Goal: Task Accomplishment & Management: Manage account settings

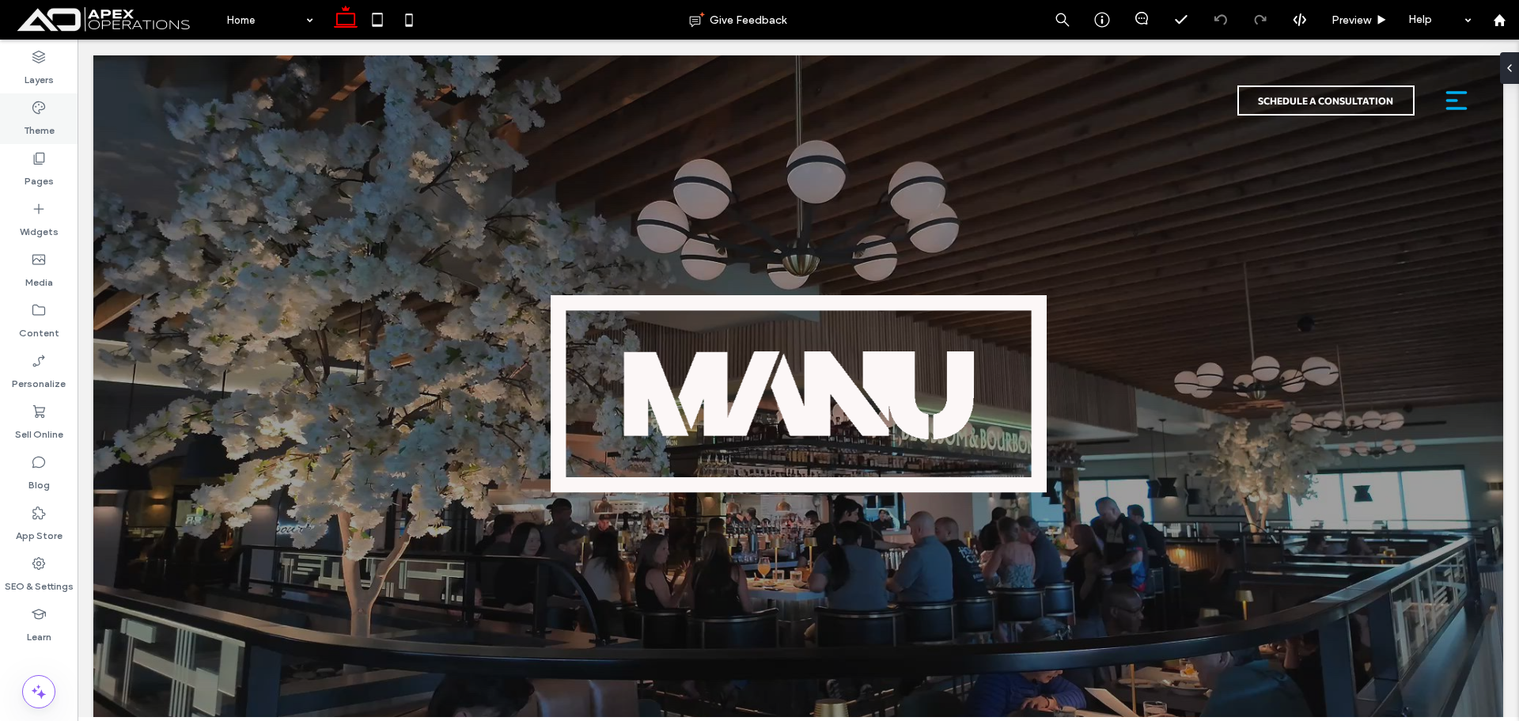
drag, startPoint x: 37, startPoint y: 112, endPoint x: 32, endPoint y: 129, distance: 17.3
click at [37, 112] on icon at bounding box center [39, 108] width 16 height 16
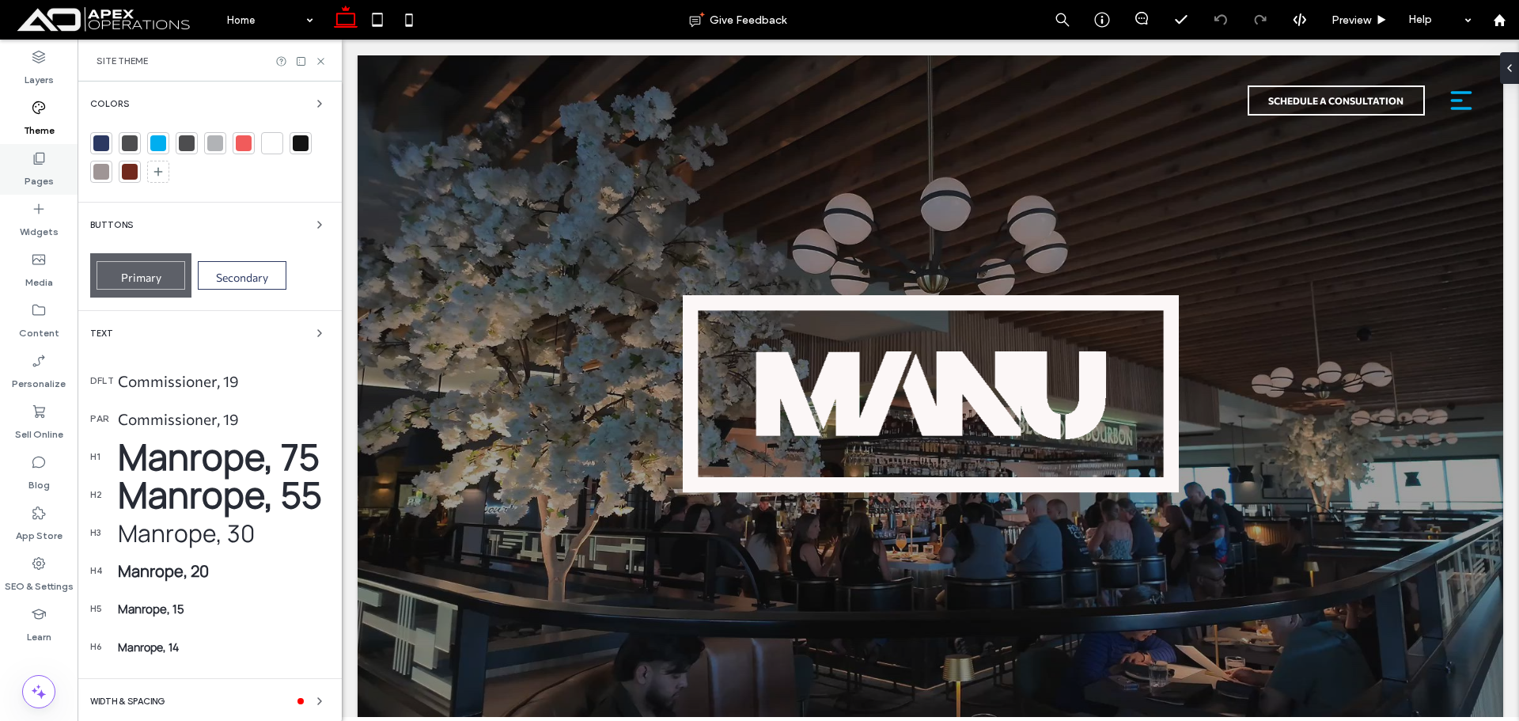
click at [30, 162] on div "Pages" at bounding box center [39, 169] width 78 height 51
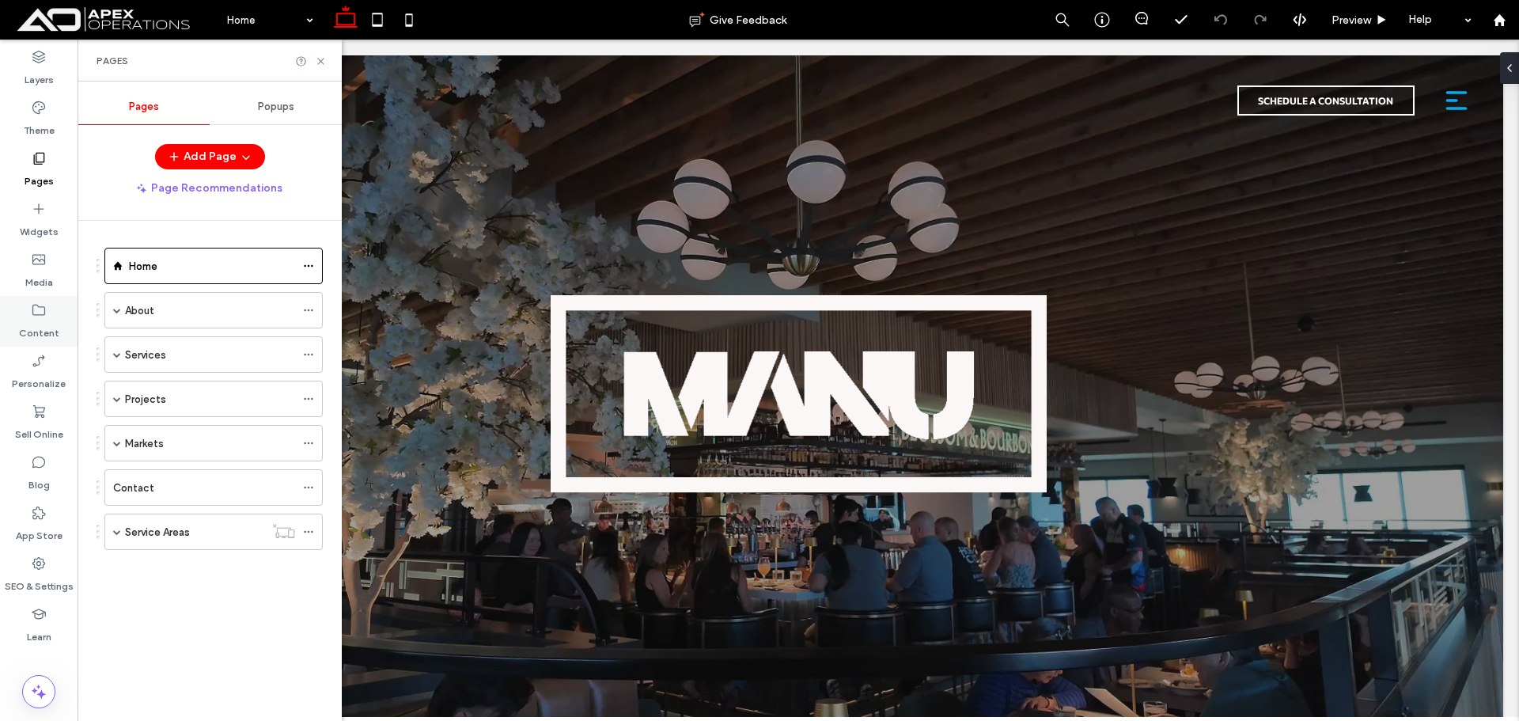
click at [40, 328] on label "Content" at bounding box center [39, 329] width 40 height 22
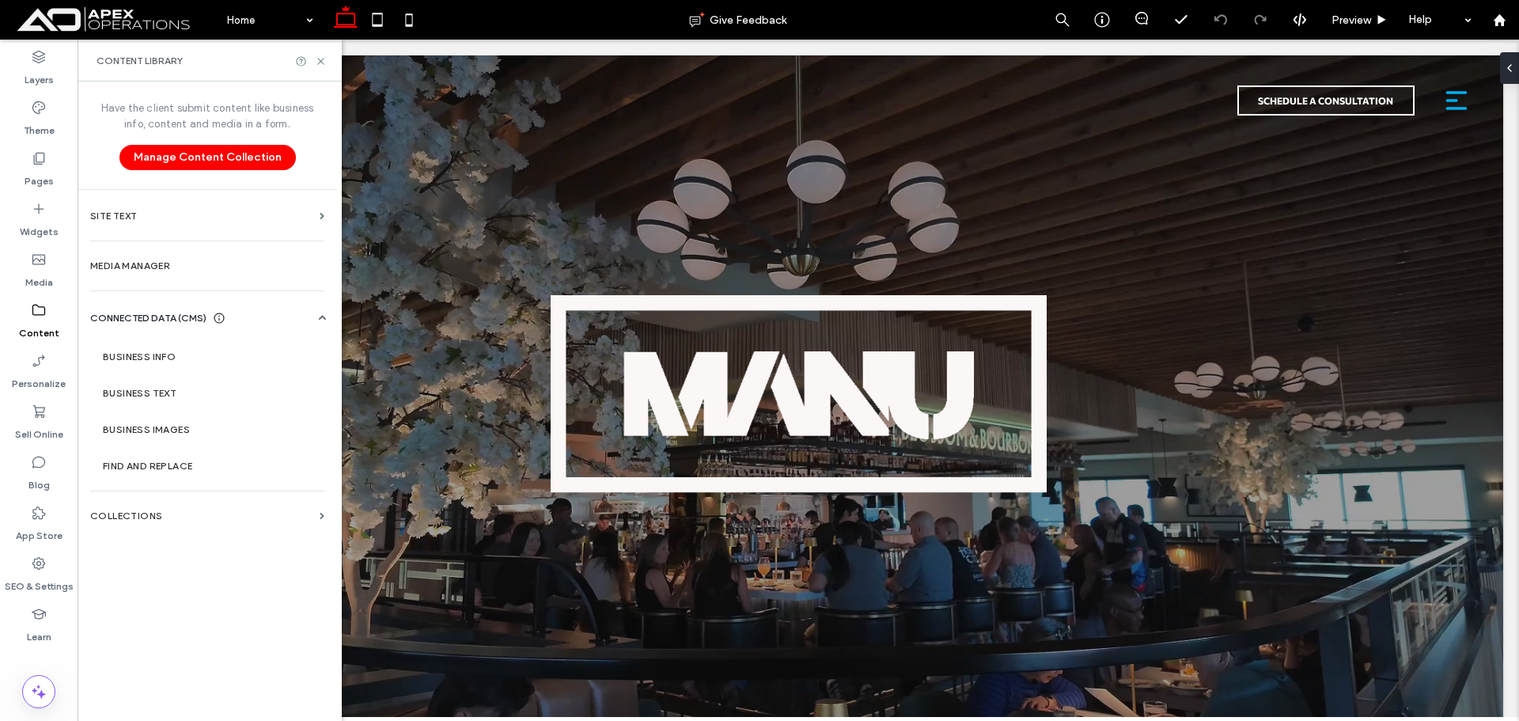
click at [179, 508] on section "Collections" at bounding box center [208, 516] width 260 height 36
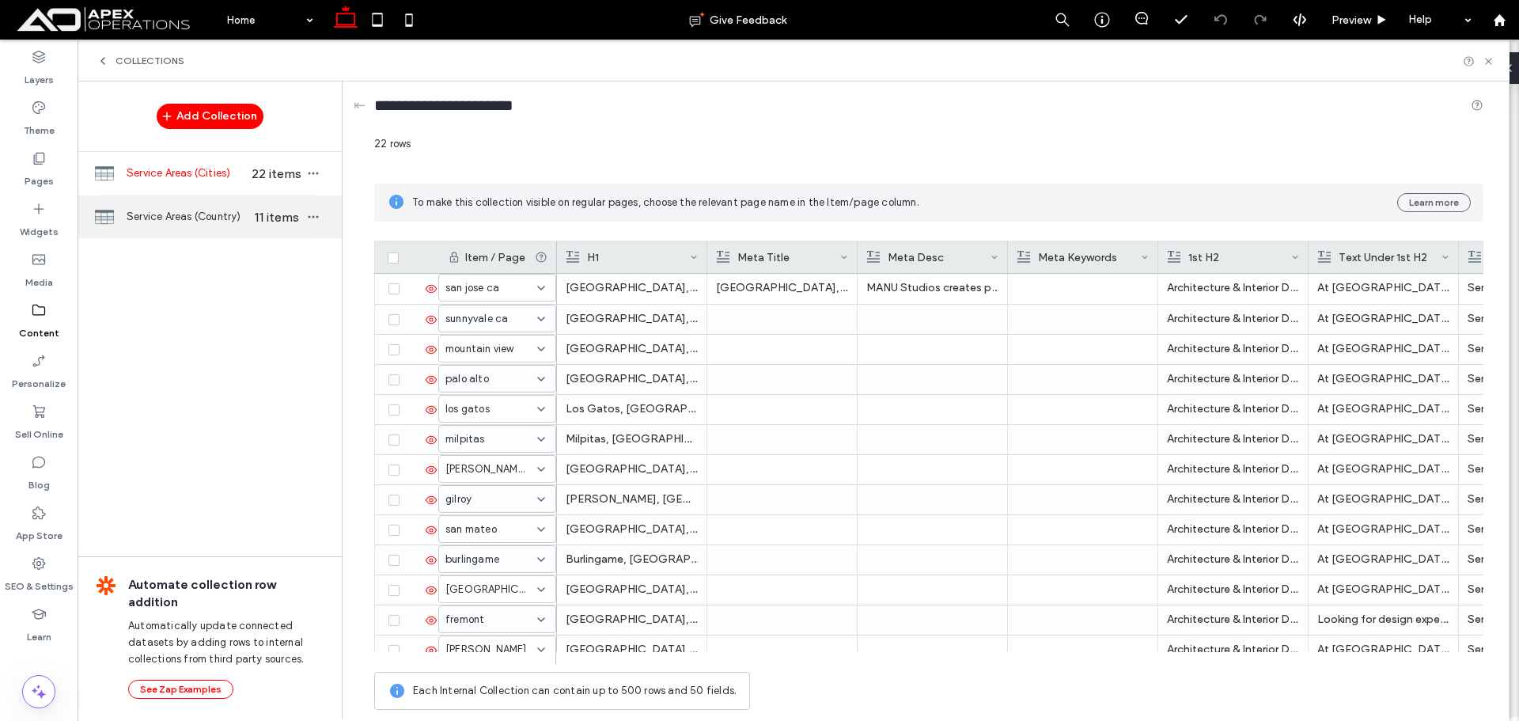
click at [212, 211] on span "Service Areas (Country)" at bounding box center [188, 217] width 122 height 16
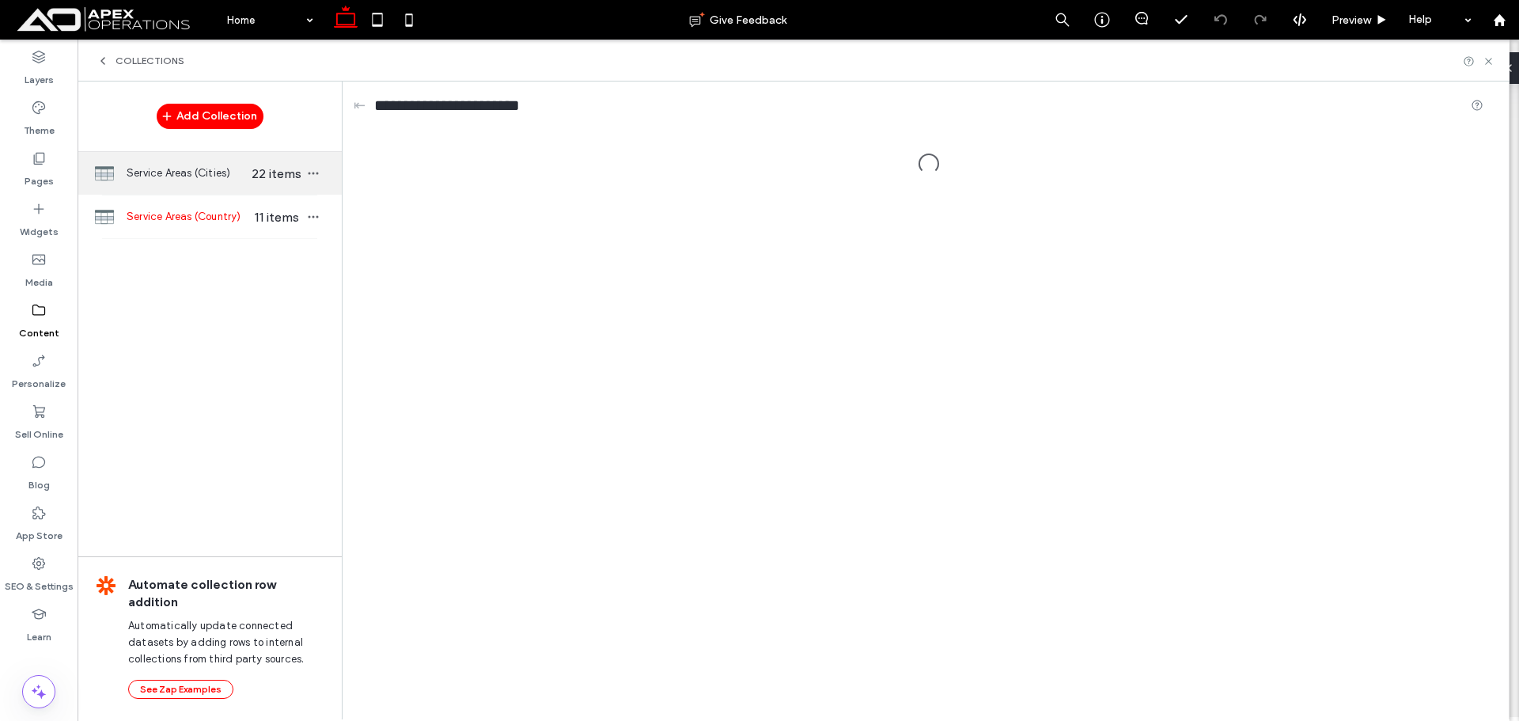
click at [214, 173] on span "Service Areas (Cities)" at bounding box center [188, 173] width 122 height 16
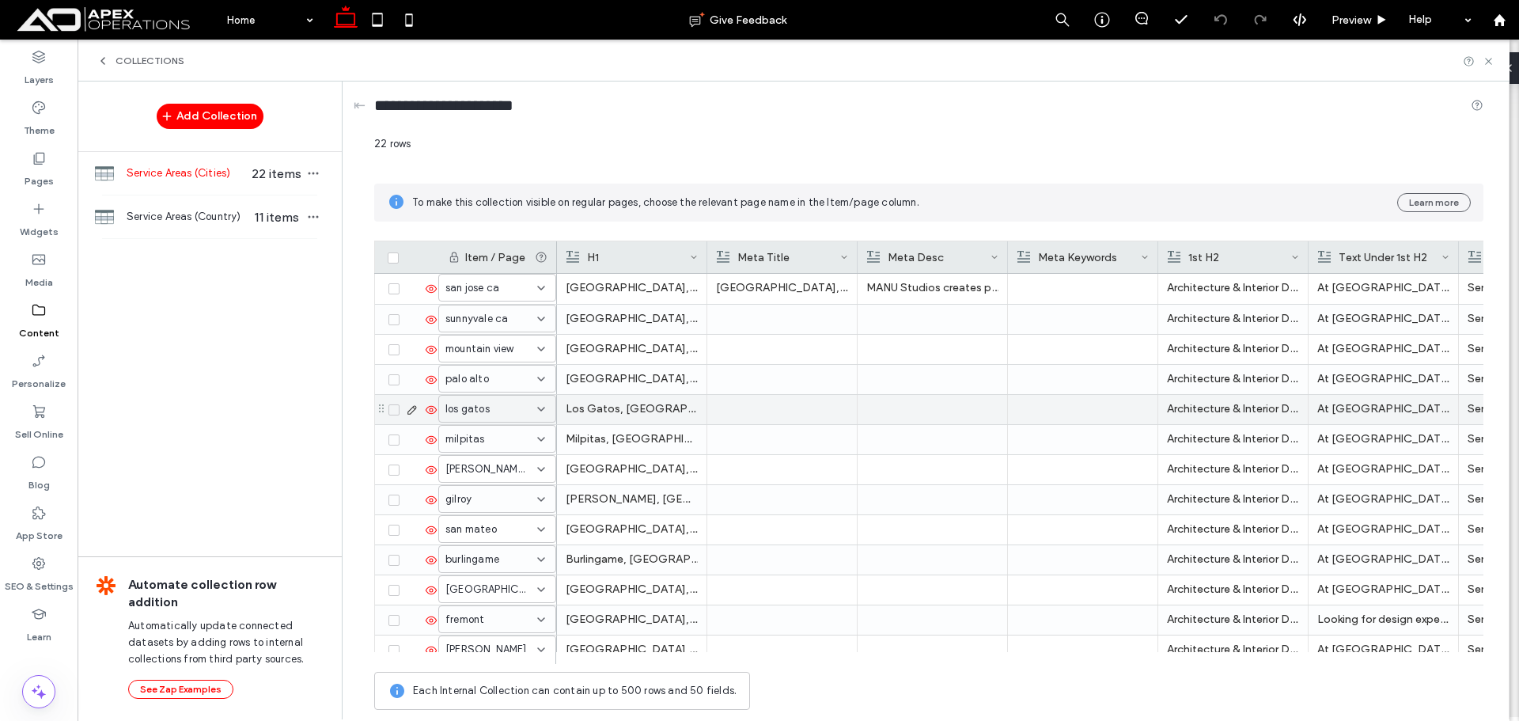
scroll to position [313, 0]
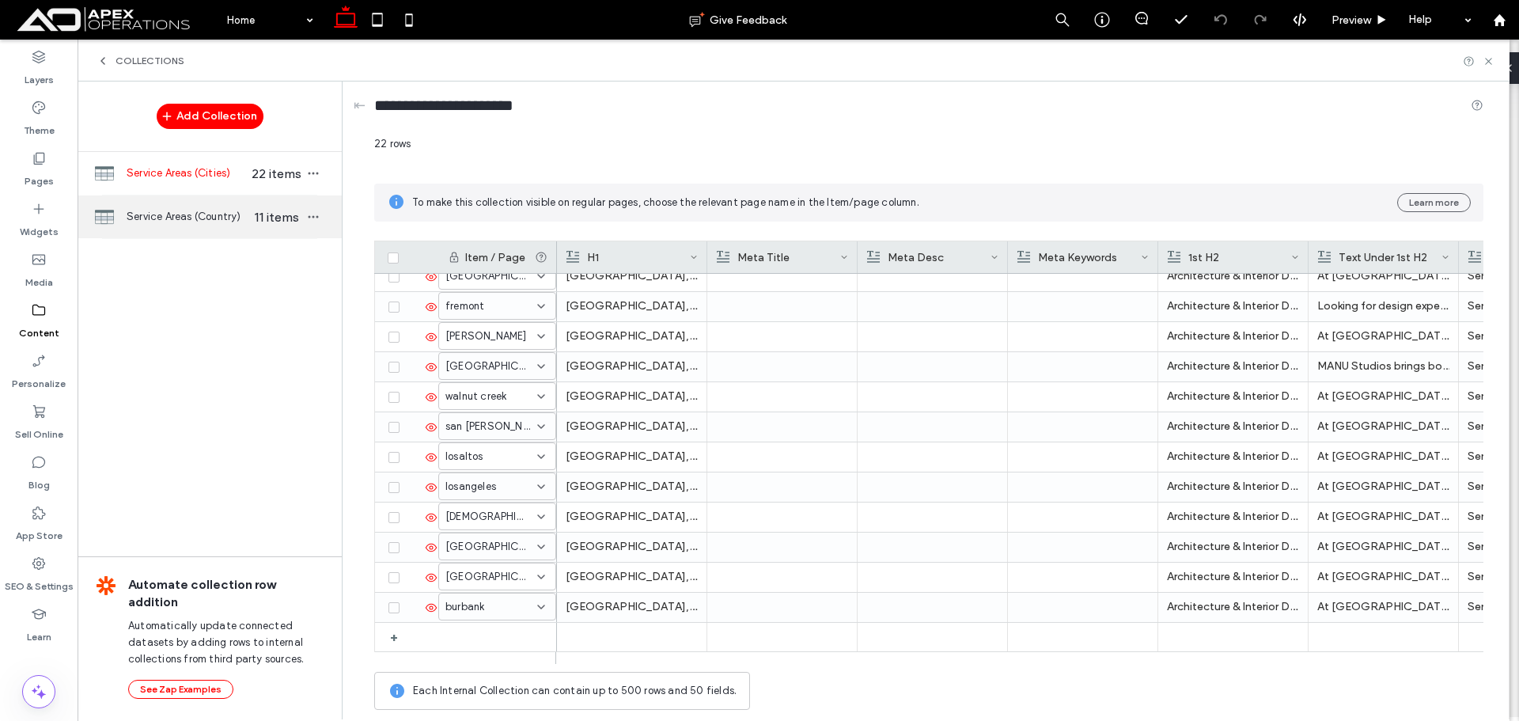
click at [237, 209] on span "Service Areas (Country)" at bounding box center [188, 217] width 122 height 16
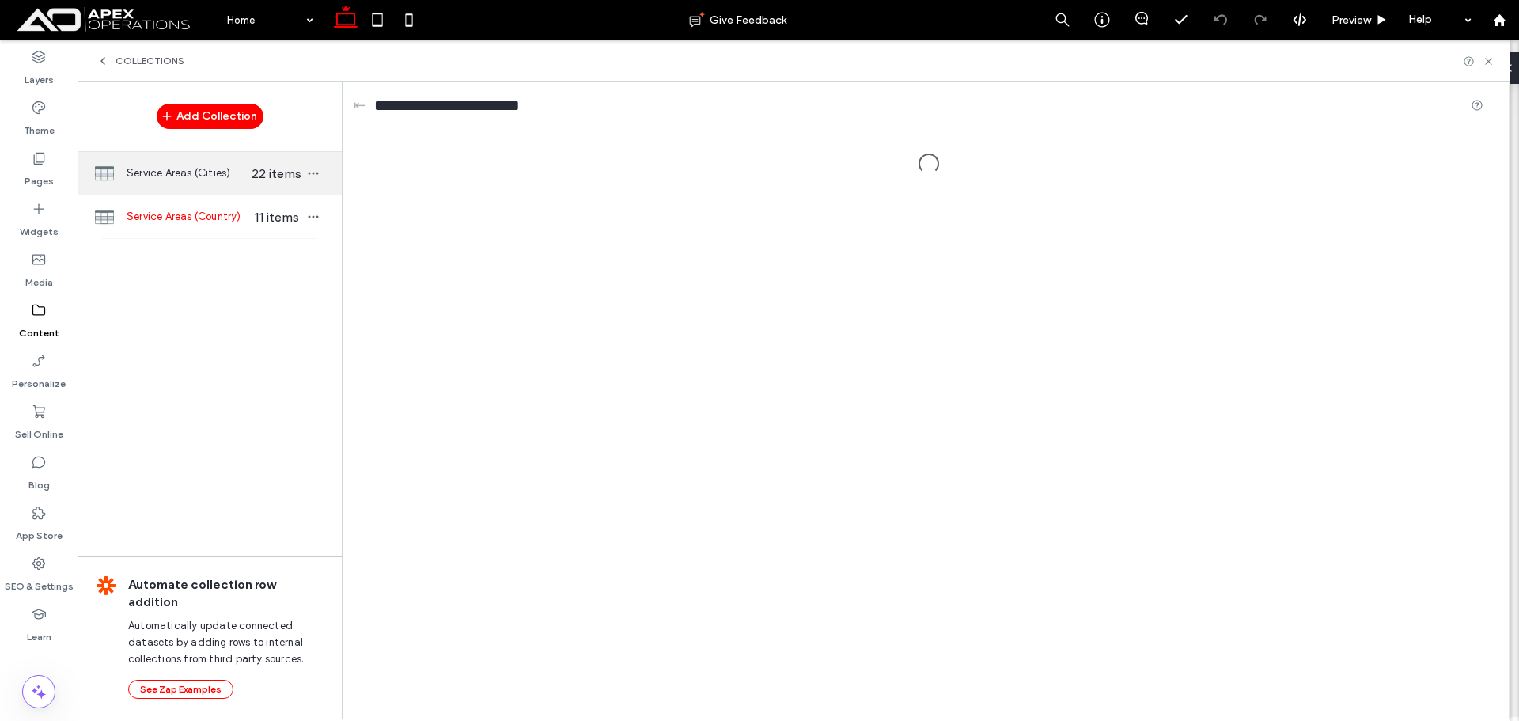
click at [241, 179] on span "Service Areas (Cities)" at bounding box center [188, 173] width 122 height 16
click at [246, 211] on span "Service Areas (Country)" at bounding box center [188, 217] width 122 height 16
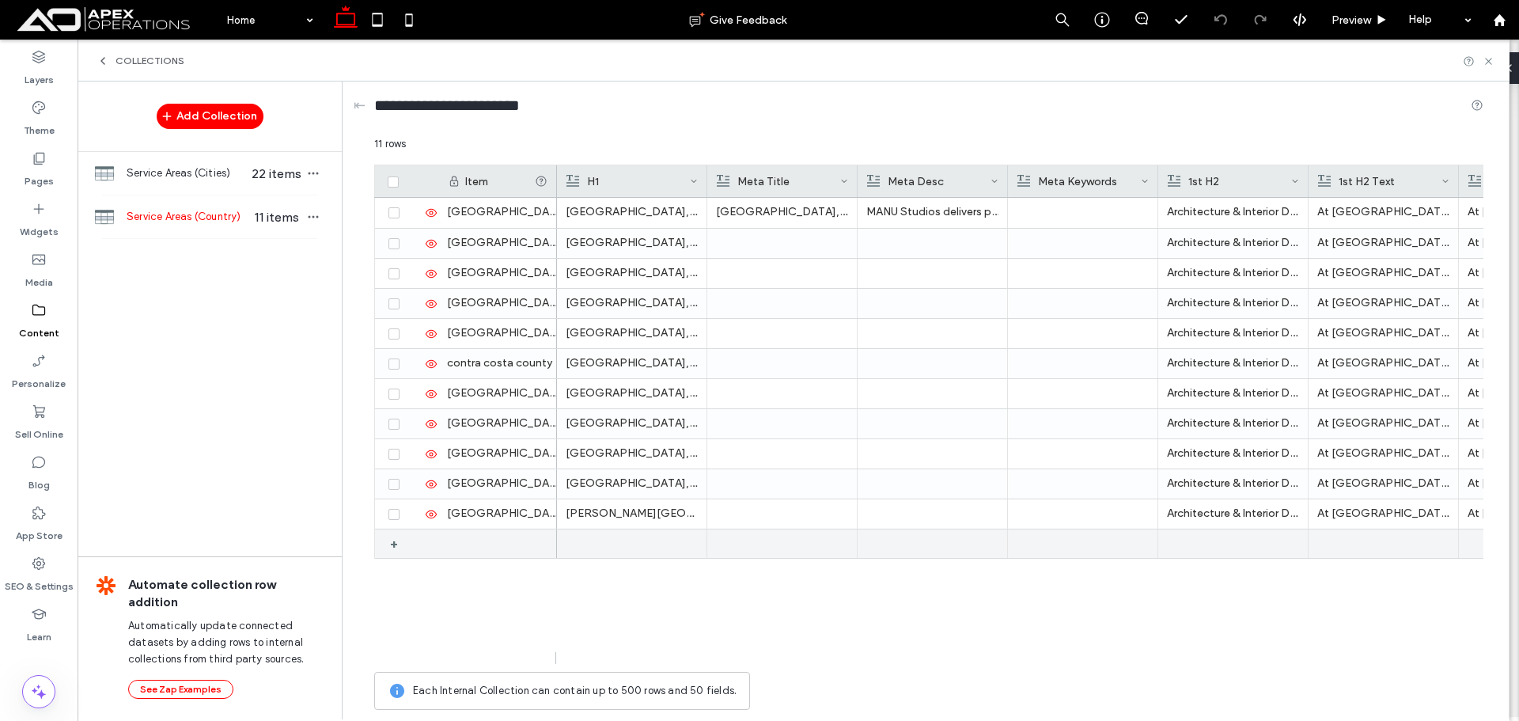
click at [603, 550] on div at bounding box center [632, 543] width 132 height 28
click at [603, 550] on div at bounding box center [631, 543] width 131 height 27
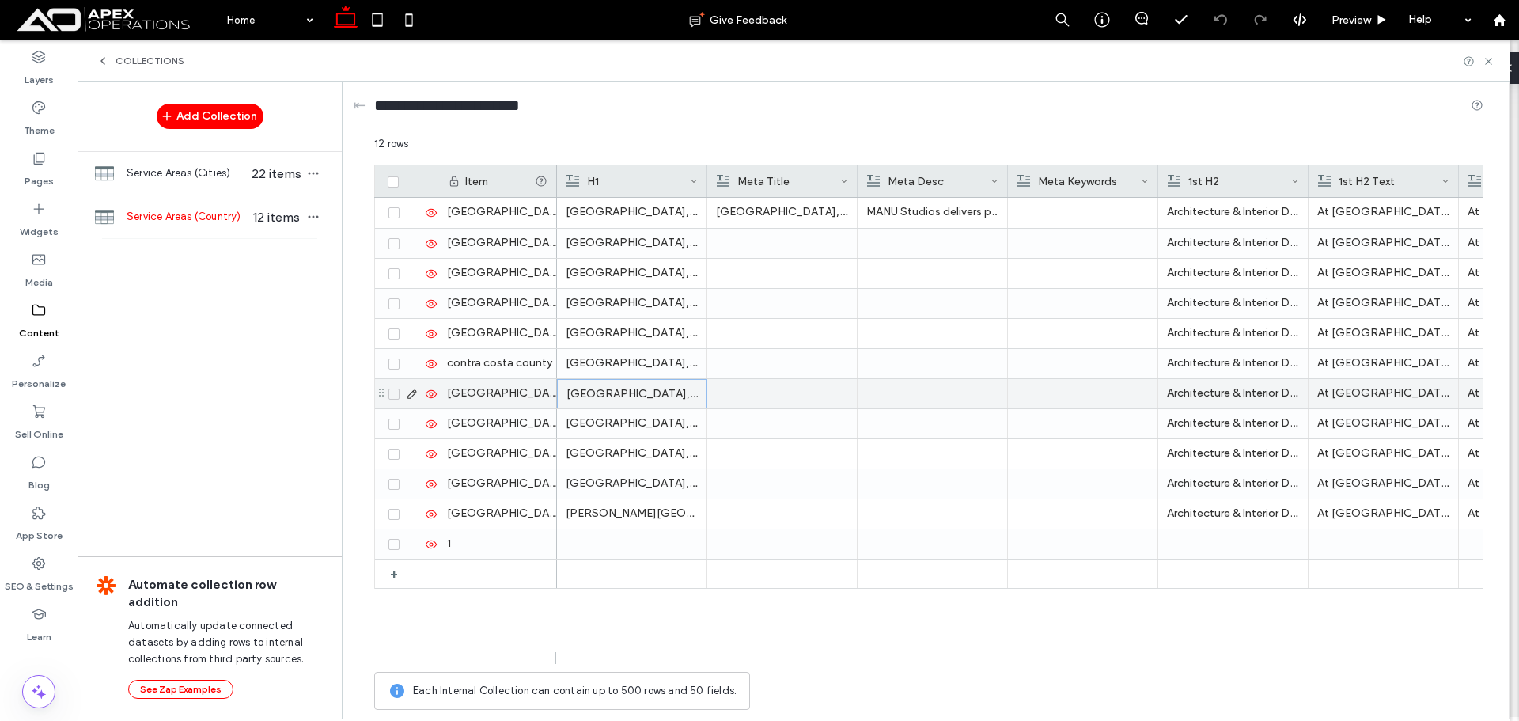
click at [655, 404] on p "Los Angeles County, CA" at bounding box center [631, 394] width 131 height 28
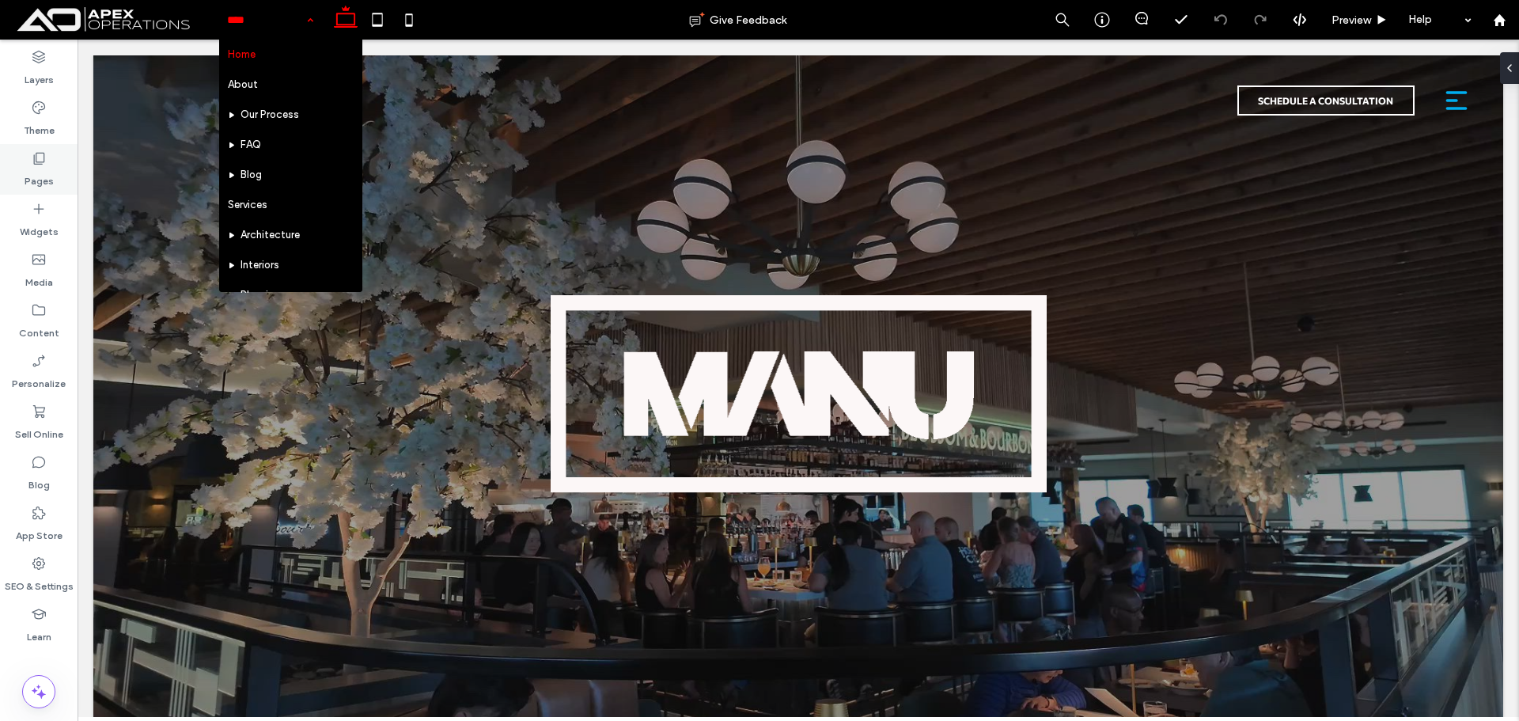
click at [51, 170] on label "Pages" at bounding box center [39, 177] width 29 height 22
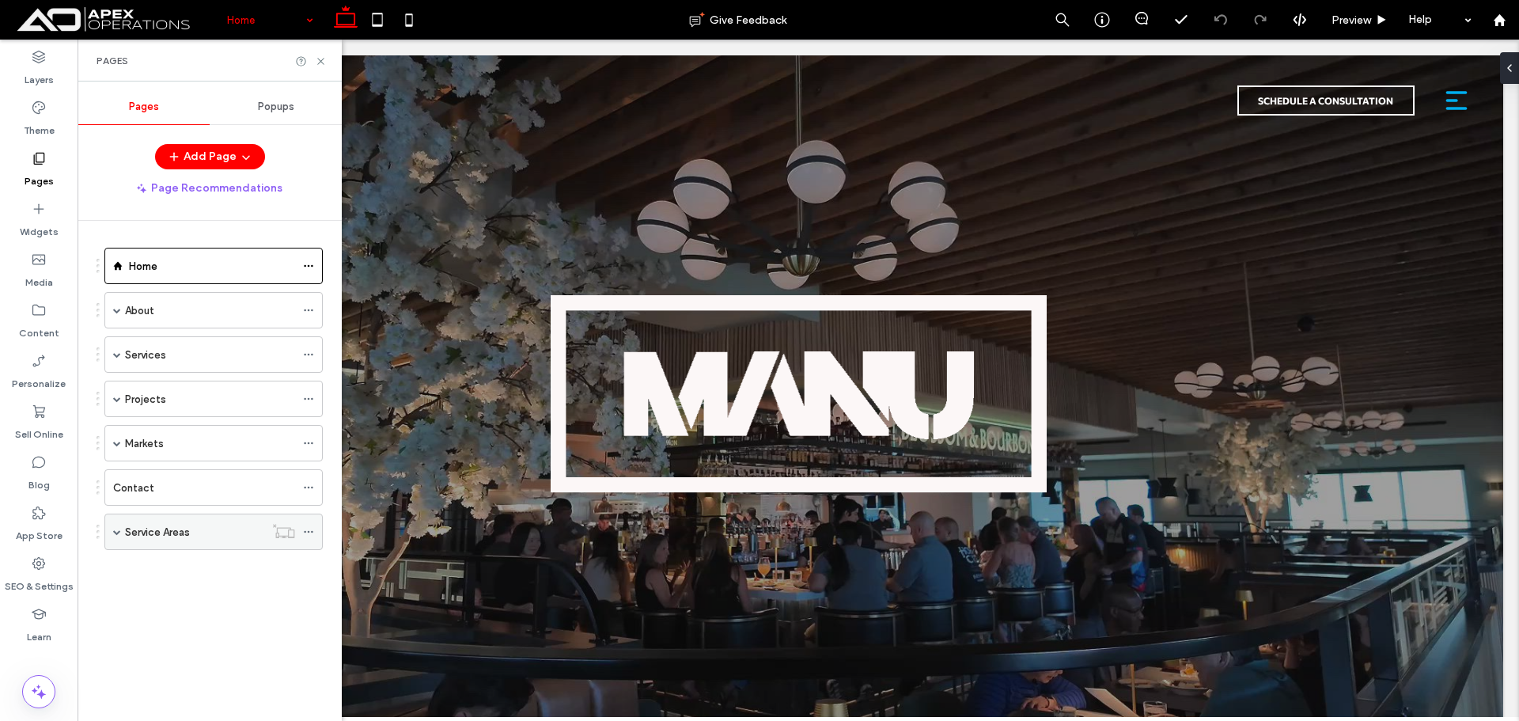
click at [119, 533] on span at bounding box center [117, 532] width 8 height 8
click at [111, 401] on div "Projects" at bounding box center [213, 399] width 218 height 36
click at [145, 397] on label "Projects" at bounding box center [145, 399] width 41 height 28
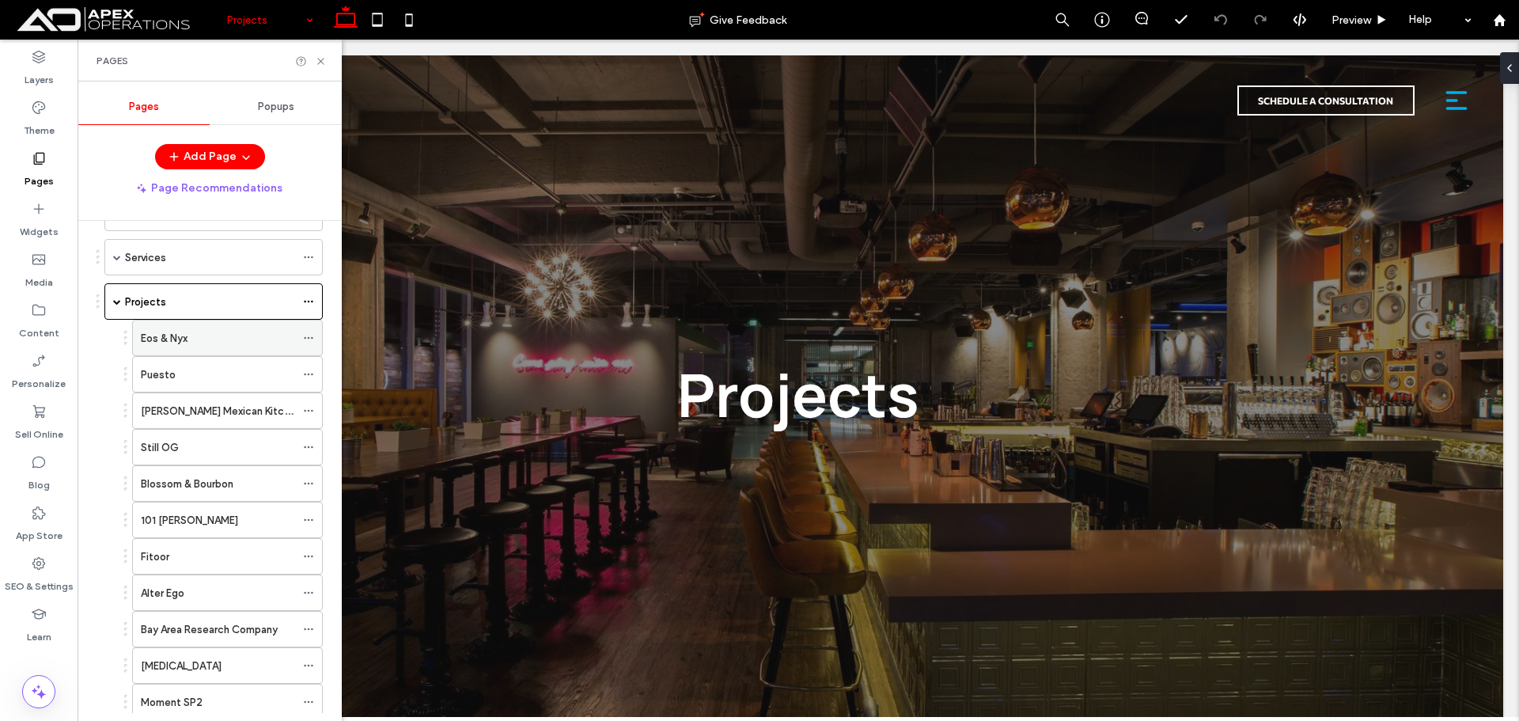
scroll to position [237, 0]
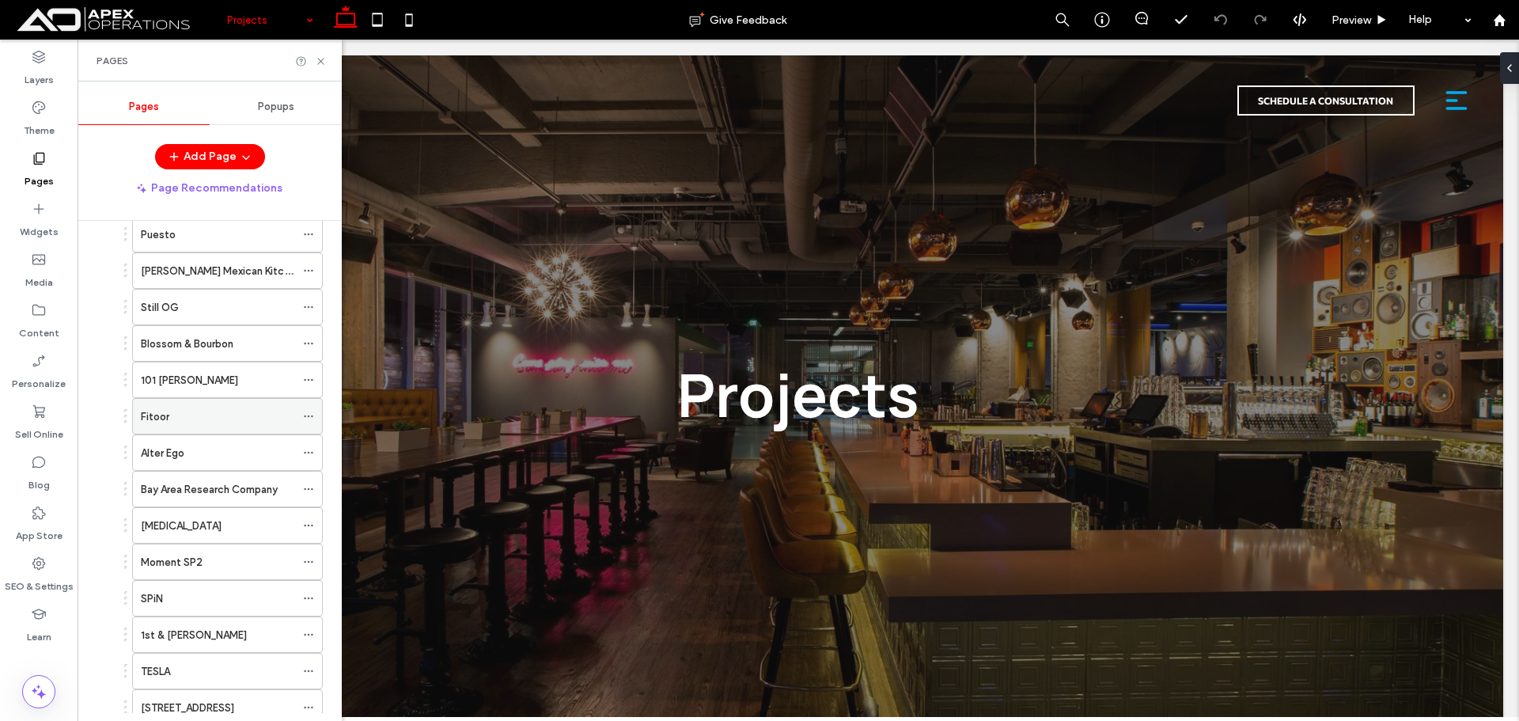
drag, startPoint x: 38, startPoint y: 576, endPoint x: 174, endPoint y: 402, distance: 220.9
click at [39, 576] on label "SEO & Settings" at bounding box center [39, 582] width 69 height 22
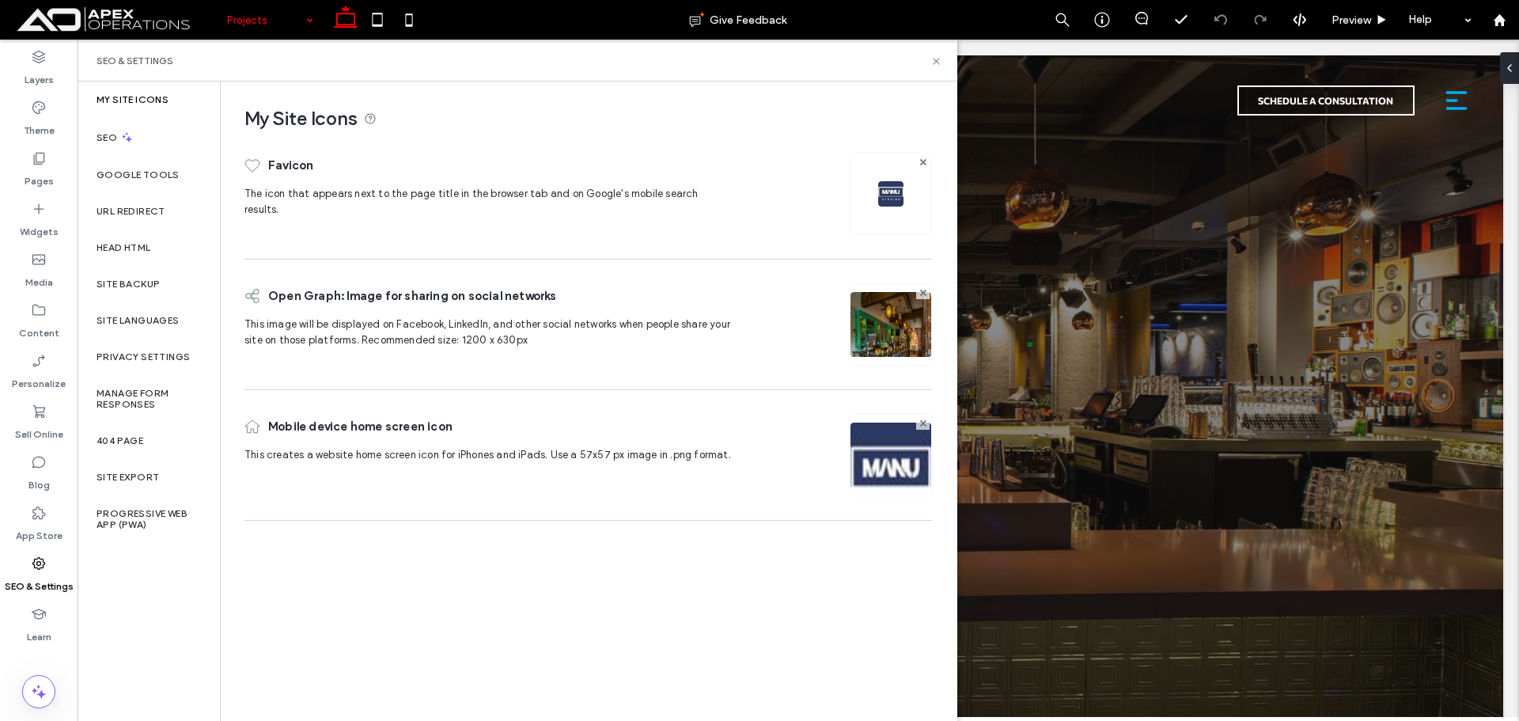
click at [144, 283] on div "LUNA Mexican Kitchen" at bounding box center [218, 270] width 154 height 35
click at [131, 290] on div "Site Backup" at bounding box center [149, 284] width 142 height 36
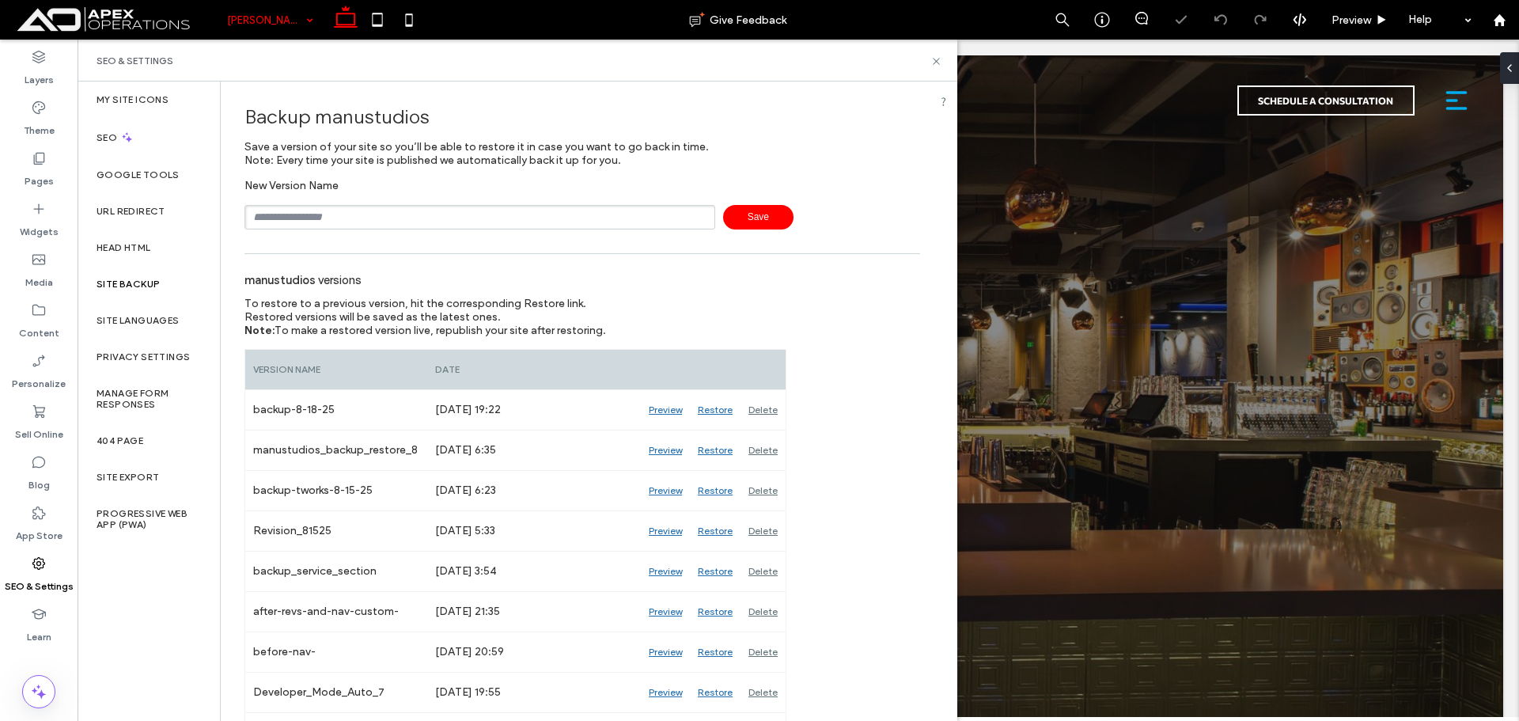
click at [361, 218] on input "text" at bounding box center [479, 217] width 471 height 25
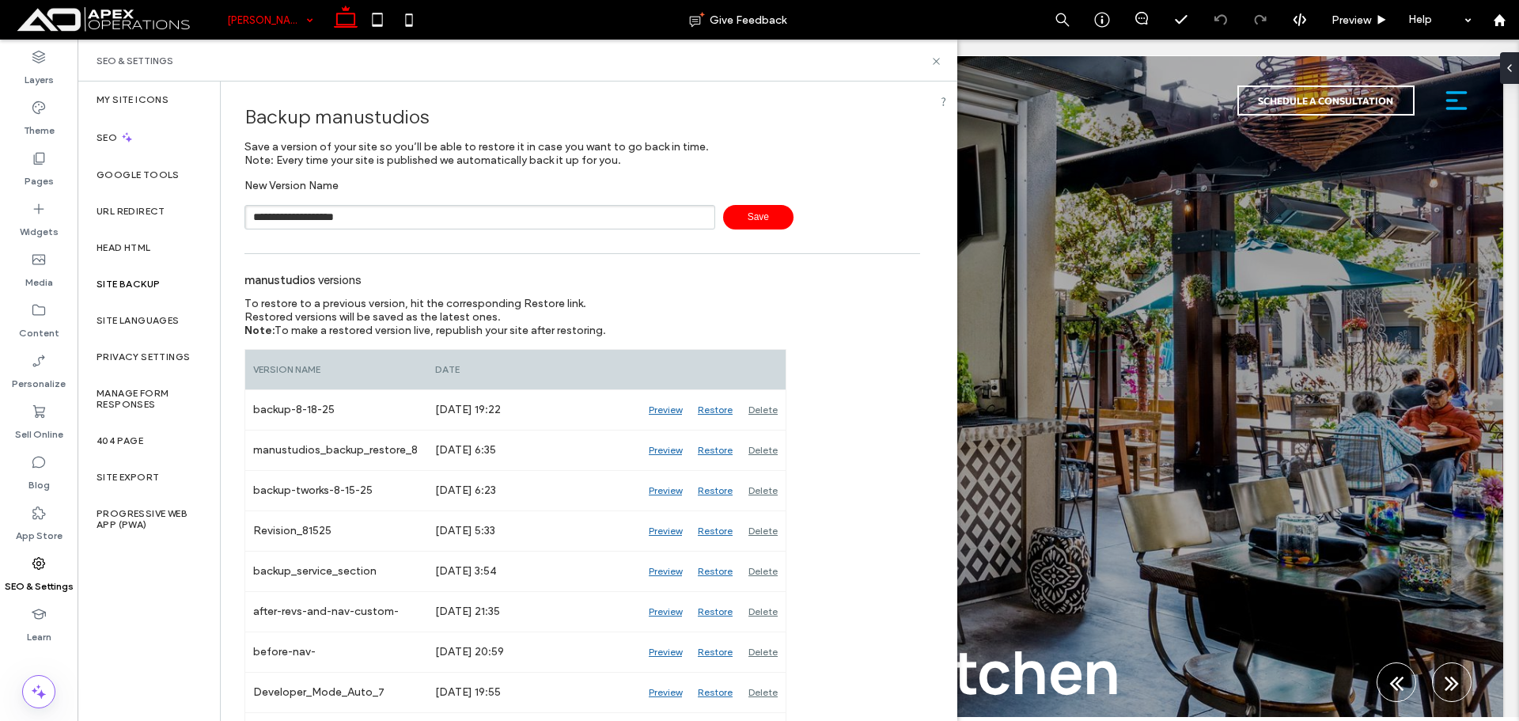
type input "**********"
drag, startPoint x: 758, startPoint y: 214, endPoint x: 841, endPoint y: 53, distance: 181.5
click at [759, 214] on span "Save" at bounding box center [758, 217] width 70 height 25
drag, startPoint x: 936, startPoint y: 63, endPoint x: 844, endPoint y: 19, distance: 101.6
click at [936, 63] on icon at bounding box center [936, 61] width 12 height 12
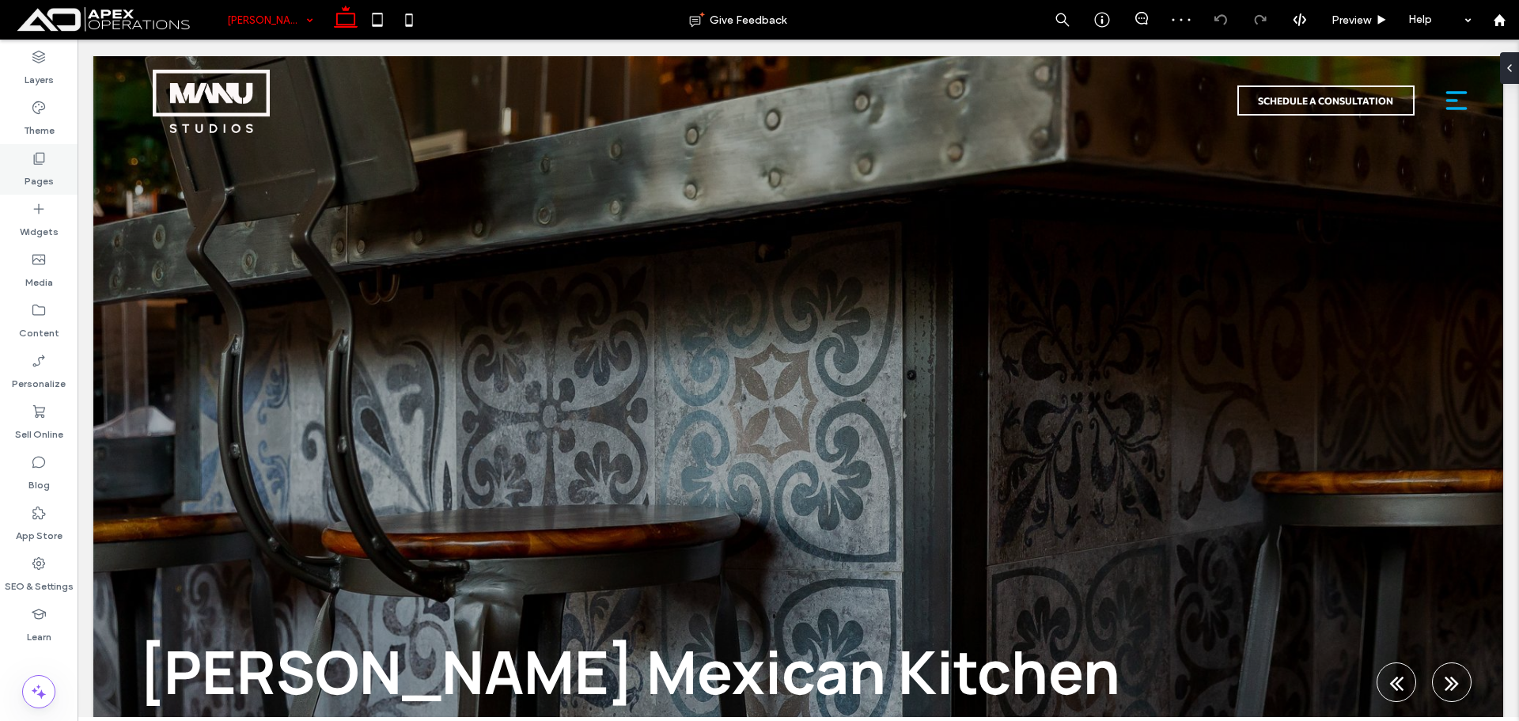
click at [40, 187] on label "Pages" at bounding box center [39, 177] width 29 height 22
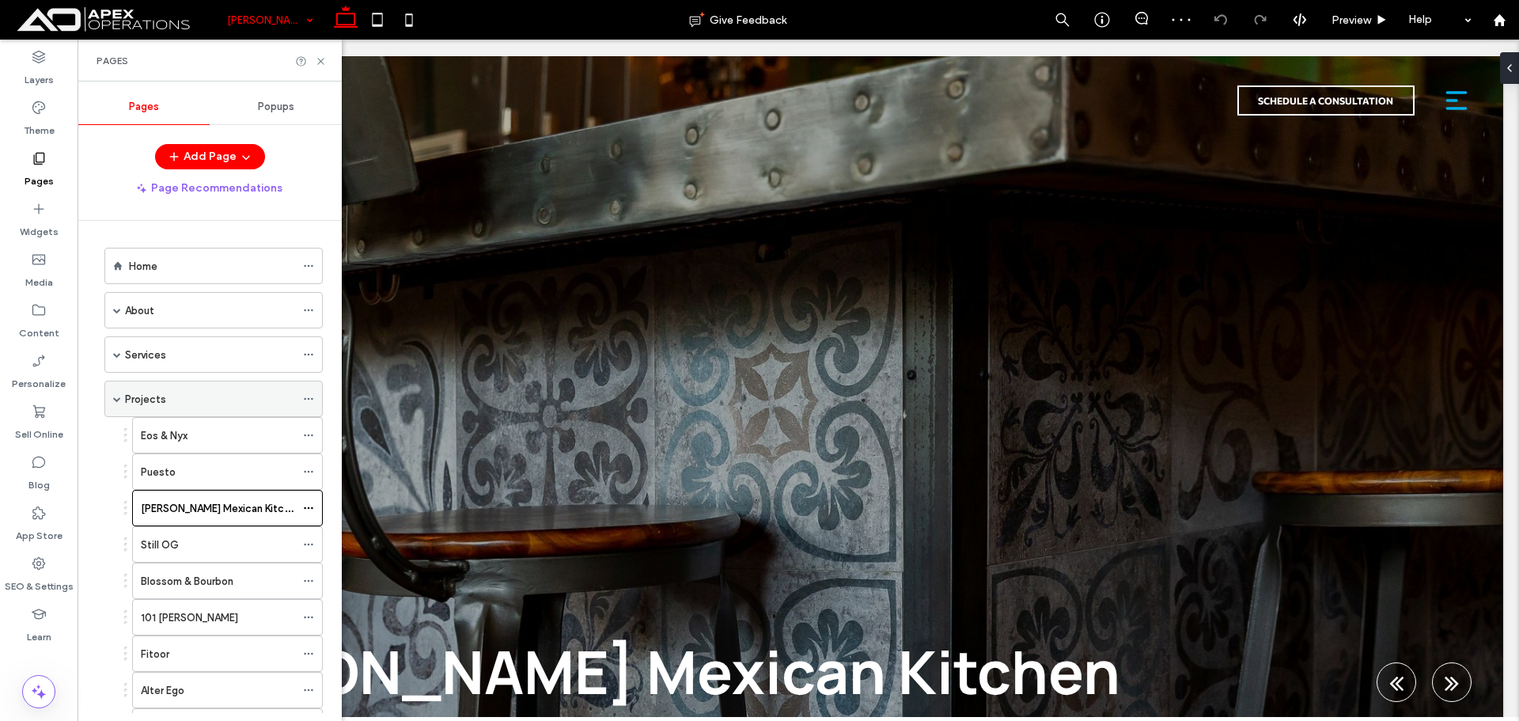
click at [192, 404] on div "Projects" at bounding box center [210, 399] width 170 height 17
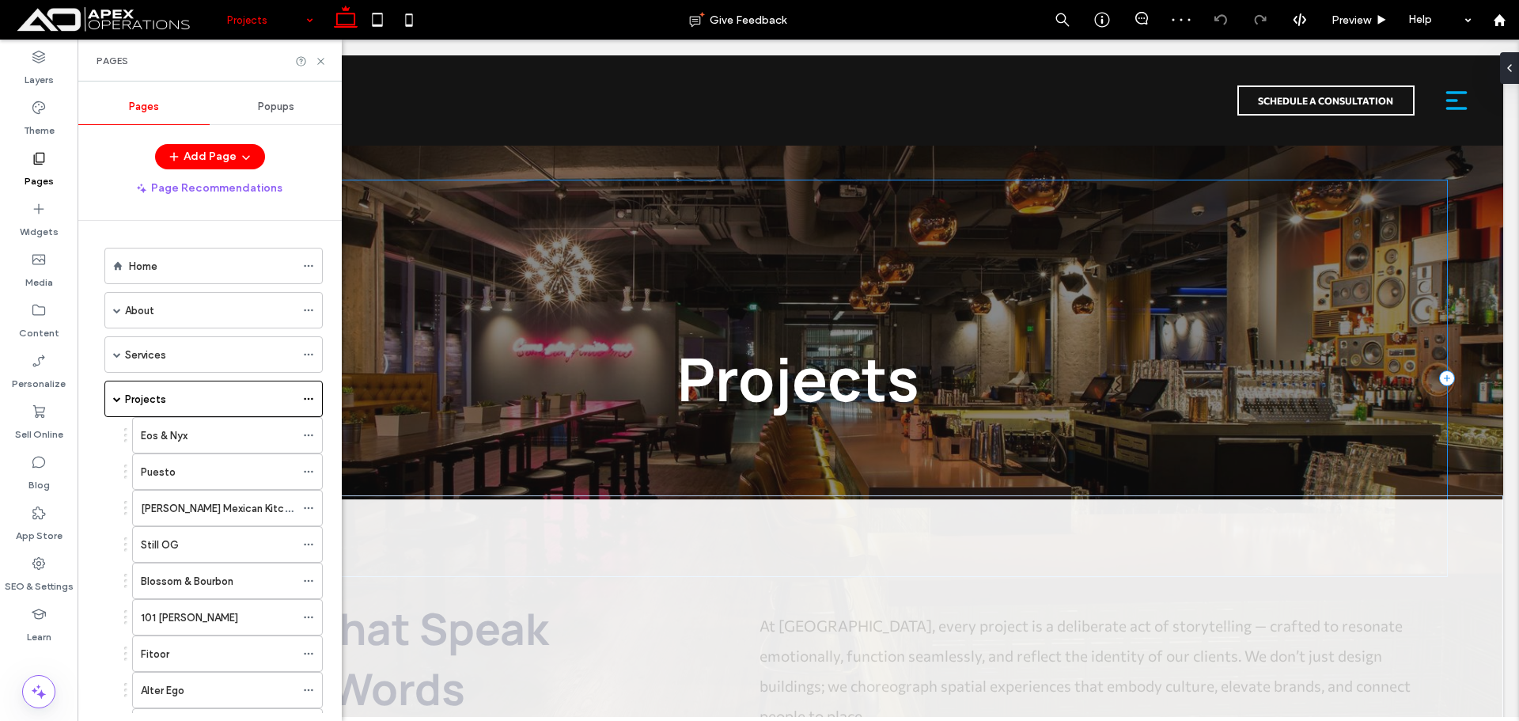
scroll to position [712, 0]
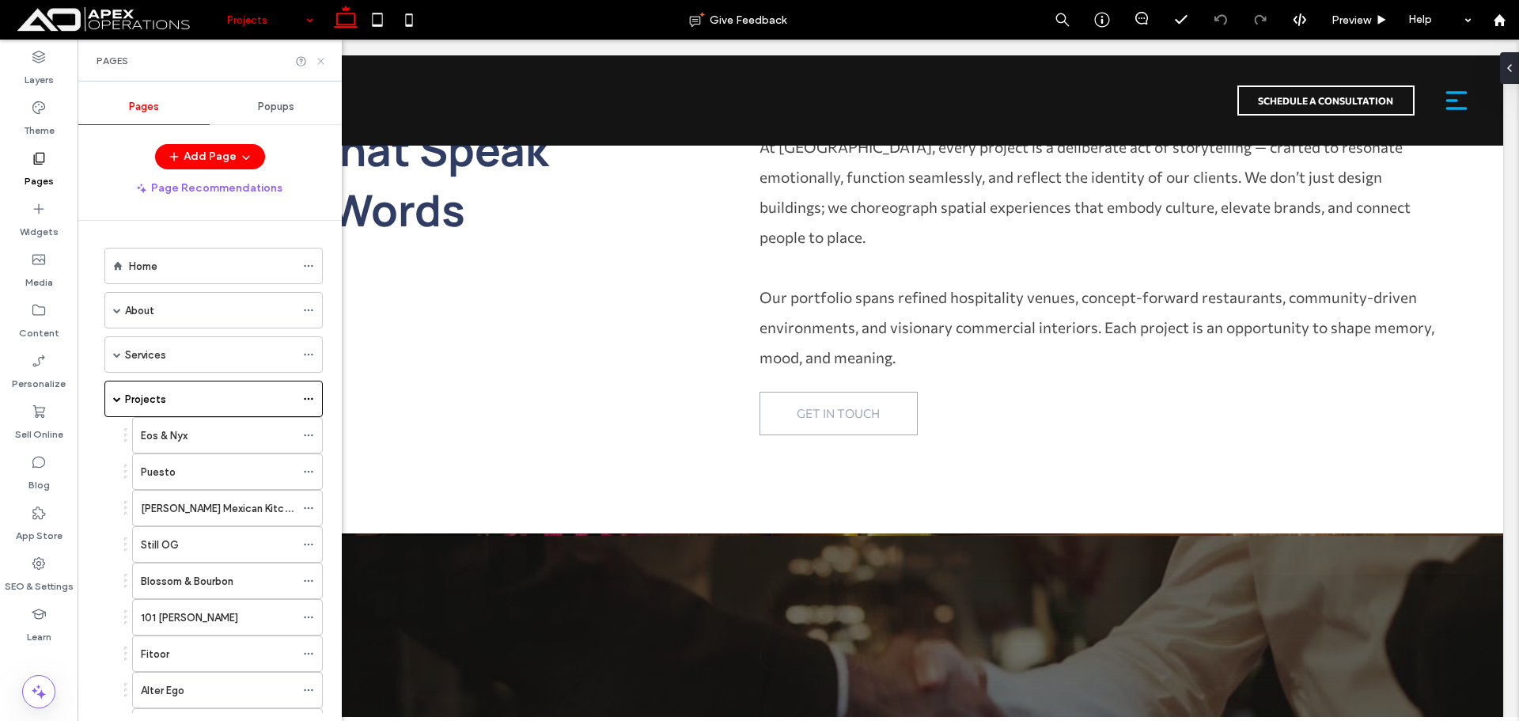
click at [320, 55] on icon at bounding box center [321, 61] width 12 height 12
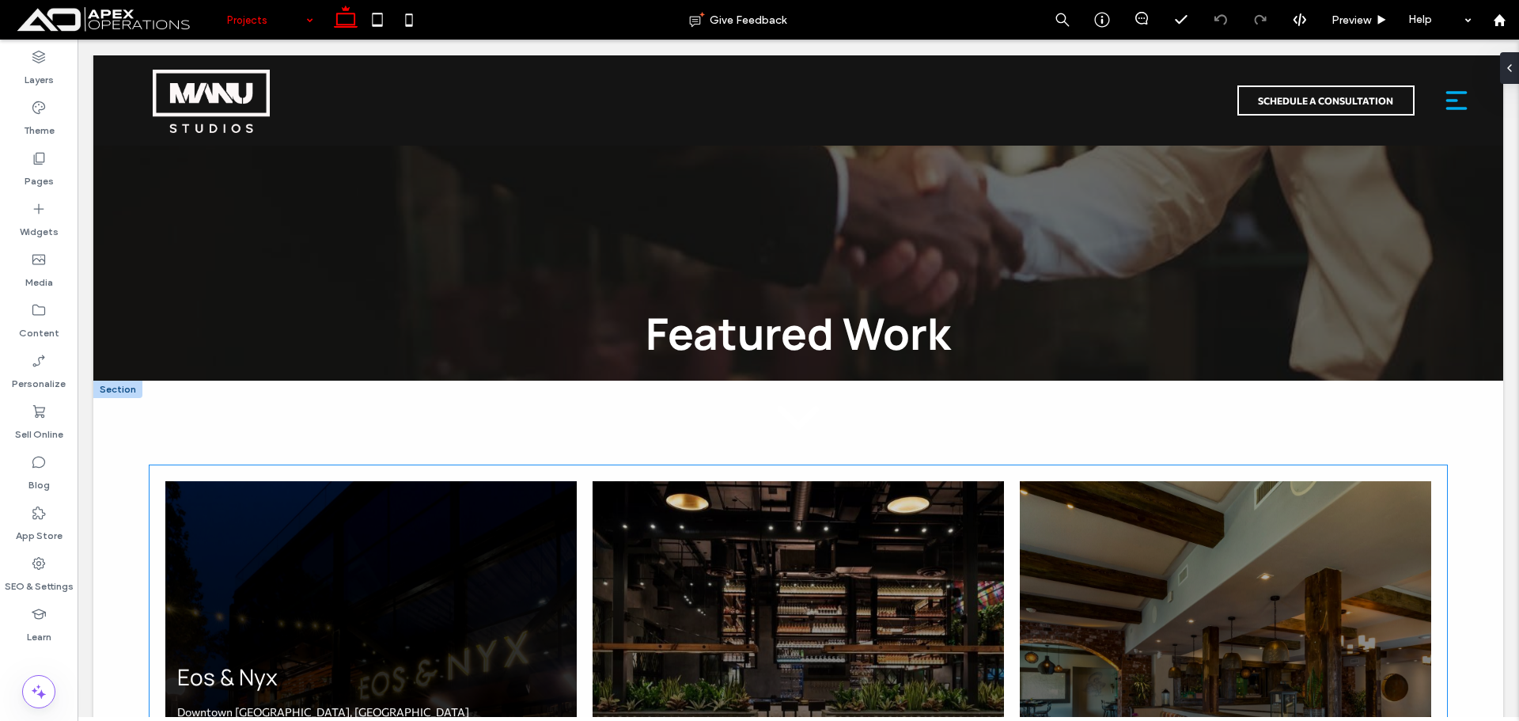
scroll to position [1741, 0]
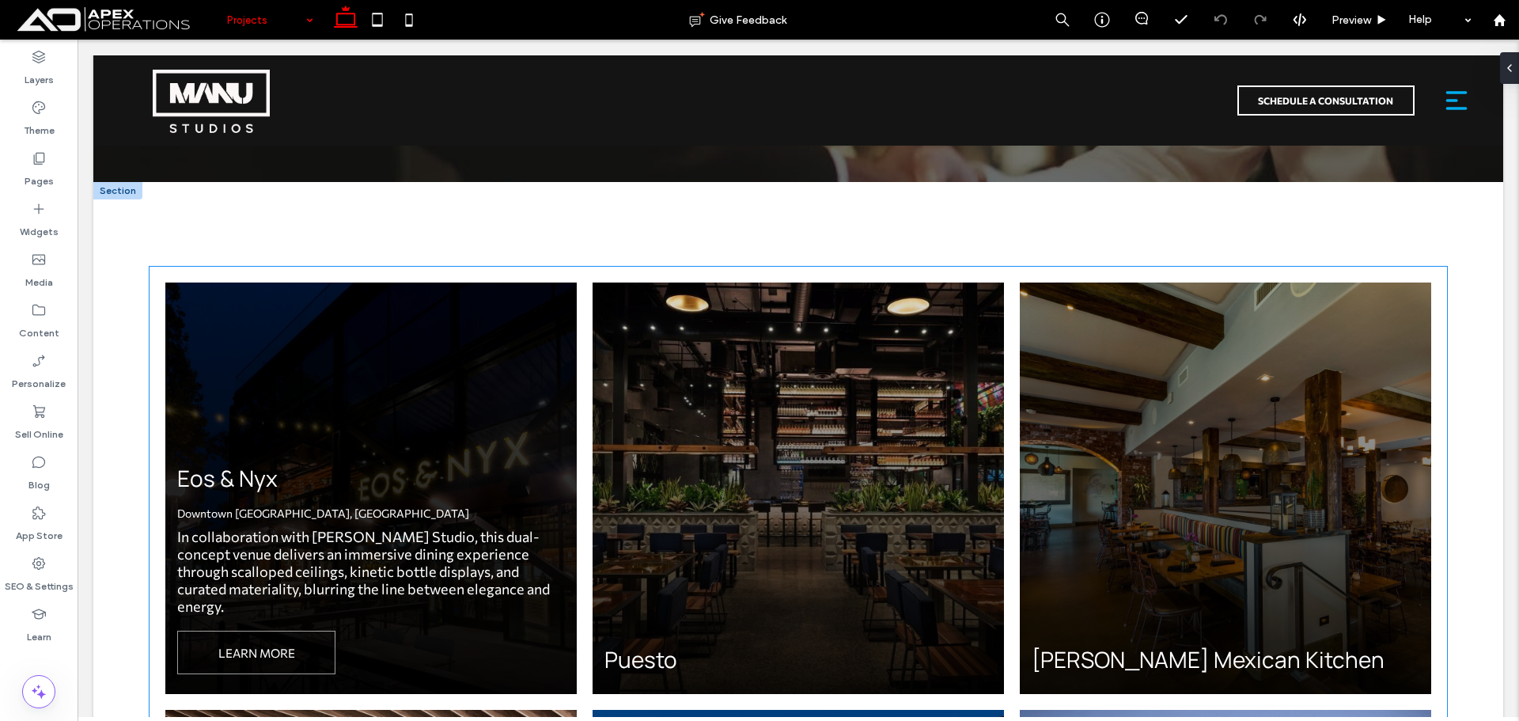
click at [447, 308] on span "Eos & Nyx Downtown San Jose, CA In collaboration with Basile Studio, this dual-…" at bounding box center [370, 487] width 411 height 411
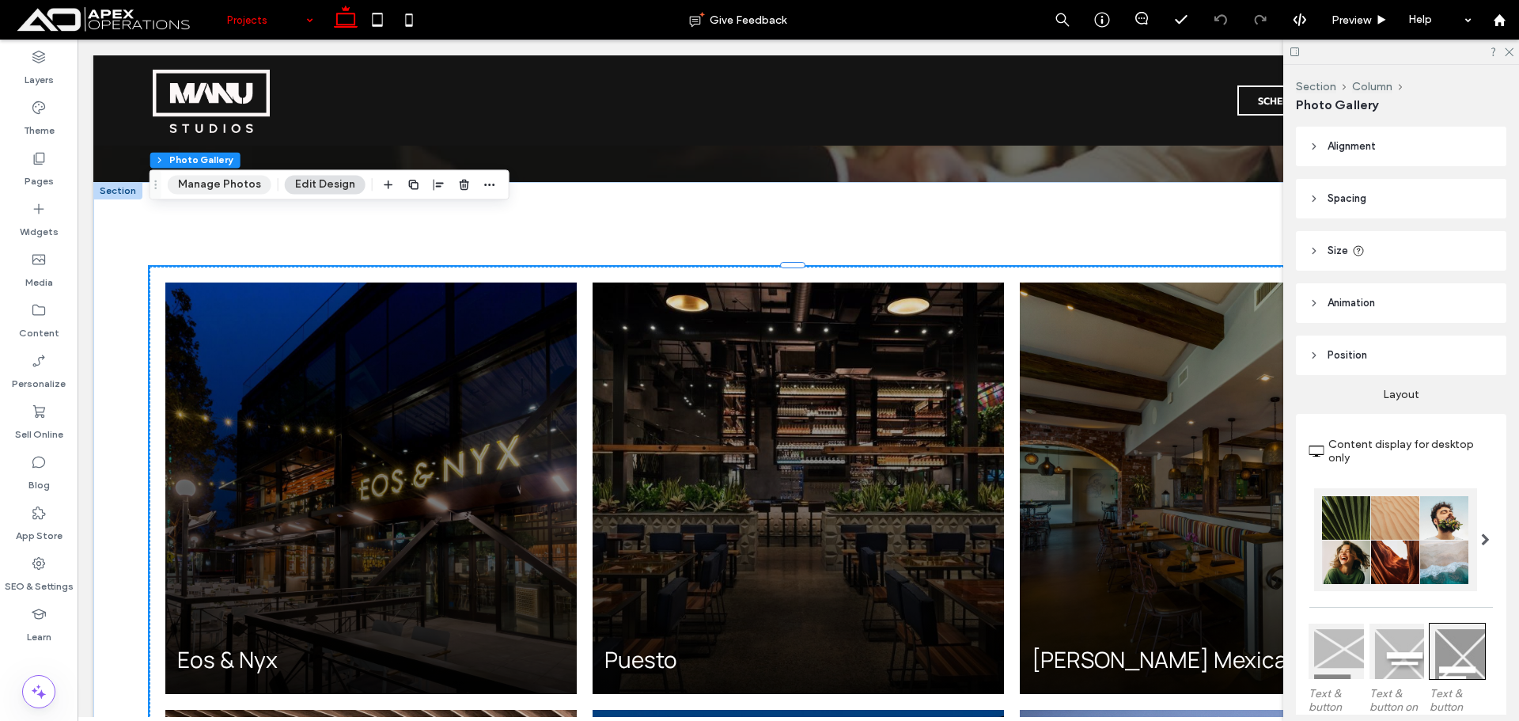
click at [236, 184] on button "Manage Photos" at bounding box center [220, 184] width 104 height 19
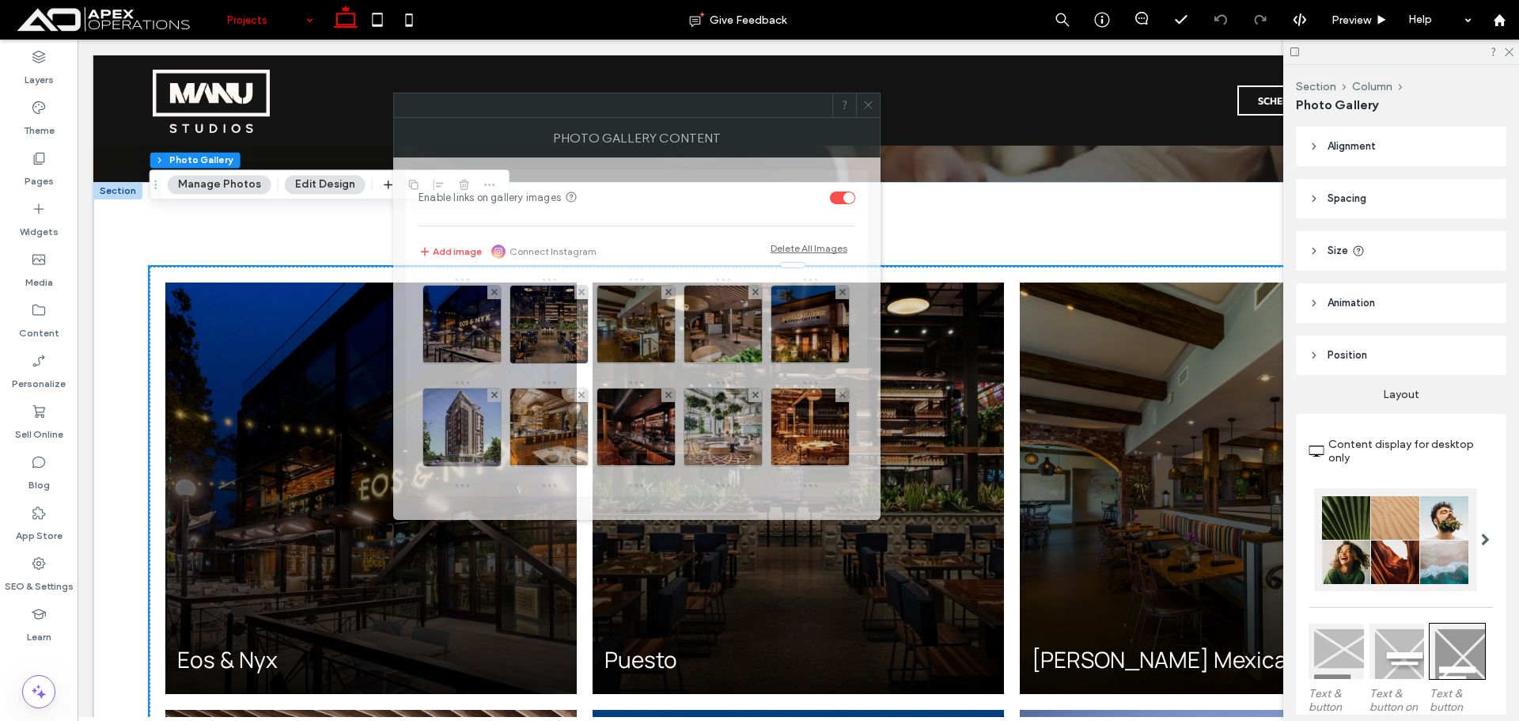
drag, startPoint x: 1269, startPoint y: 162, endPoint x: 617, endPoint y: 83, distance: 656.7
click at [617, 93] on div at bounding box center [613, 105] width 438 height 24
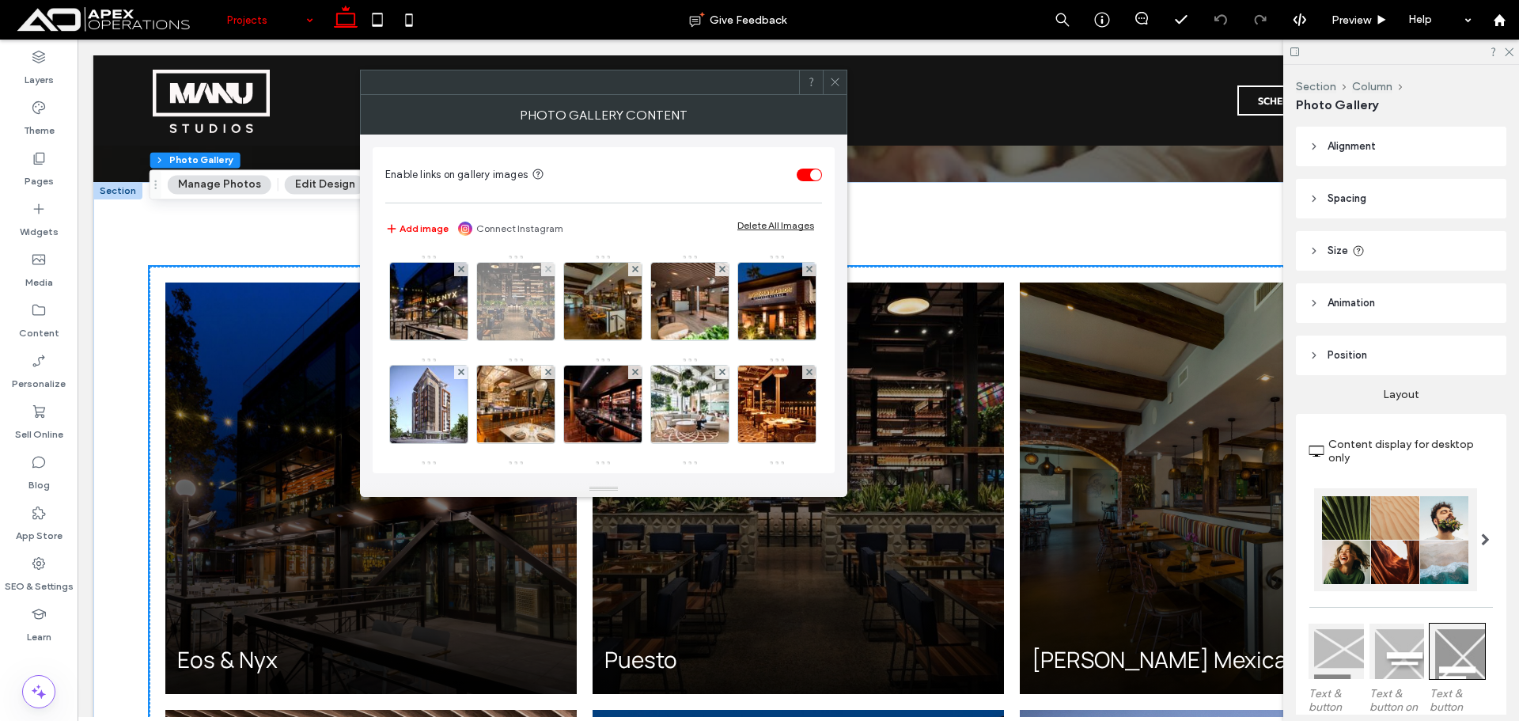
click at [506, 299] on img at bounding box center [516, 302] width 78 height 78
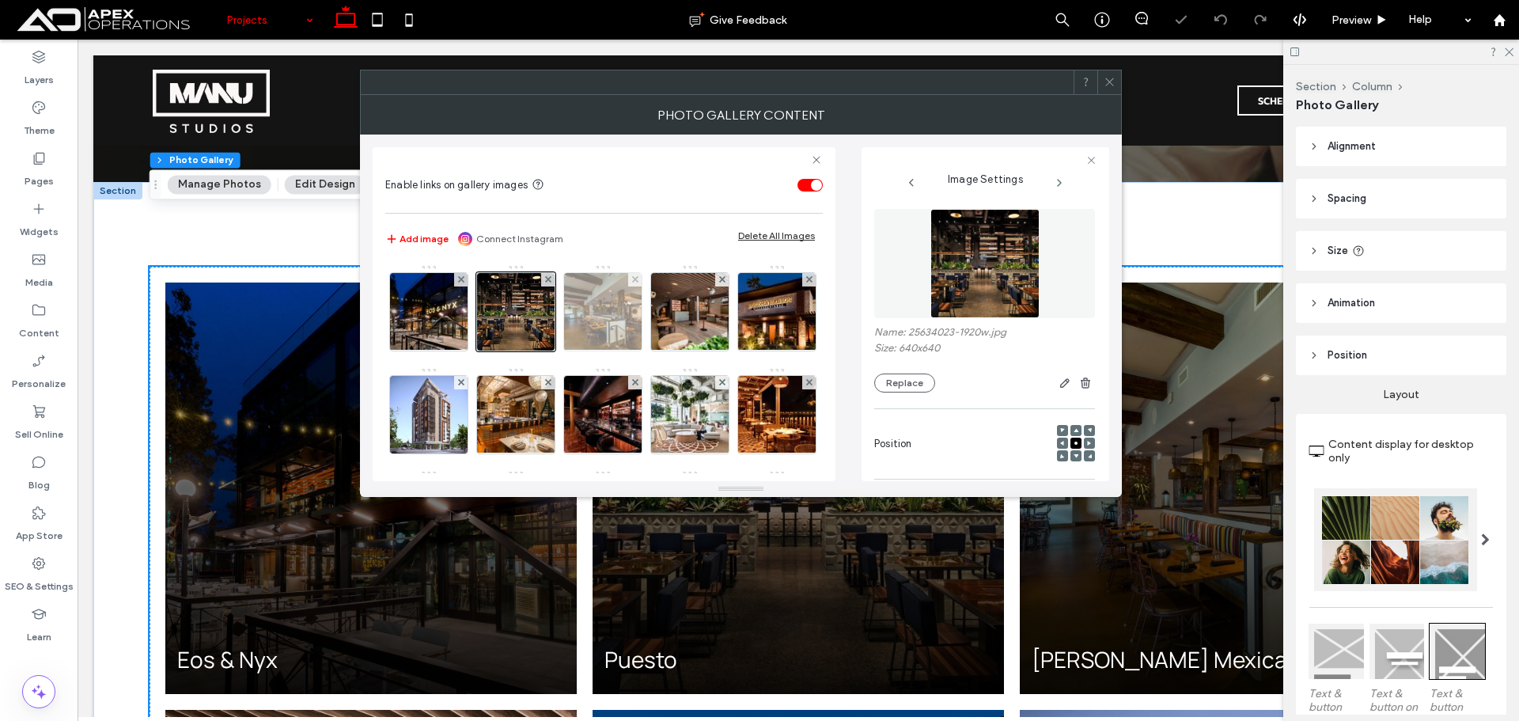
scroll to position [232, 0]
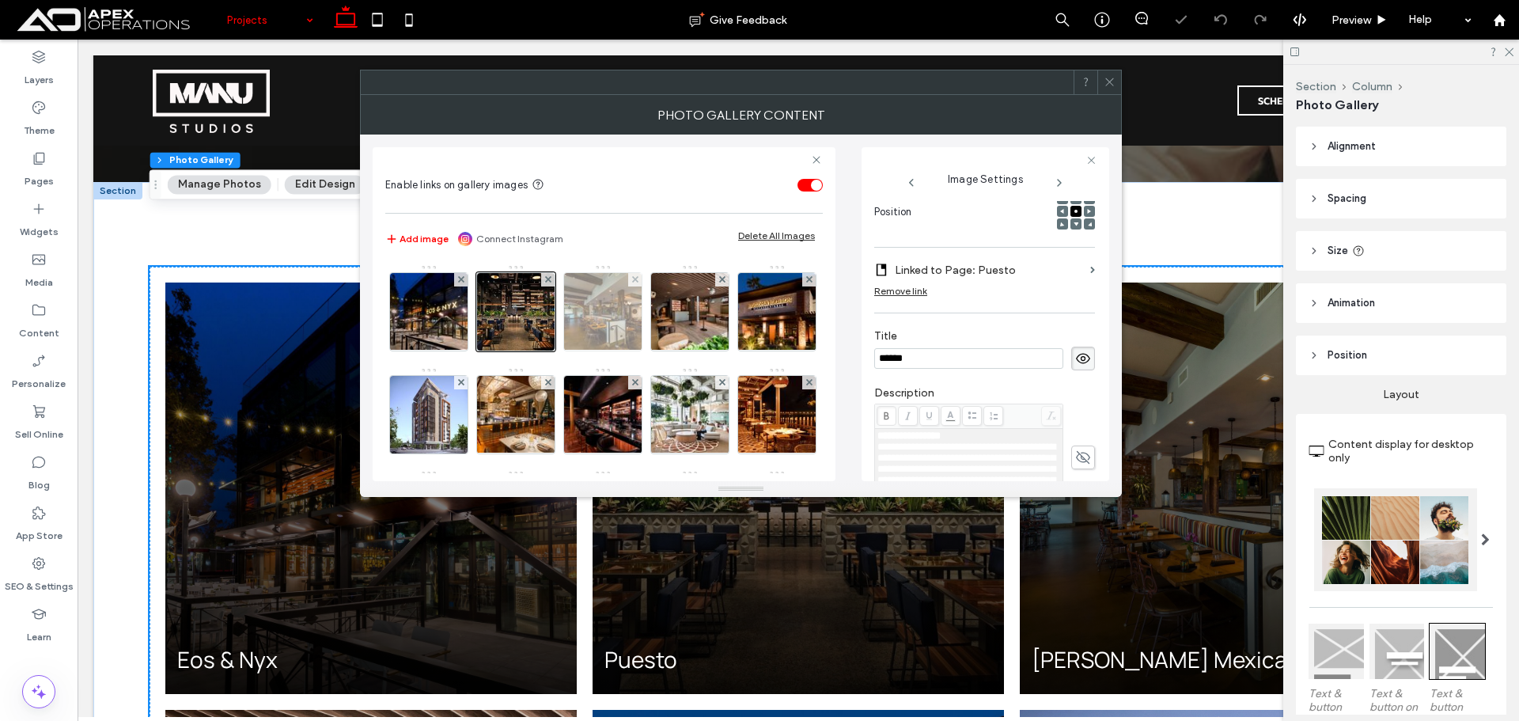
click at [603, 328] on img at bounding box center [603, 312] width 116 height 78
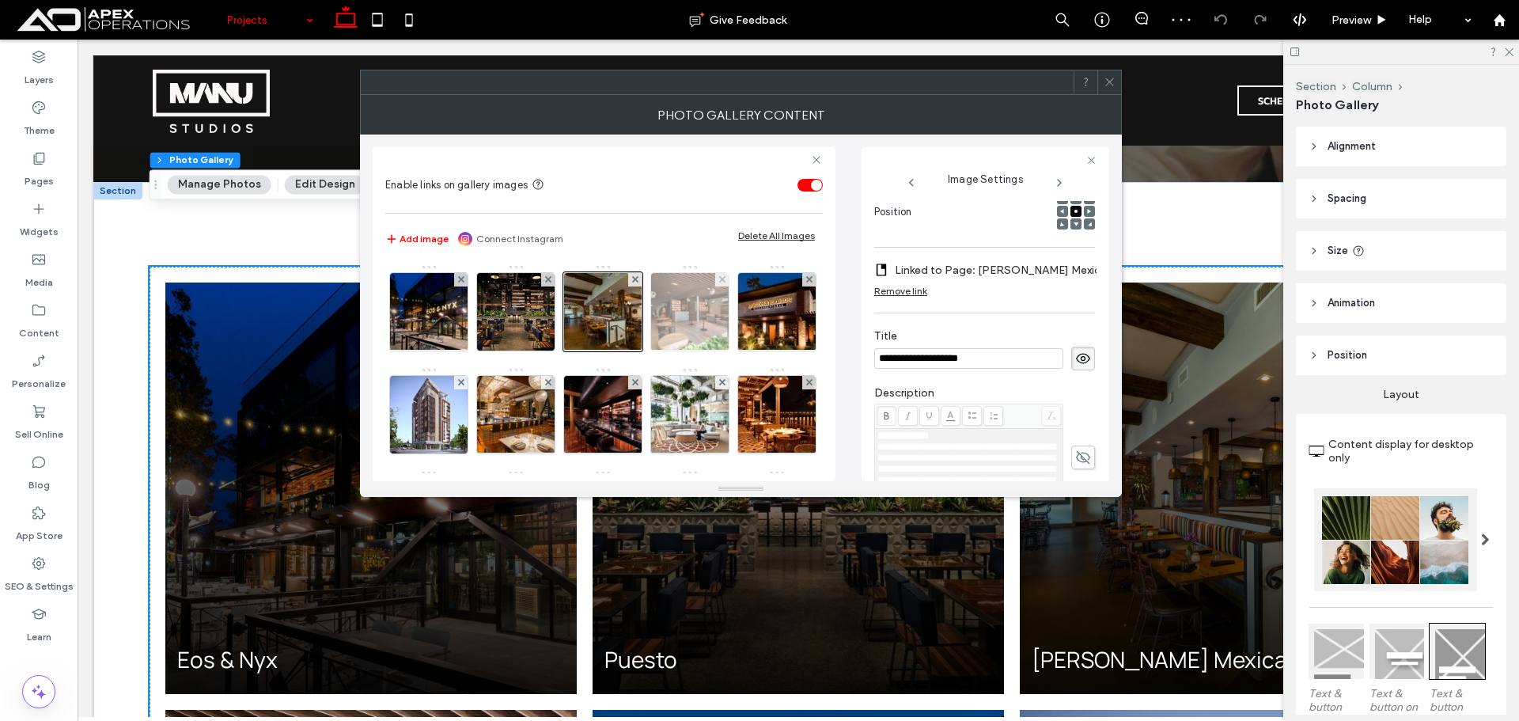
click at [690, 316] on img at bounding box center [690, 312] width 116 height 78
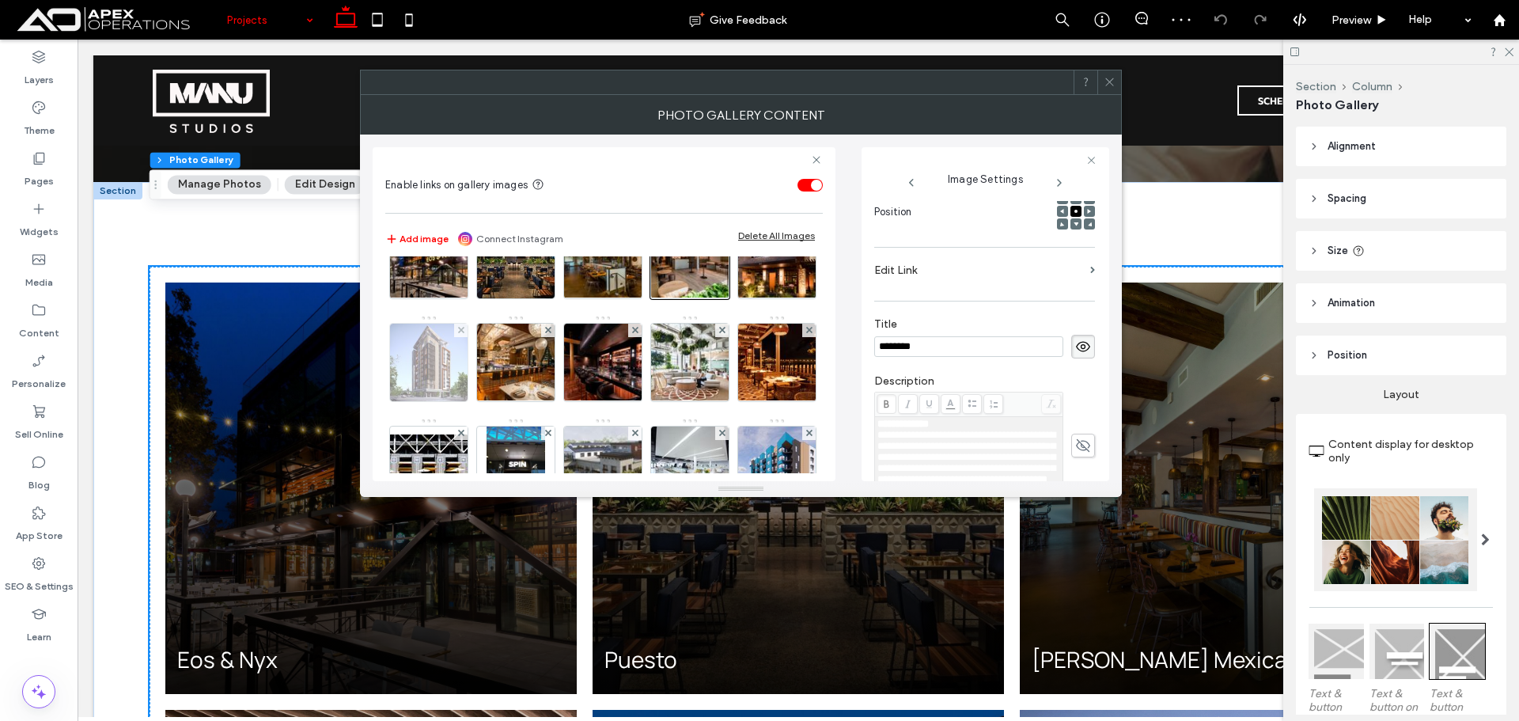
scroll to position [79, 0]
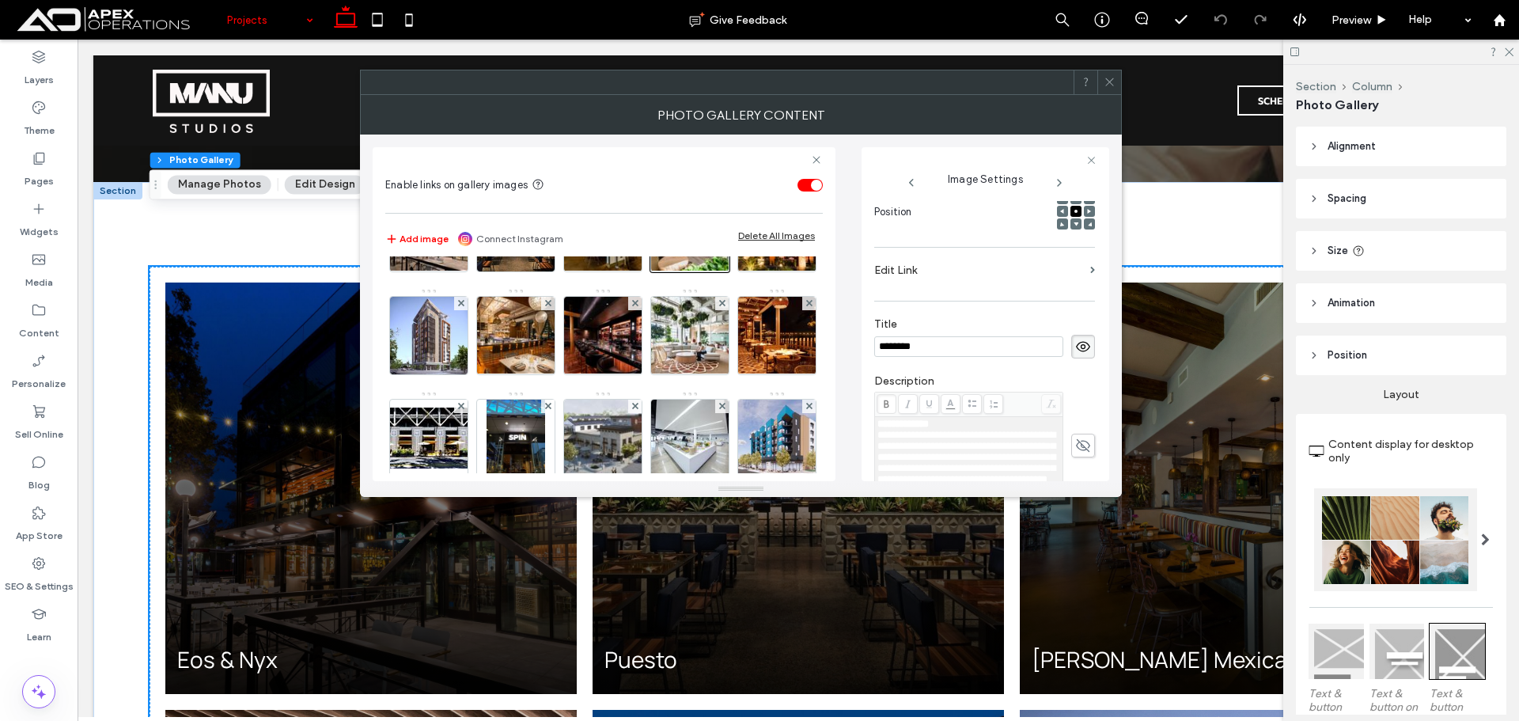
click at [1099, 81] on div at bounding box center [1109, 82] width 24 height 24
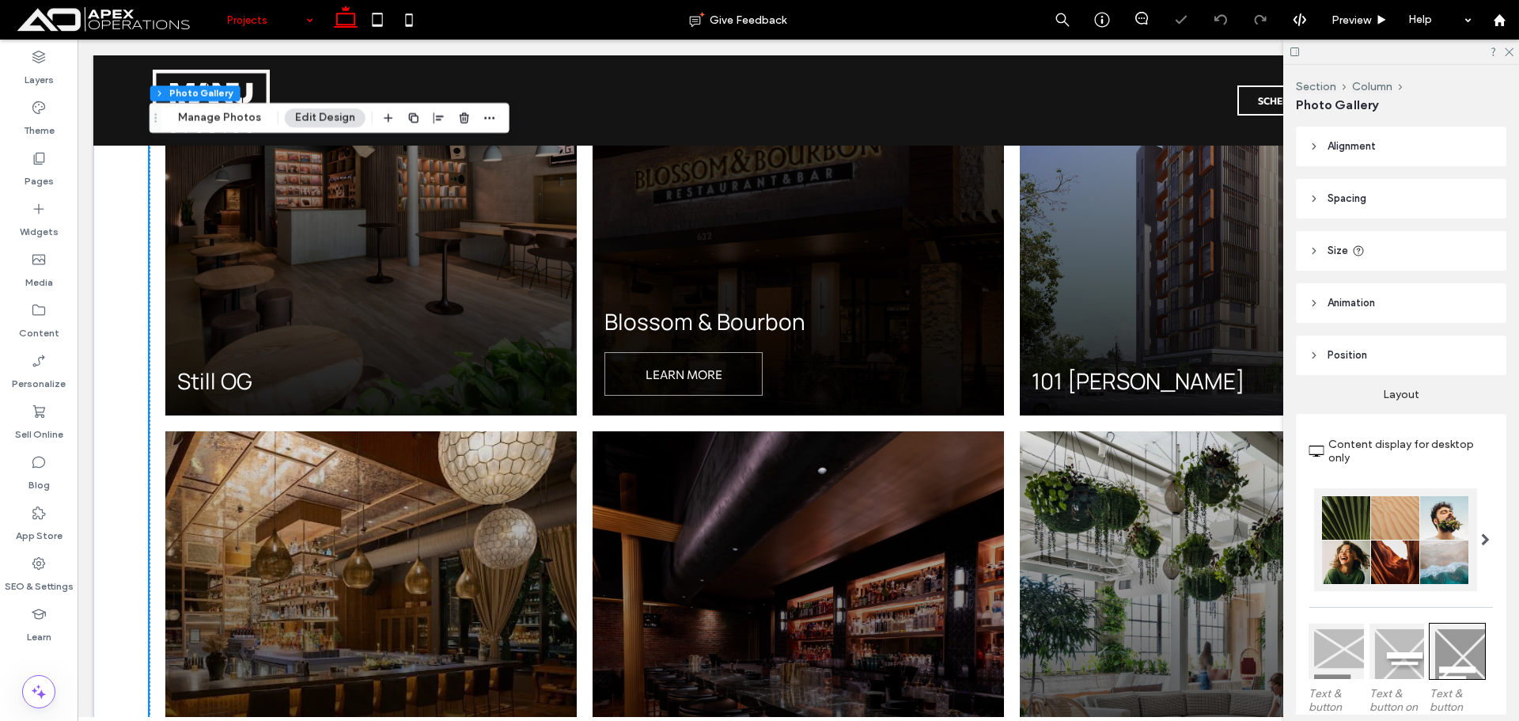
scroll to position [2453, 0]
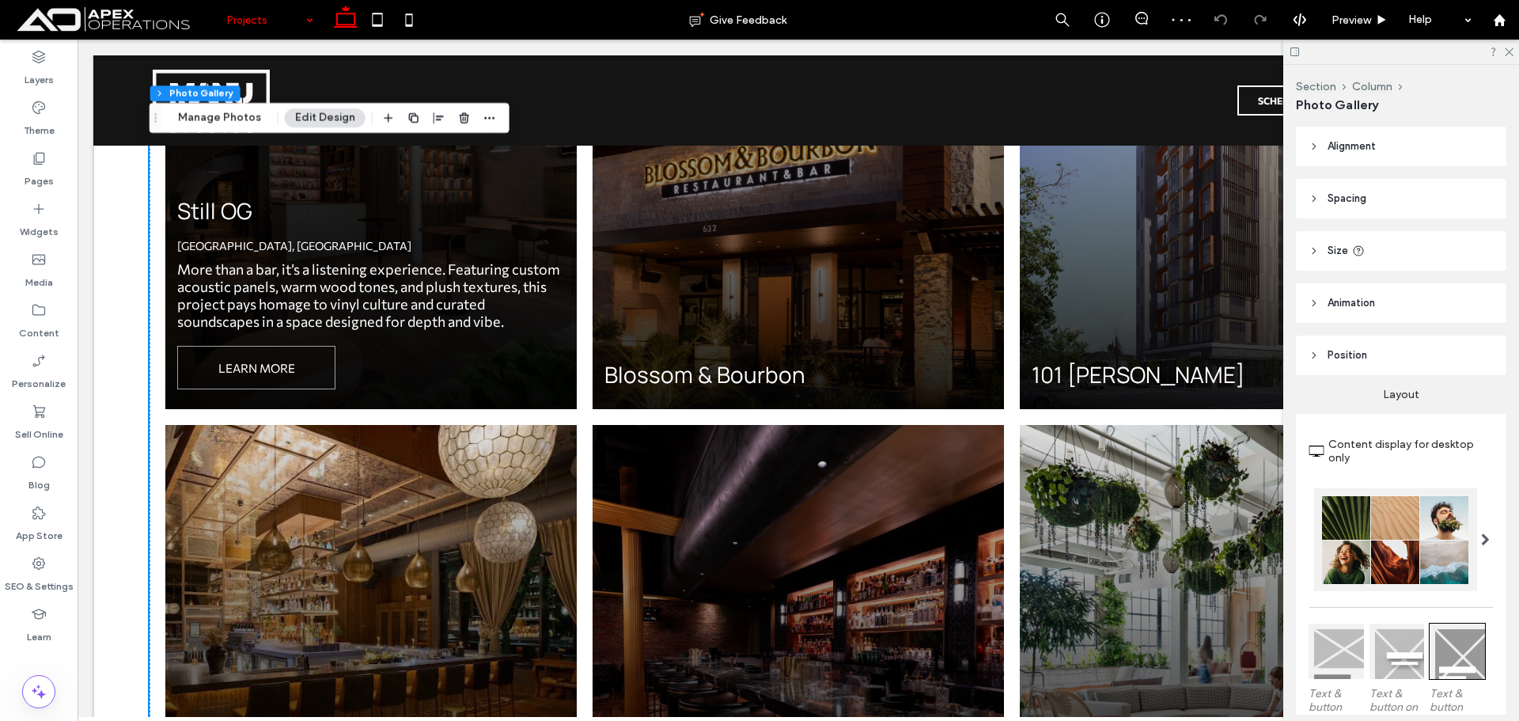
click at [490, 297] on span "Still OG San Jose, CA More than a bar, it’s a listening experience. Featuring c…" at bounding box center [370, 203] width 411 height 411
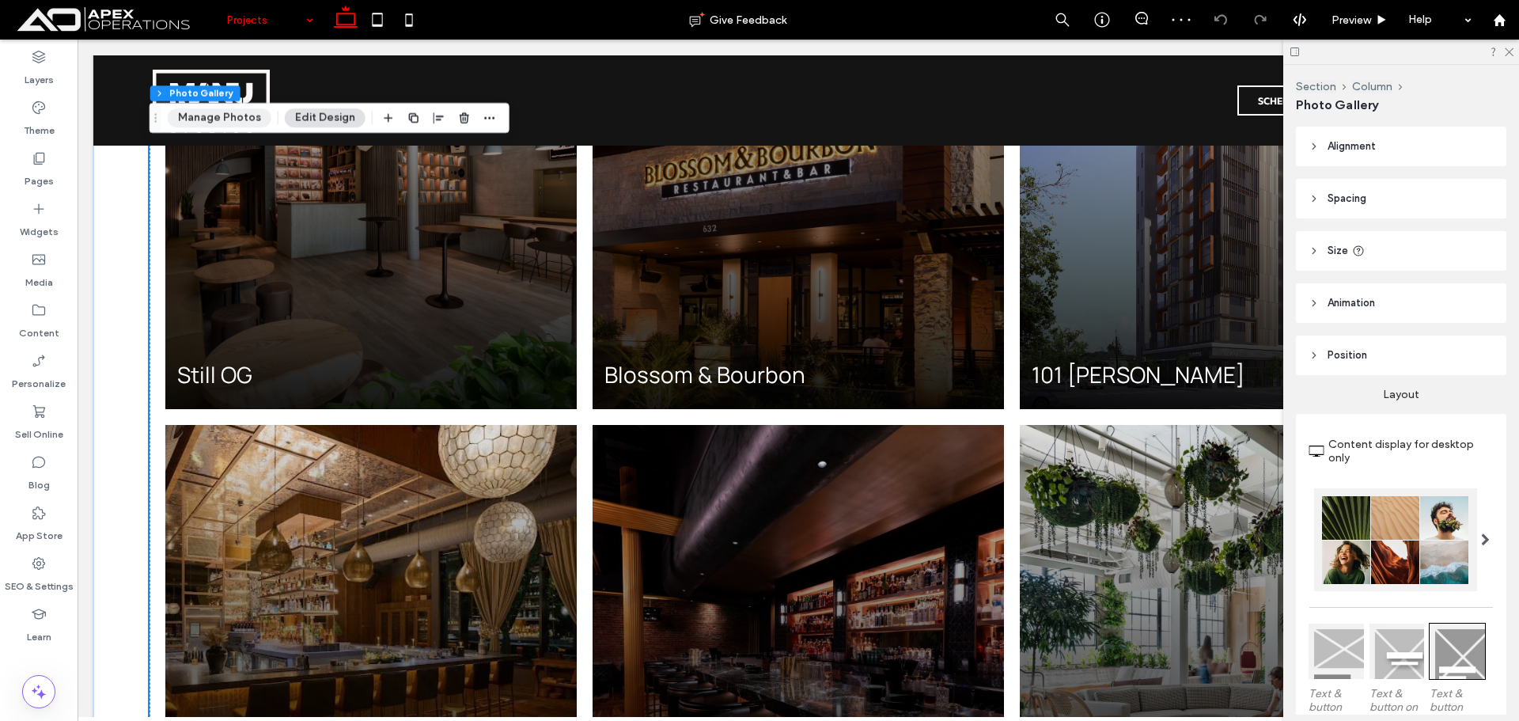
click at [234, 116] on button "Manage Photos" at bounding box center [220, 117] width 104 height 19
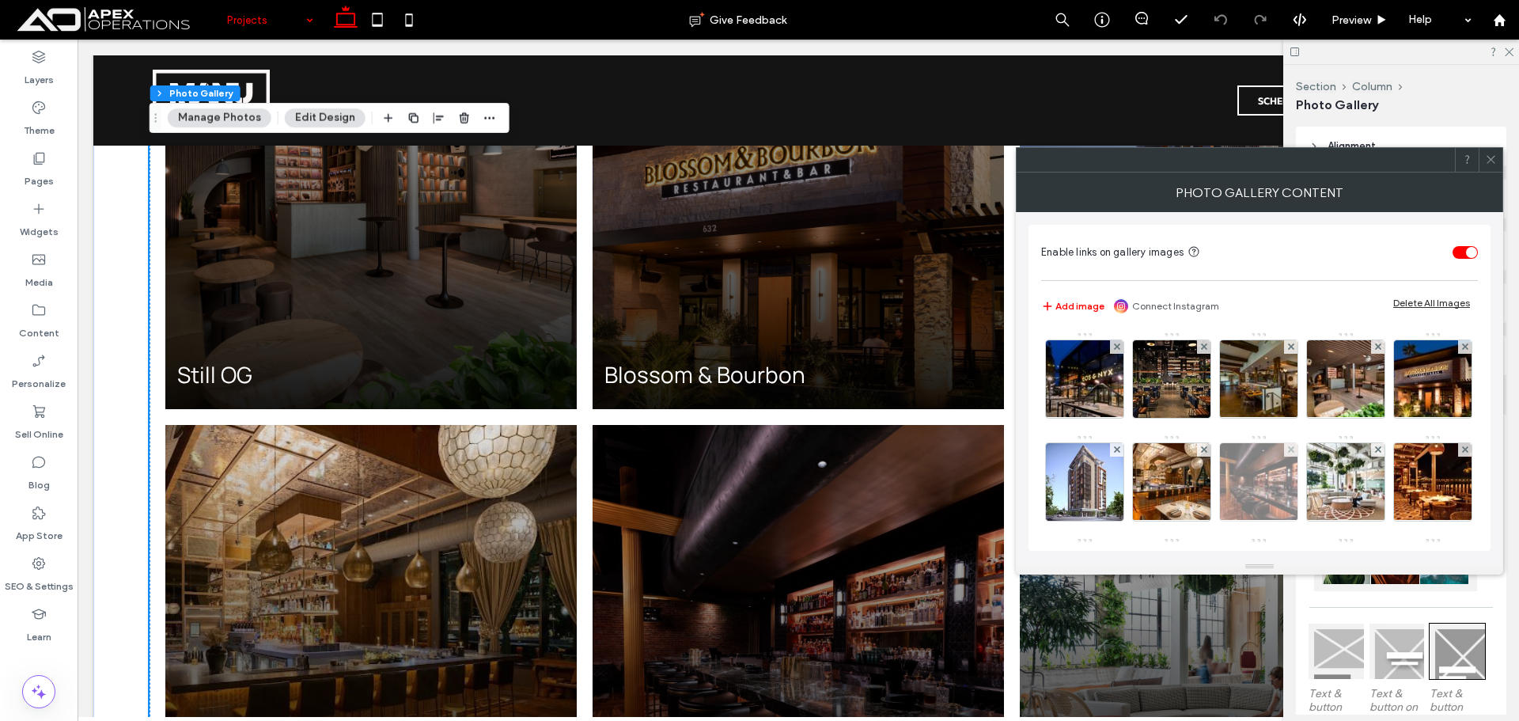
click at [1317, 470] on img at bounding box center [1259, 482] width 116 height 78
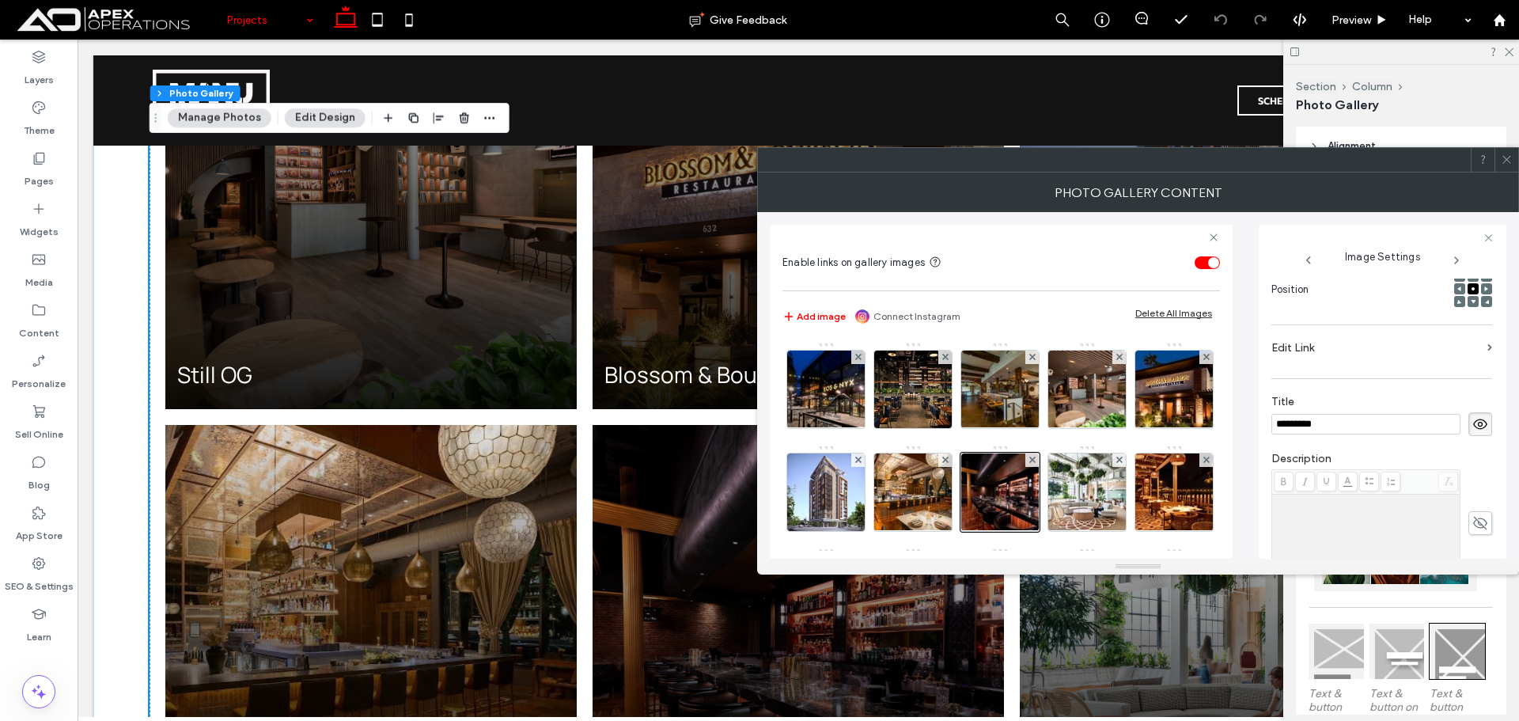
scroll to position [0, 0]
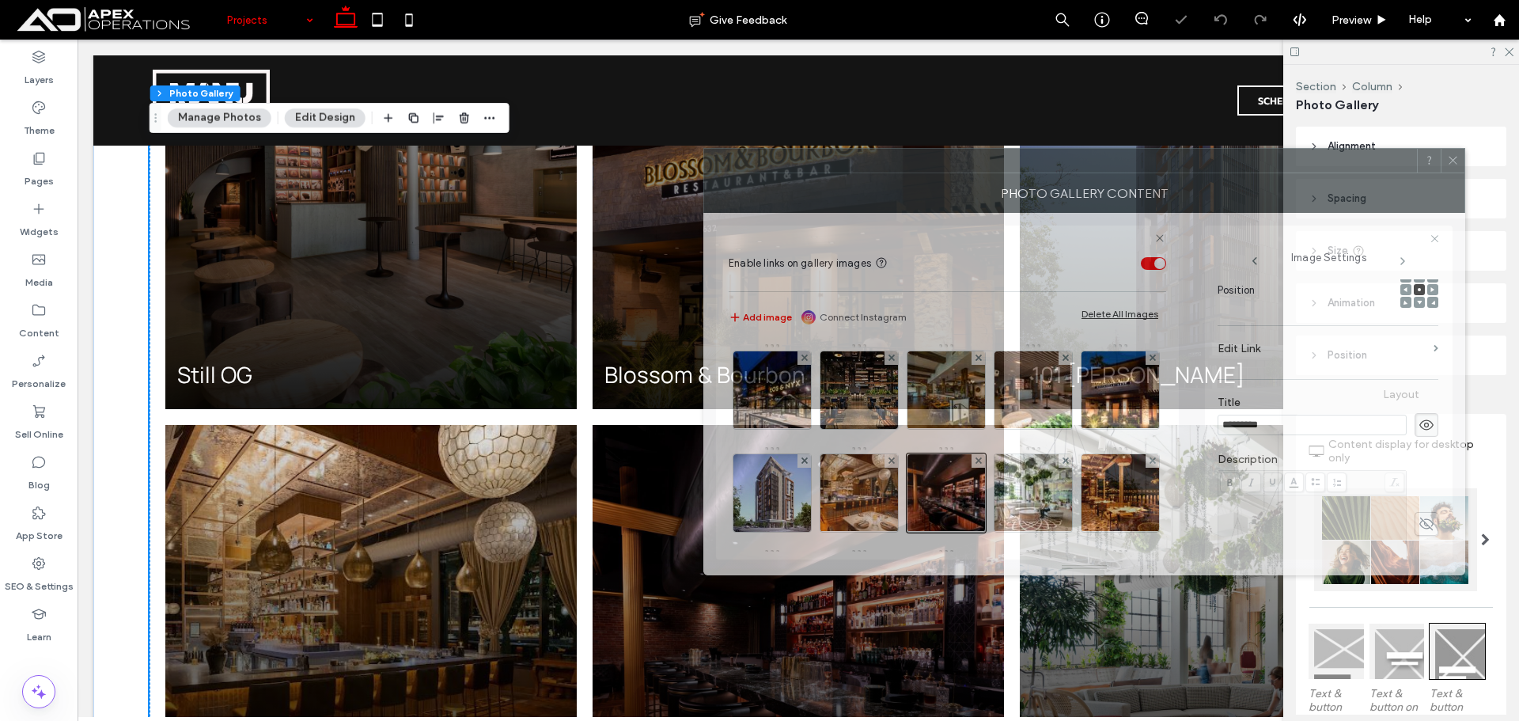
drag, startPoint x: 1330, startPoint y: 168, endPoint x: 756, endPoint y: 91, distance: 578.7
click at [757, 149] on div at bounding box center [1060, 161] width 713 height 24
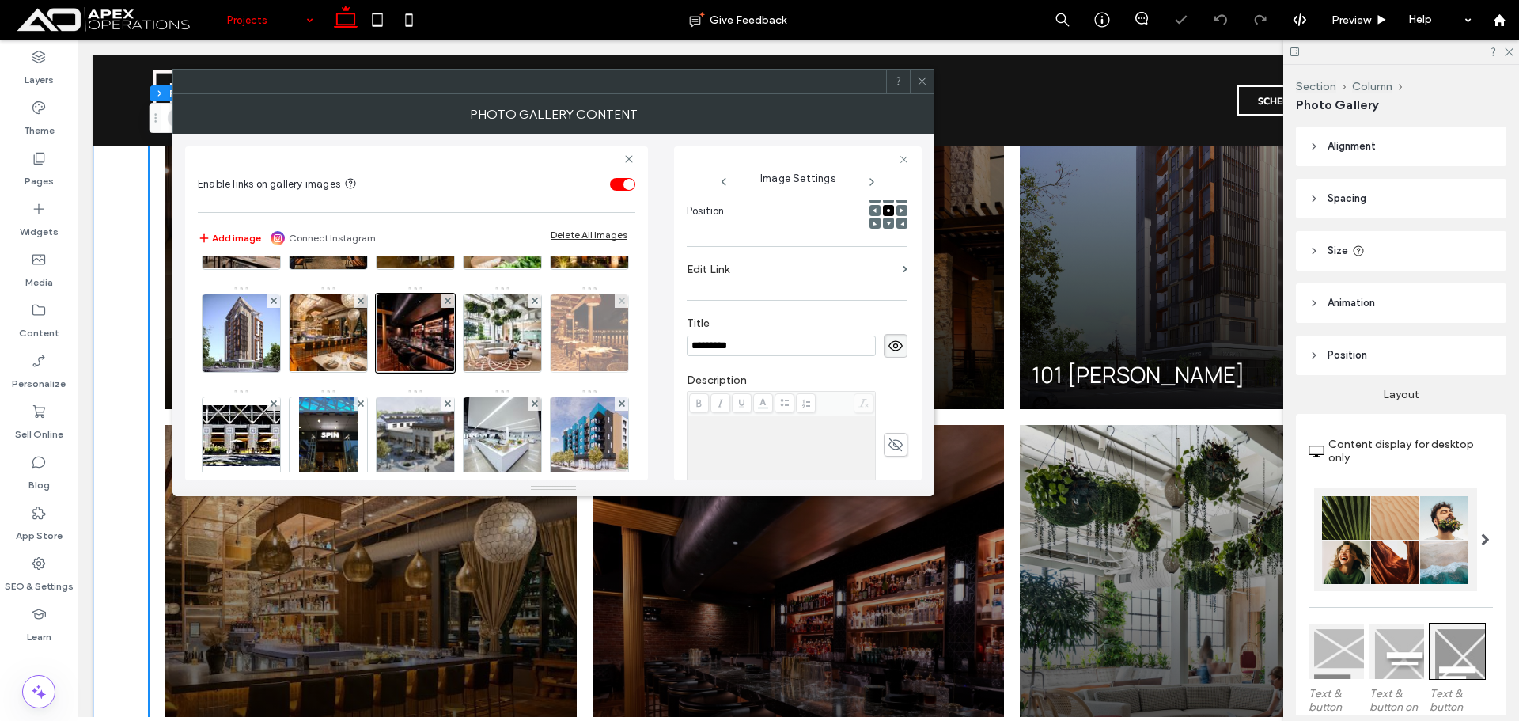
scroll to position [158, 0]
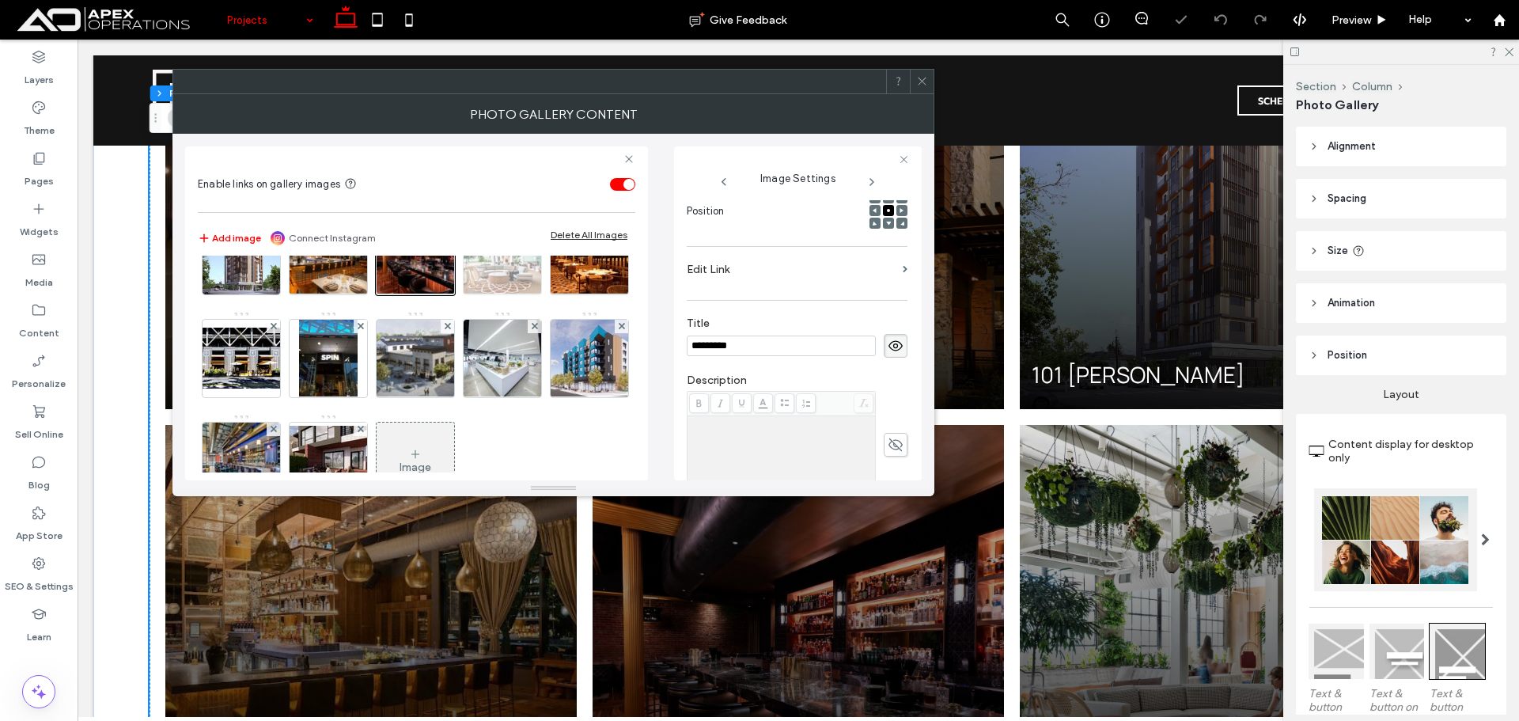
click at [445, 294] on img at bounding box center [503, 256] width 116 height 78
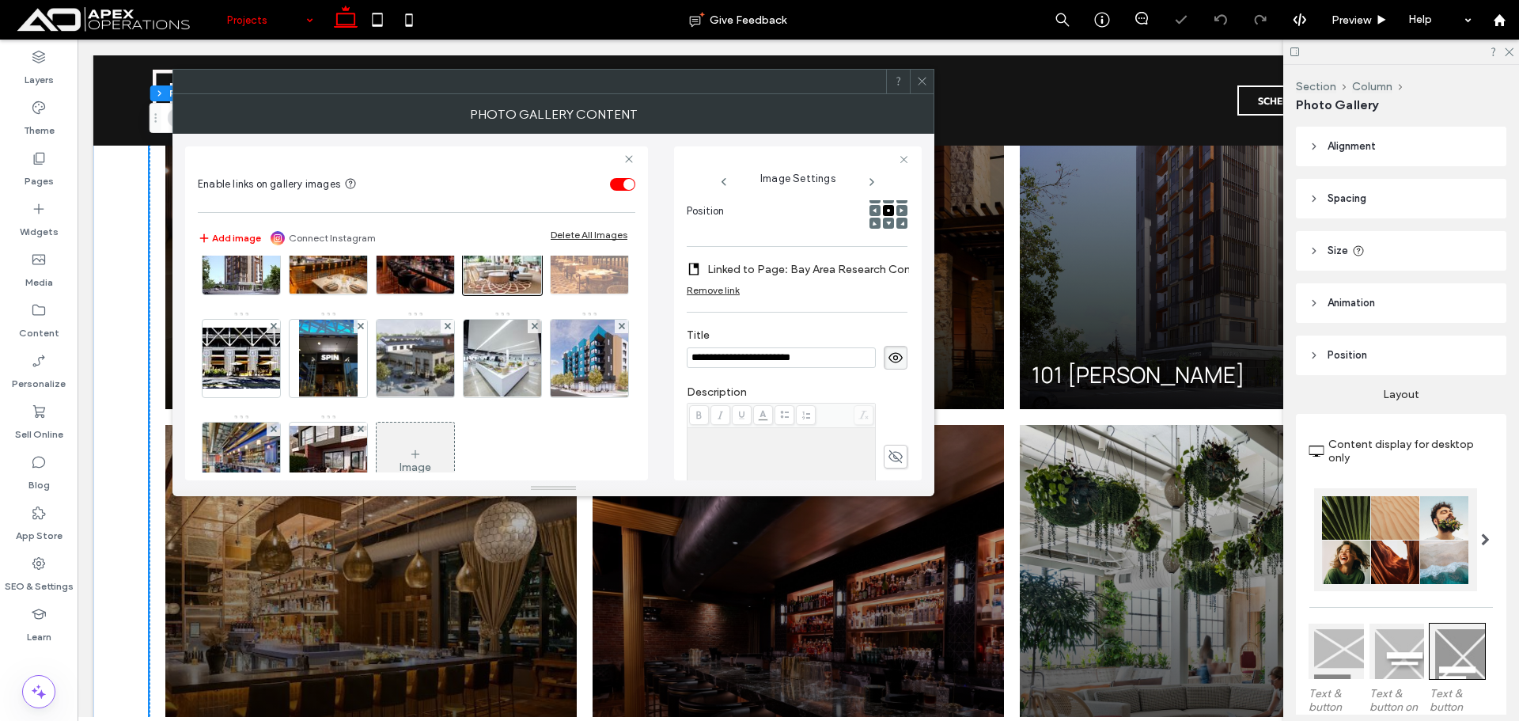
click at [538, 294] on img at bounding box center [589, 256] width 103 height 78
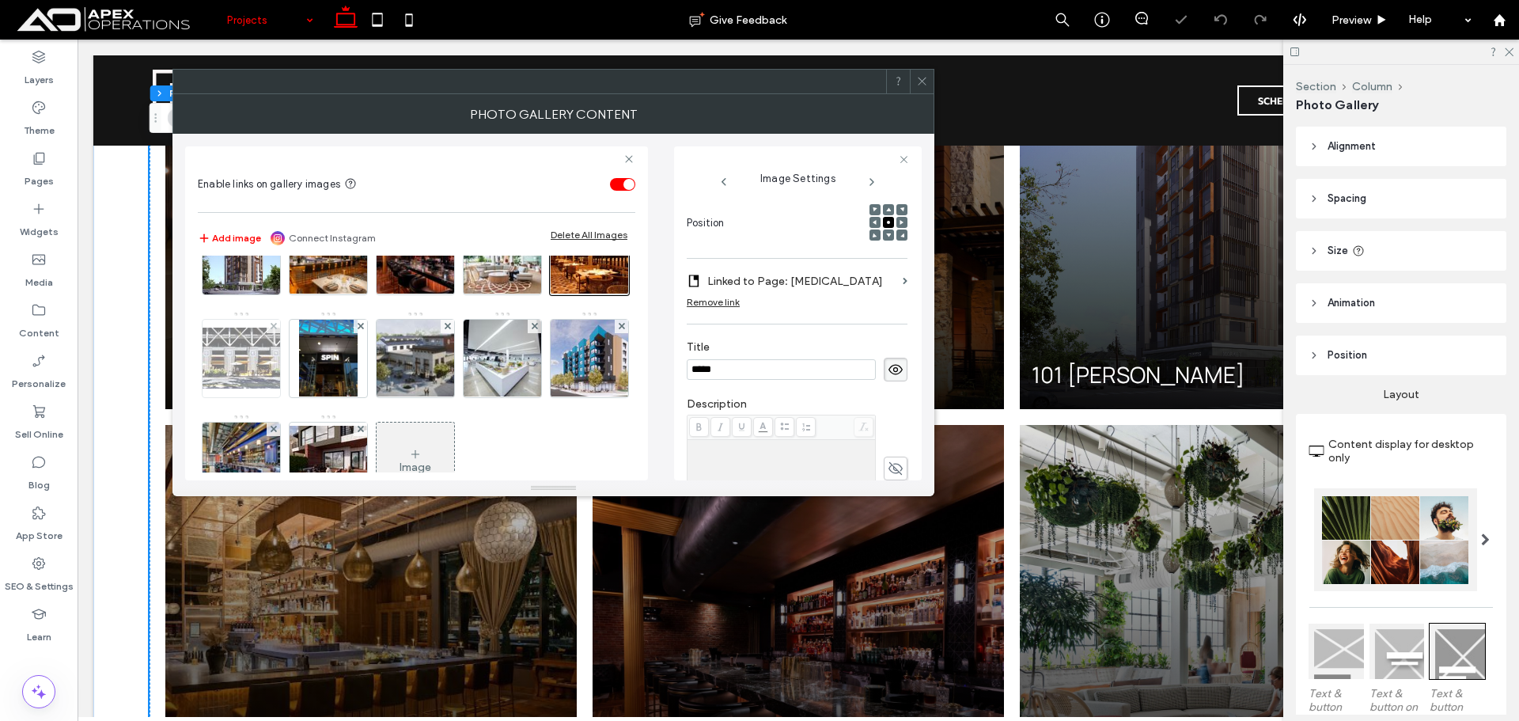
click at [305, 378] on img at bounding box center [241, 358] width 127 height 61
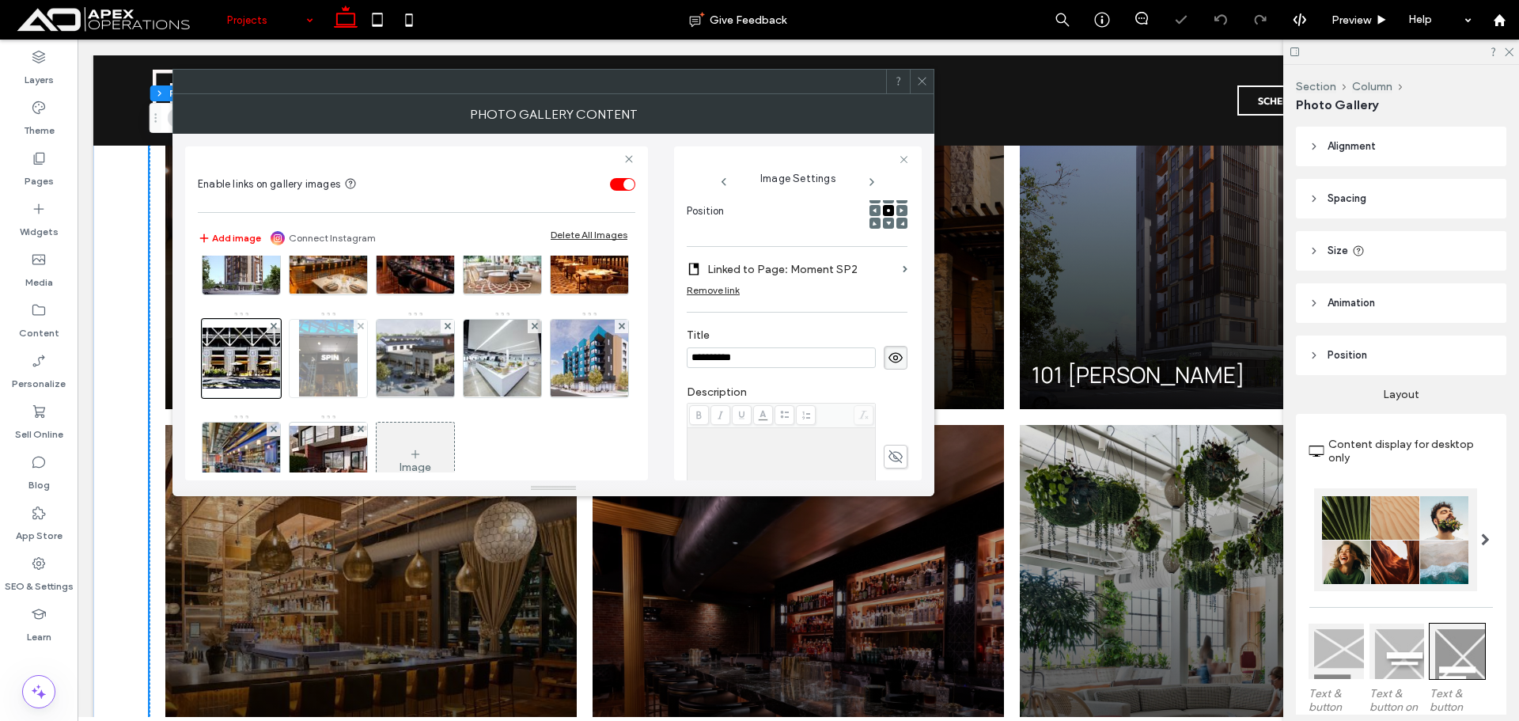
click at [358, 371] on img at bounding box center [328, 359] width 59 height 78
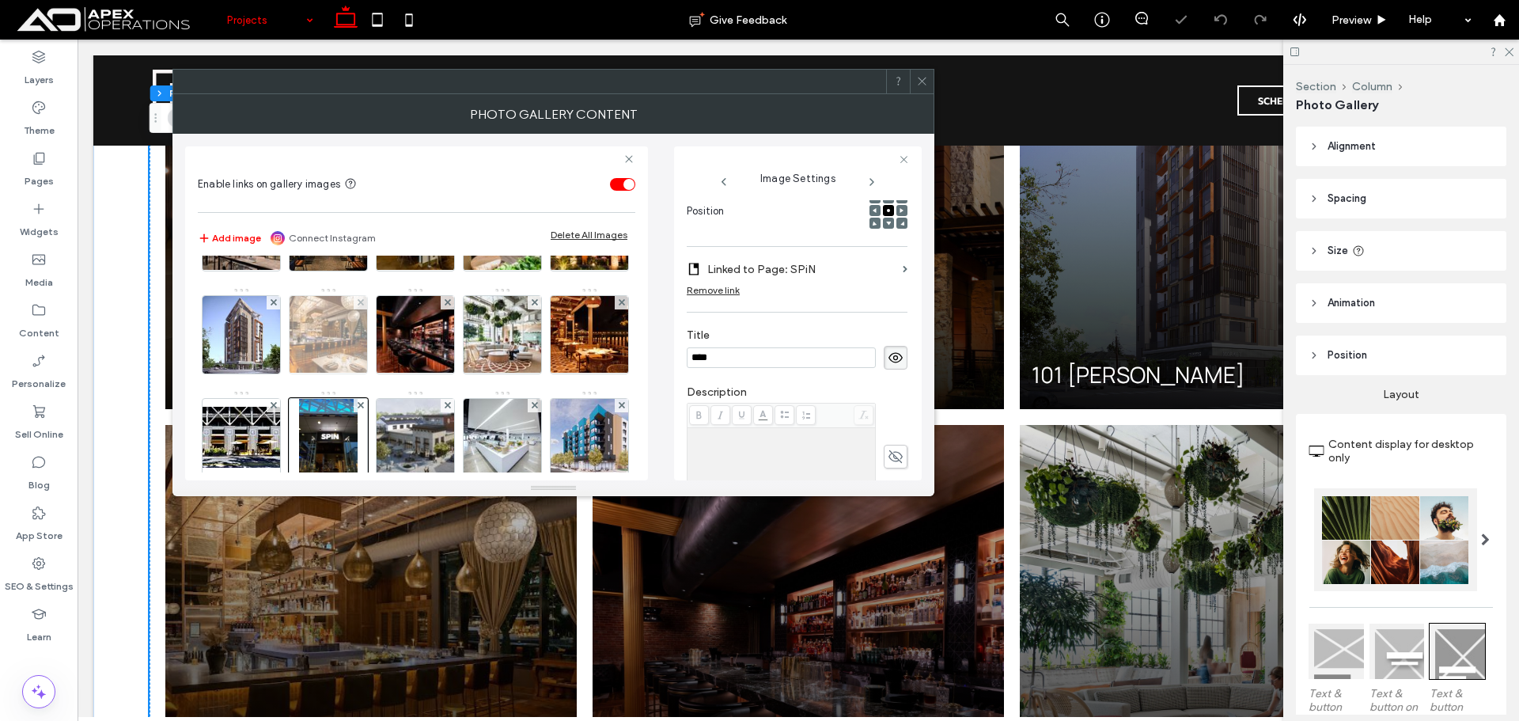
click at [387, 332] on img at bounding box center [328, 335] width 117 height 78
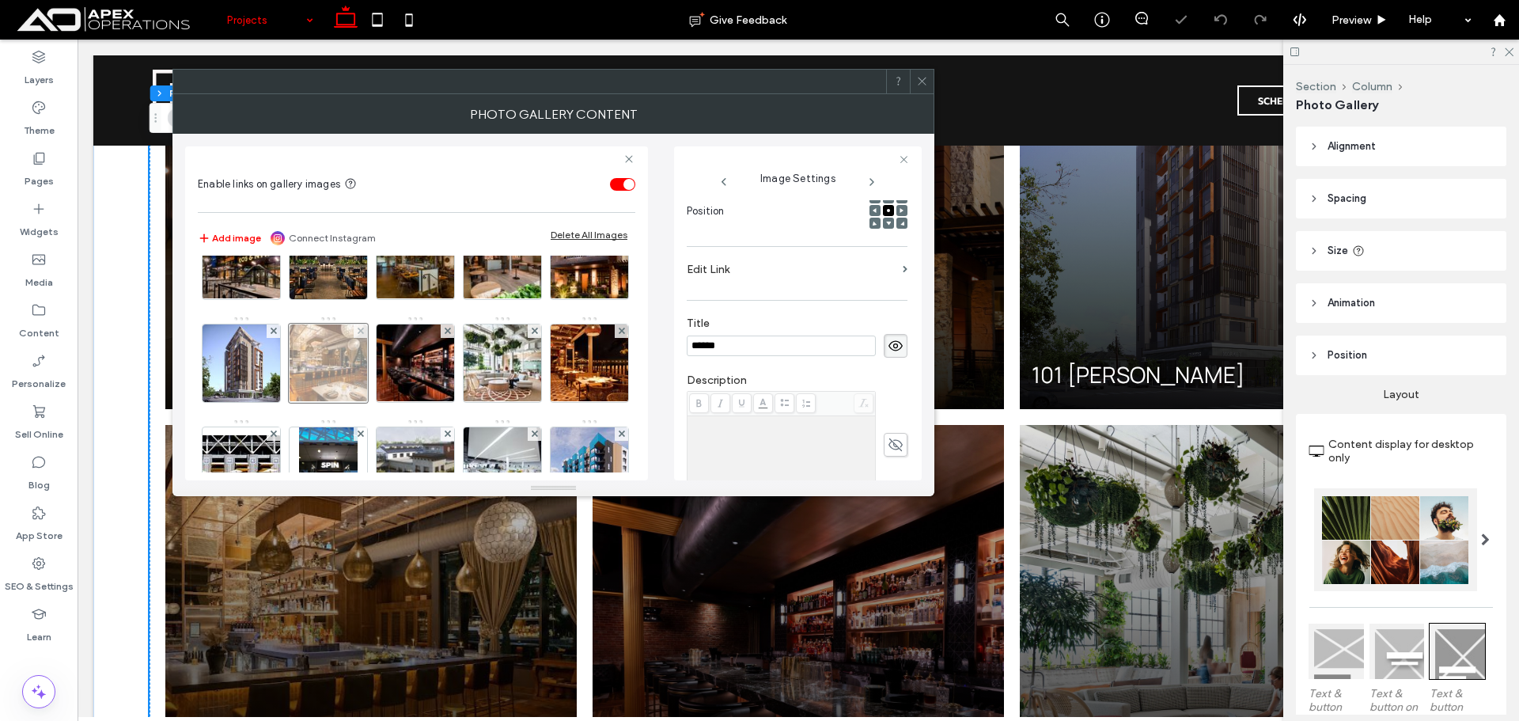
scroll to position [0, 0]
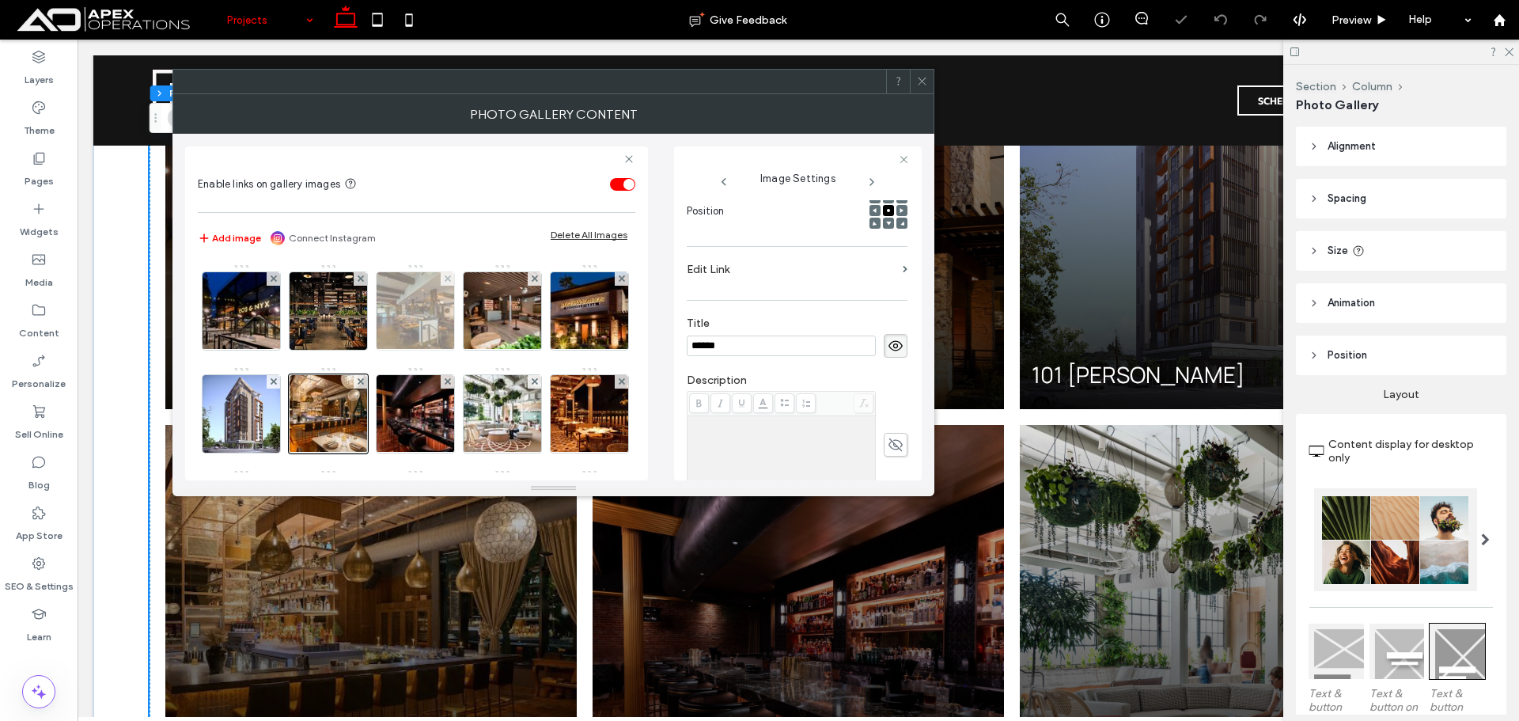
click at [415, 326] on img at bounding box center [416, 311] width 116 height 78
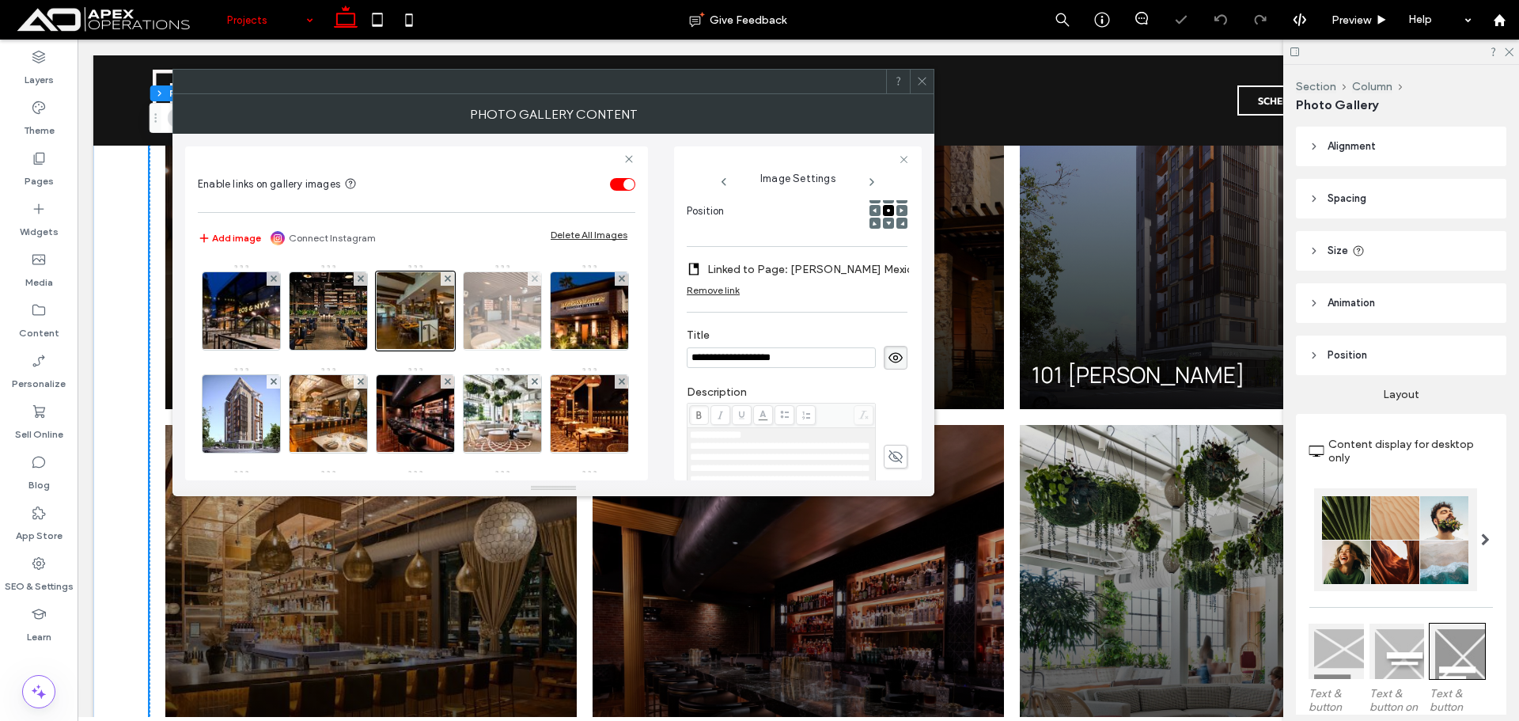
click at [485, 322] on img at bounding box center [503, 311] width 116 height 78
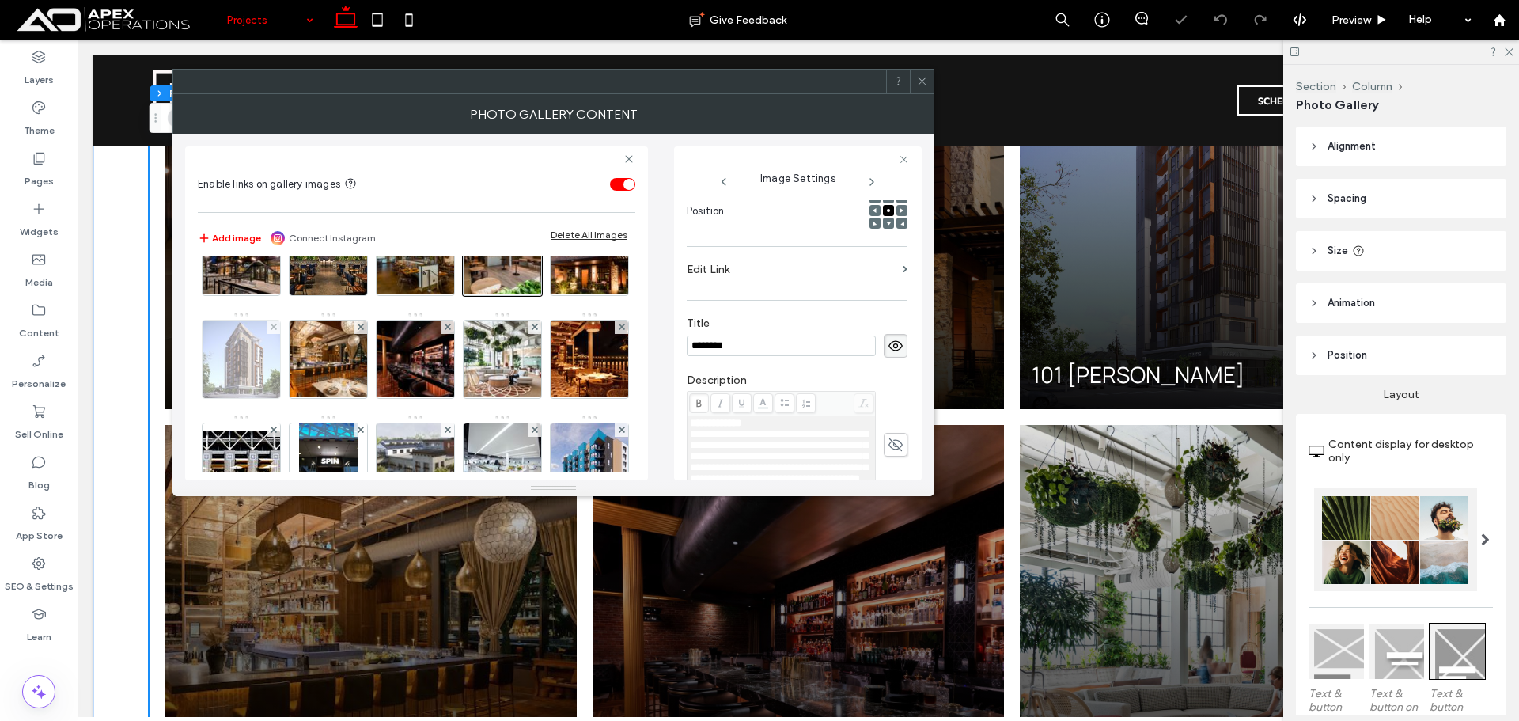
scroll to position [79, 0]
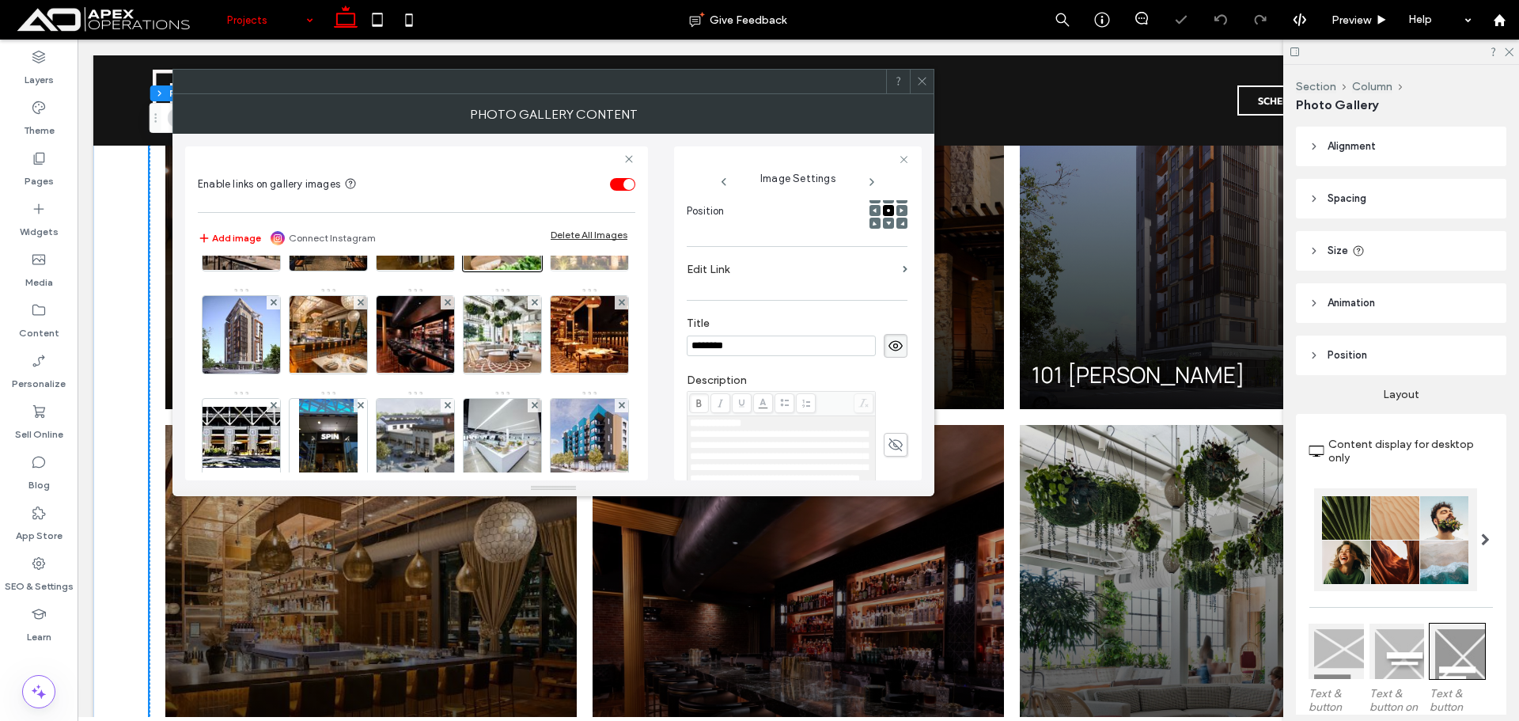
click at [532, 271] on img at bounding box center [590, 232] width 116 height 78
drag, startPoint x: 337, startPoint y: 335, endPoint x: 357, endPoint y: 340, distance: 20.5
click at [280, 335] on img at bounding box center [242, 335] width 78 height 78
click at [532, 271] on img at bounding box center [590, 232] width 116 height 78
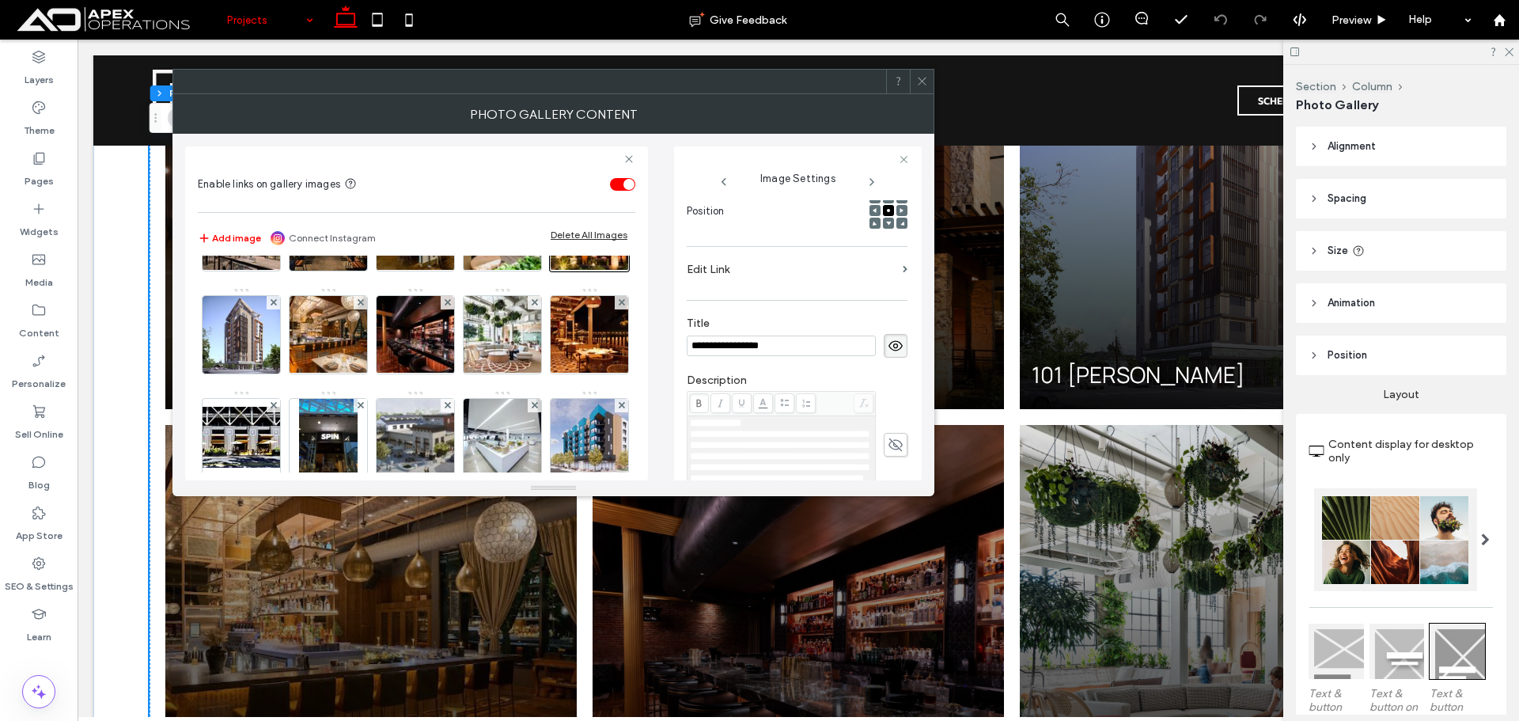
click at [786, 449] on span "**********" at bounding box center [779, 456] width 178 height 55
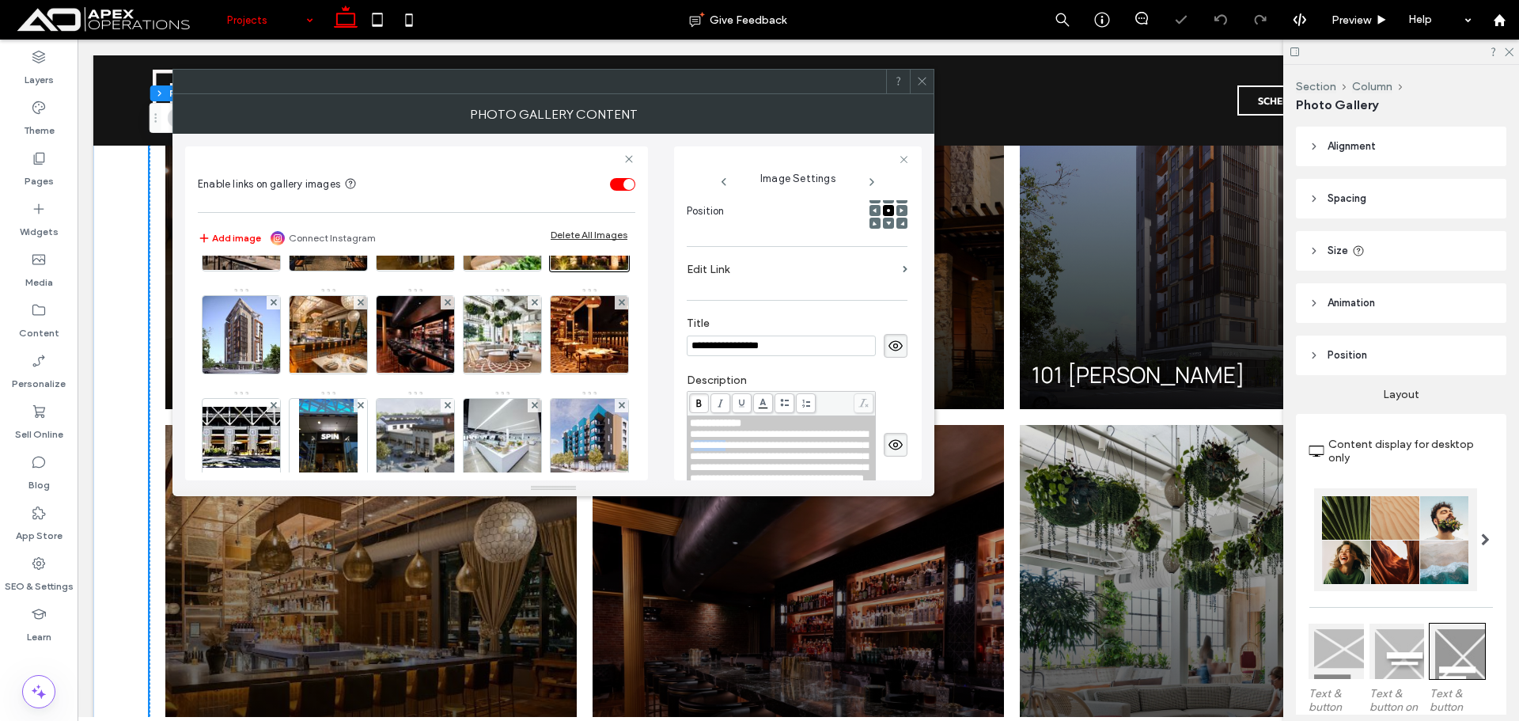
click at [786, 449] on span "**********" at bounding box center [779, 456] width 178 height 55
click at [931, 79] on div at bounding box center [922, 82] width 24 height 24
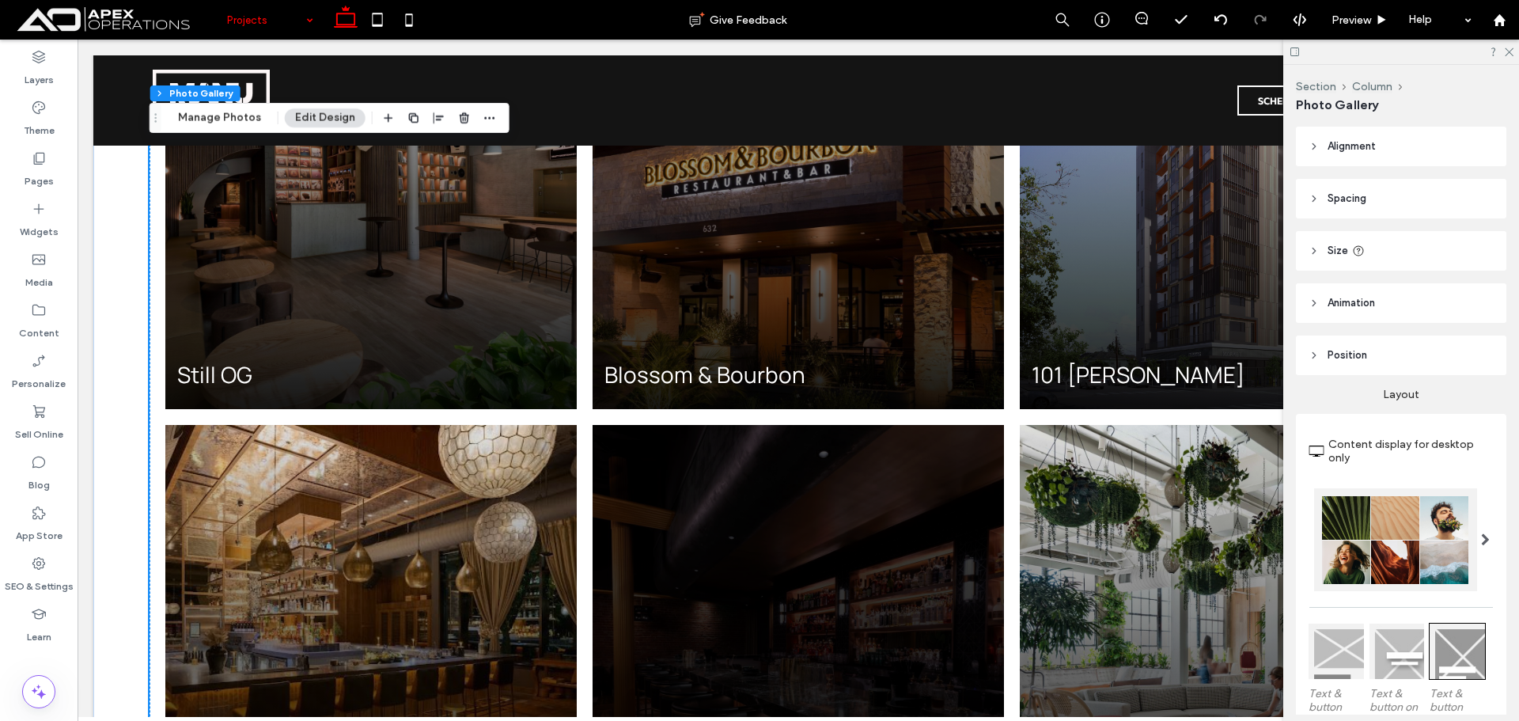
click at [835, 425] on span "Alter Ego LEARN MORE" at bounding box center [798, 630] width 411 height 411
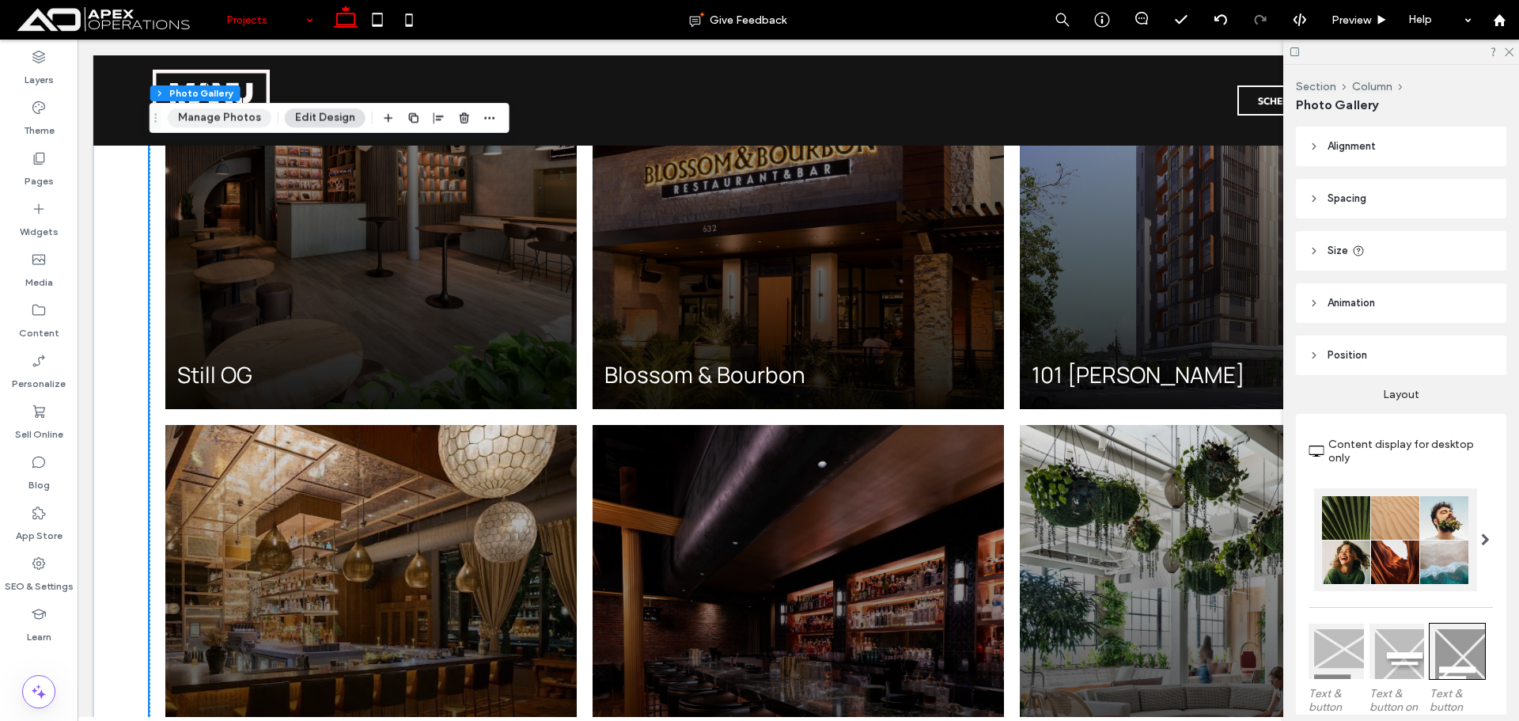
click at [238, 119] on button "Manage Photos" at bounding box center [220, 117] width 104 height 19
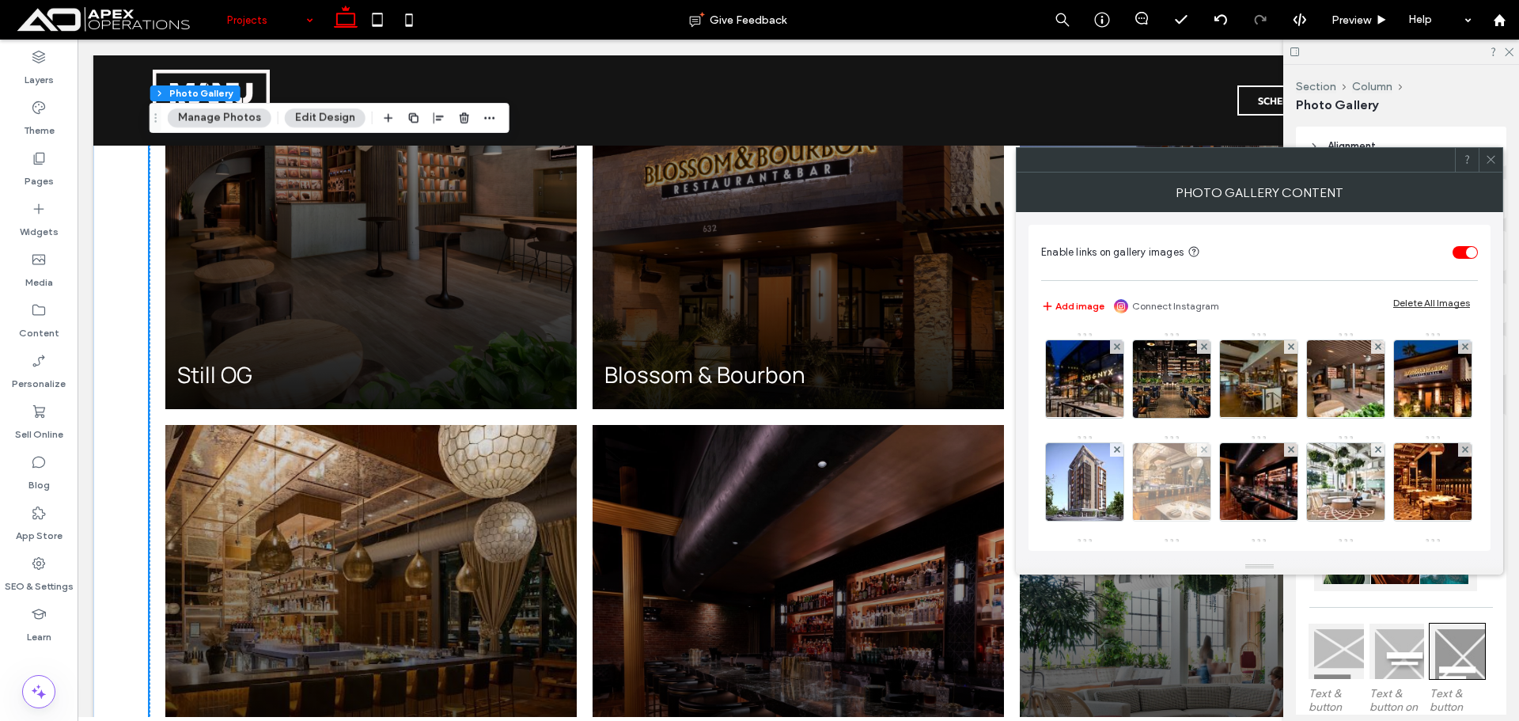
click at [1230, 472] on img at bounding box center [1171, 482] width 117 height 78
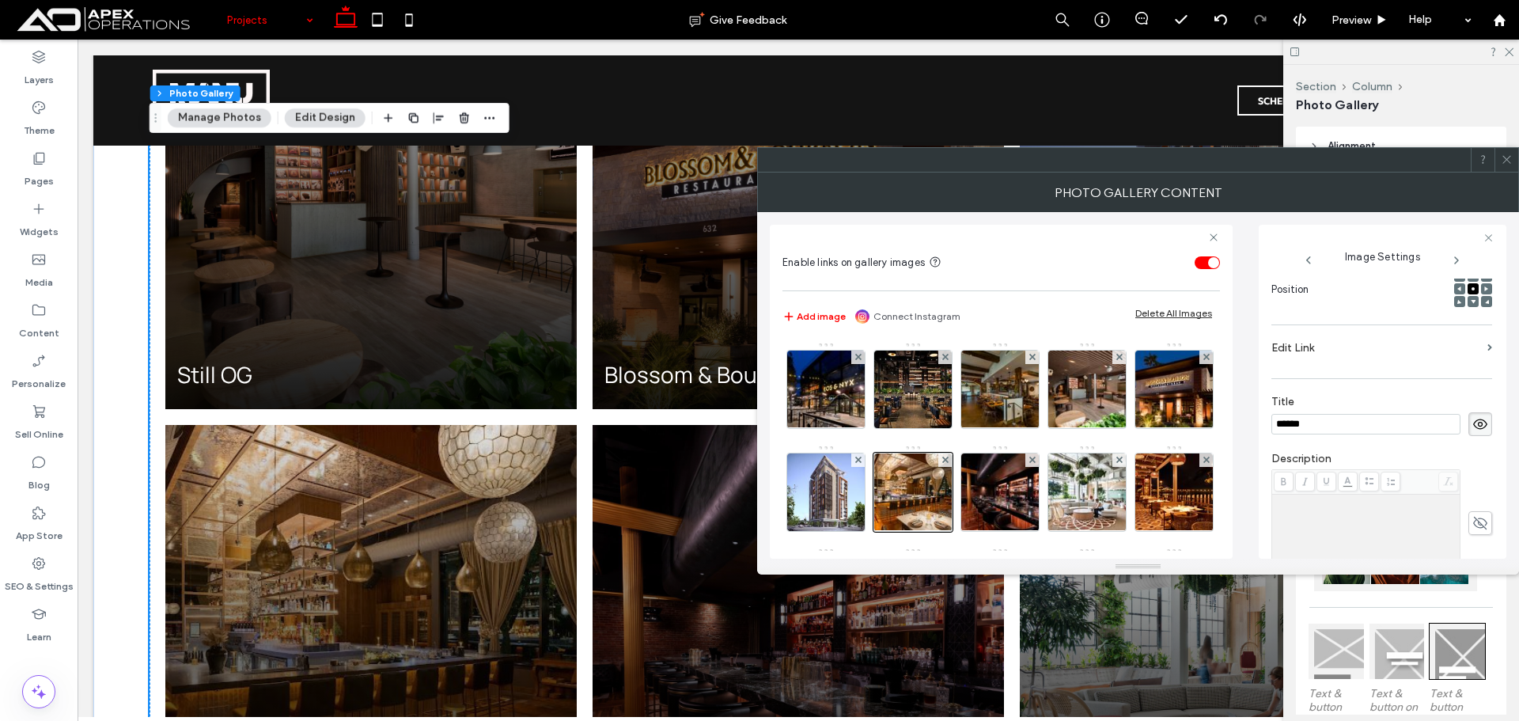
scroll to position [0, 0]
click at [1001, 392] on img at bounding box center [1000, 389] width 116 height 78
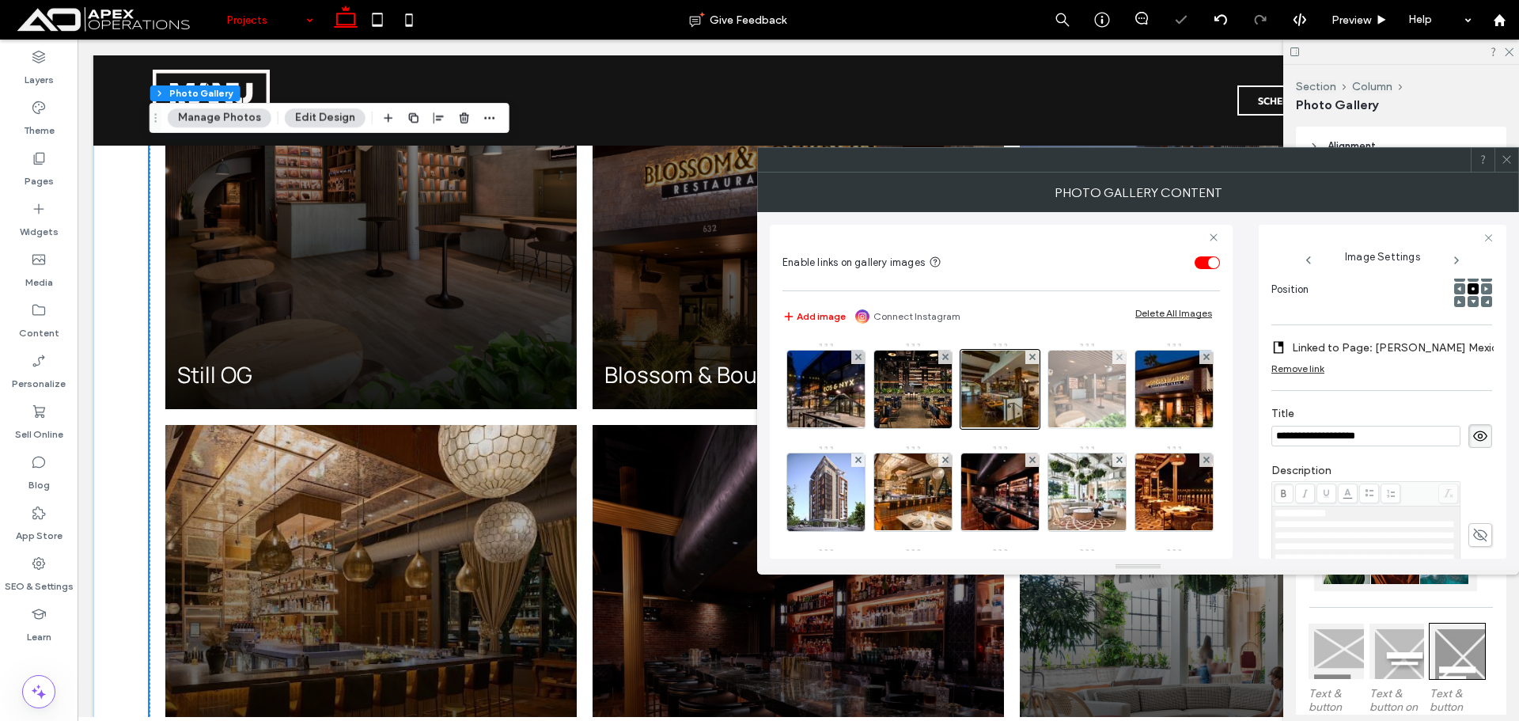
click at [1090, 394] on img at bounding box center [1087, 389] width 116 height 78
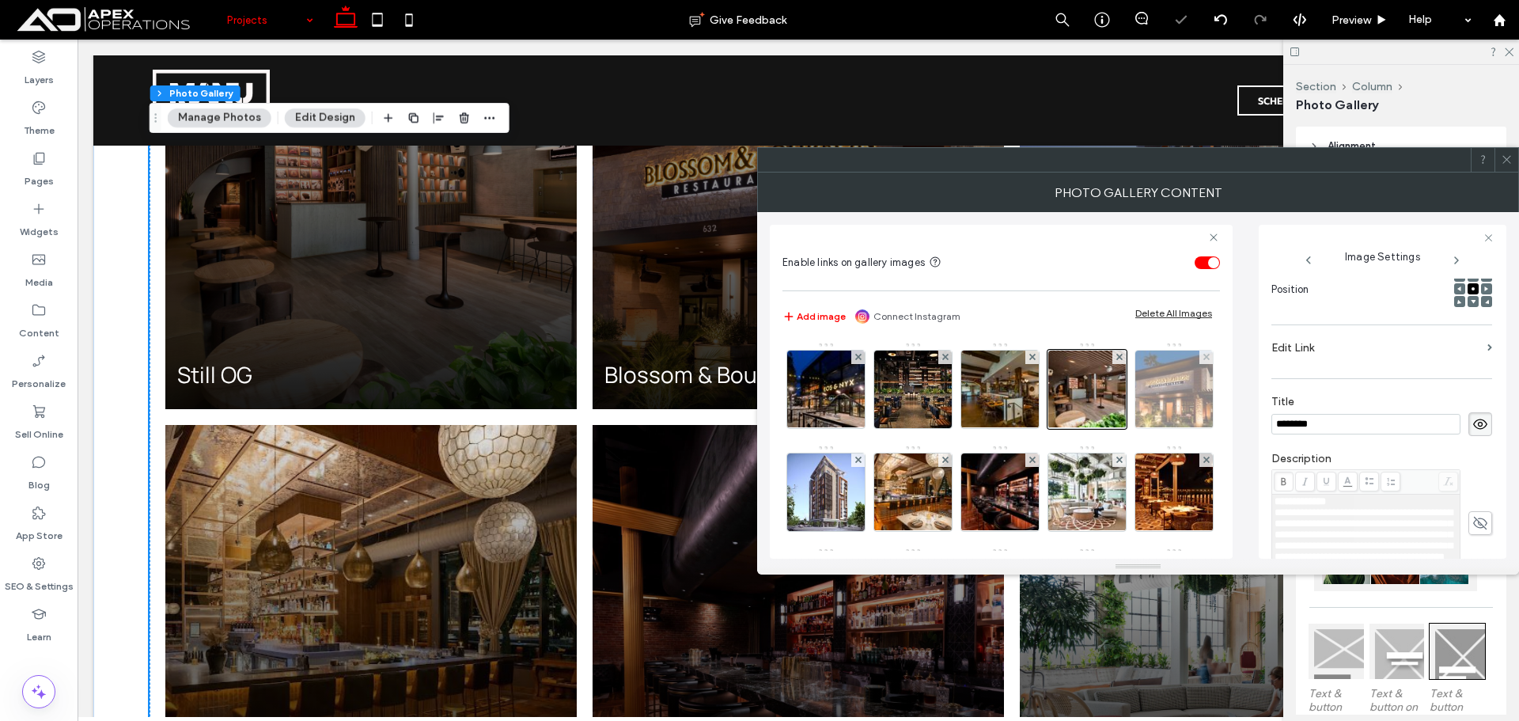
click at [1116, 428] on img at bounding box center [1174, 389] width 116 height 78
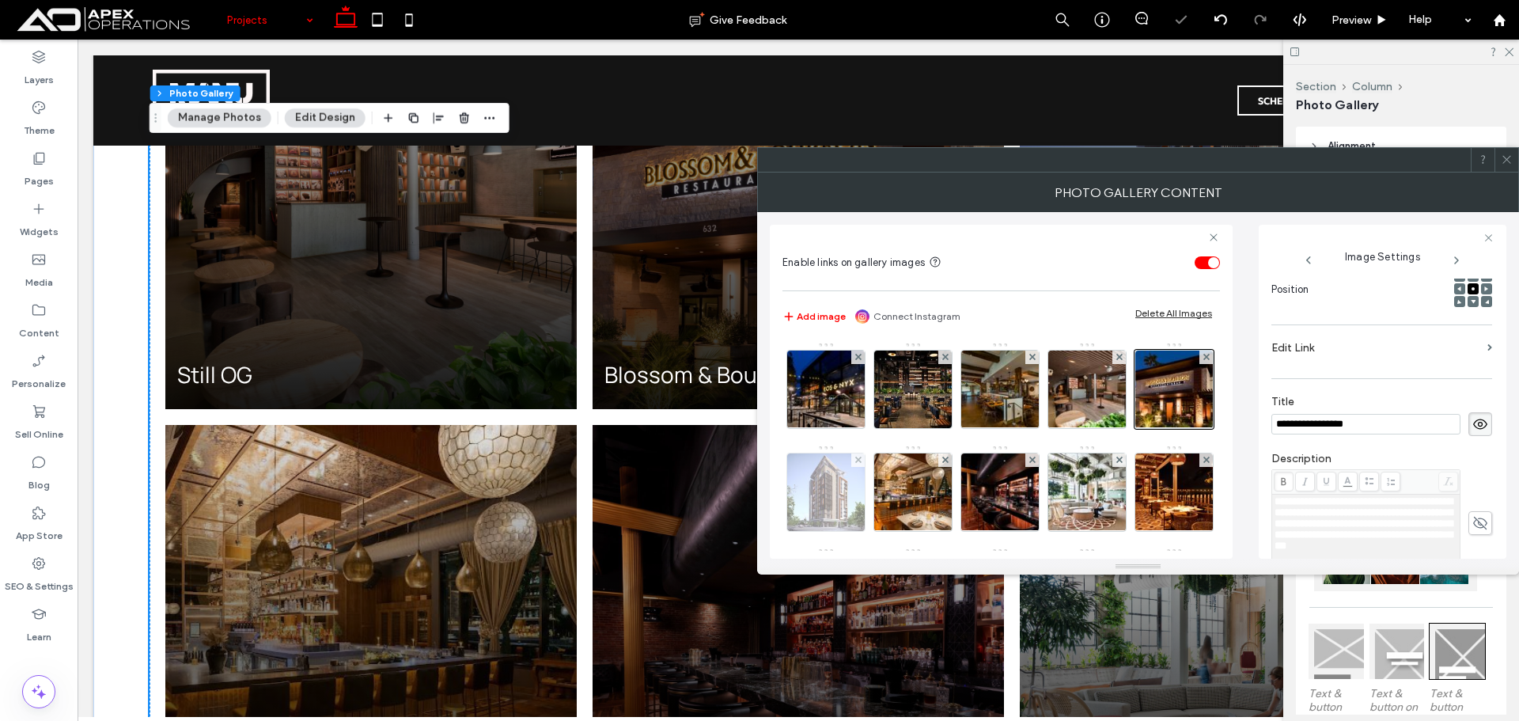
click at [865, 501] on img at bounding box center [826, 492] width 78 height 78
click at [1314, 513] on div "Rich Text Editor" at bounding box center [1367, 535] width 184 height 79
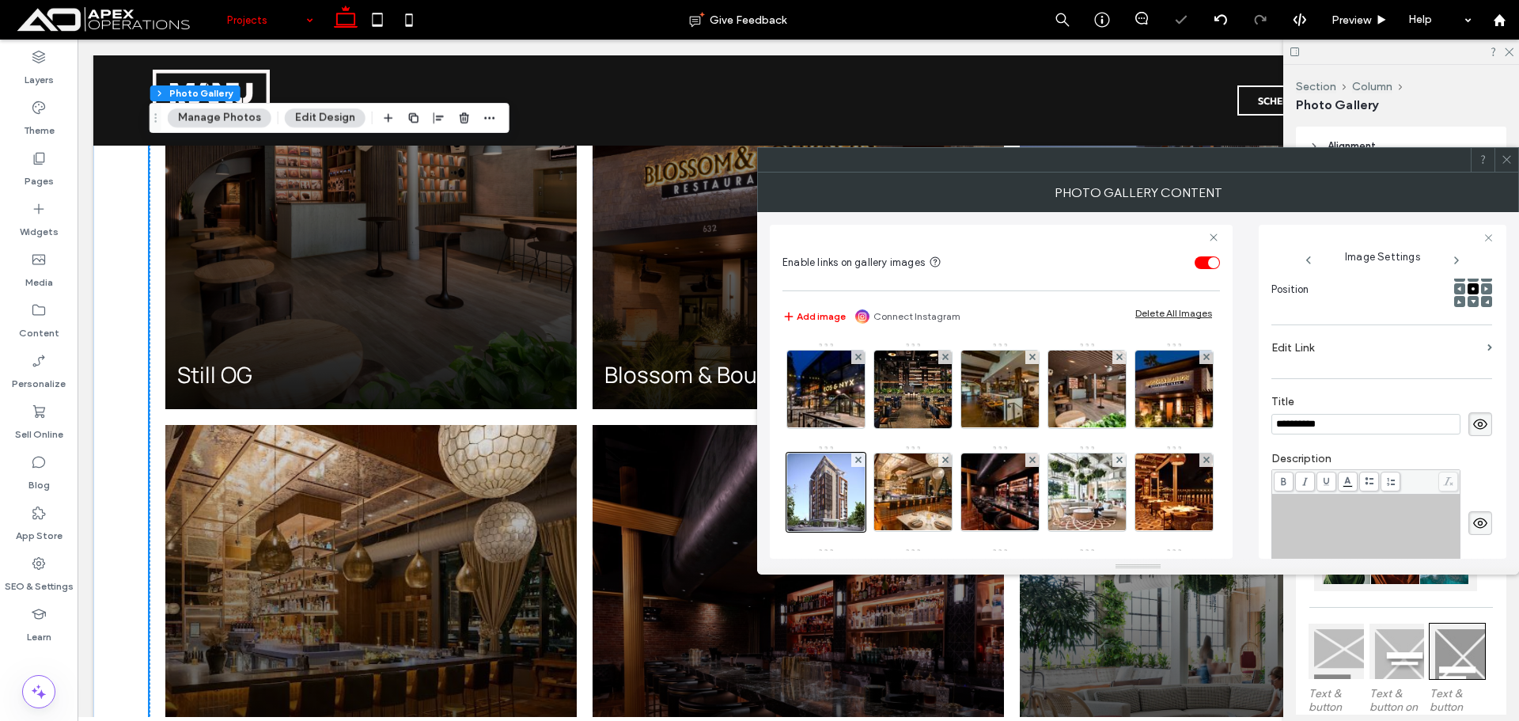
click at [1314, 513] on div "Rich Text Editor" at bounding box center [1367, 535] width 184 height 79
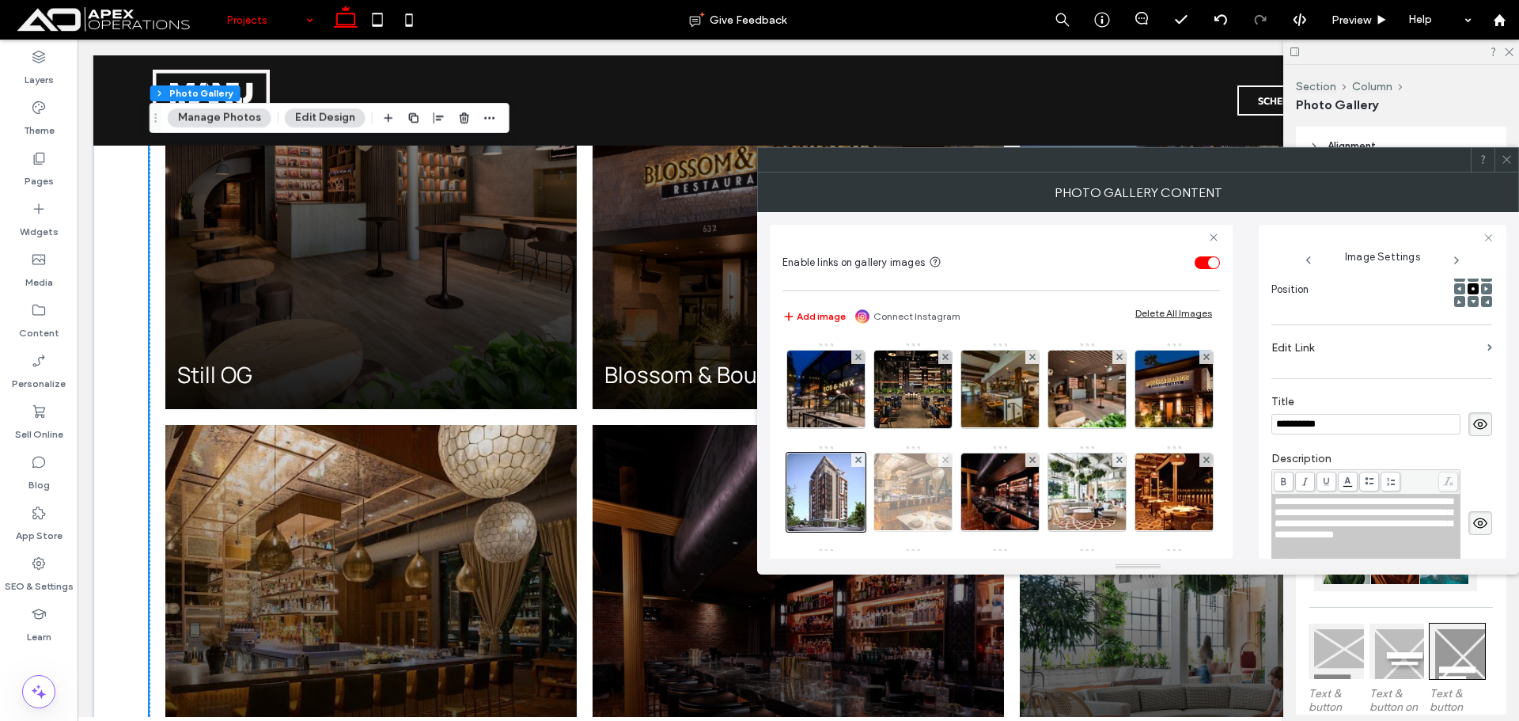
click at [972, 504] on img at bounding box center [912, 492] width 117 height 78
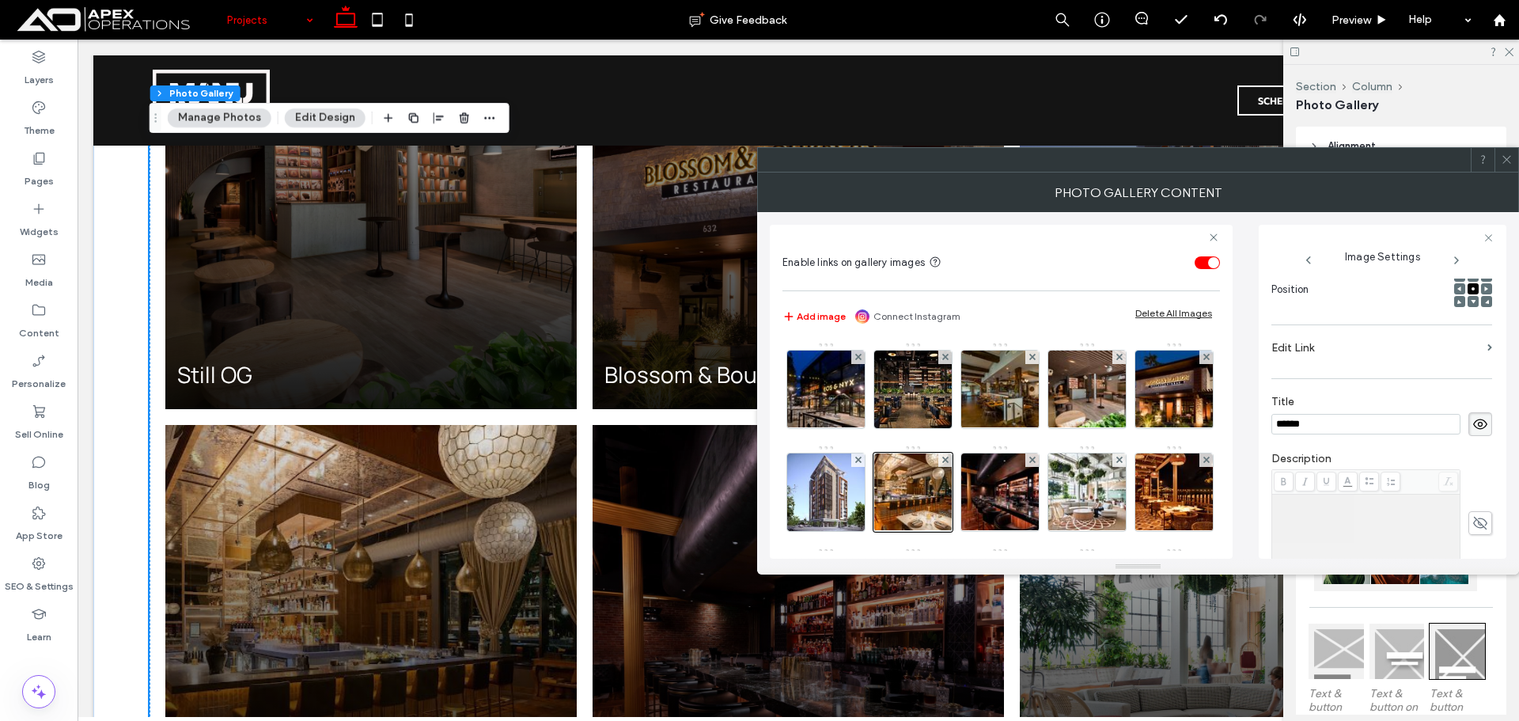
click at [1321, 510] on div "Rich Text Editor" at bounding box center [1367, 535] width 184 height 79
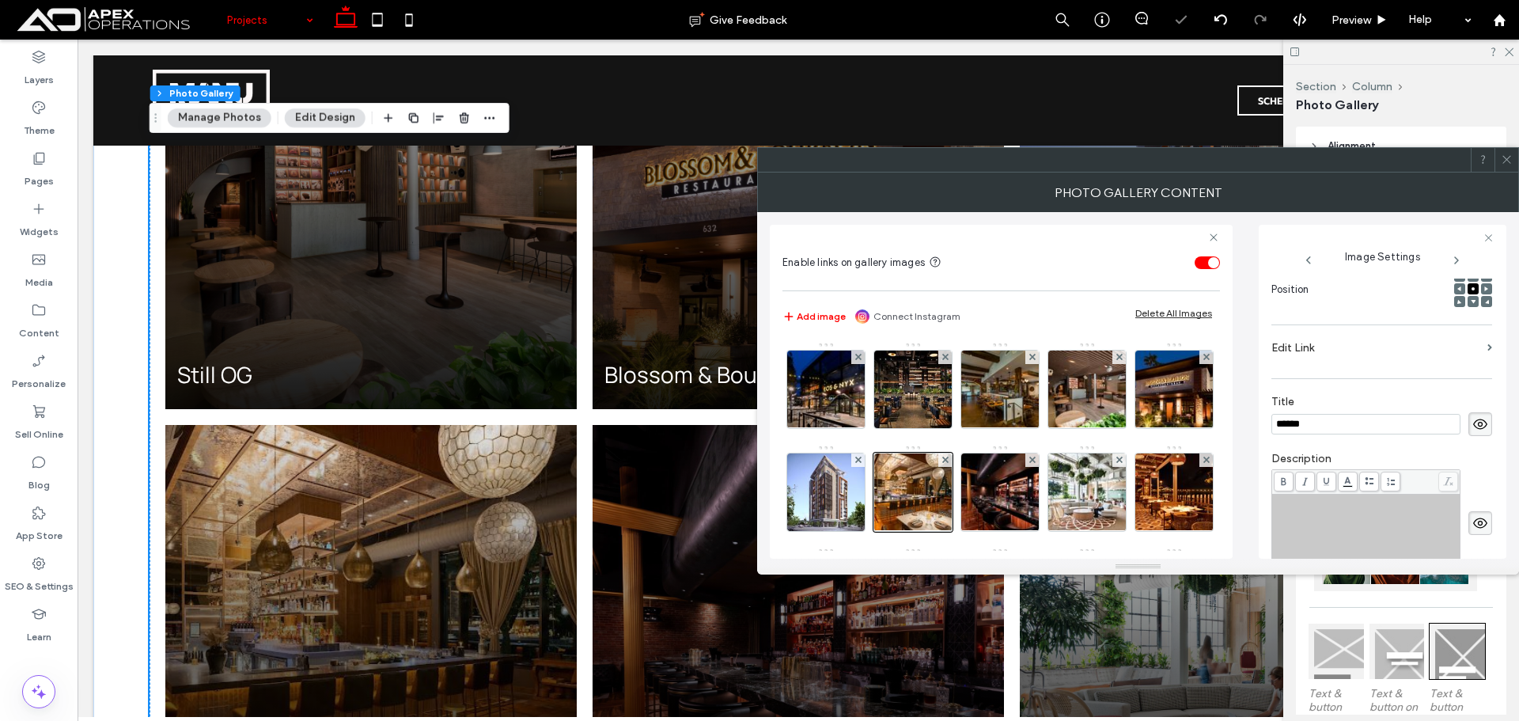
click at [1322, 510] on div "Rich Text Editor" at bounding box center [1367, 535] width 184 height 79
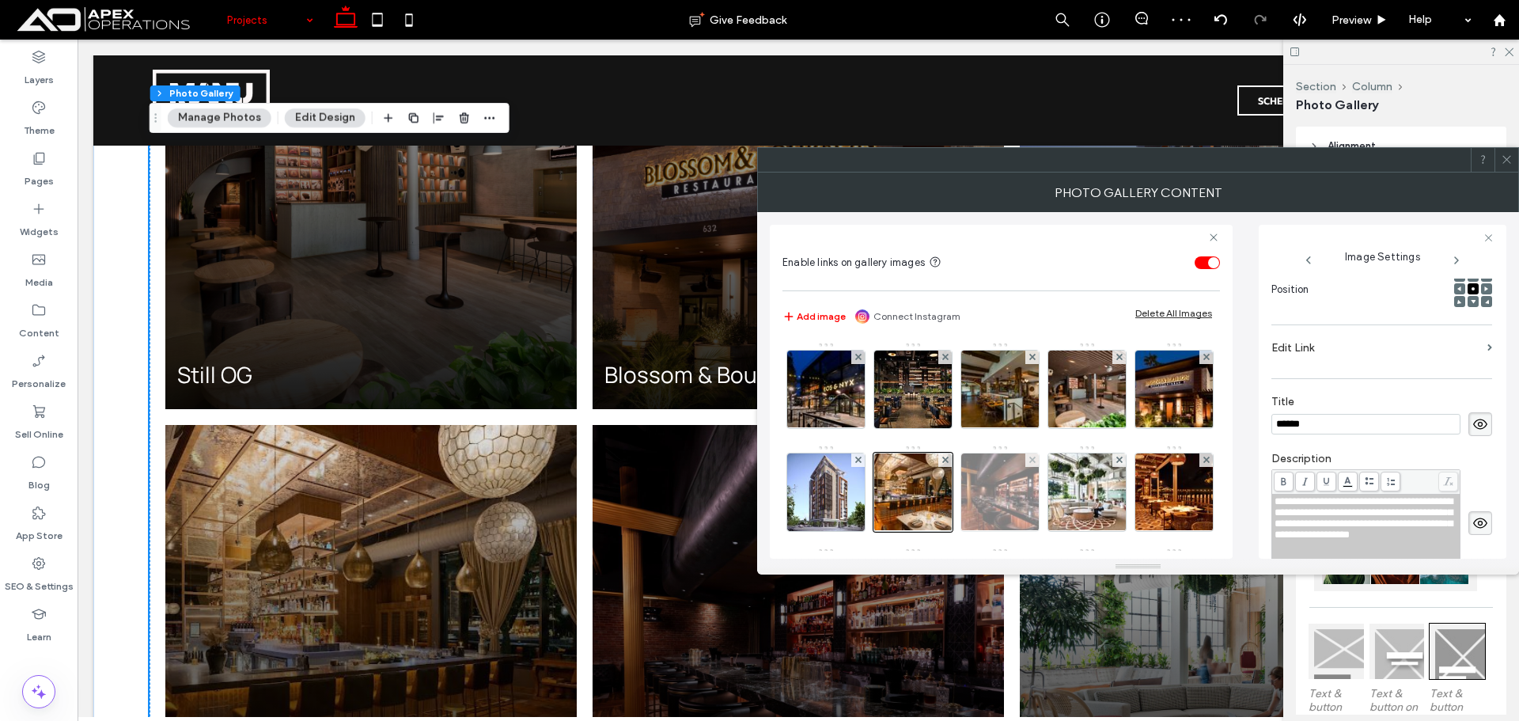
click at [1059, 494] on img at bounding box center [1000, 492] width 116 height 78
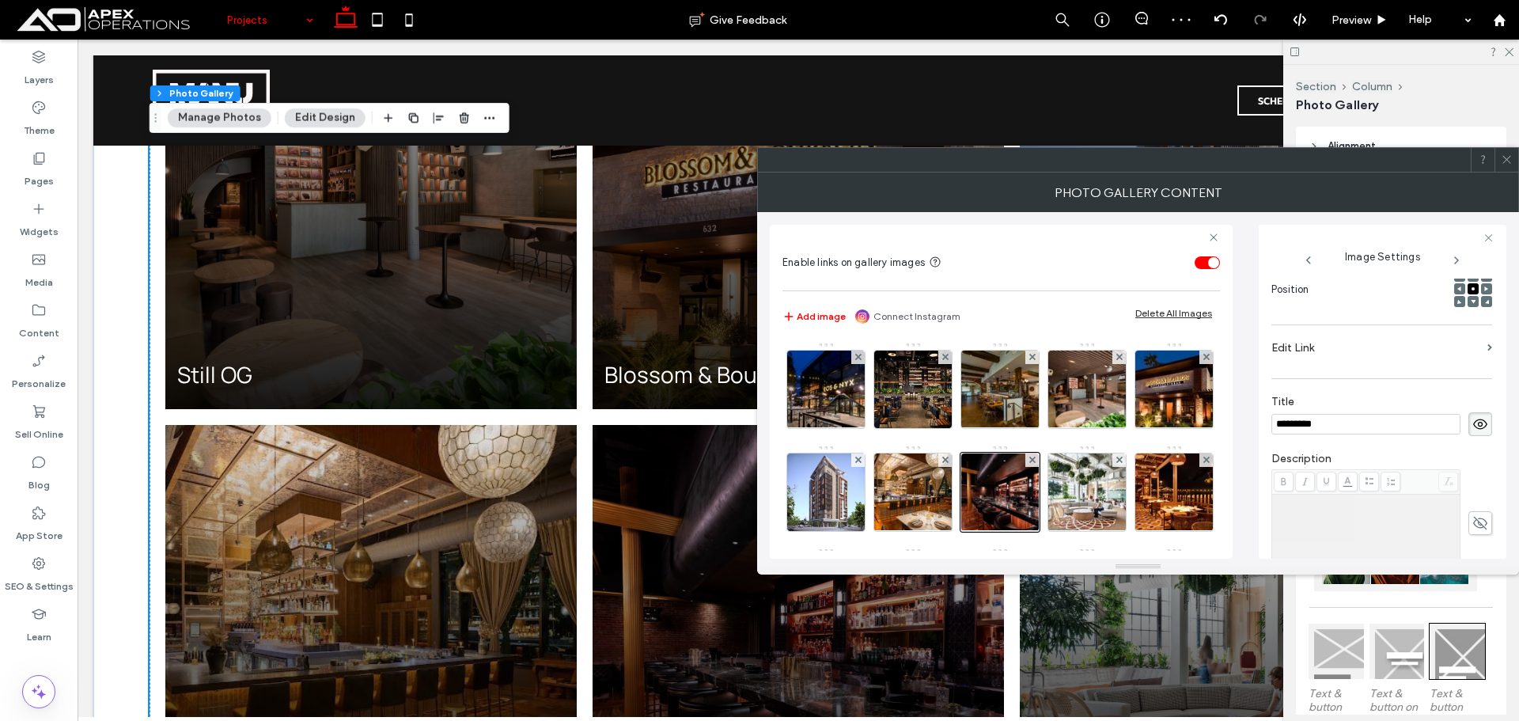
click at [1396, 531] on div "Rich Text Editor" at bounding box center [1367, 535] width 184 height 79
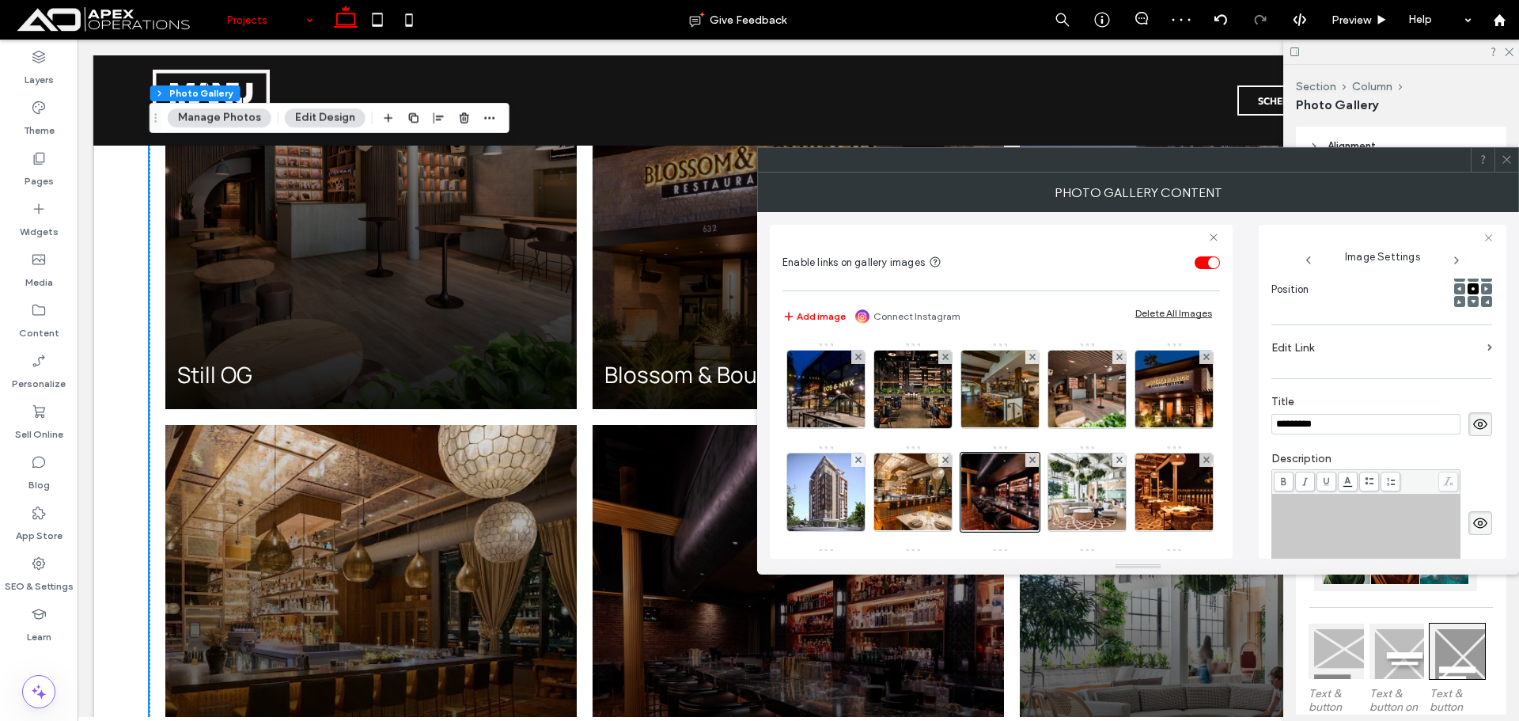
click at [1396, 531] on div "Rich Text Editor" at bounding box center [1367, 535] width 184 height 79
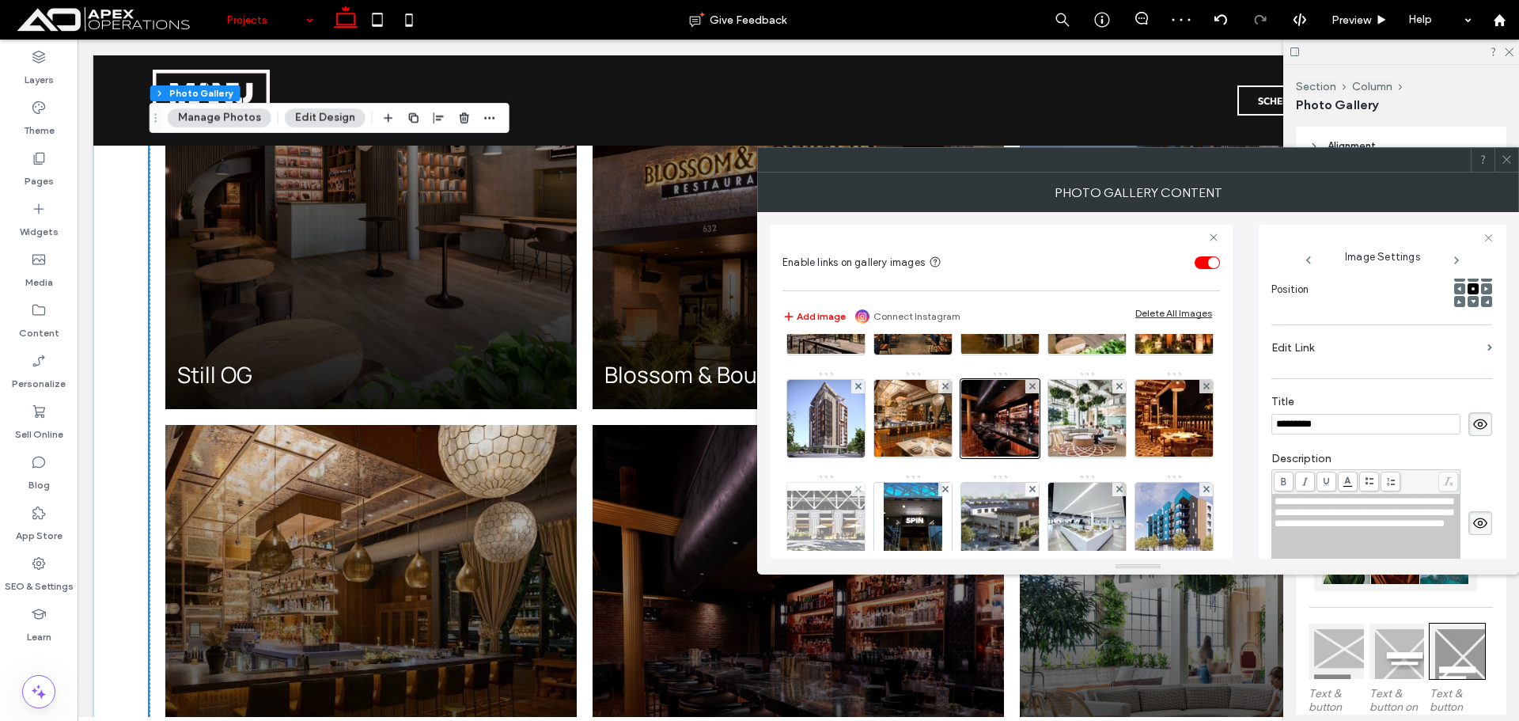
scroll to position [158, 0]
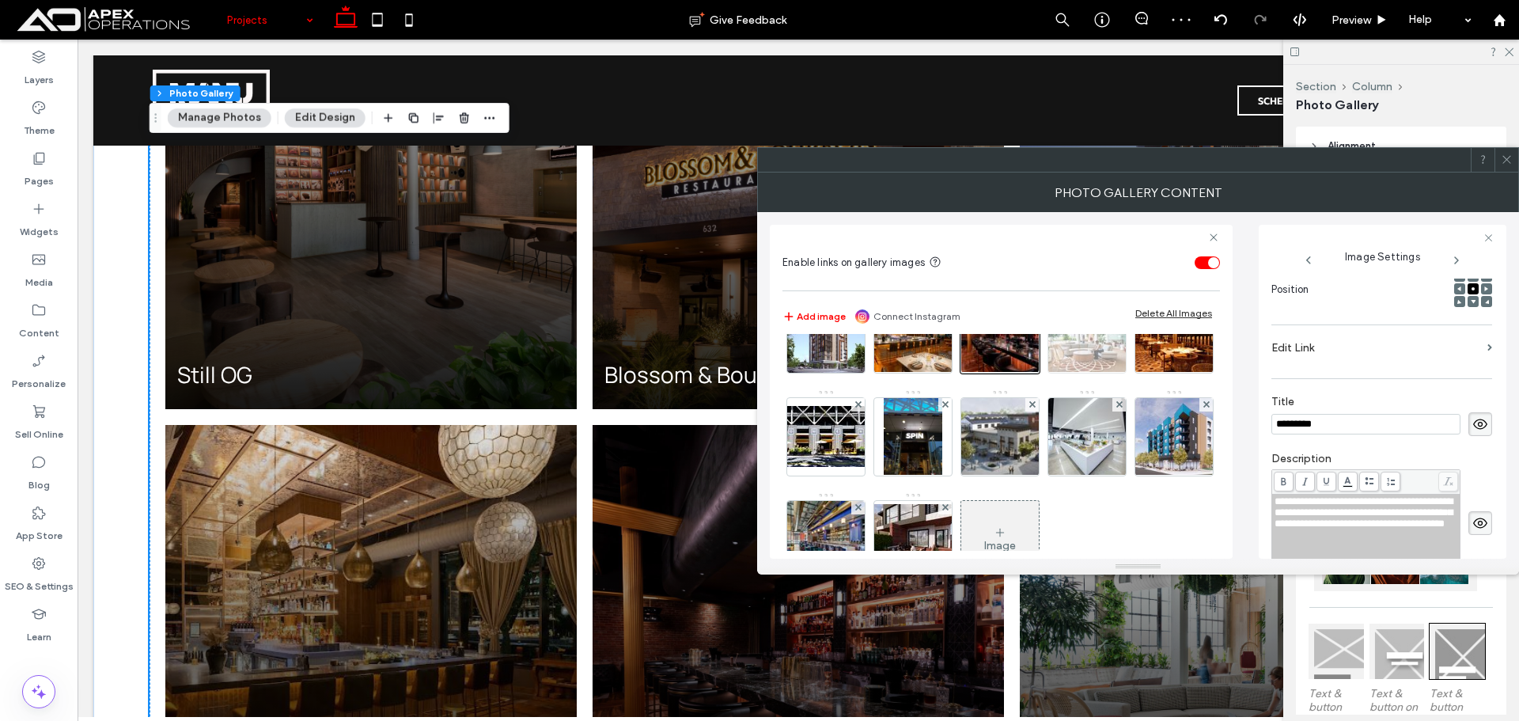
click at [1029, 373] on img at bounding box center [1087, 334] width 116 height 78
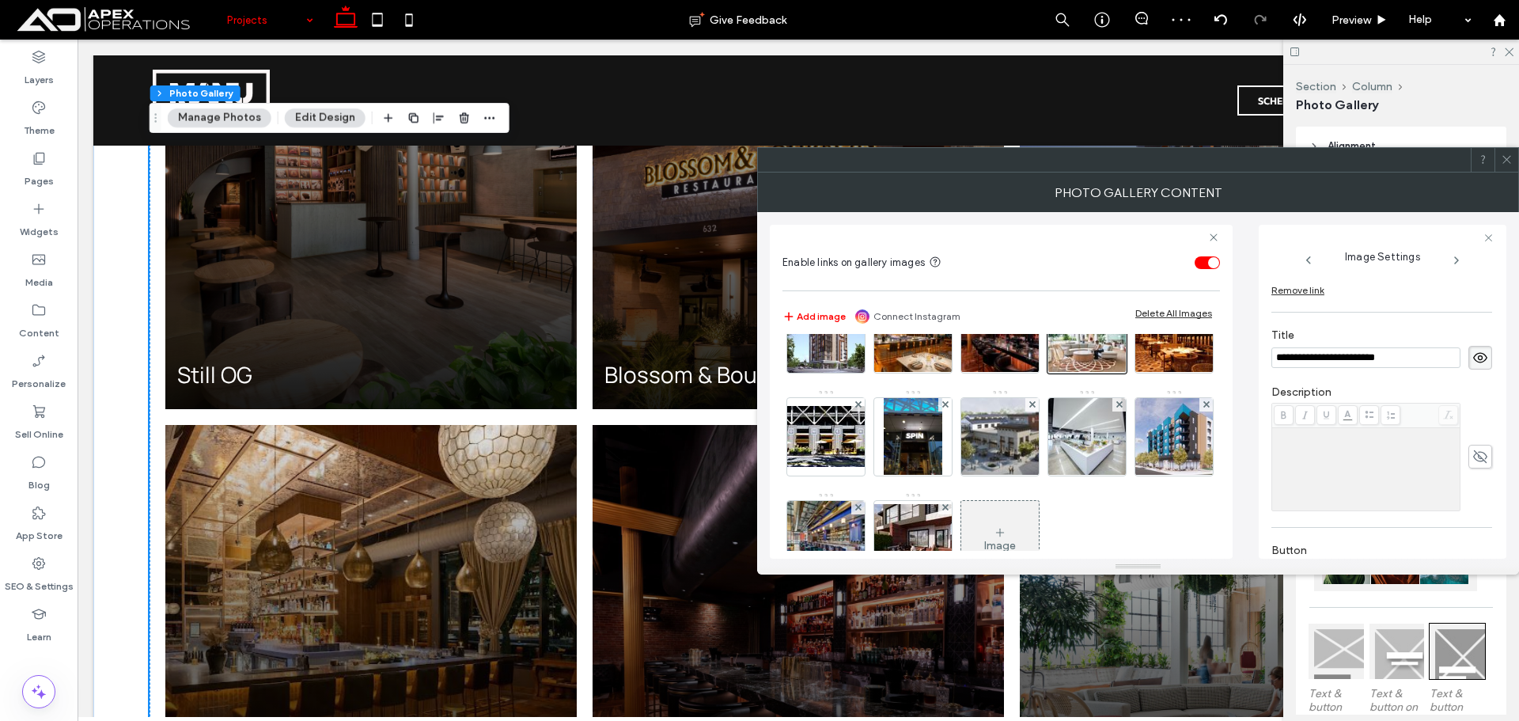
scroll to position [323, 0]
click at [1352, 497] on div "Rich Text Editor" at bounding box center [1367, 468] width 184 height 79
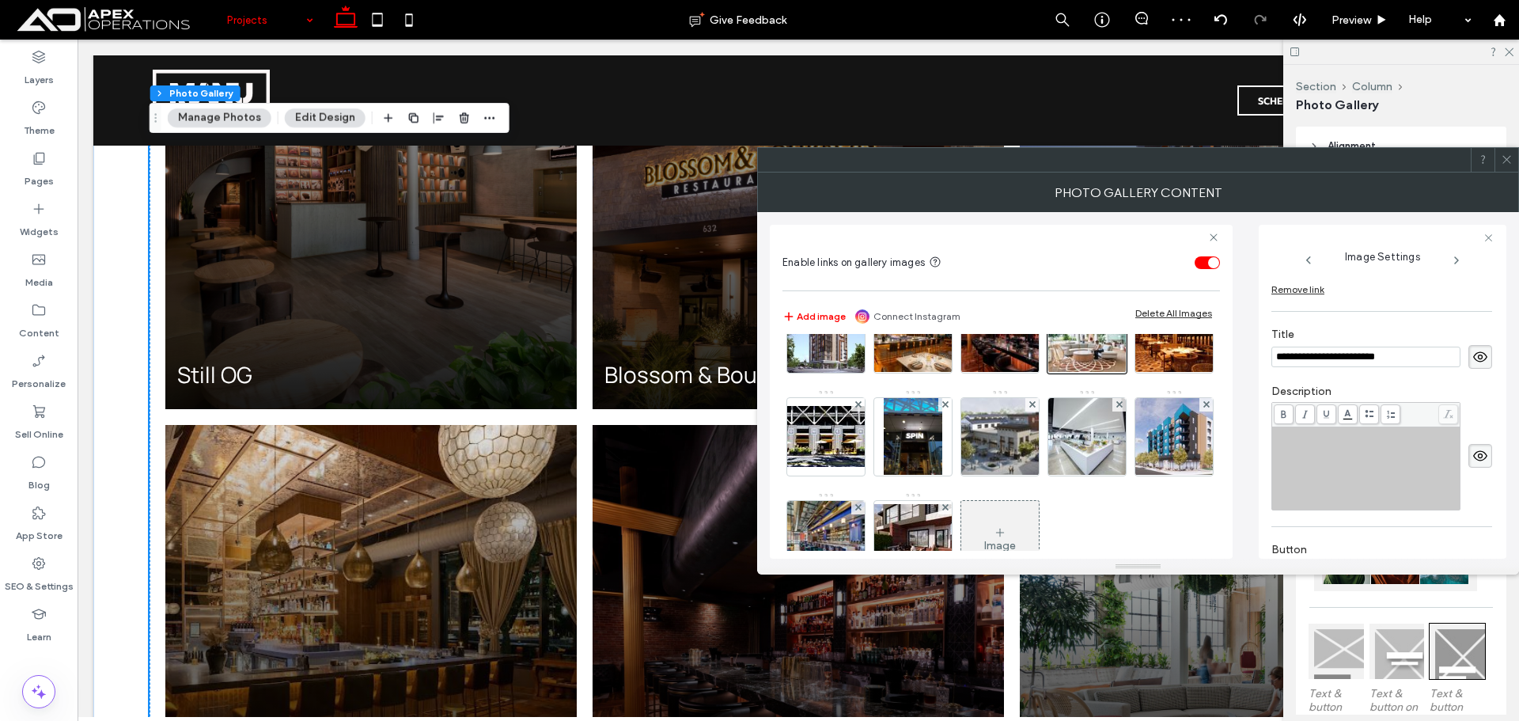
click at [1356, 487] on div "Rich Text Editor" at bounding box center [1367, 468] width 184 height 79
click at [1123, 373] on img at bounding box center [1174, 334] width 103 height 78
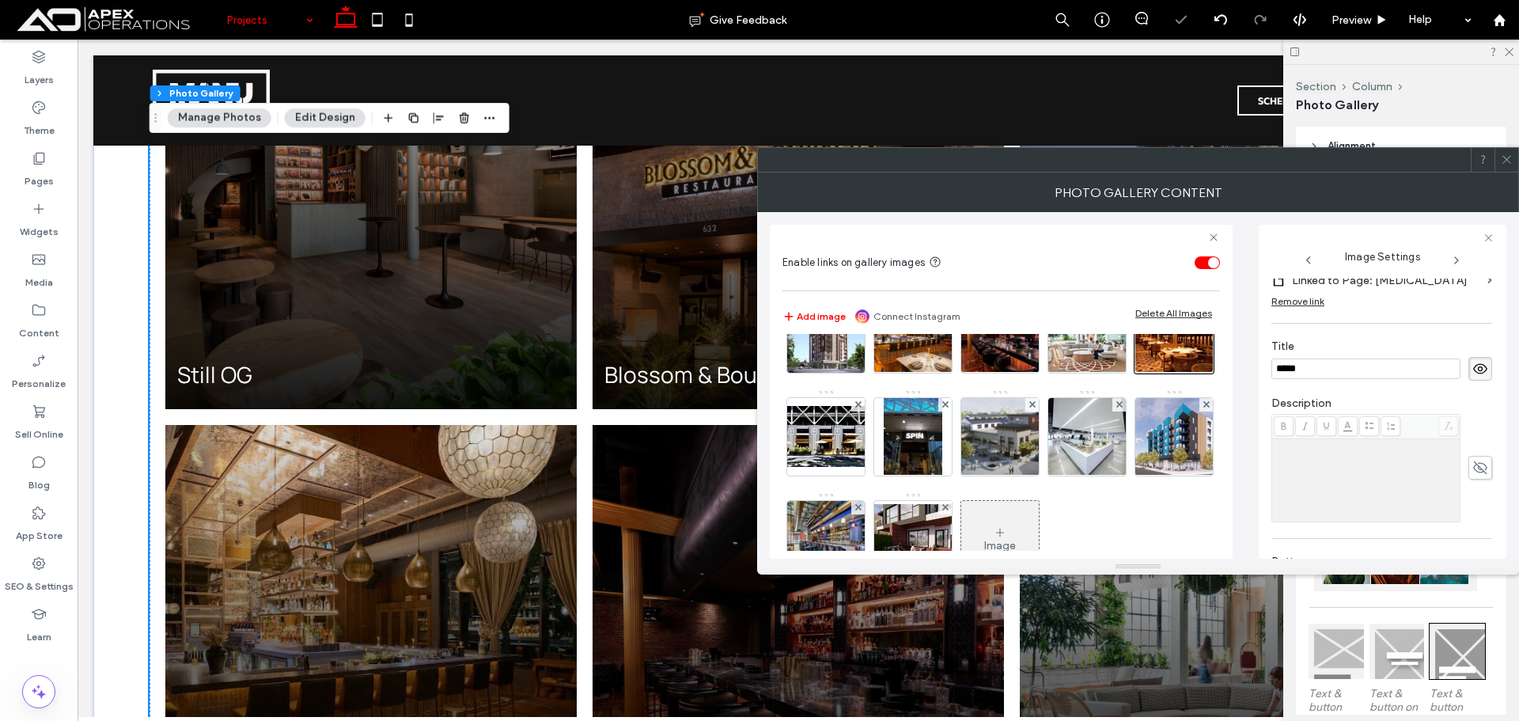
click at [1328, 465] on div "Rich Text Editor" at bounding box center [1367, 480] width 184 height 79
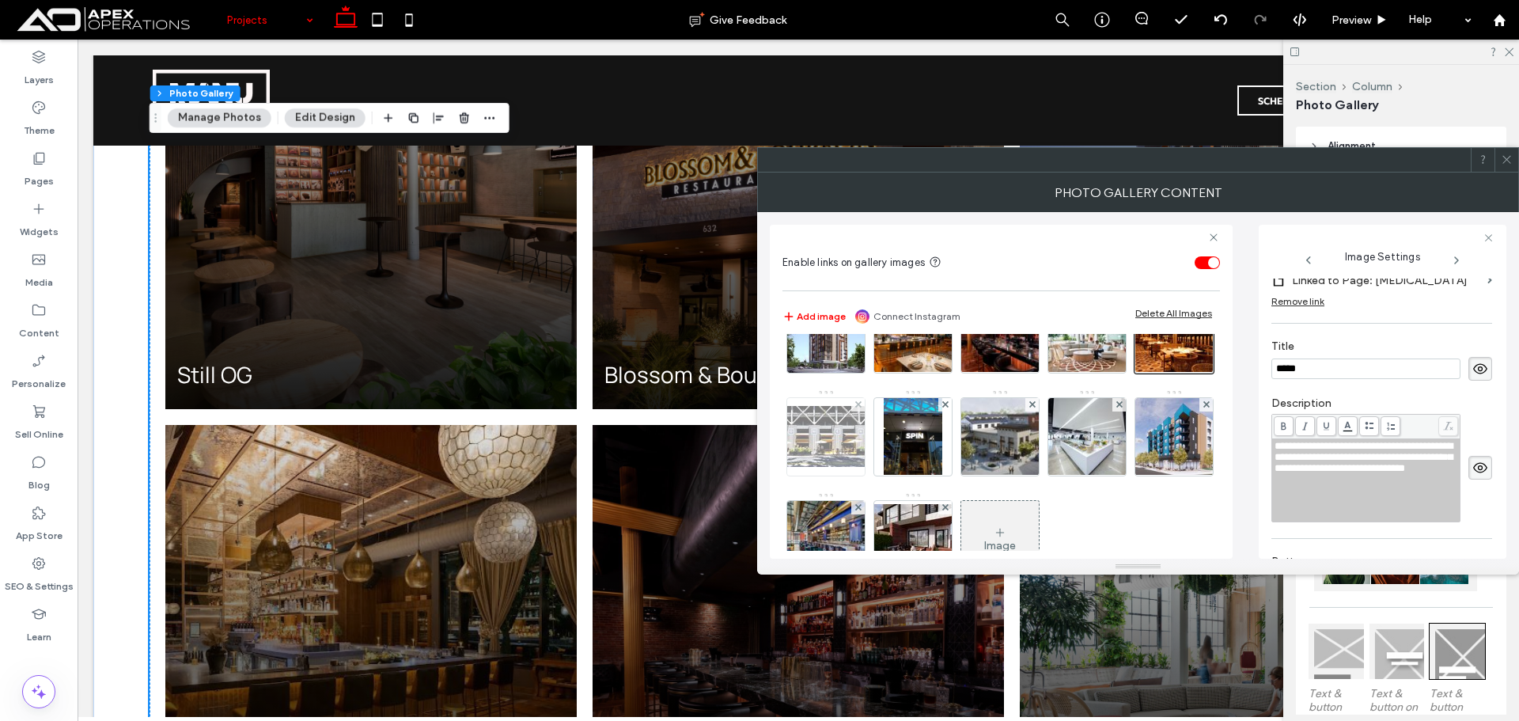
click at [889, 444] on img at bounding box center [826, 436] width 127 height 61
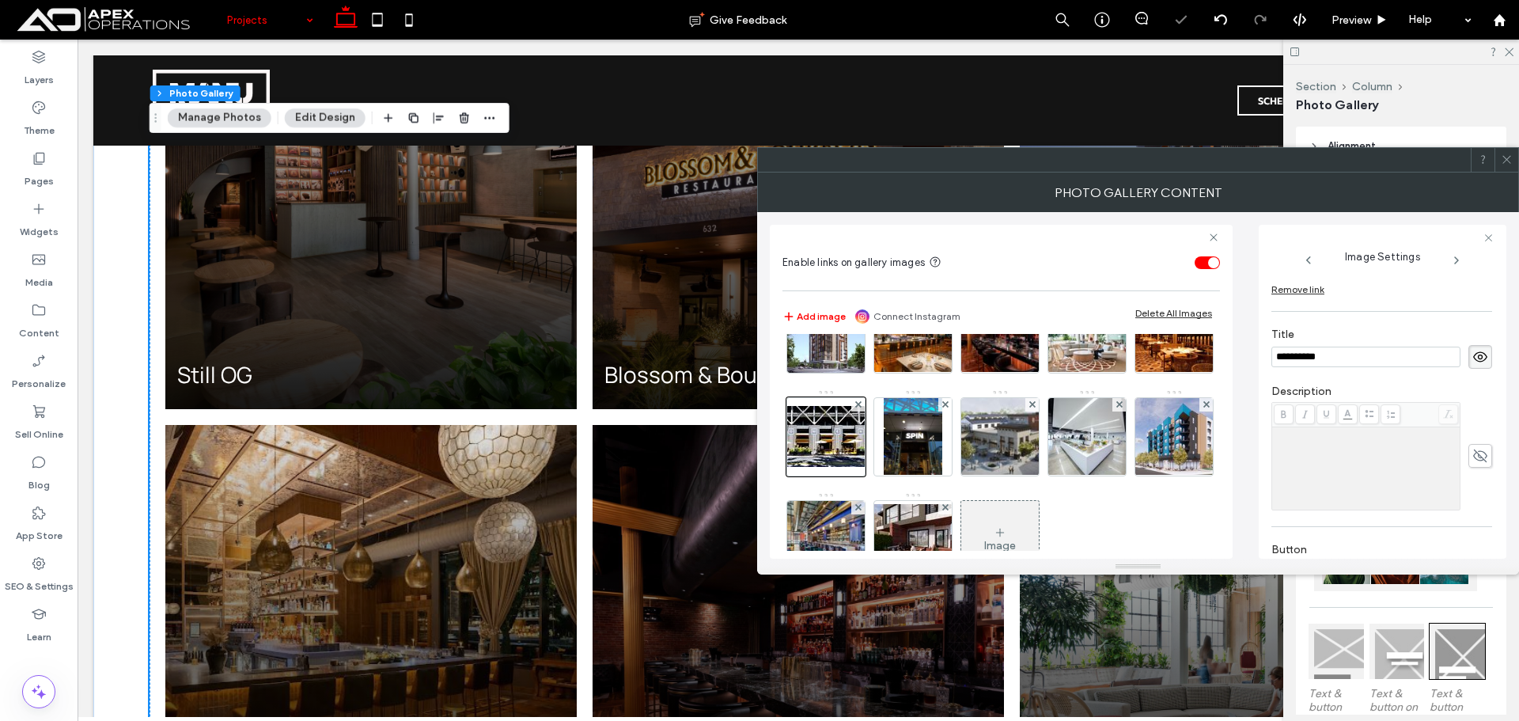
click at [1307, 475] on div "Rich Text Editor" at bounding box center [1367, 468] width 184 height 79
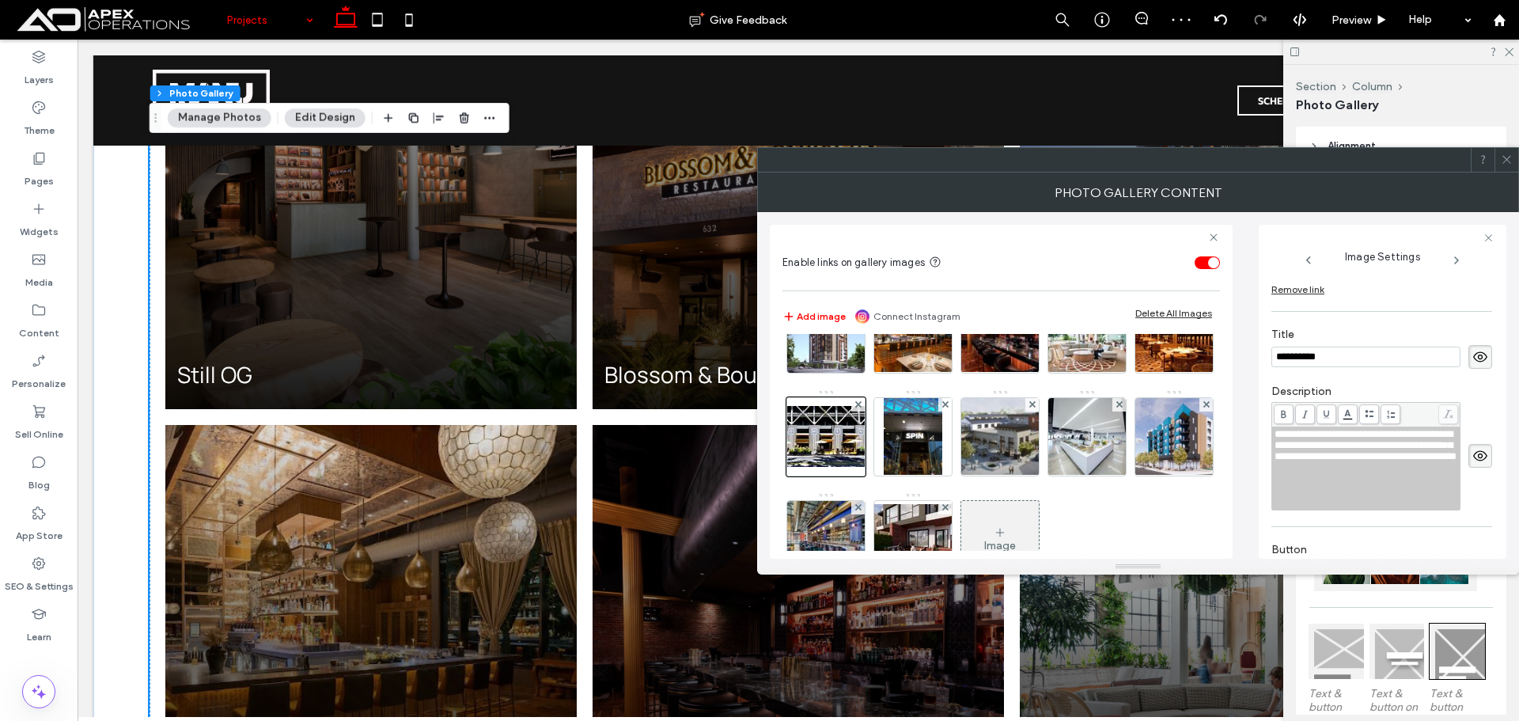
drag, startPoint x: 1086, startPoint y: 445, endPoint x: 1154, endPoint y: 452, distance: 67.5
click at [942, 445] on img at bounding box center [913, 437] width 59 height 78
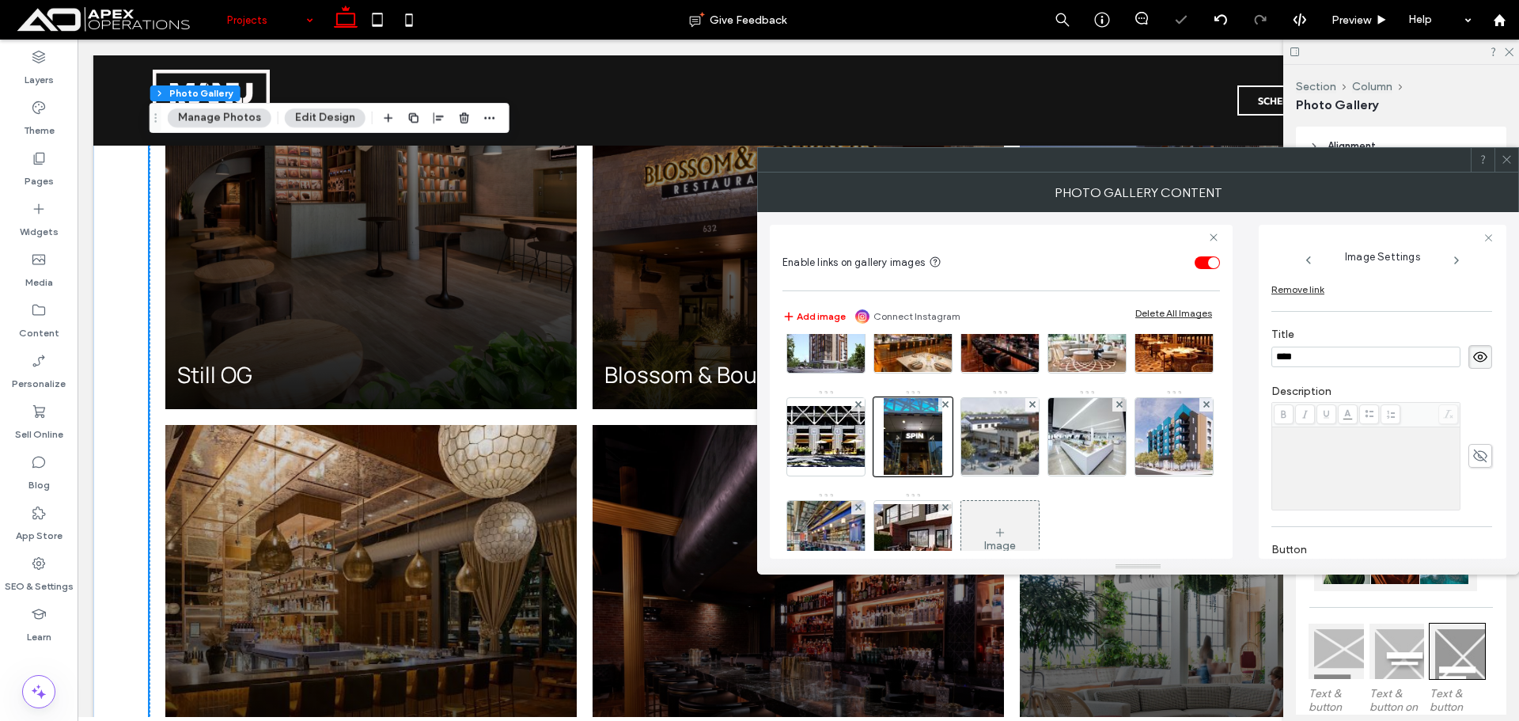
click at [1327, 478] on div "Rich Text Editor" at bounding box center [1367, 468] width 184 height 79
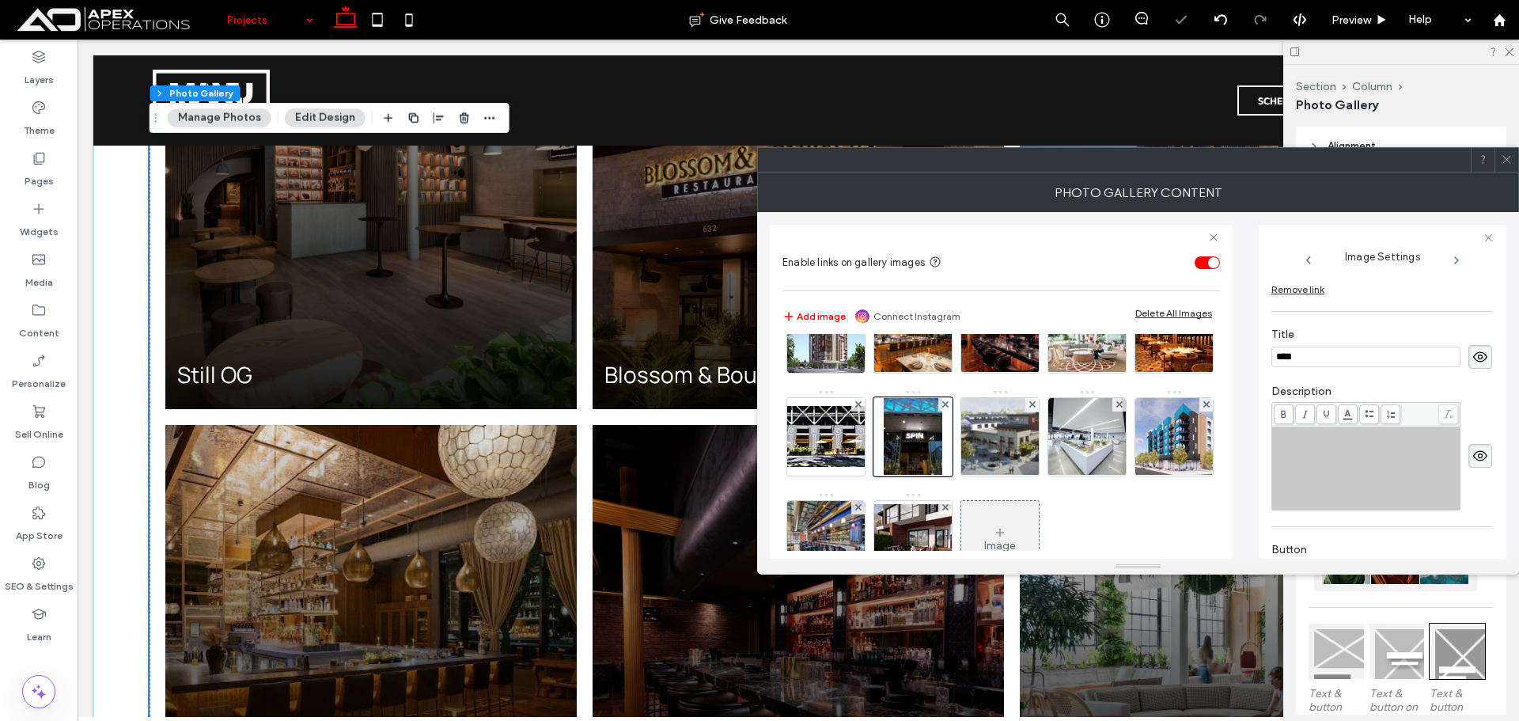
click at [1328, 478] on div "Rich Text Editor" at bounding box center [1367, 468] width 184 height 79
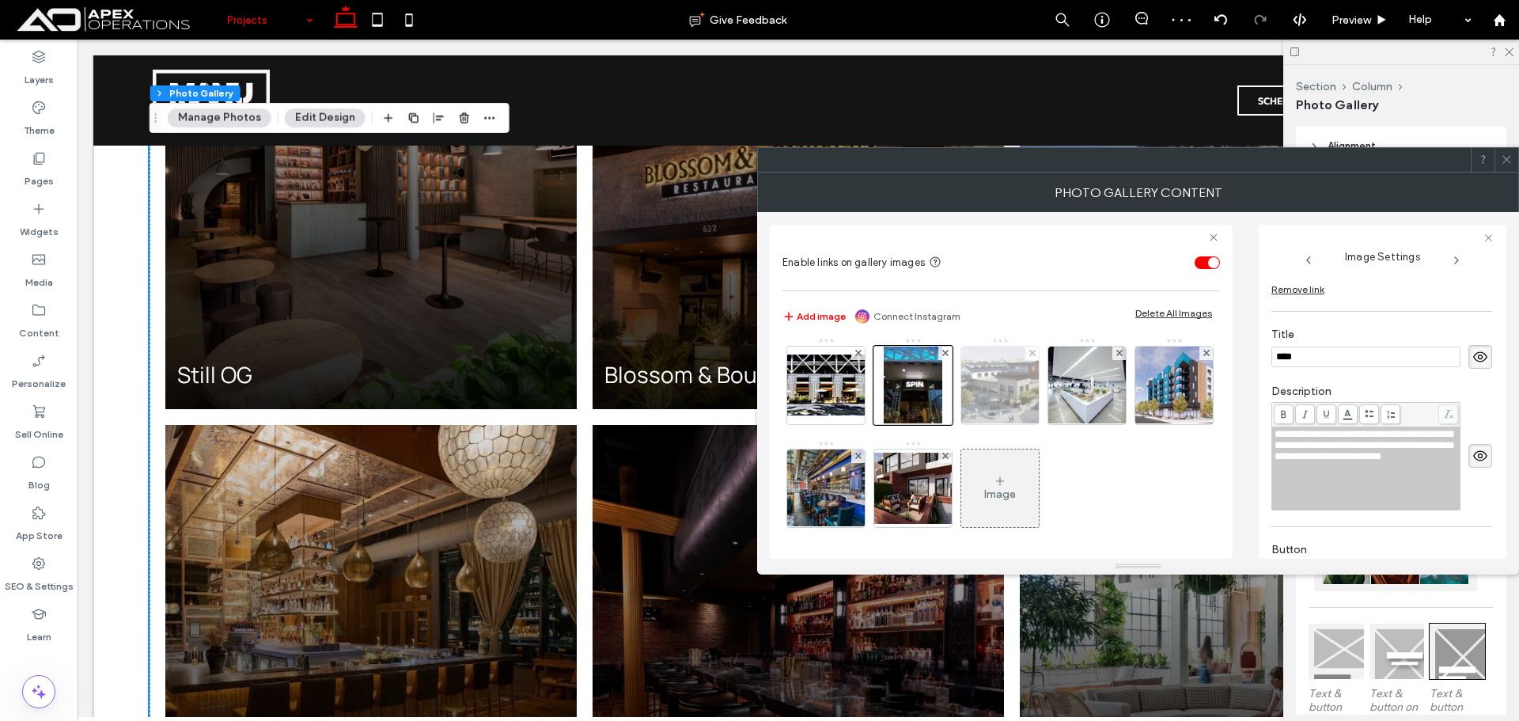
scroll to position [237, 0]
click at [938, 422] on img at bounding box center [1000, 383] width 124 height 78
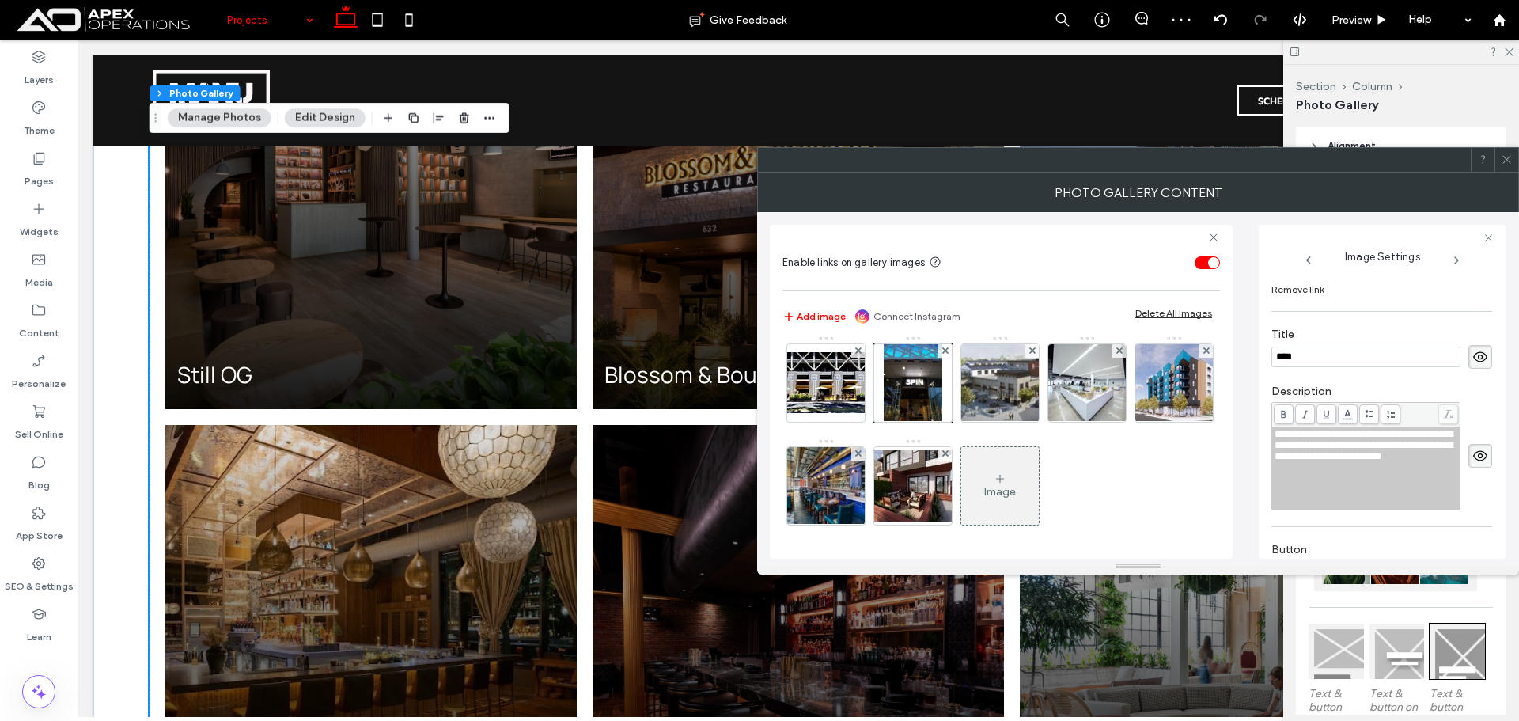
scroll to position [323, 0]
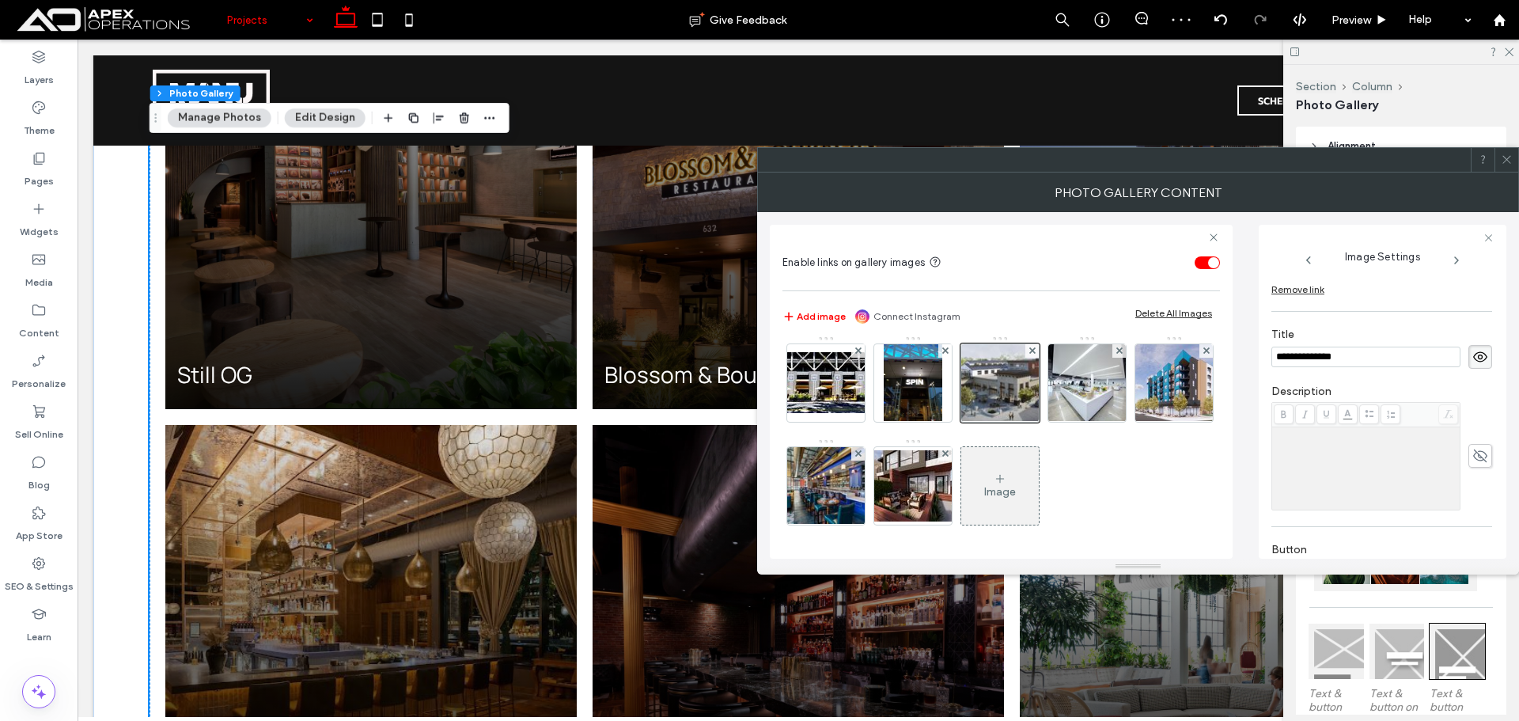
click at [1366, 467] on div "Rich Text Editor" at bounding box center [1367, 468] width 184 height 79
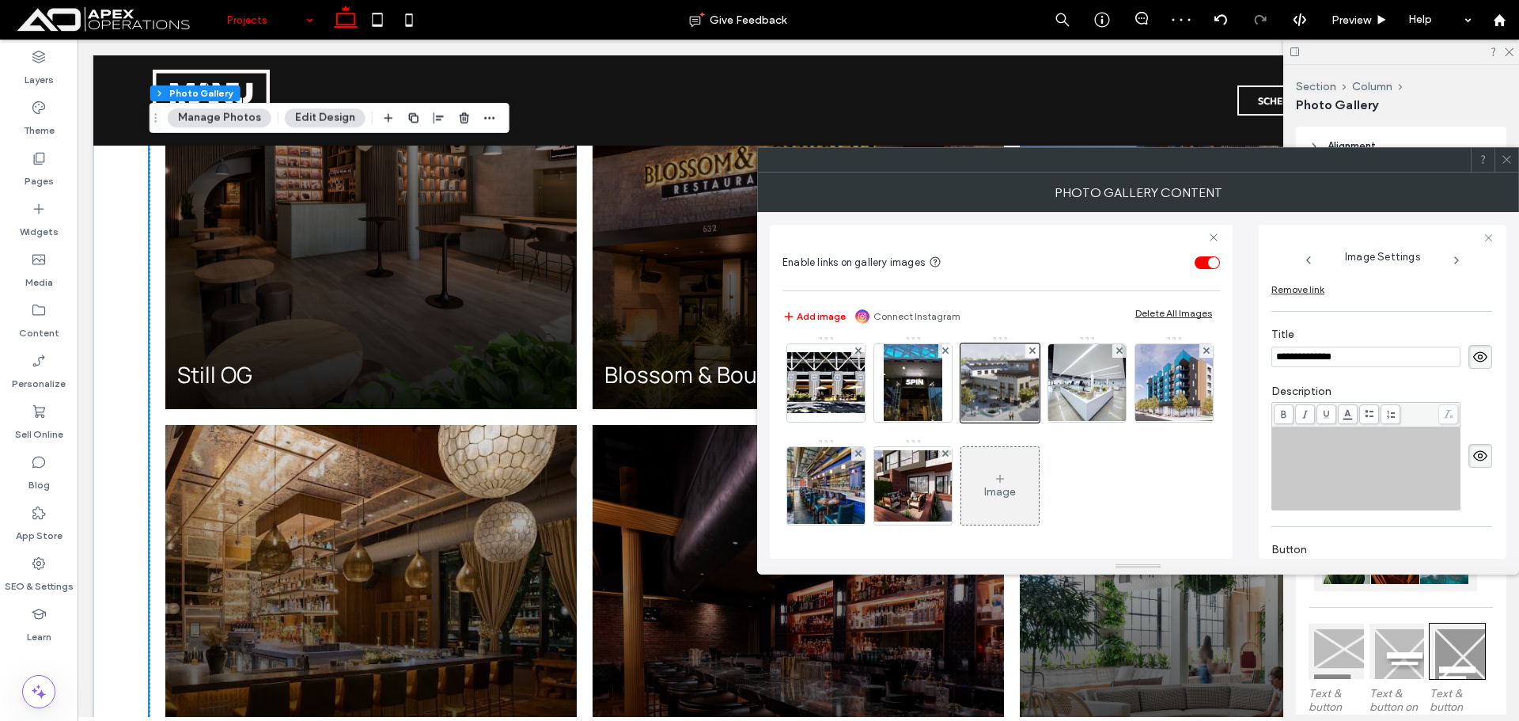
click at [1366, 467] on div "Rich Text Editor" at bounding box center [1367, 468] width 184 height 79
click at [1035, 422] on img at bounding box center [1087, 383] width 105 height 78
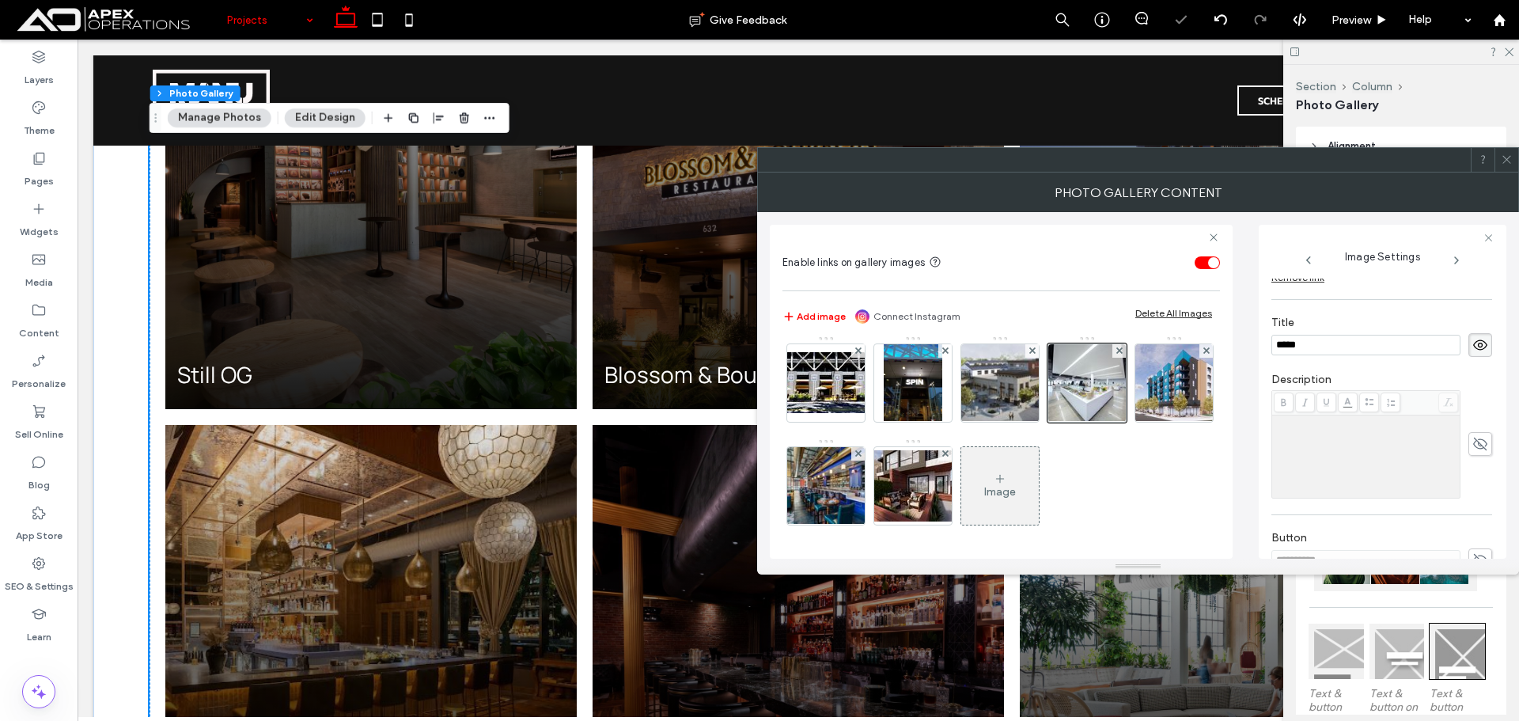
scroll to position [311, 0]
click at [1345, 474] on div "Rich Text Editor" at bounding box center [1367, 468] width 184 height 79
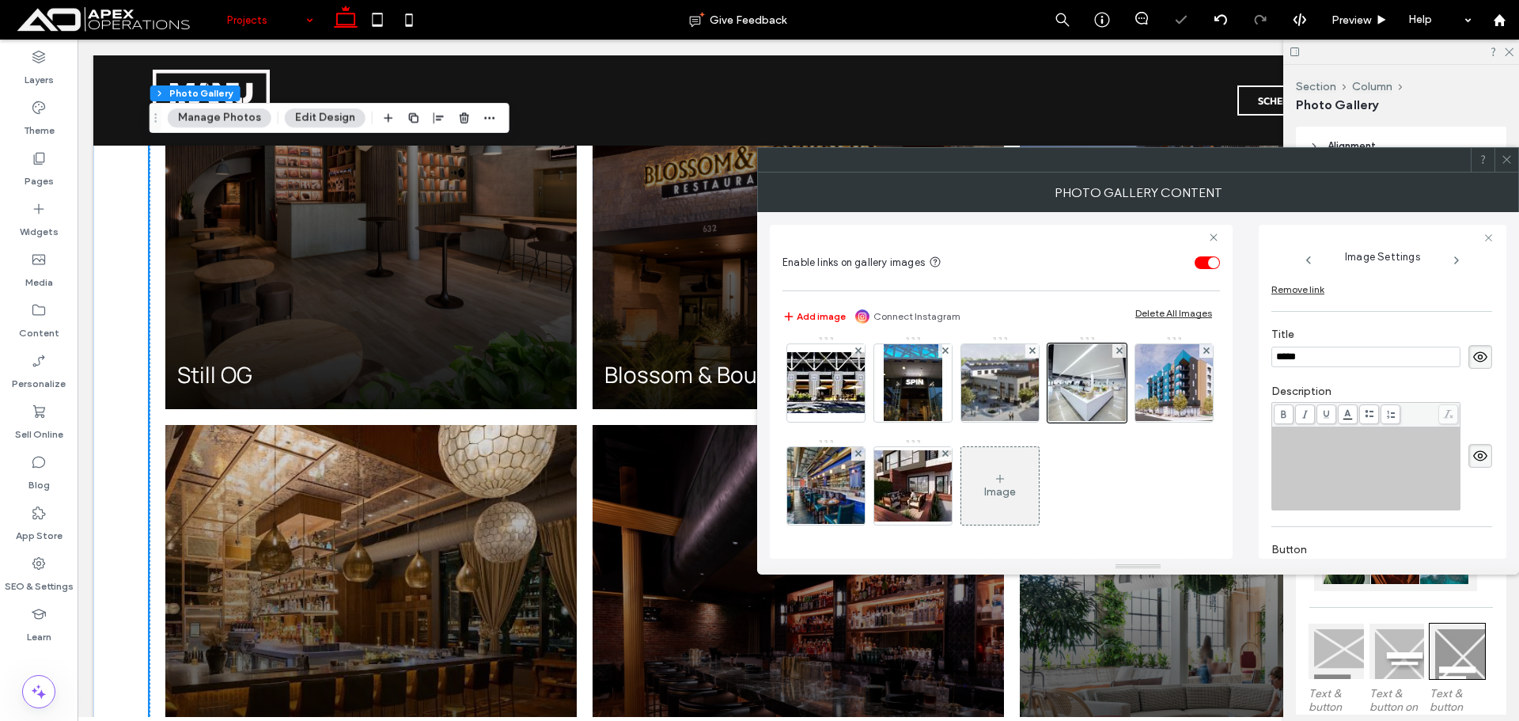
click at [1345, 474] on div "Rich Text Editor" at bounding box center [1367, 468] width 184 height 79
drag, startPoint x: 1014, startPoint y: 469, endPoint x: 1179, endPoint y: 468, distance: 165.4
click at [1128, 422] on img at bounding box center [1174, 383] width 93 height 78
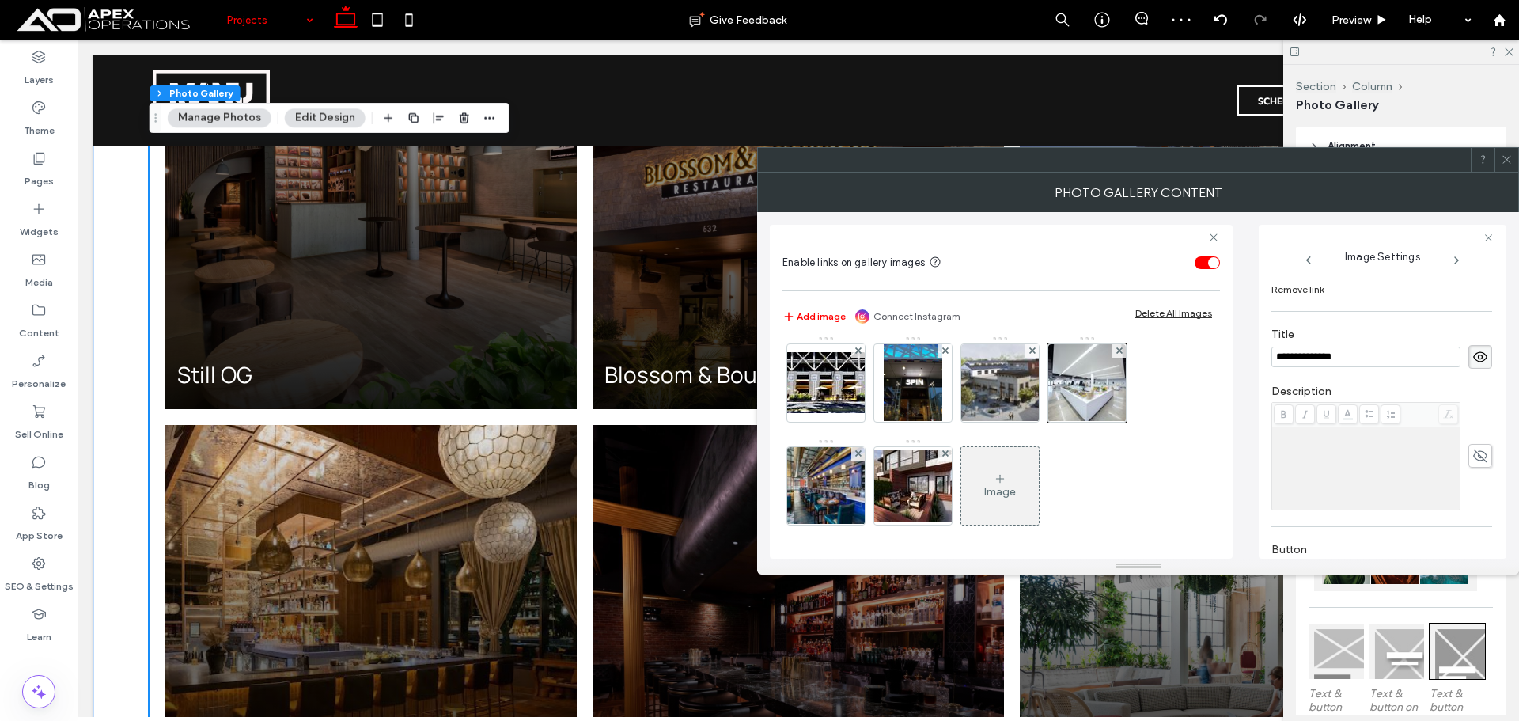
click at [1359, 466] on div "Rich Text Editor" at bounding box center [1367, 468] width 184 height 79
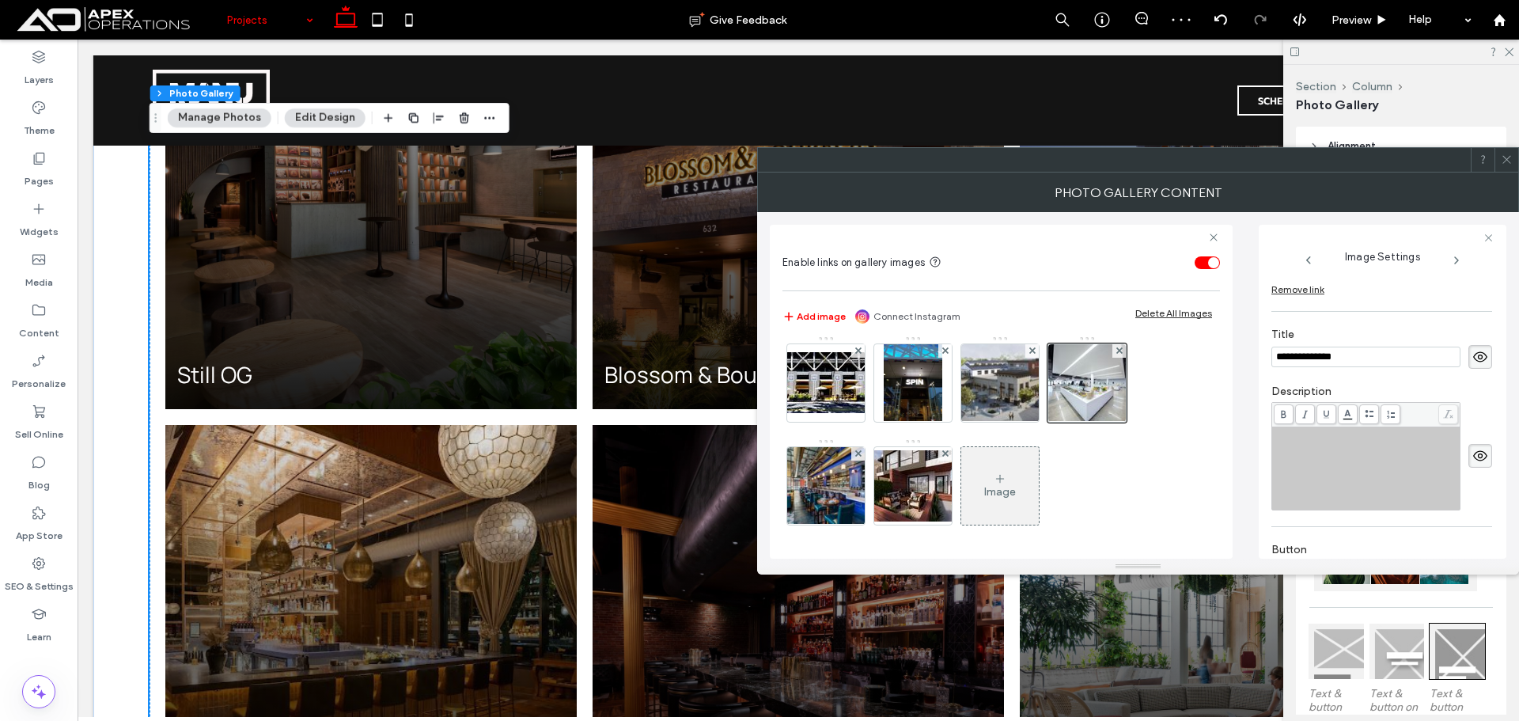
click at [1359, 466] on div "Rich Text Editor" at bounding box center [1367, 468] width 184 height 79
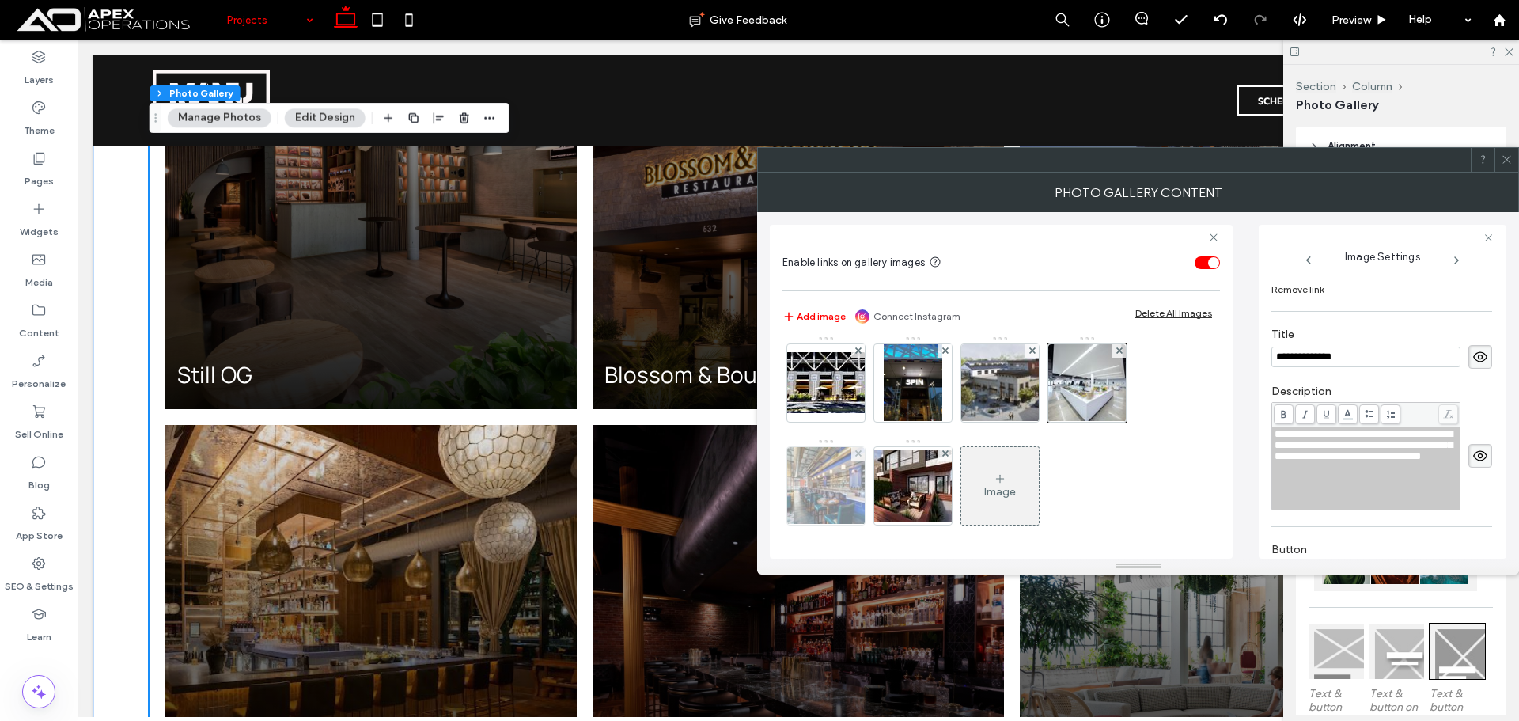
click at [885, 483] on img at bounding box center [826, 486] width 116 height 78
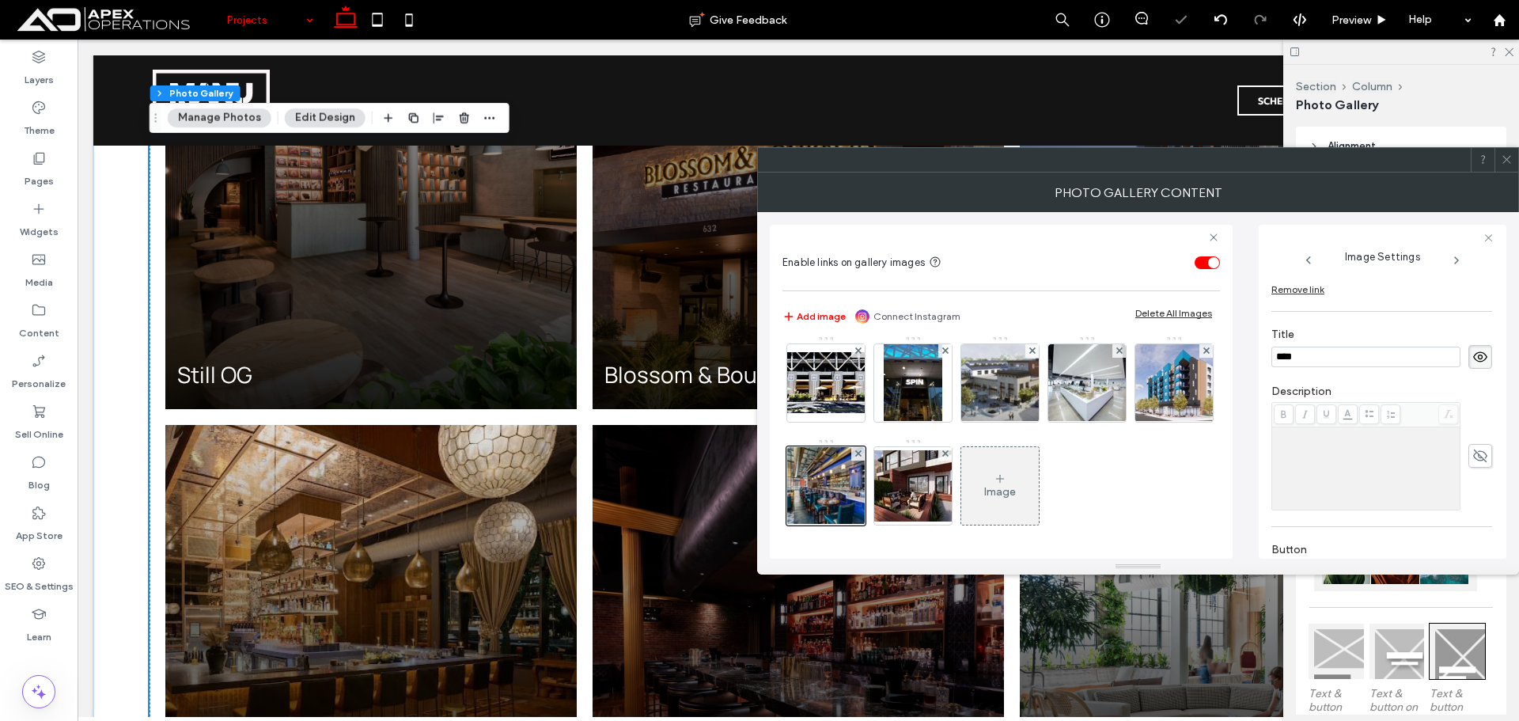
click at [1317, 480] on div "Rich Text Editor" at bounding box center [1367, 468] width 184 height 79
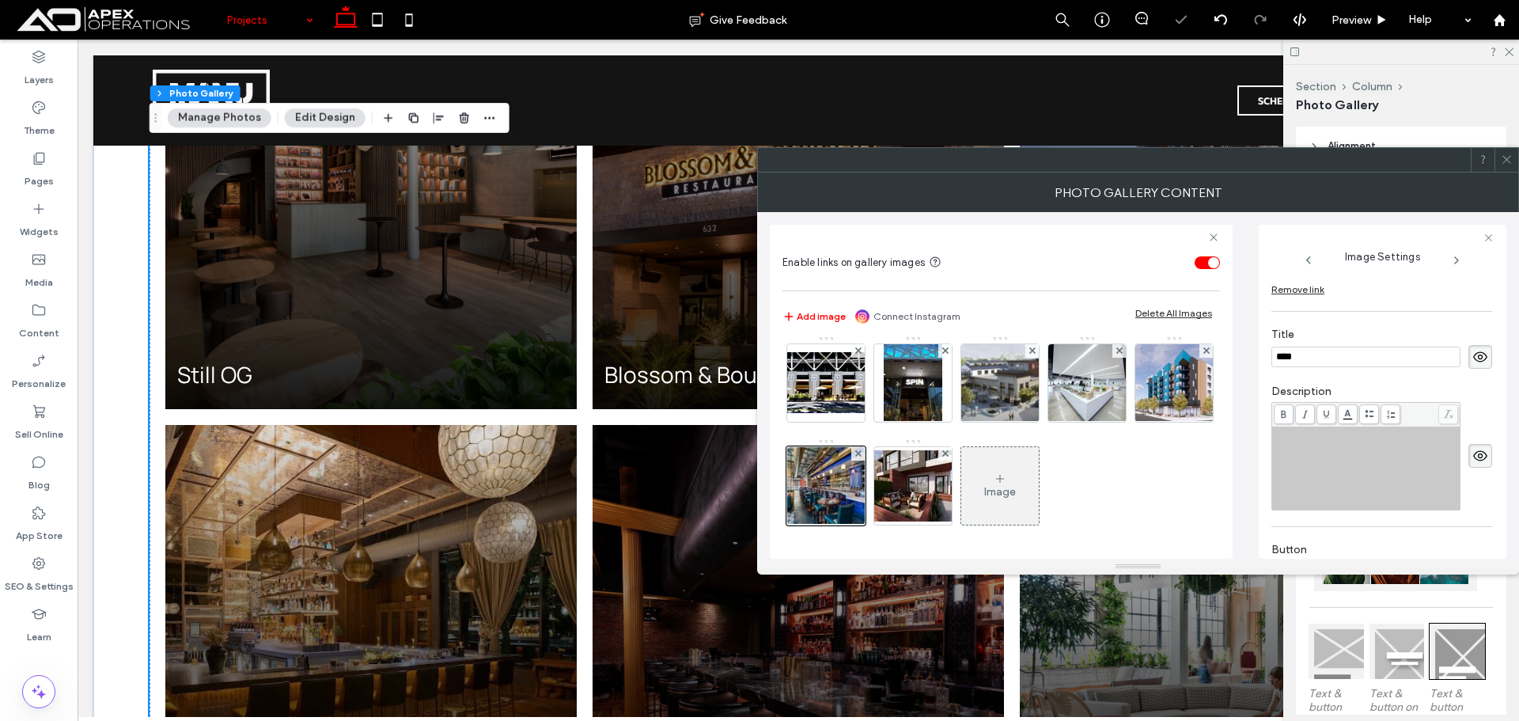
click at [1317, 480] on div "Rich Text Editor" at bounding box center [1367, 468] width 184 height 79
click at [850, 493] on img at bounding box center [913, 485] width 127 height 71
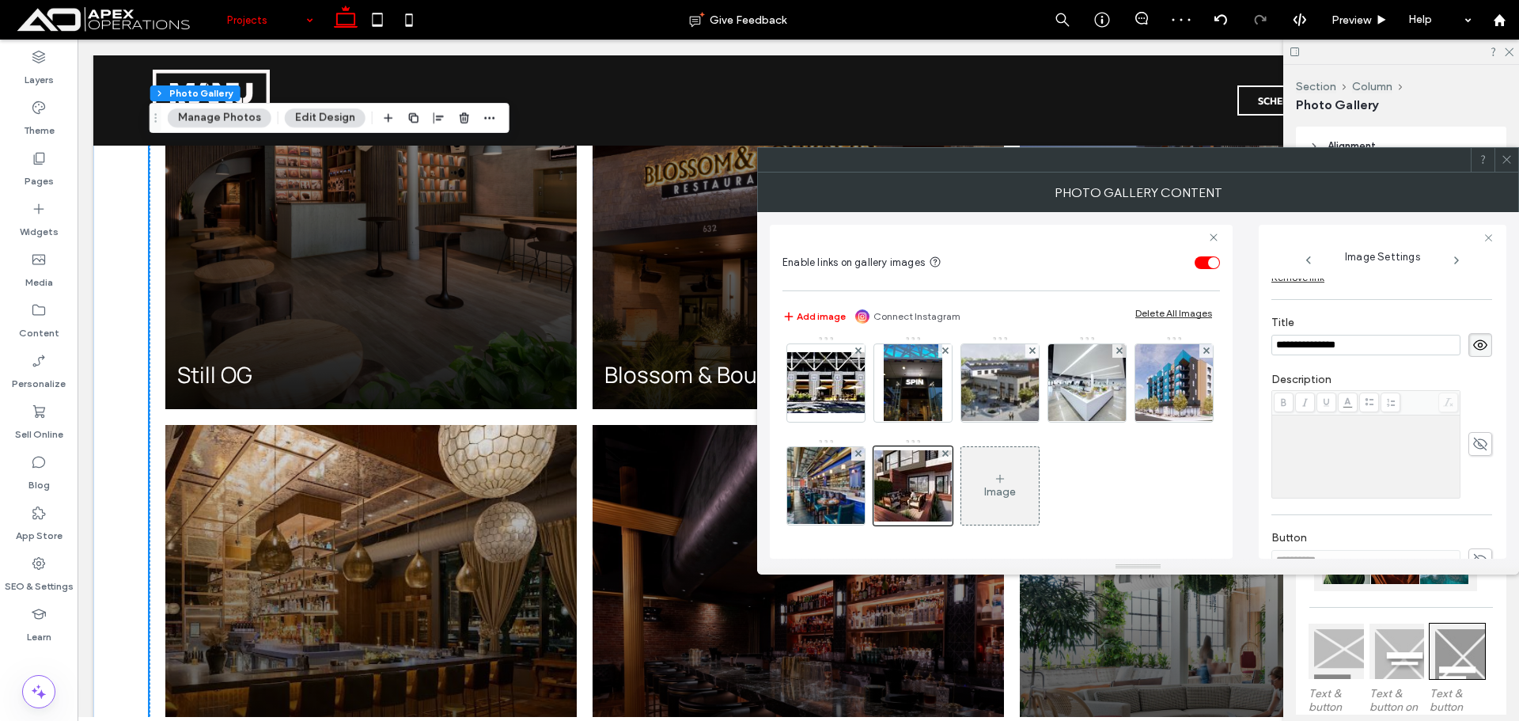
scroll to position [311, 0]
click at [1385, 463] on div "Rich Text Editor" at bounding box center [1367, 468] width 184 height 79
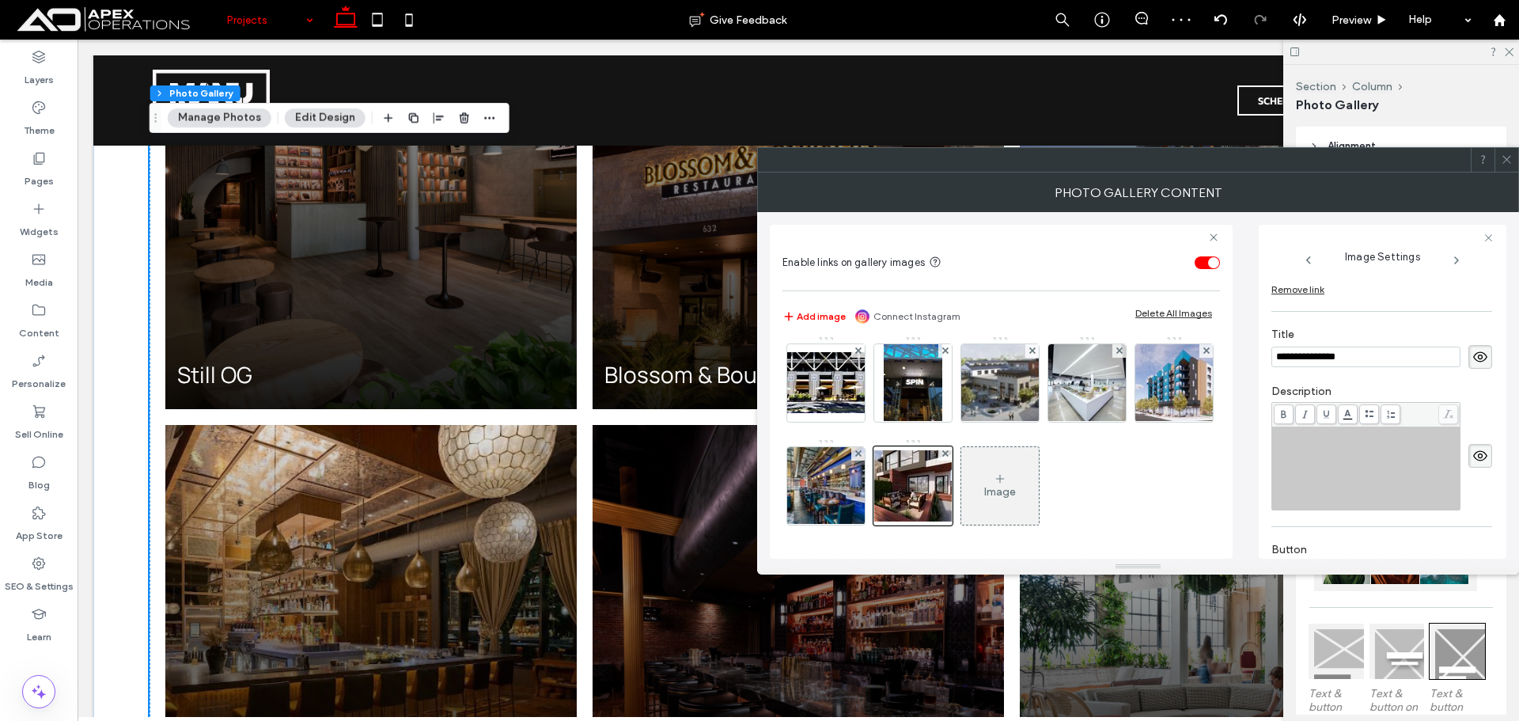
click at [1385, 464] on div "Rich Text Editor" at bounding box center [1367, 468] width 184 height 79
click at [1504, 157] on icon at bounding box center [1507, 159] width 12 height 12
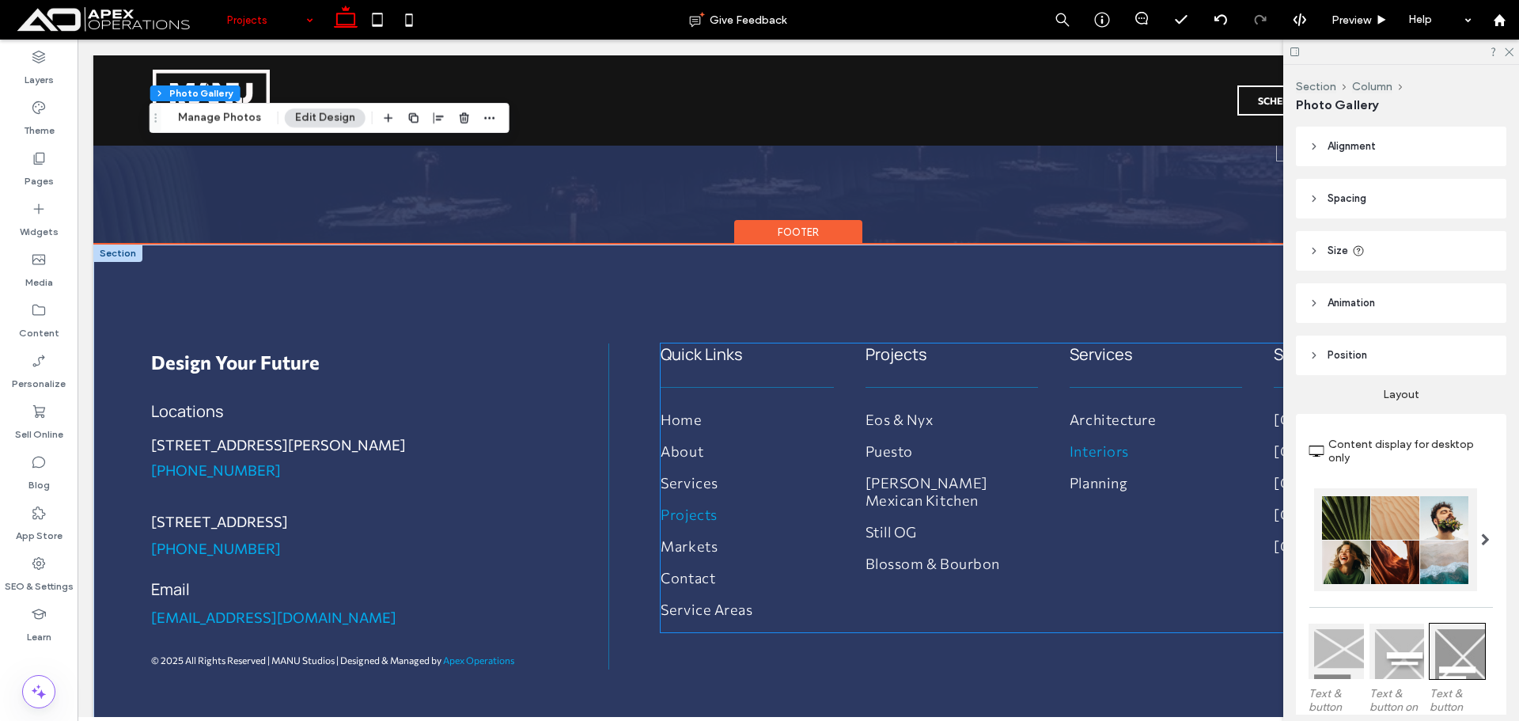
scroll to position [5032, 0]
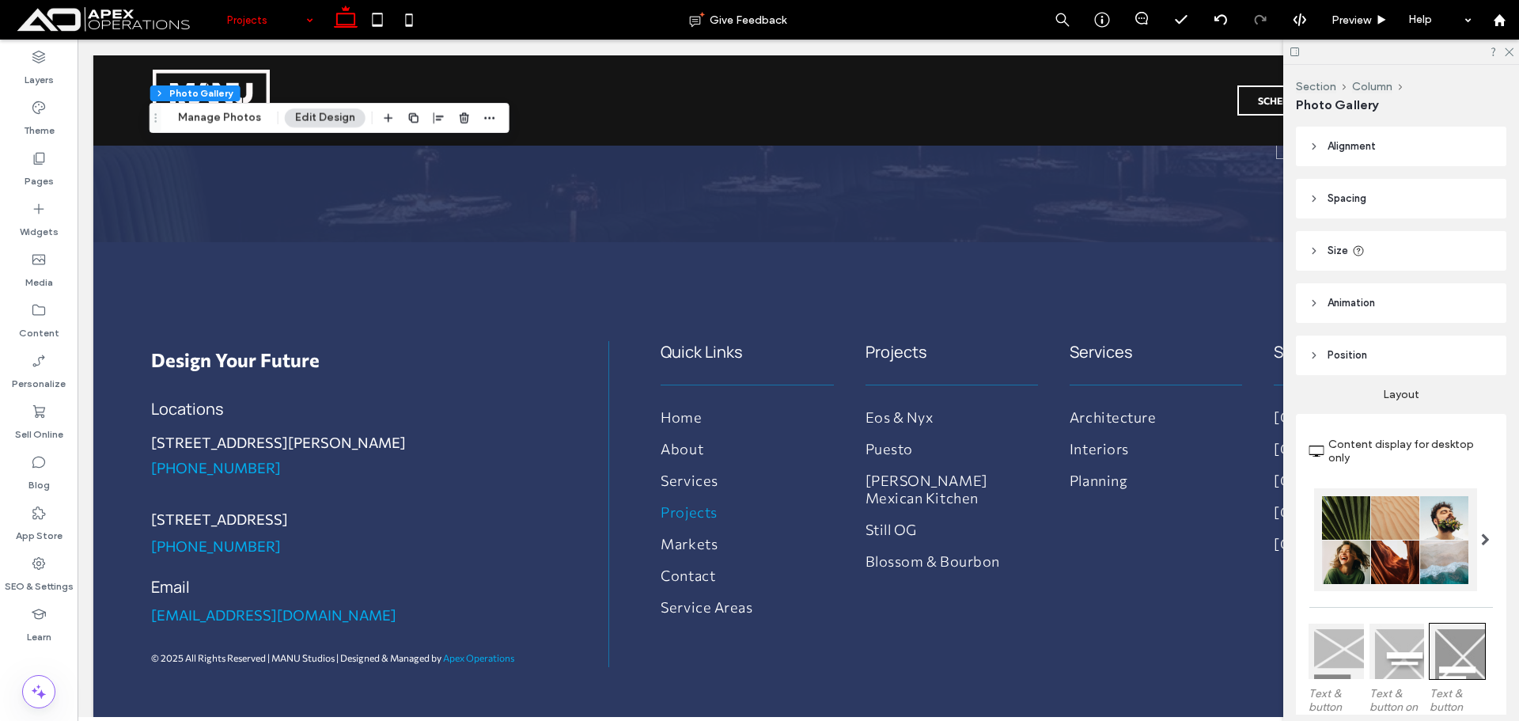
drag, startPoint x: 1506, startPoint y: 51, endPoint x: 1466, endPoint y: 147, distance: 103.9
click at [1506, 51] on icon at bounding box center [1508, 51] width 10 height 10
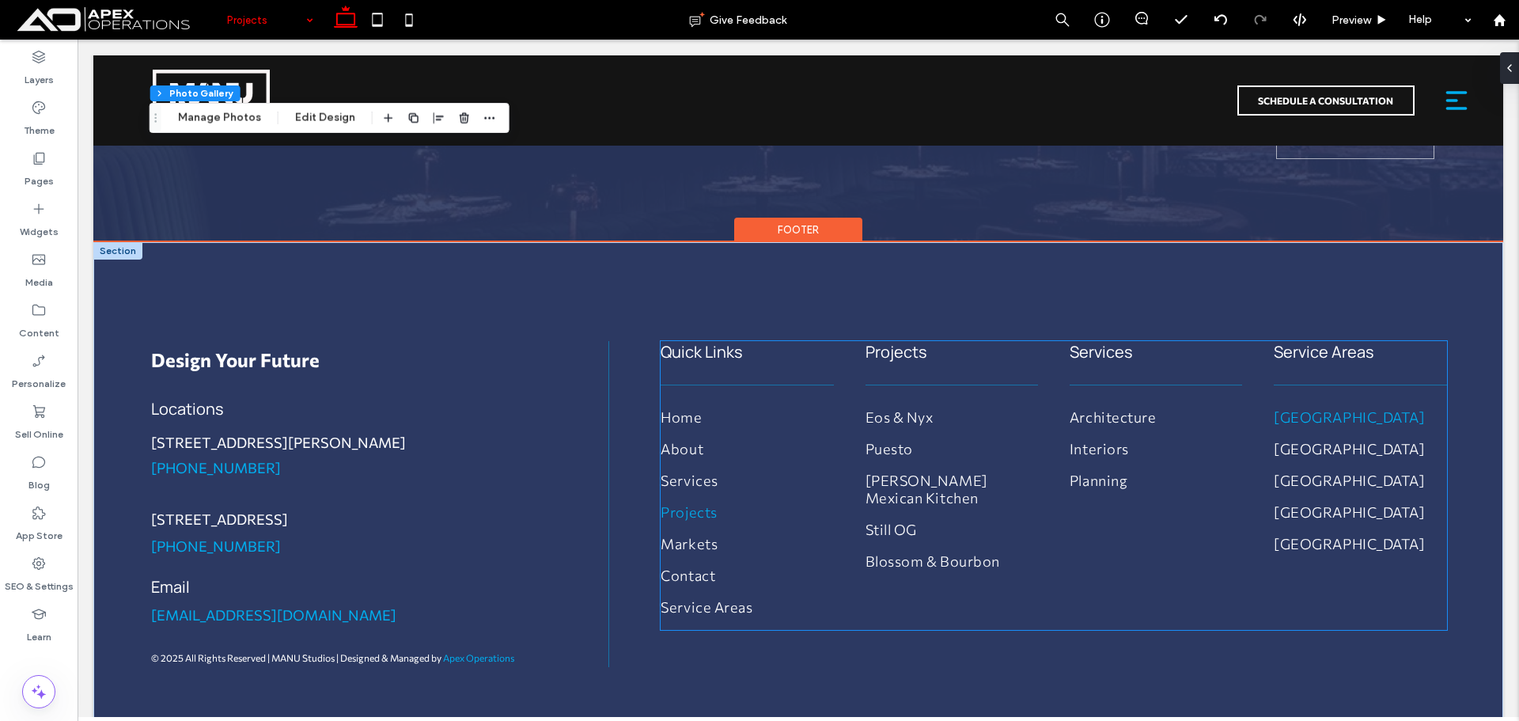
click at [1343, 408] on link "Los Angeles County" at bounding box center [1360, 424] width 173 height 32
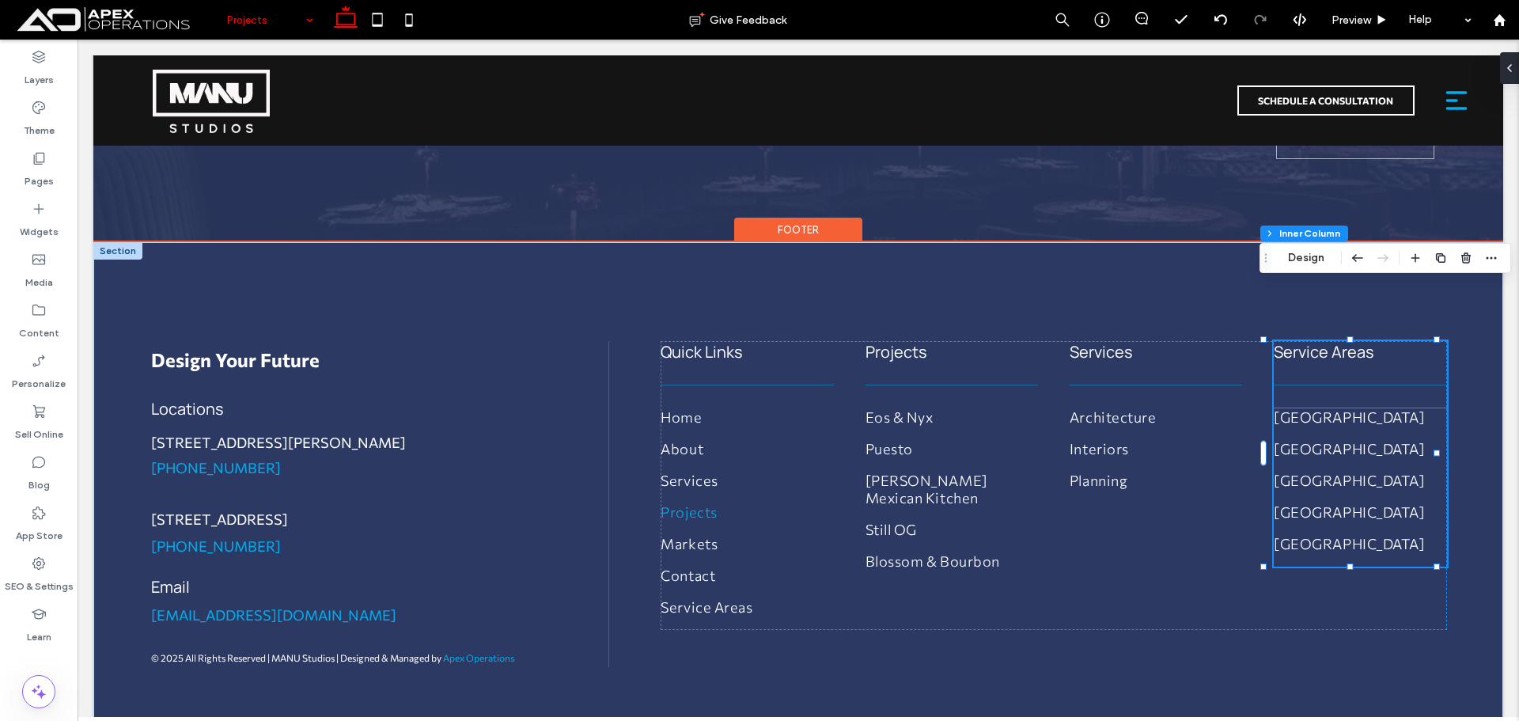
click at [1298, 503] on span "Fresno County" at bounding box center [1349, 511] width 151 height 17
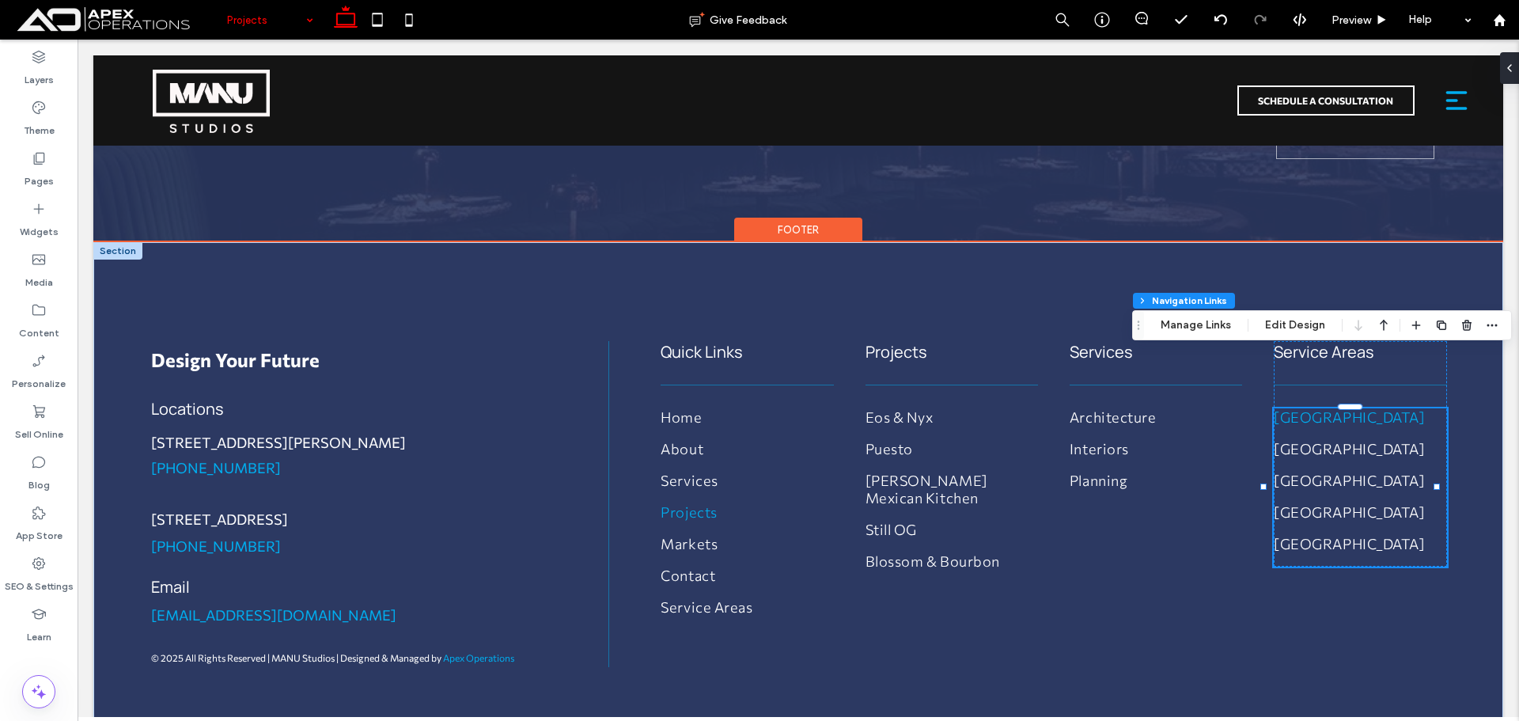
type input "***"
type input "****"
click at [1193, 319] on button "Manage Links" at bounding box center [1195, 325] width 91 height 19
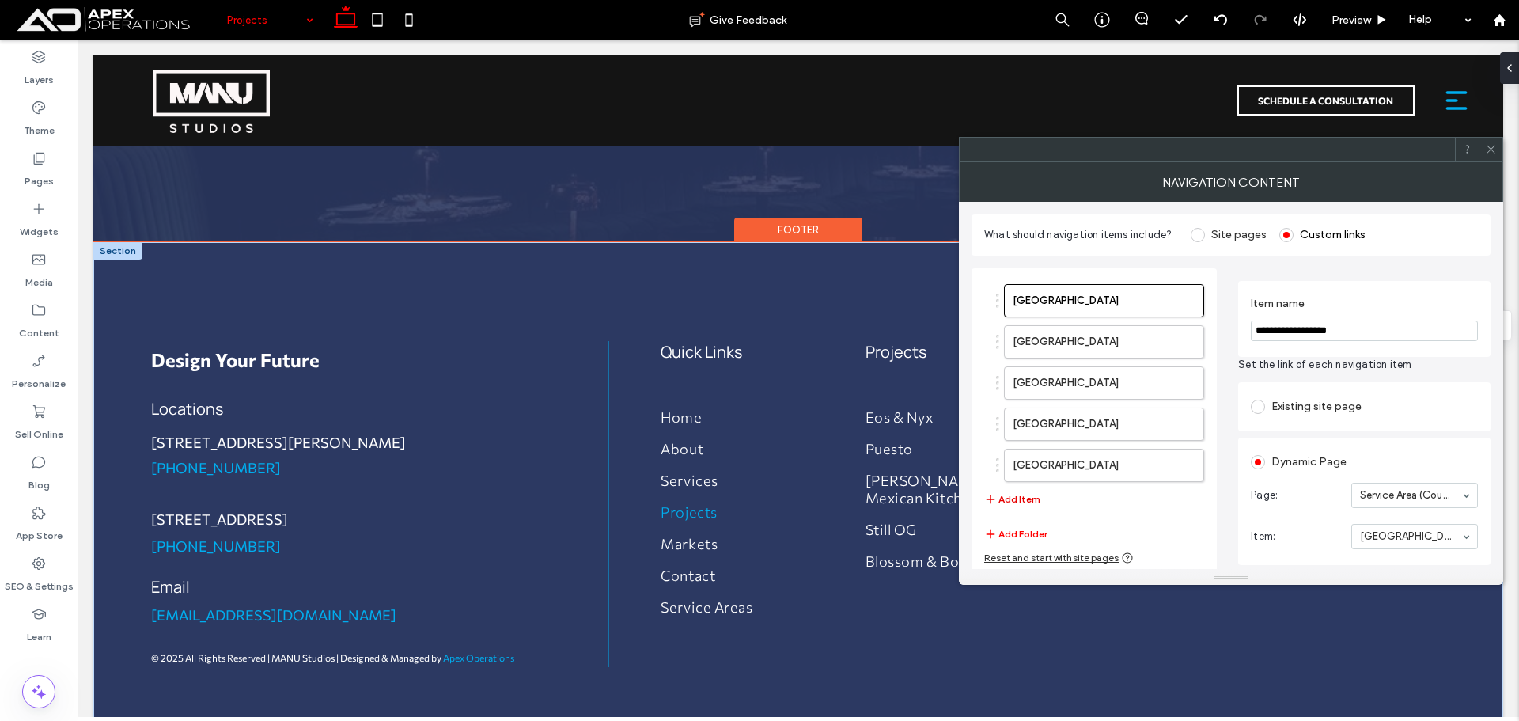
click at [1025, 494] on button "Add Item" at bounding box center [1012, 499] width 56 height 19
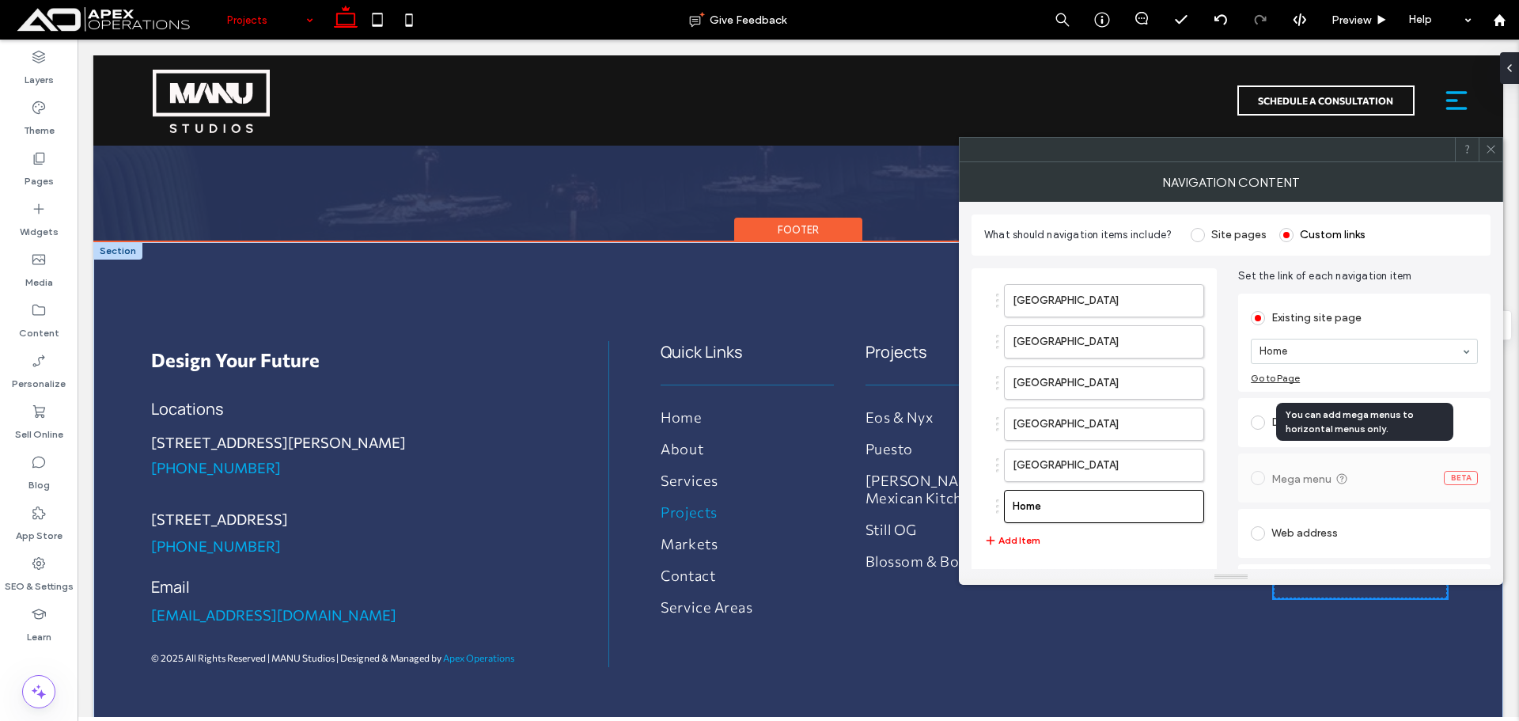
click at [1353, 415] on div "You can add mega menus to horizontal menus only." at bounding box center [1364, 422] width 177 height 38
click at [1262, 415] on label at bounding box center [1261, 422] width 21 height 14
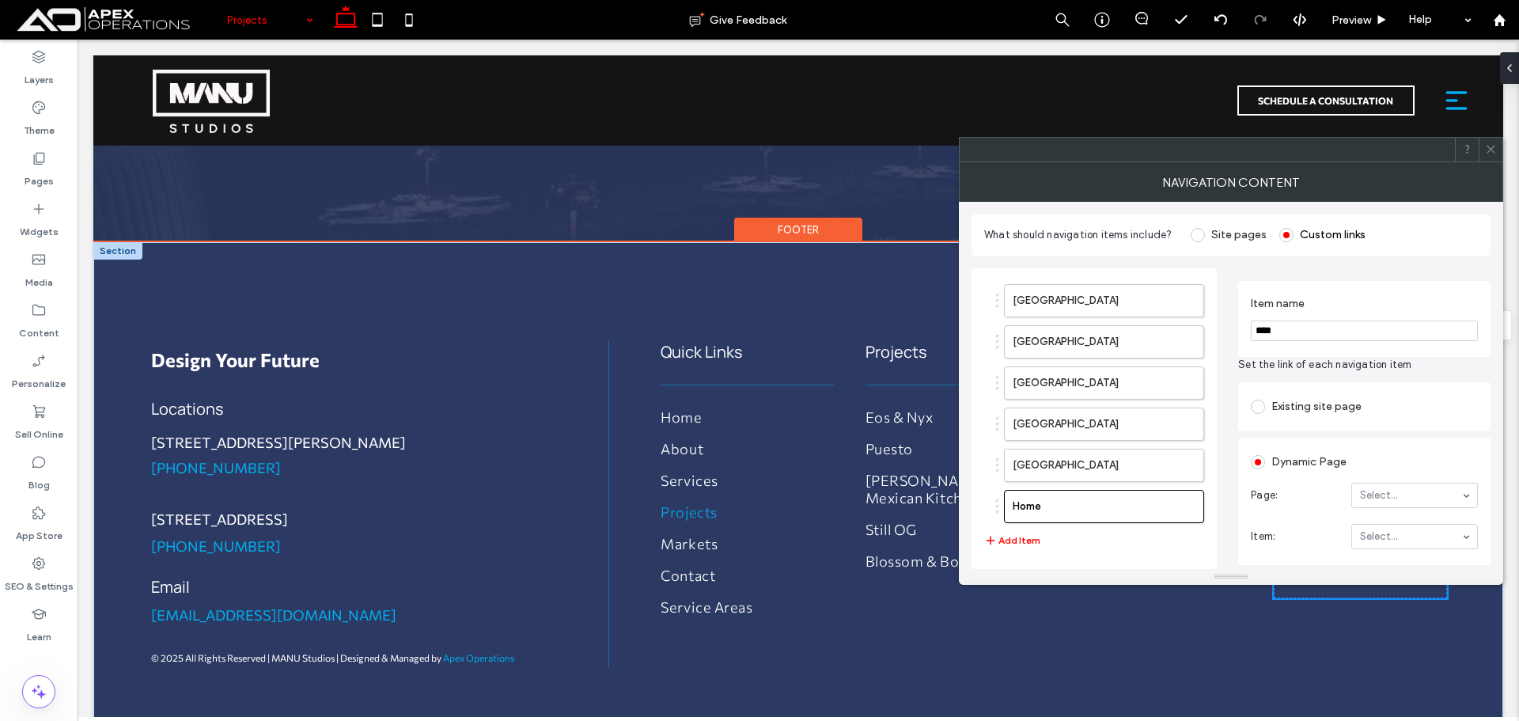
click at [1337, 336] on input "****" at bounding box center [1364, 330] width 227 height 21
paste input "**********"
type input "**********"
paste input "**********"
type input "**********"
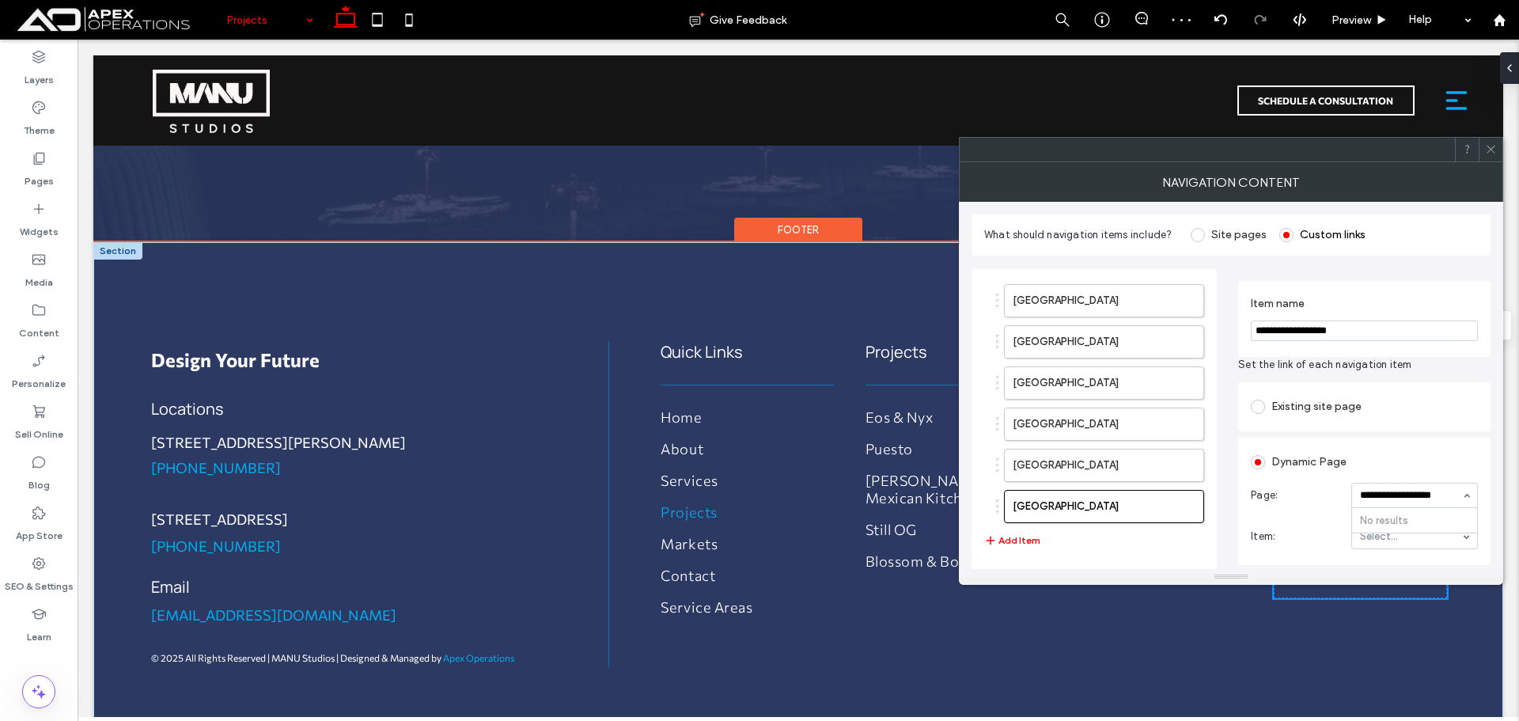
click at [1454, 494] on input "**********" at bounding box center [1410, 495] width 101 height 11
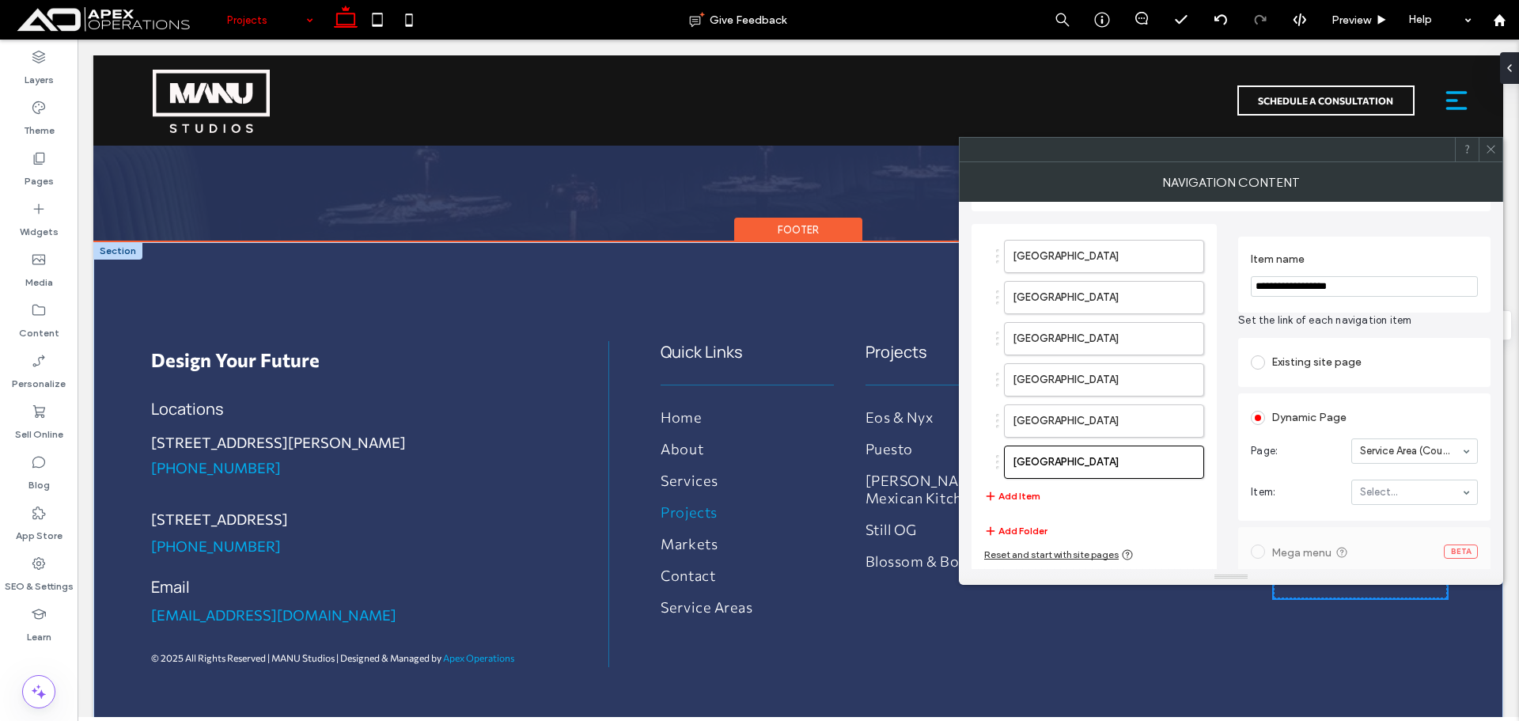
scroll to position [158, 0]
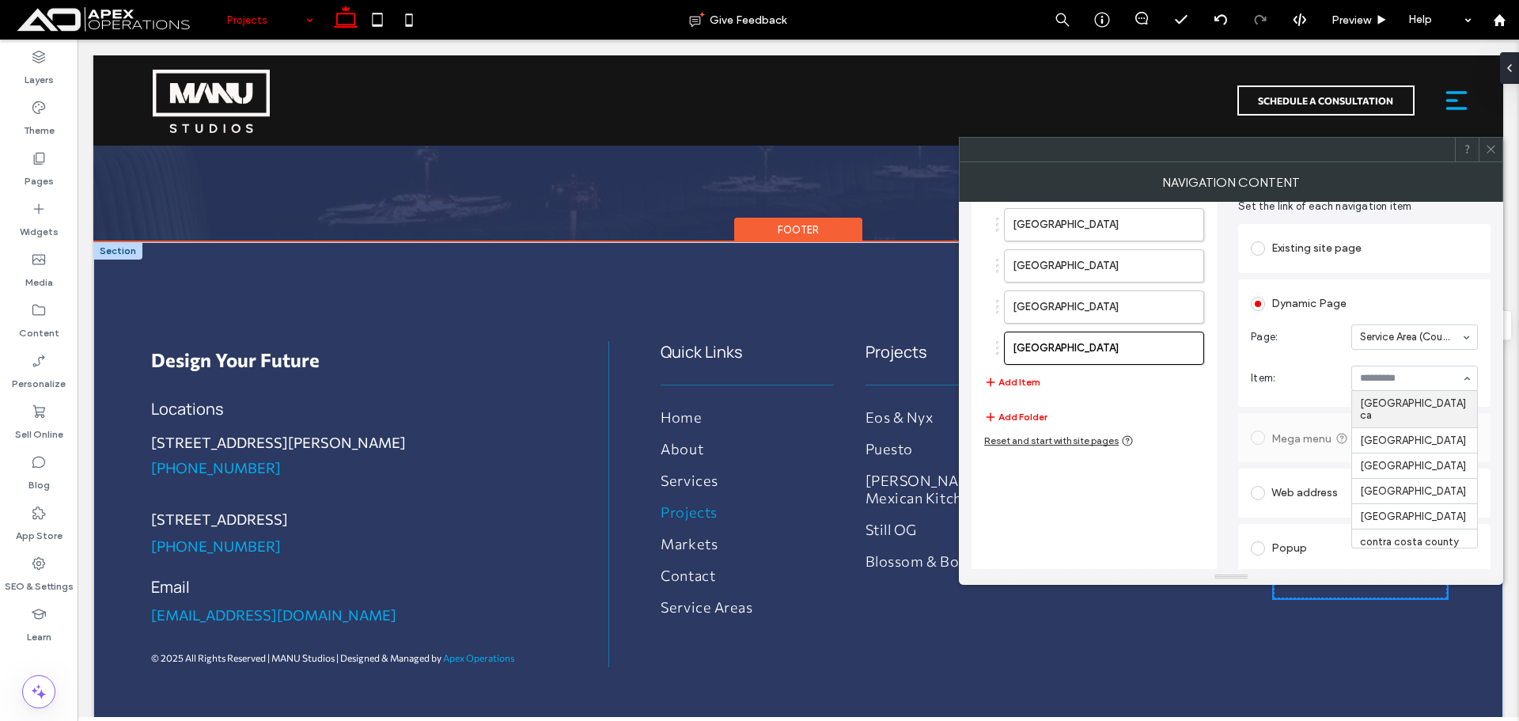
paste input "**********"
type input "**********"
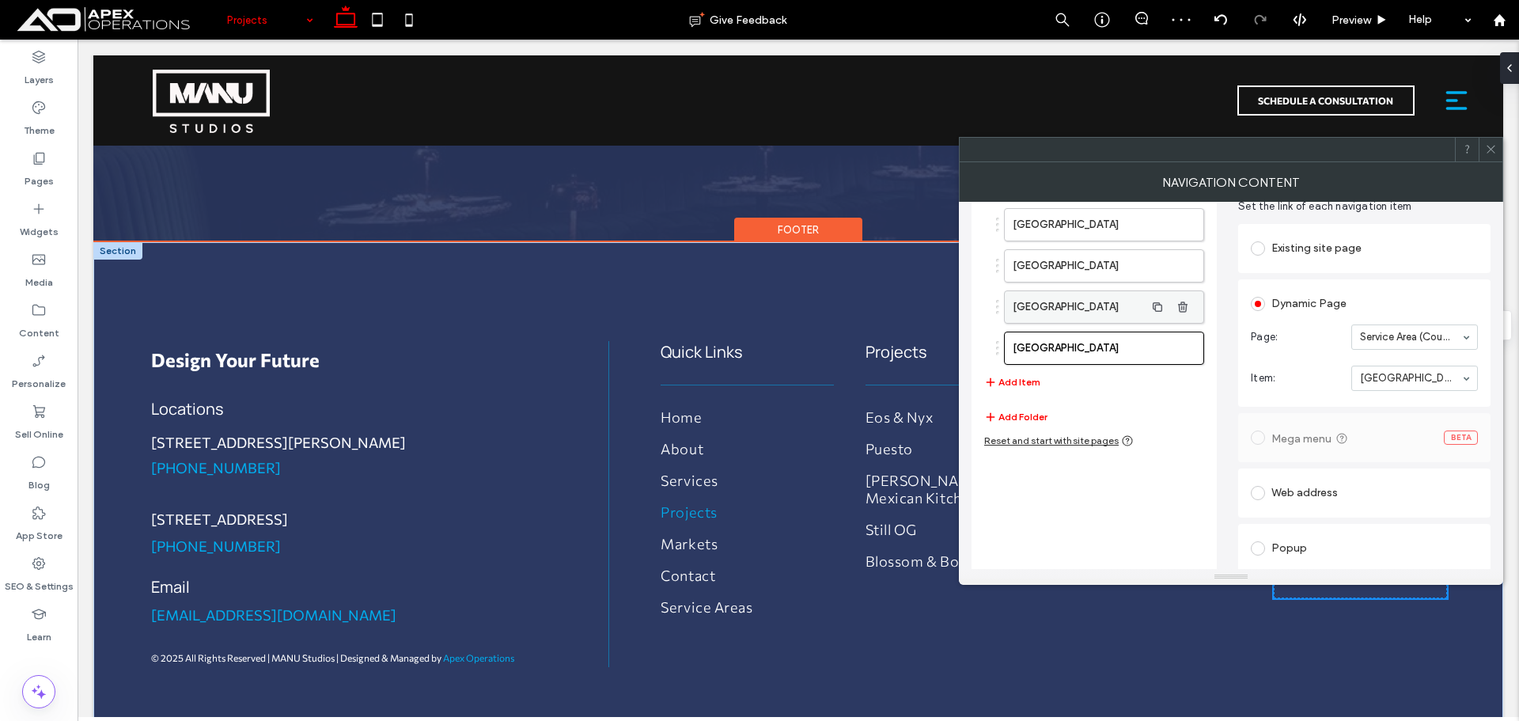
click at [1012, 375] on button "Add Item" at bounding box center [1012, 382] width 56 height 19
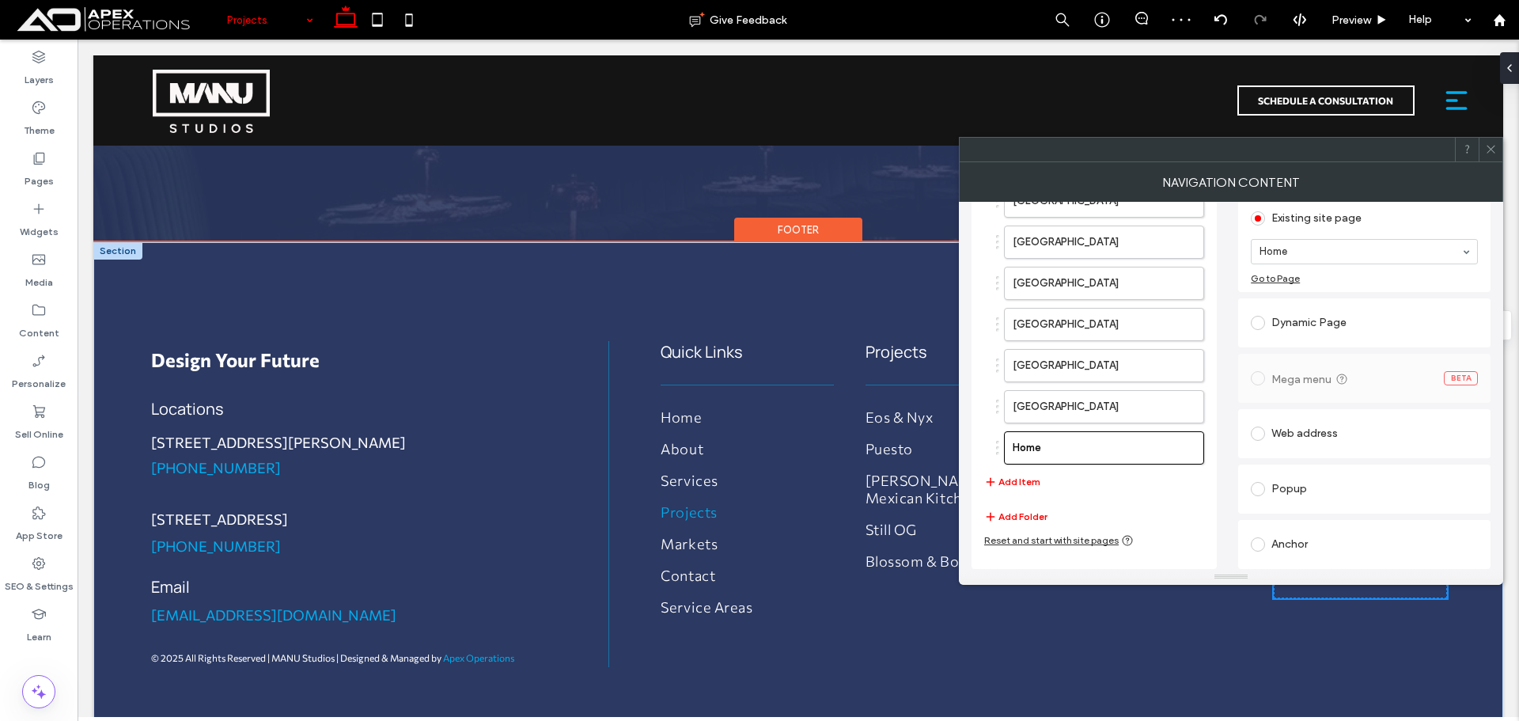
scroll to position [100, 0]
click at [1299, 323] on div "Dynamic Page" at bounding box center [1364, 322] width 227 height 25
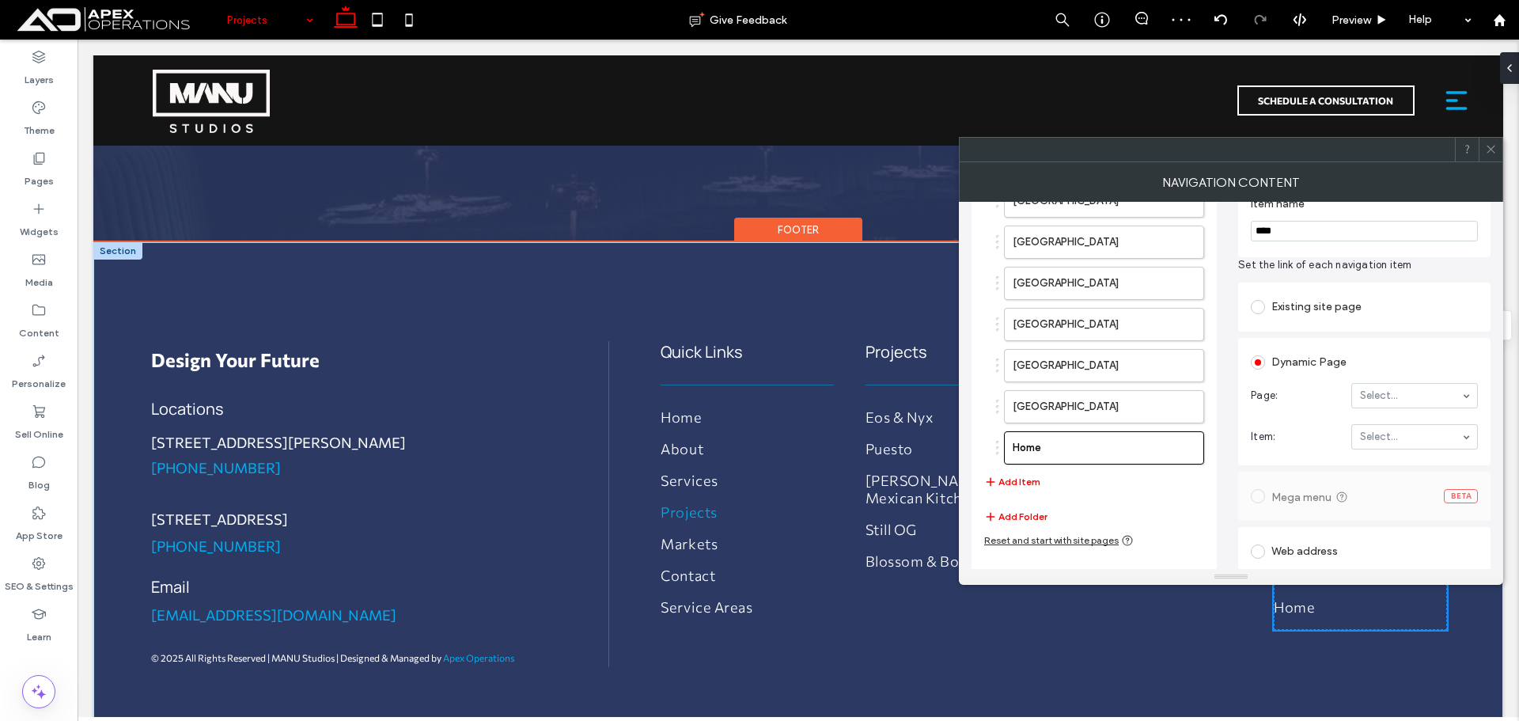
click at [1344, 237] on input "****" at bounding box center [1364, 231] width 227 height 21
paste input "**********"
type input "**********"
paste input "**********"
click at [1418, 445] on div "**********" at bounding box center [1414, 437] width 125 height 24
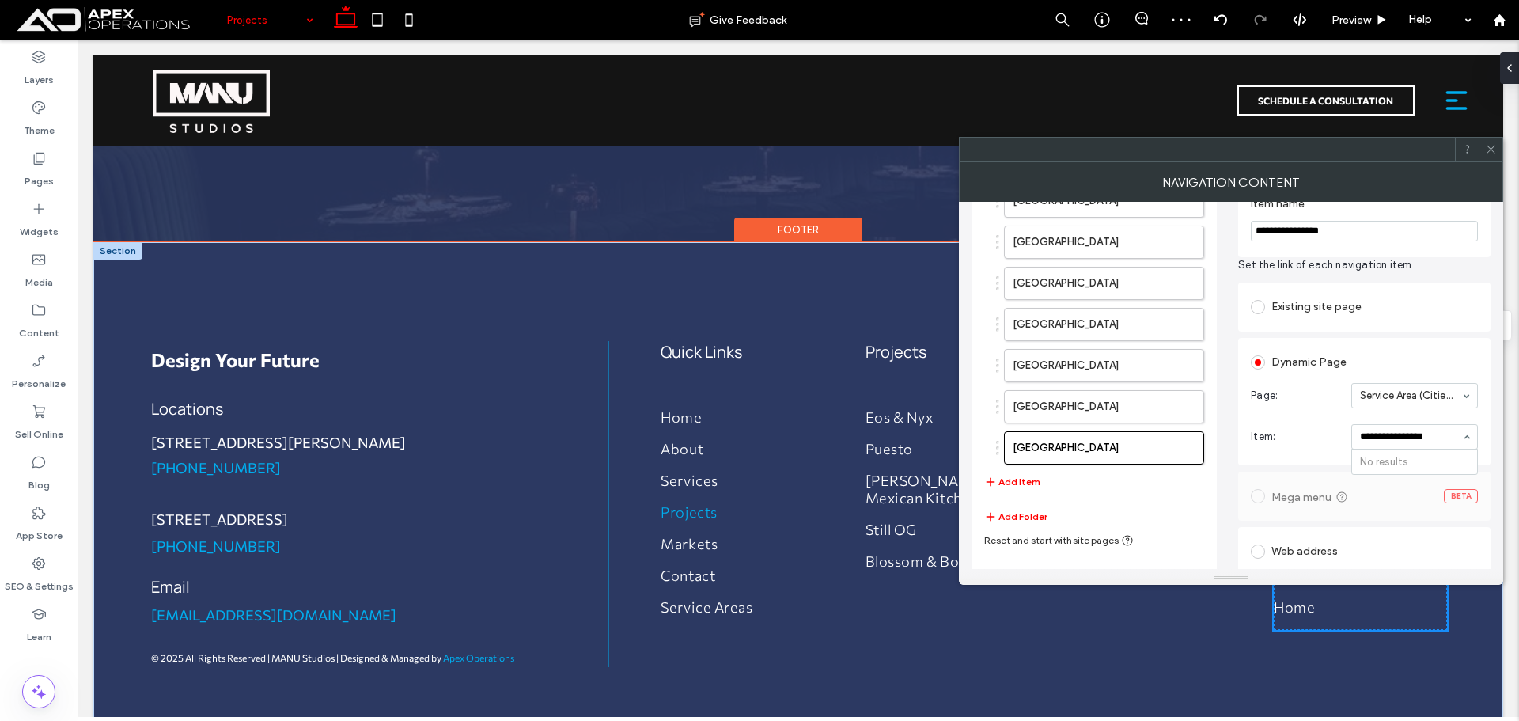
click at [1418, 445] on div "**********" at bounding box center [1414, 437] width 125 height 24
type input "*"
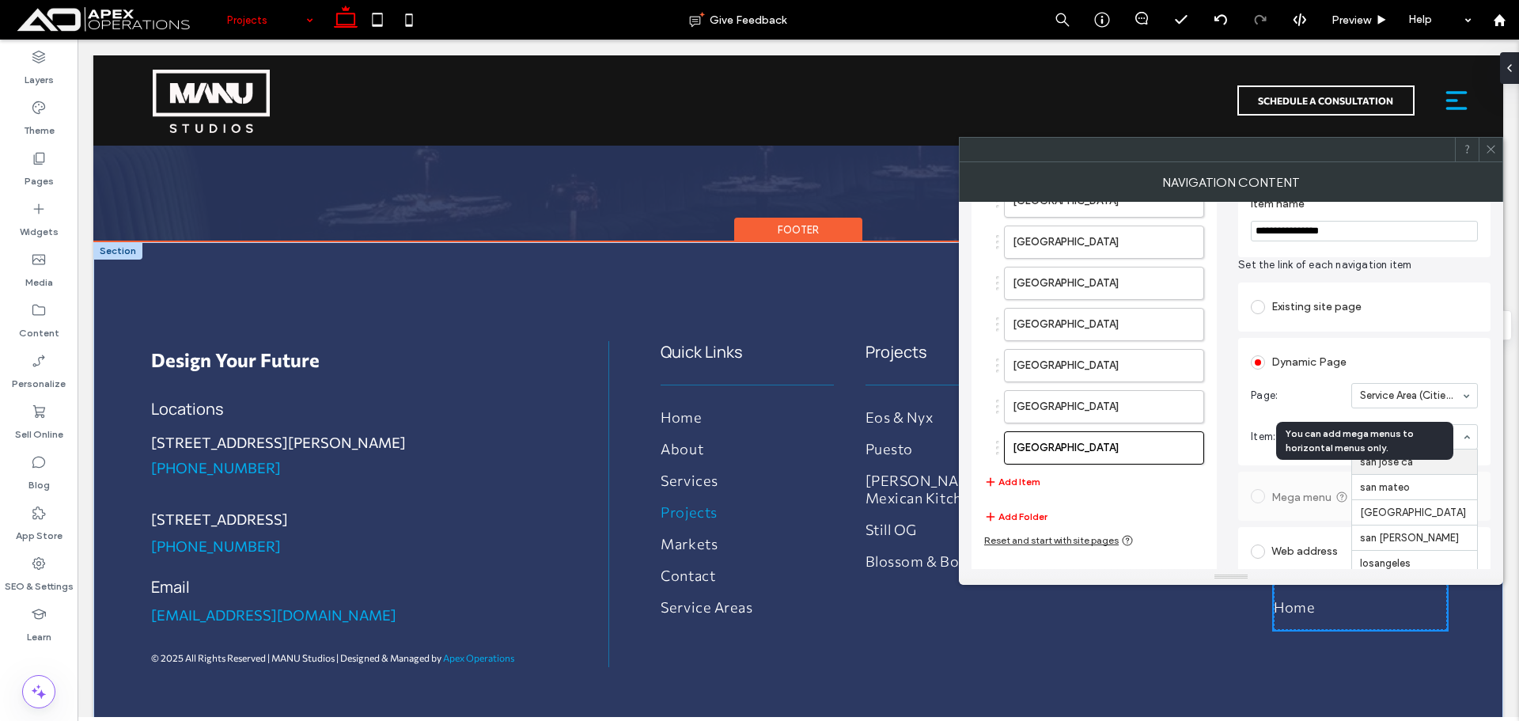
scroll to position [0, 0]
type input "******"
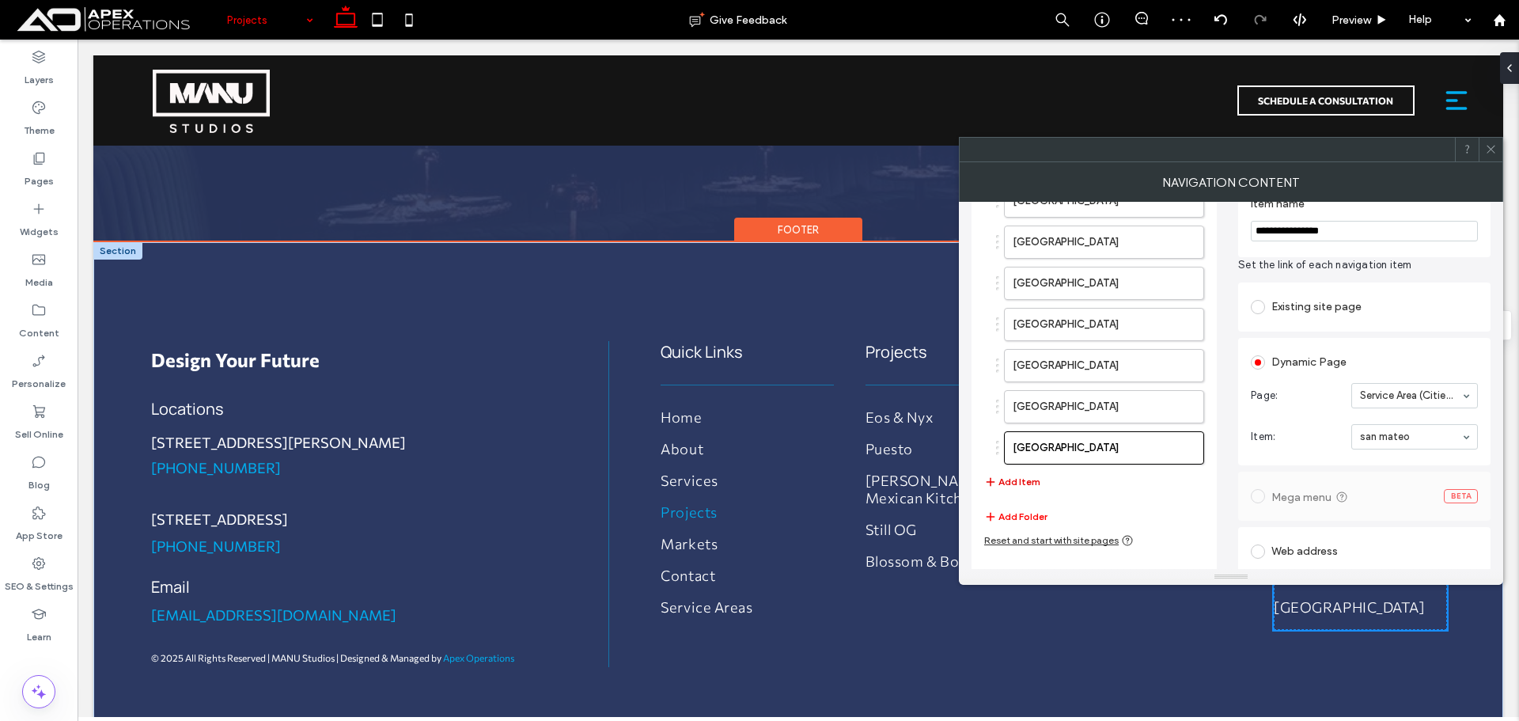
click at [1017, 479] on button "Add Item" at bounding box center [1012, 481] width 56 height 19
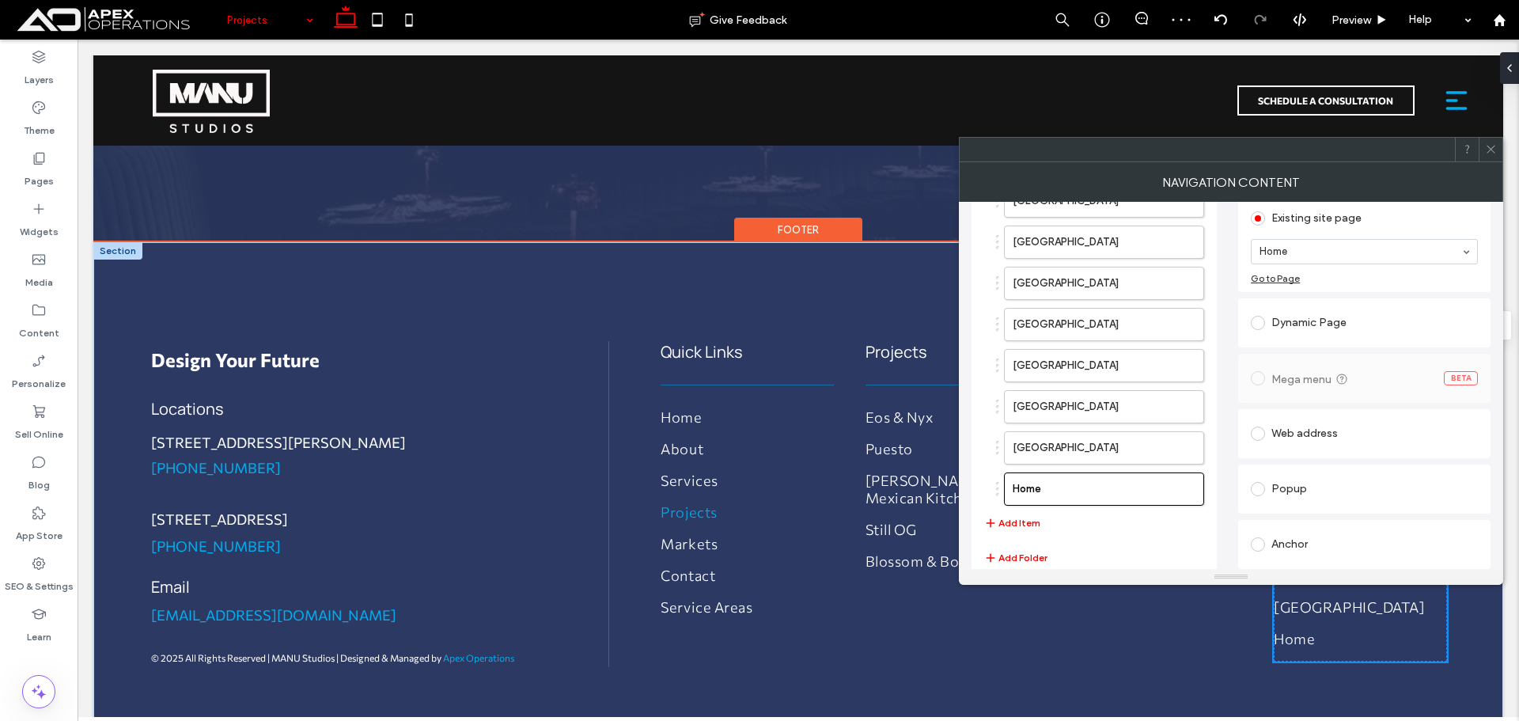
click at [1305, 316] on div "Dynamic Page" at bounding box center [1364, 322] width 227 height 25
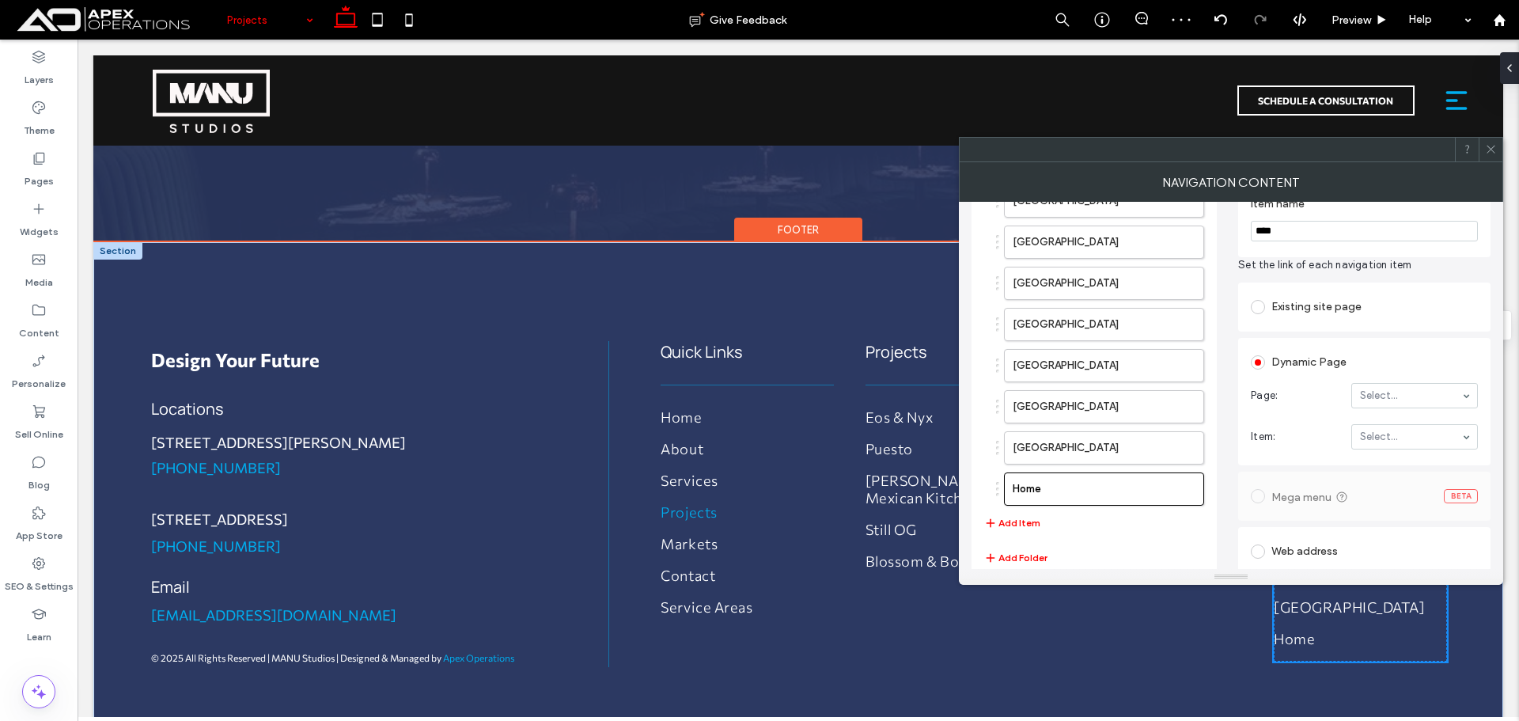
click at [1332, 237] on input "****" at bounding box center [1364, 231] width 227 height 21
paste input "**********"
type input "**********"
type input "*******"
click at [1021, 521] on button "Add Item" at bounding box center [1012, 522] width 56 height 19
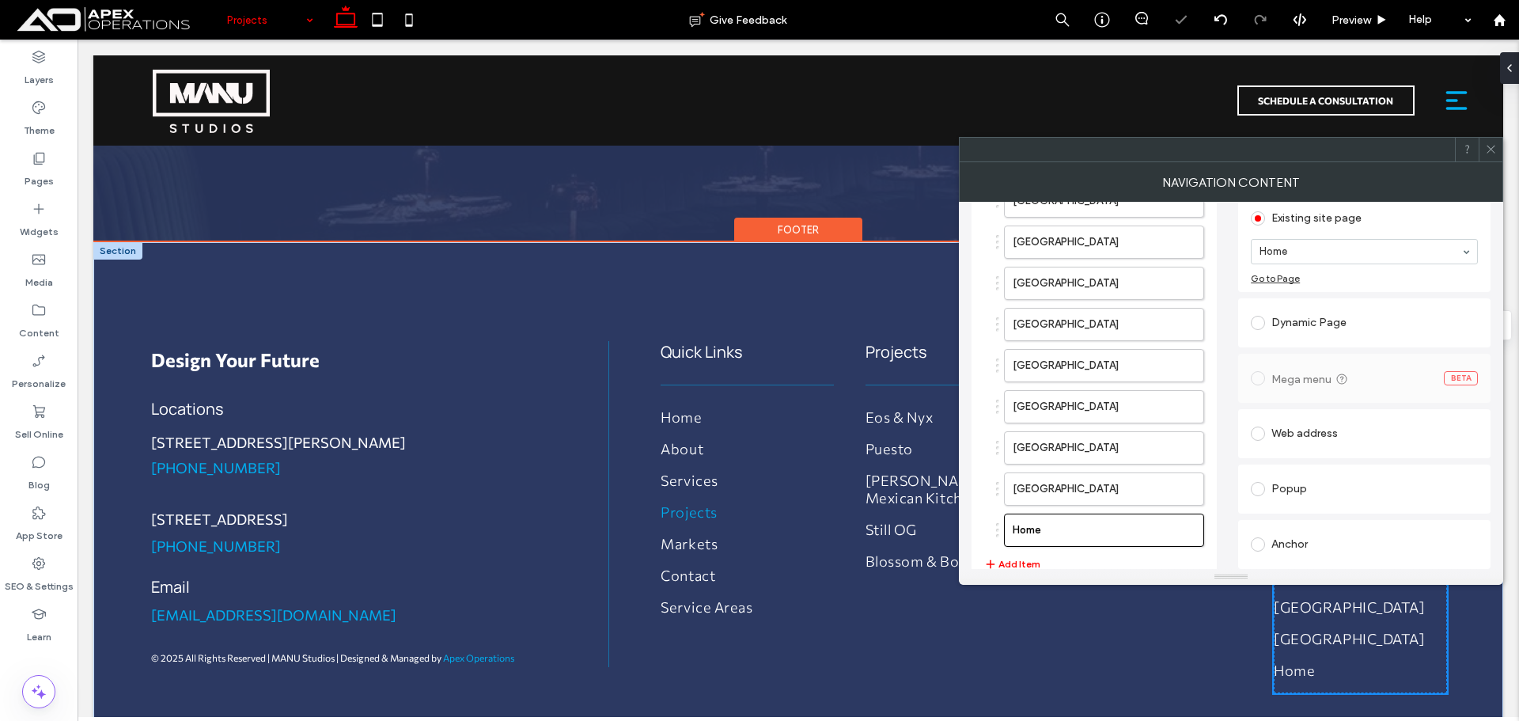
click at [1315, 312] on div "Dynamic Page" at bounding box center [1364, 322] width 227 height 25
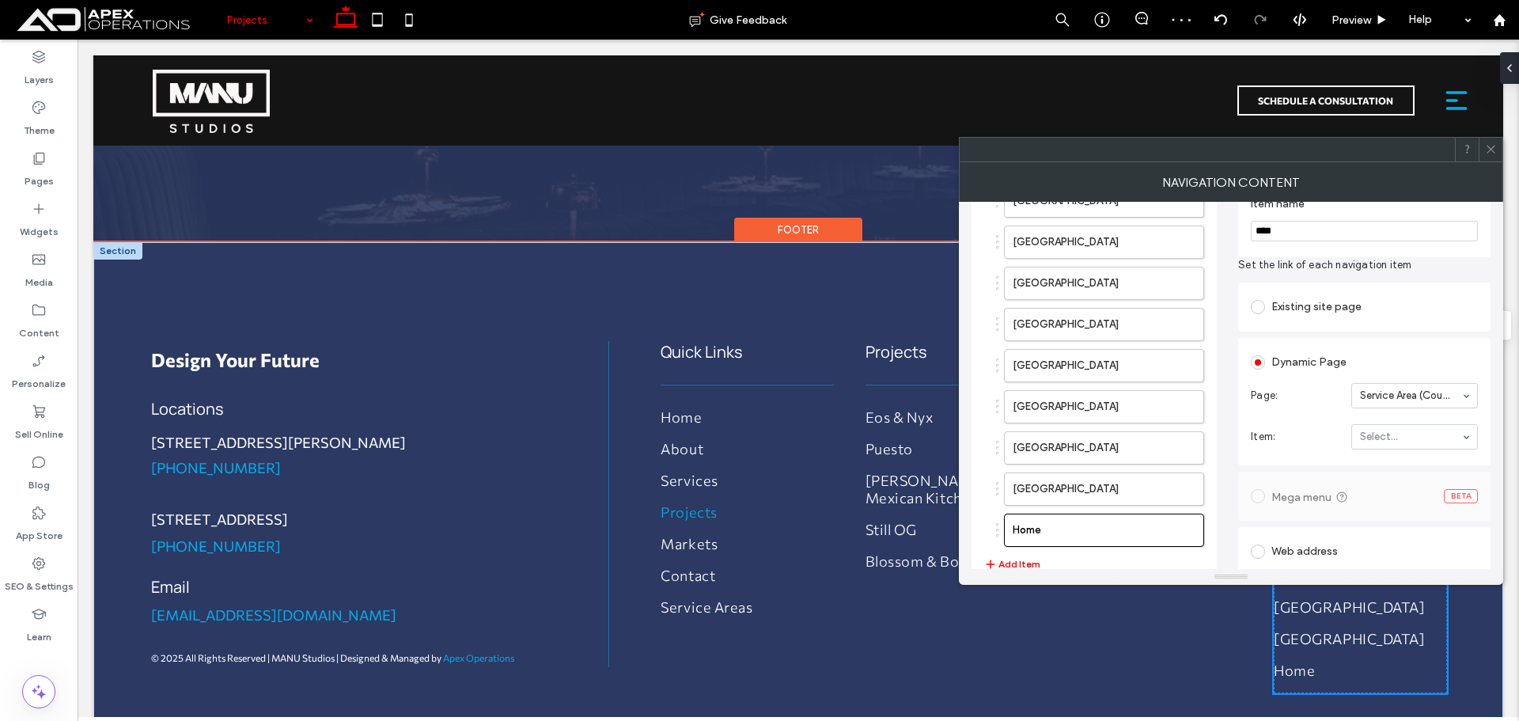
click at [1338, 242] on section "Item name ****" at bounding box center [1364, 219] width 227 height 60
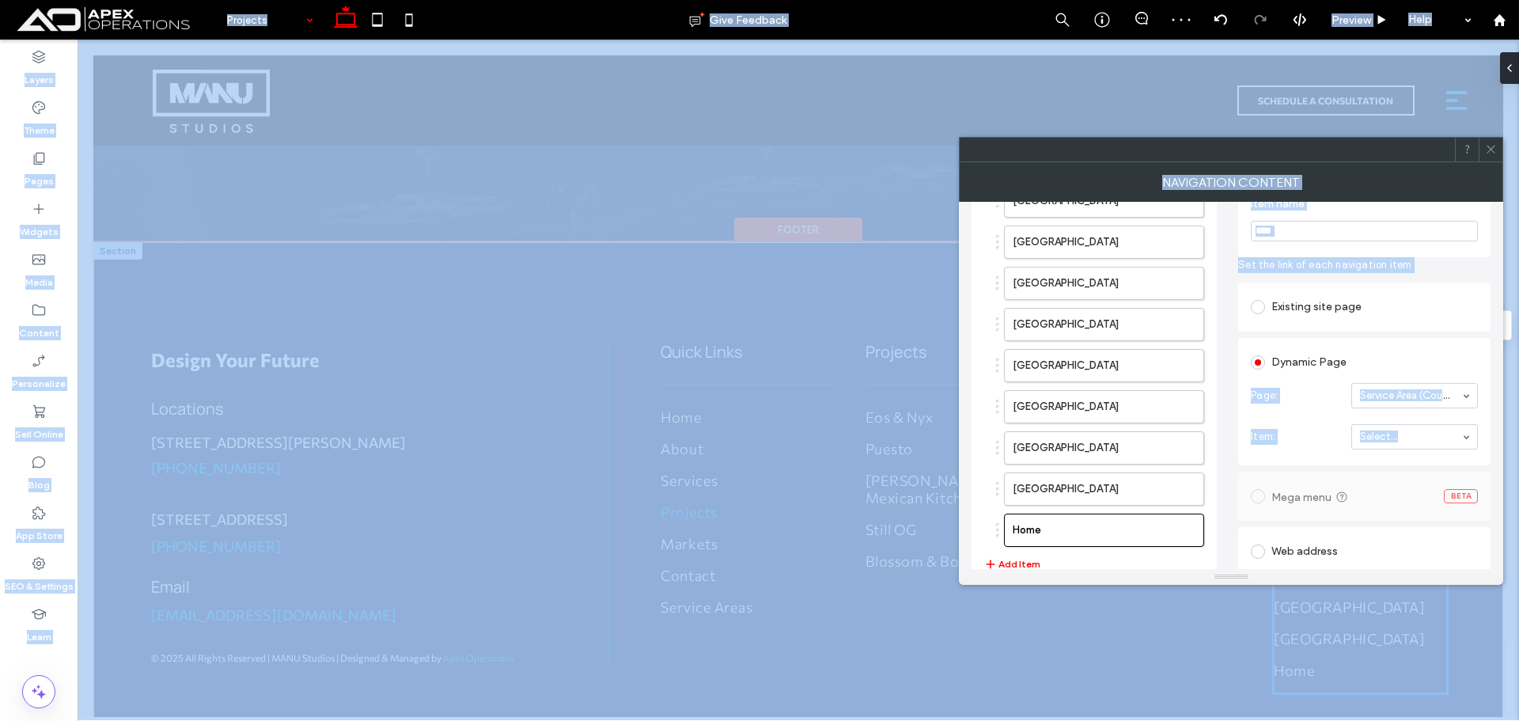
click at [1348, 234] on input "****" at bounding box center [1364, 231] width 227 height 21
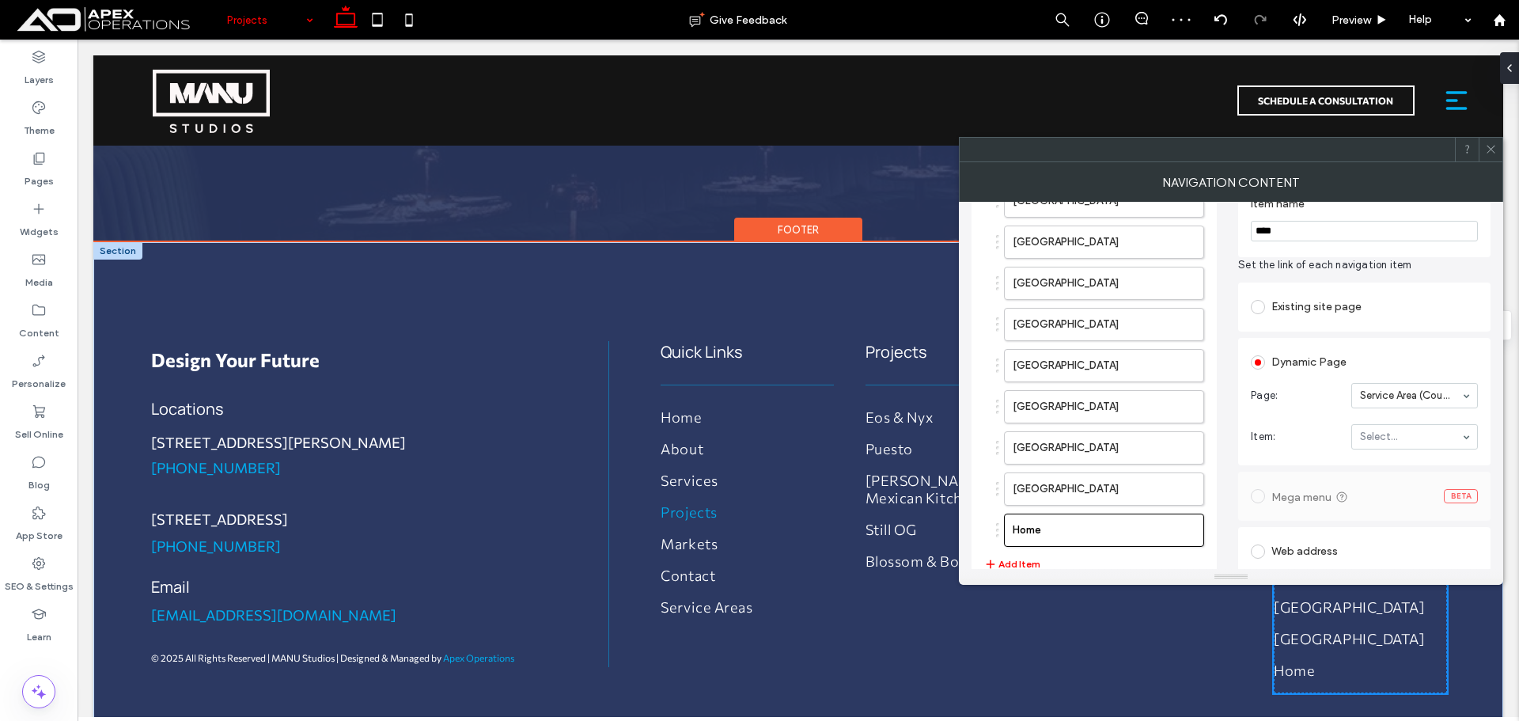
paste input "**********"
type input "**********"
type input "***"
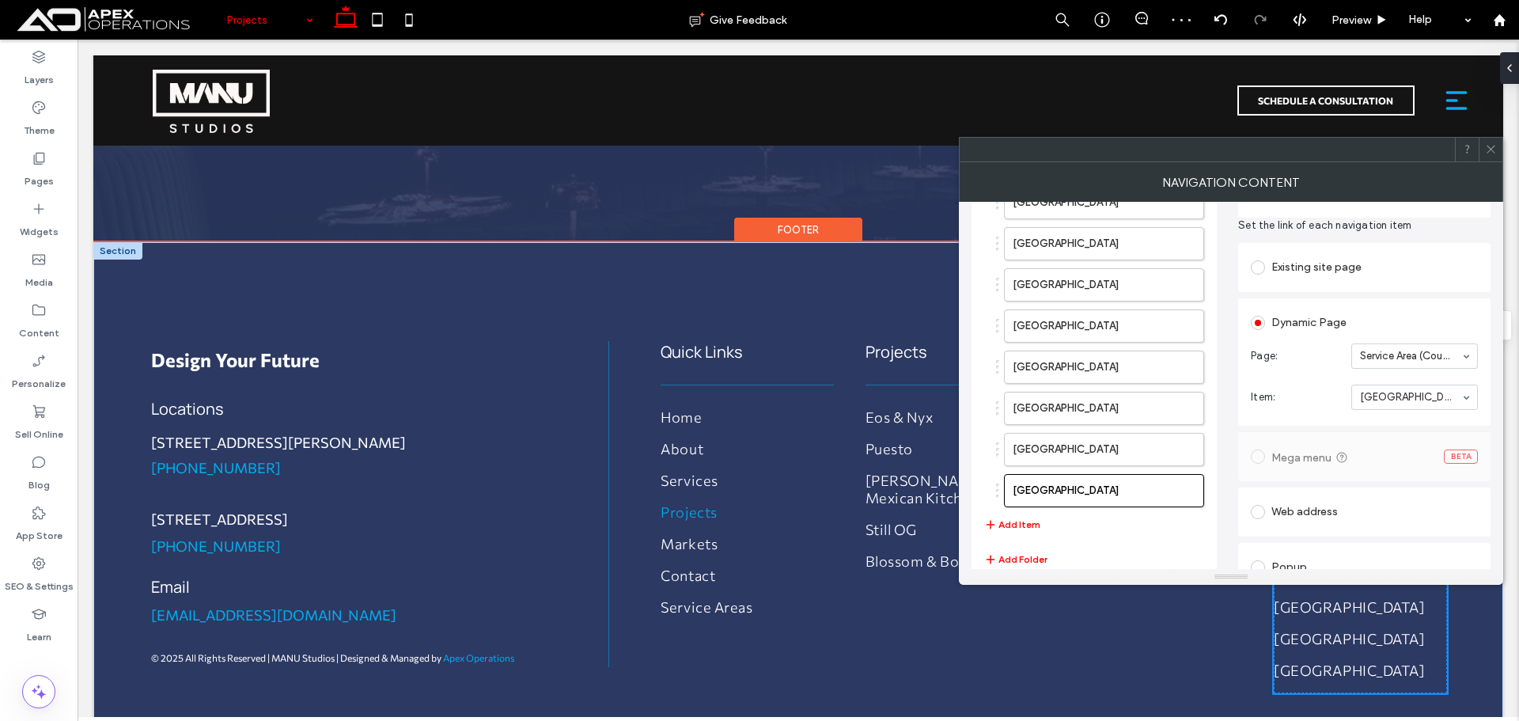
scroll to position [179, 0]
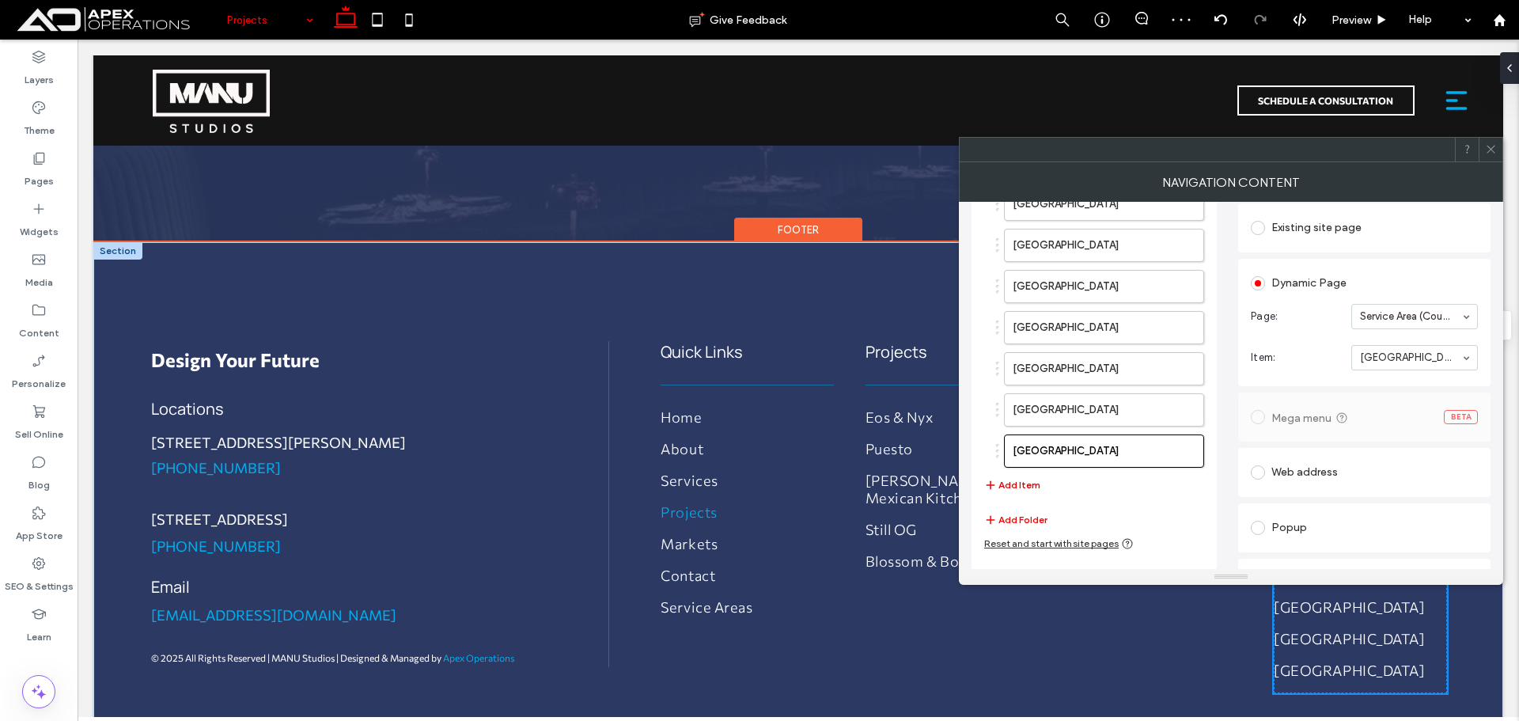
click at [1021, 487] on button "Add Item" at bounding box center [1012, 485] width 56 height 19
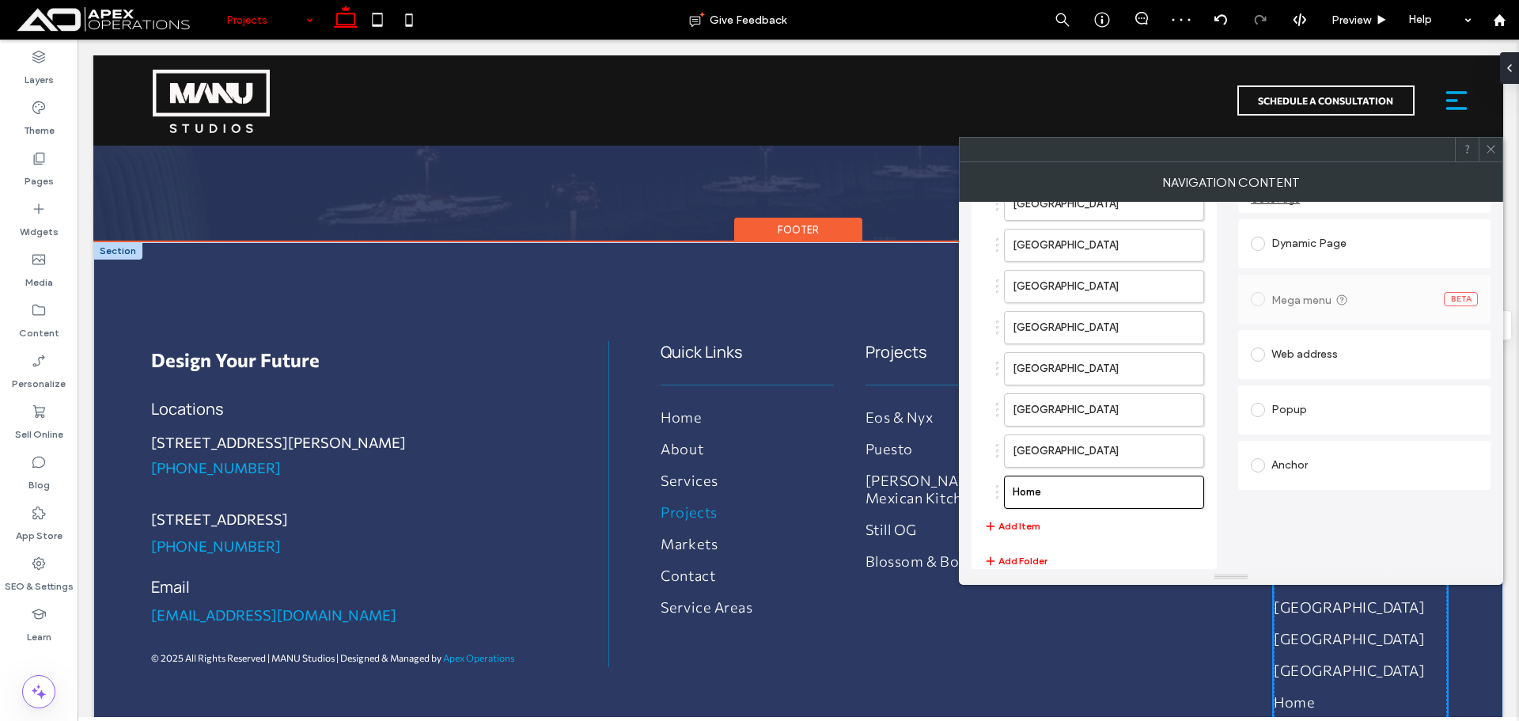
click at [1320, 246] on div "Dynamic Page" at bounding box center [1364, 243] width 227 height 25
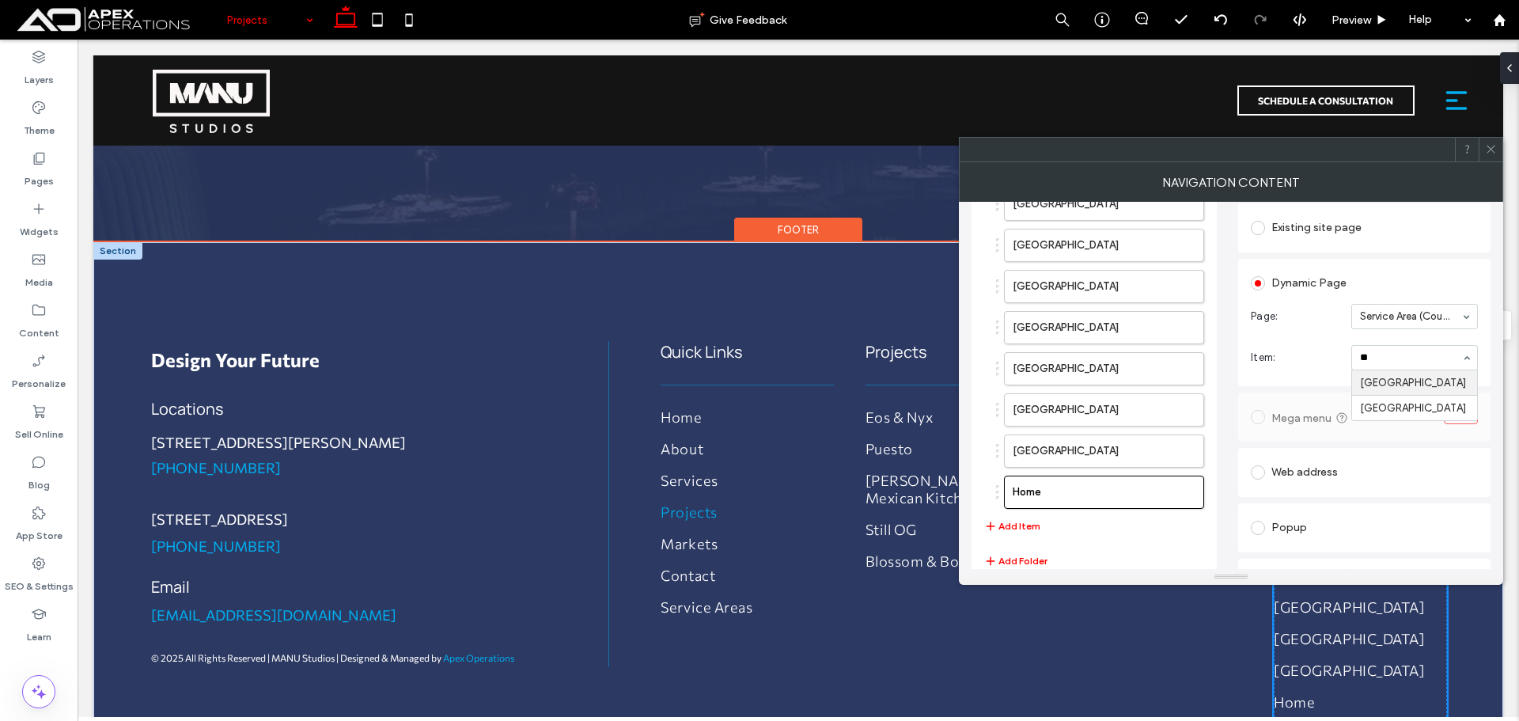
type input "***"
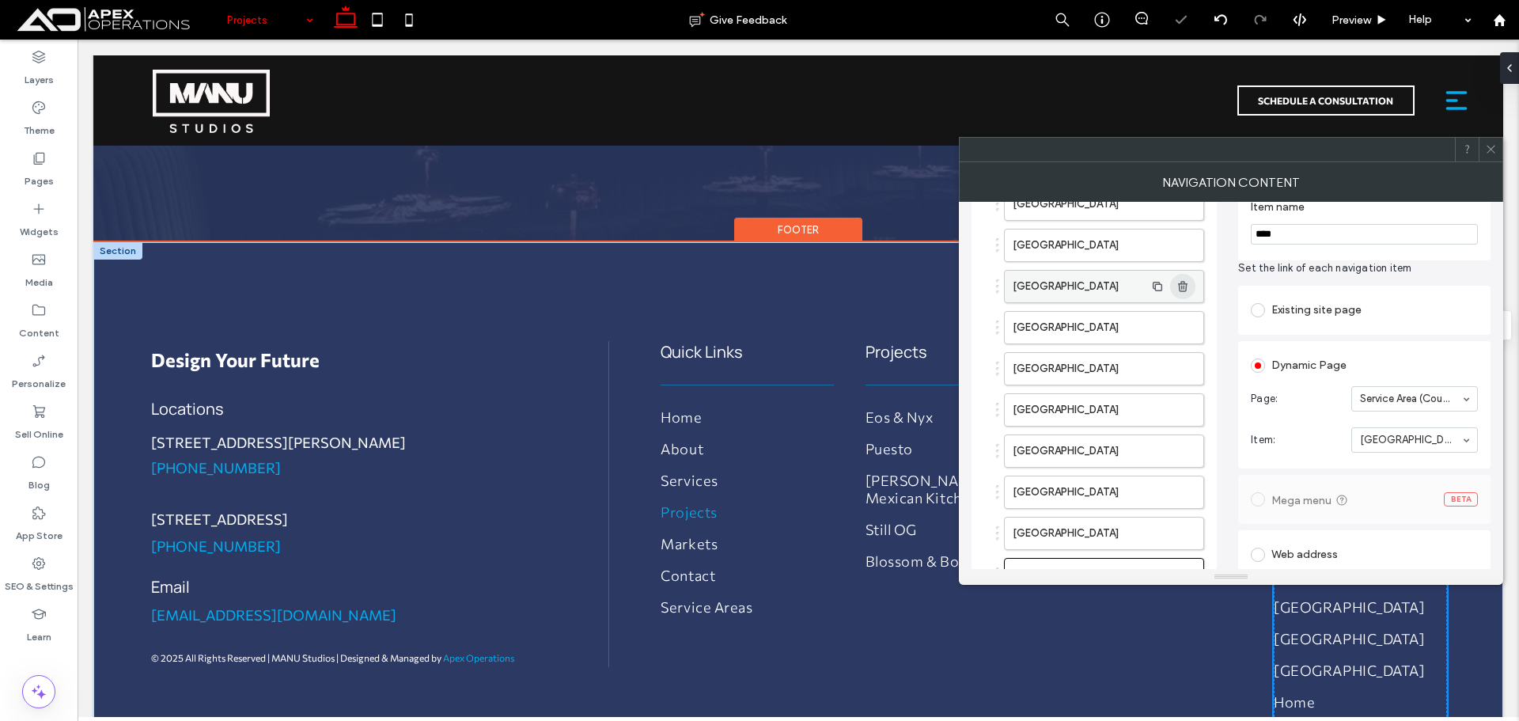
scroll to position [21, 0]
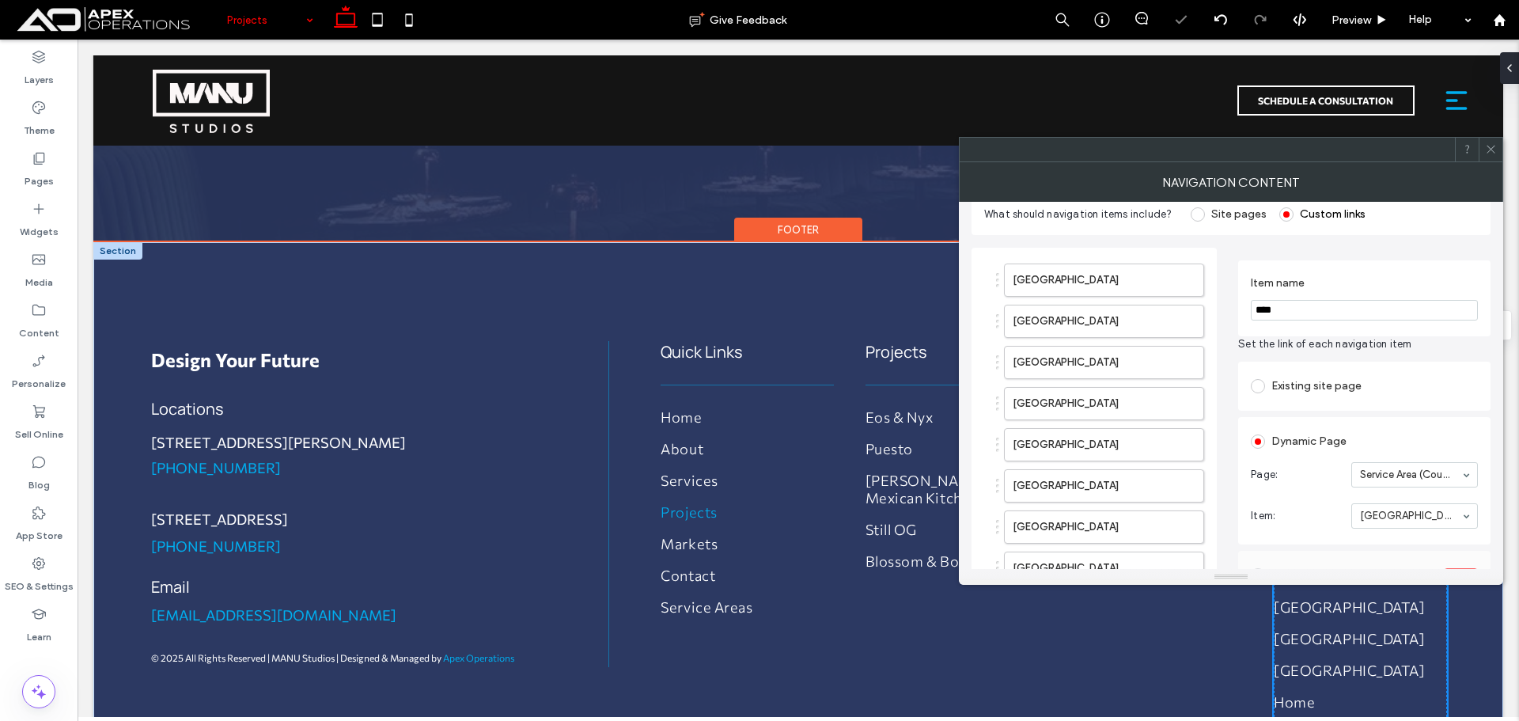
click at [1312, 309] on input "****" at bounding box center [1364, 310] width 227 height 21
paste input "********"
type input "**********"
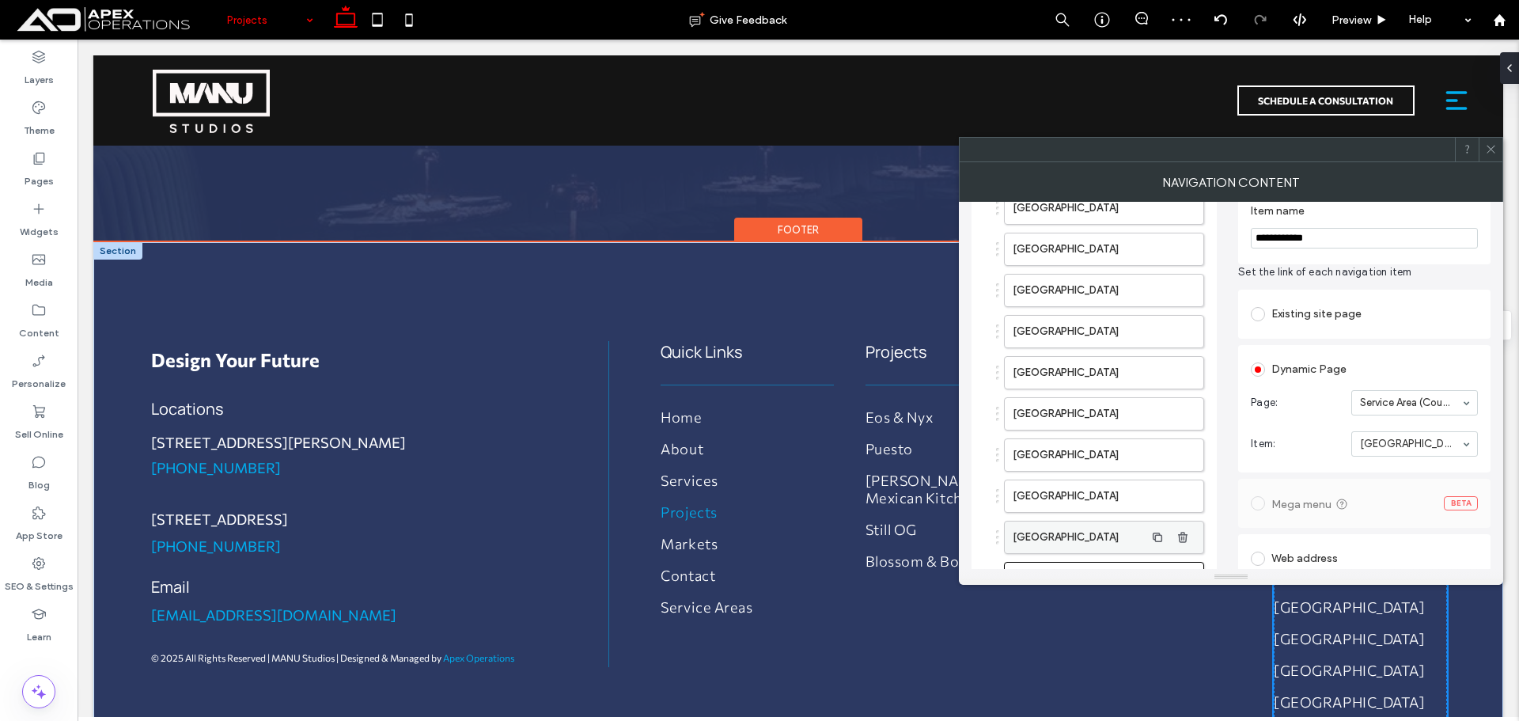
scroll to position [179, 0]
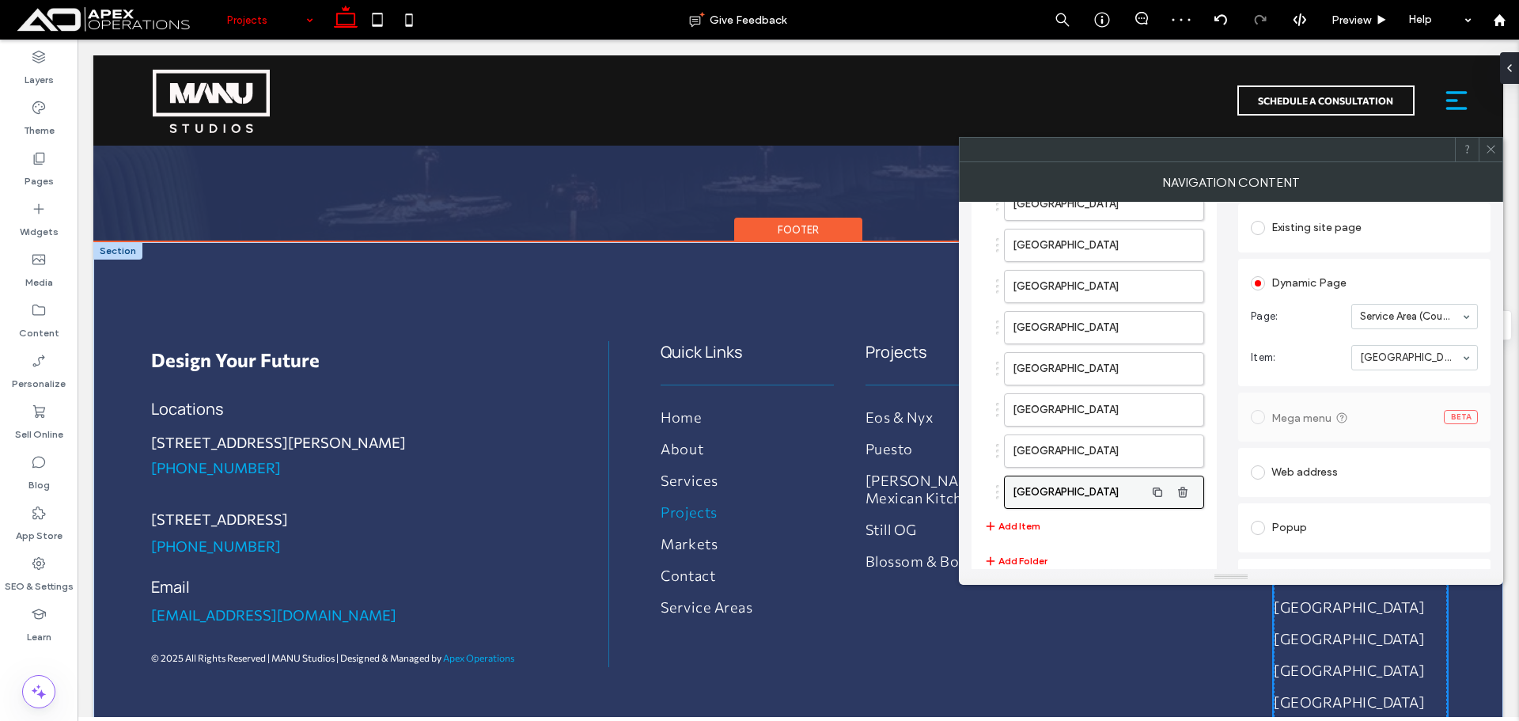
click at [1022, 522] on button "Add Item" at bounding box center [1012, 526] width 56 height 19
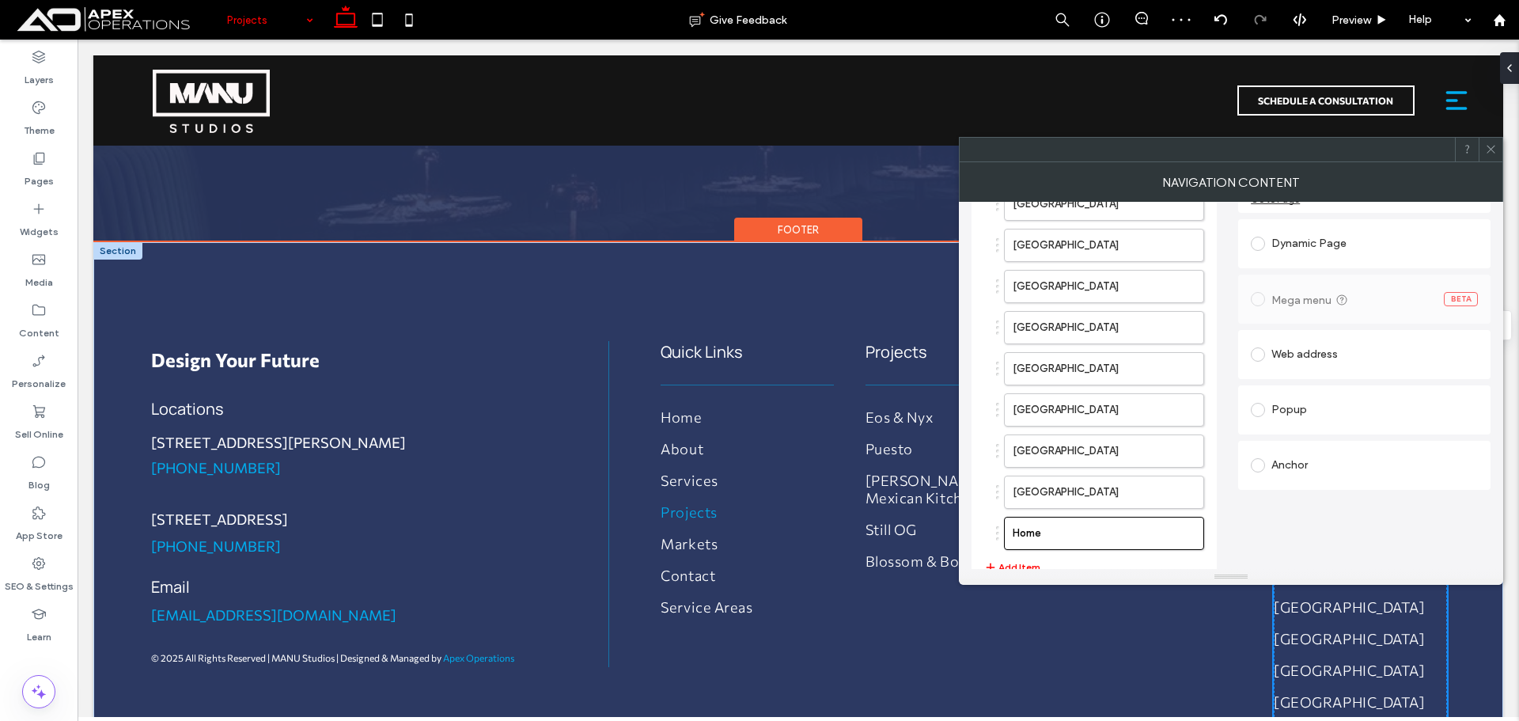
click at [1335, 238] on div "Dynamic Page" at bounding box center [1364, 243] width 227 height 25
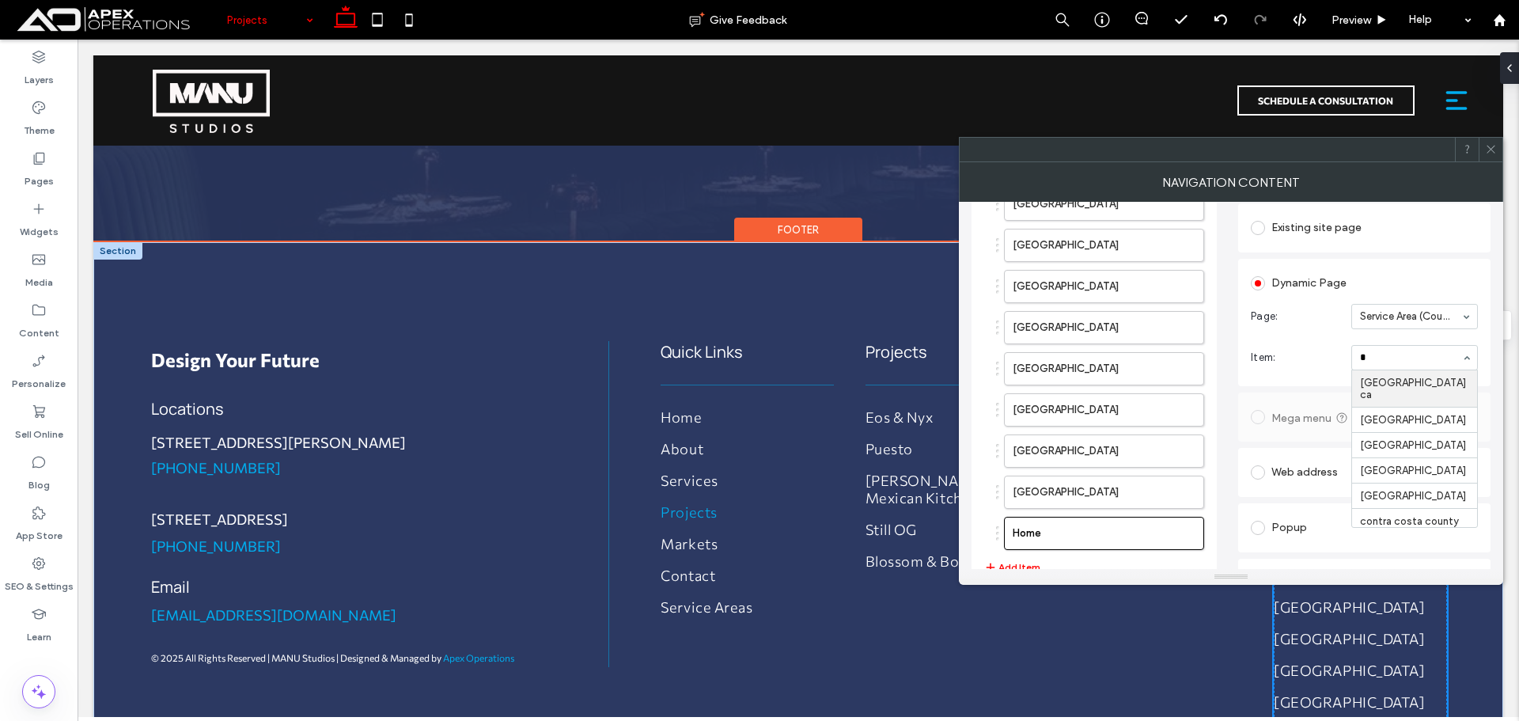
type input "**"
drag, startPoint x: 1419, startPoint y: 506, endPoint x: 1327, endPoint y: 491, distance: 93.8
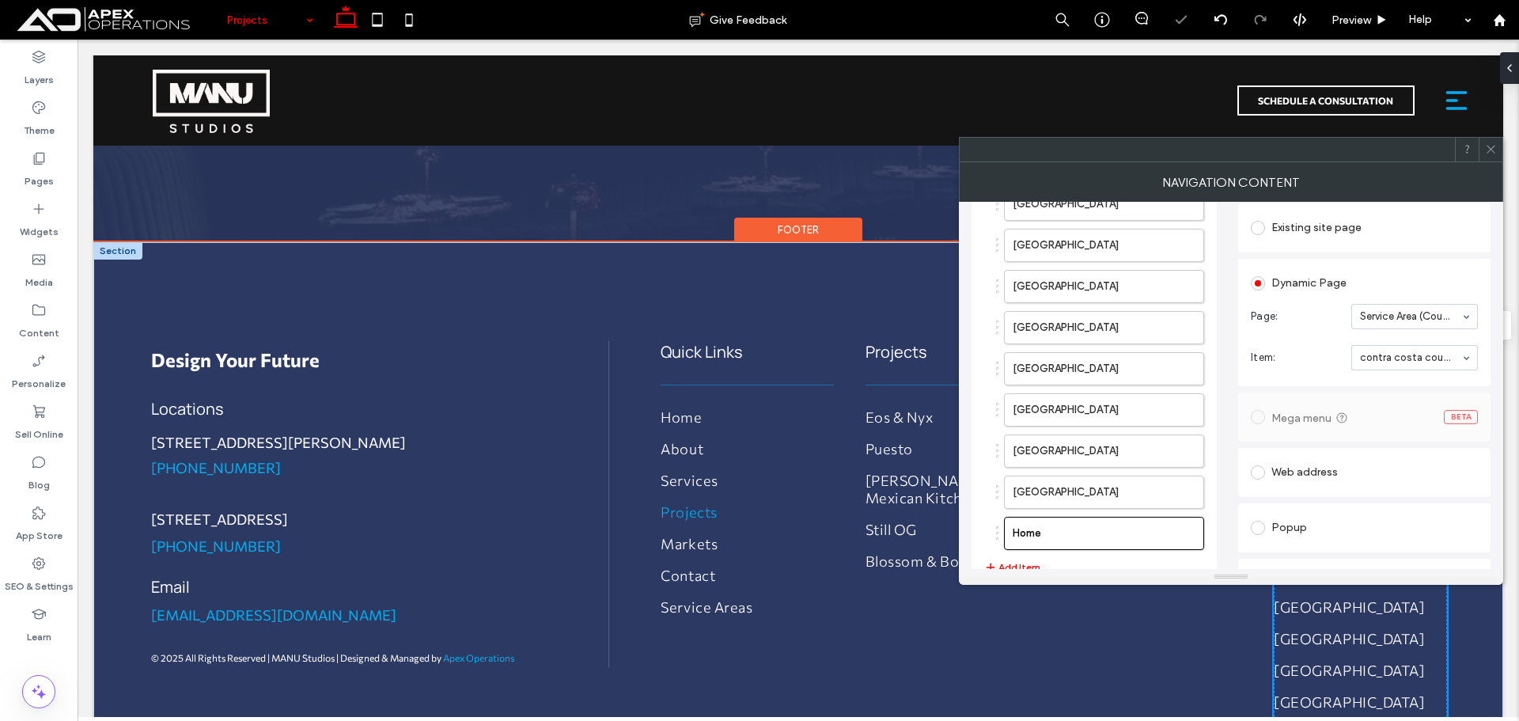
drag, startPoint x: 1496, startPoint y: 144, endPoint x: 1276, endPoint y: 311, distance: 276.1
click at [1494, 144] on icon at bounding box center [1491, 149] width 12 height 12
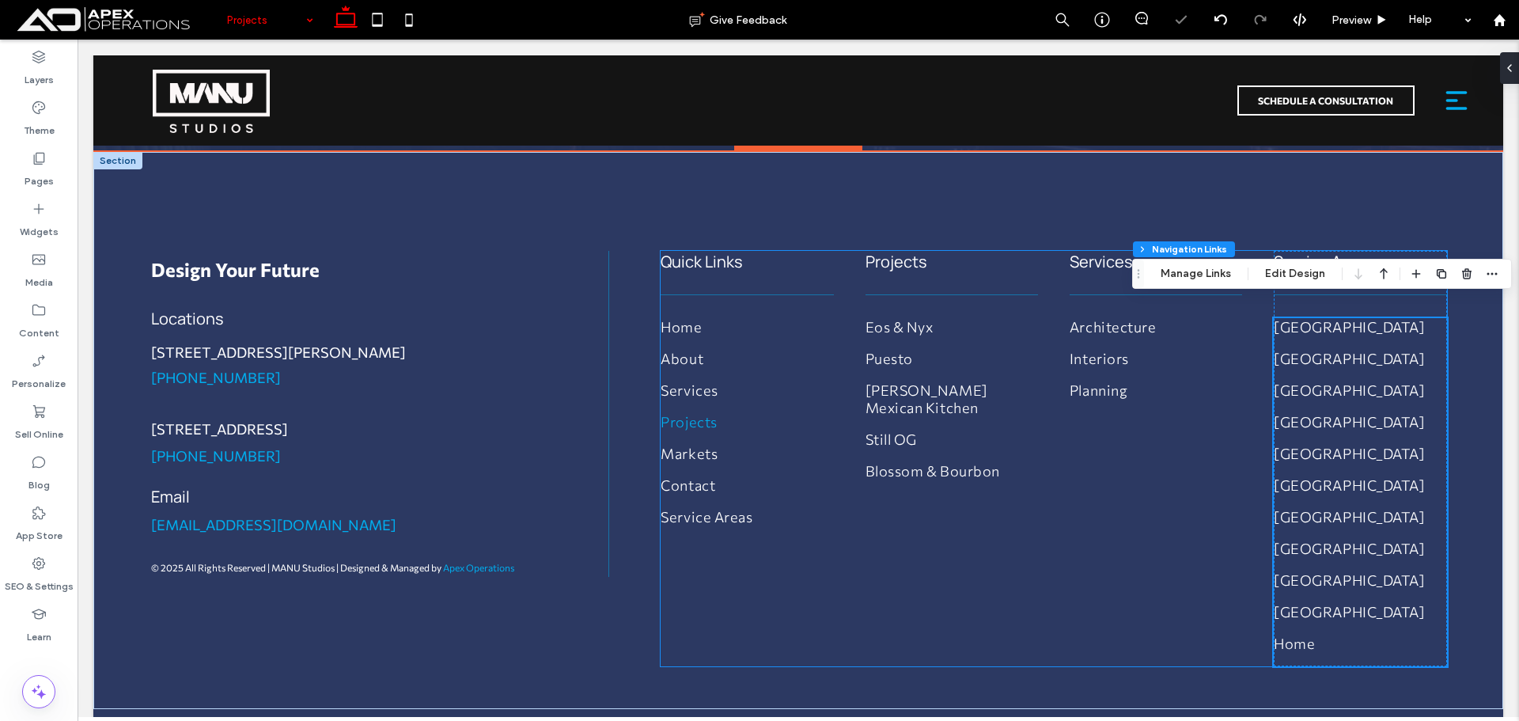
scroll to position [5124, 0]
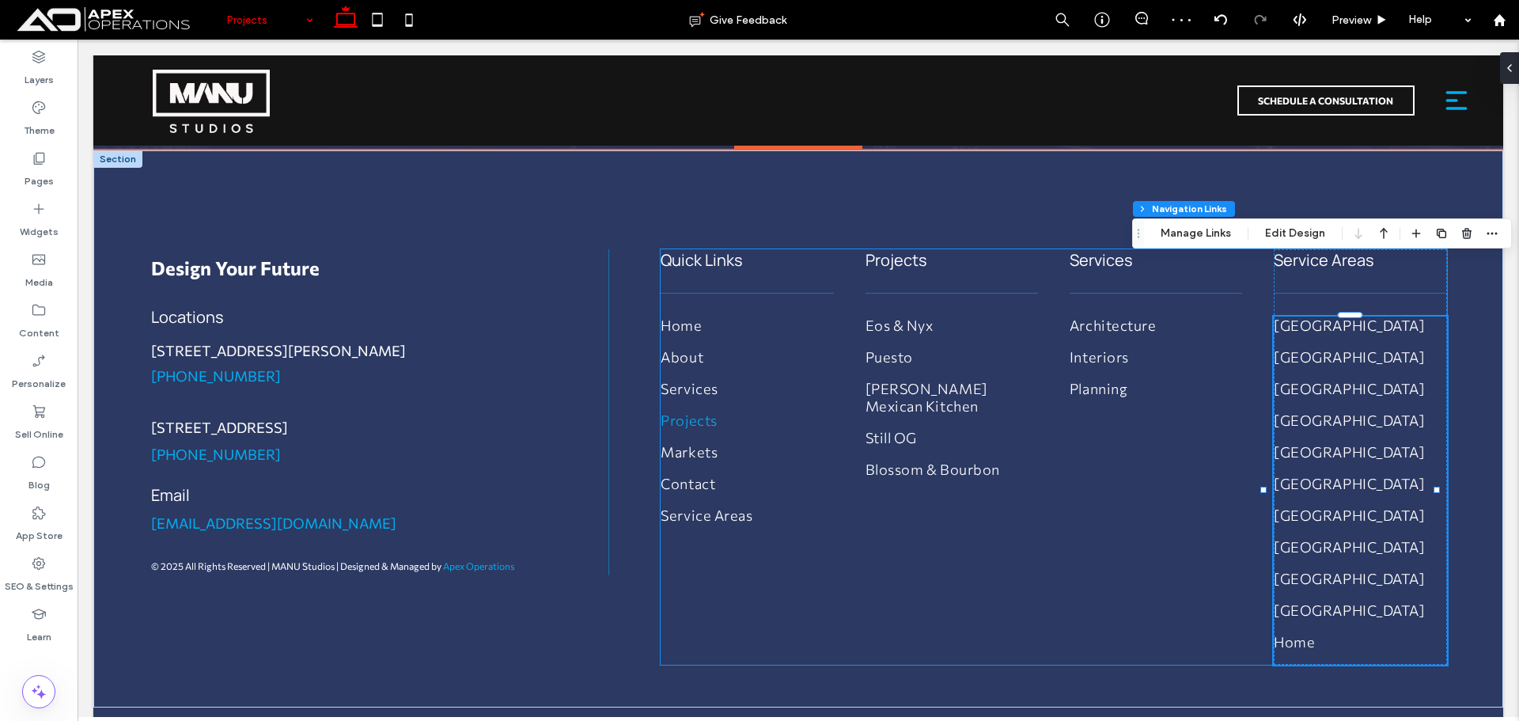
click at [1142, 388] on div "Quick Links Home About Services Projects Markets Contact Service Areas Projects…" at bounding box center [1054, 456] width 786 height 415
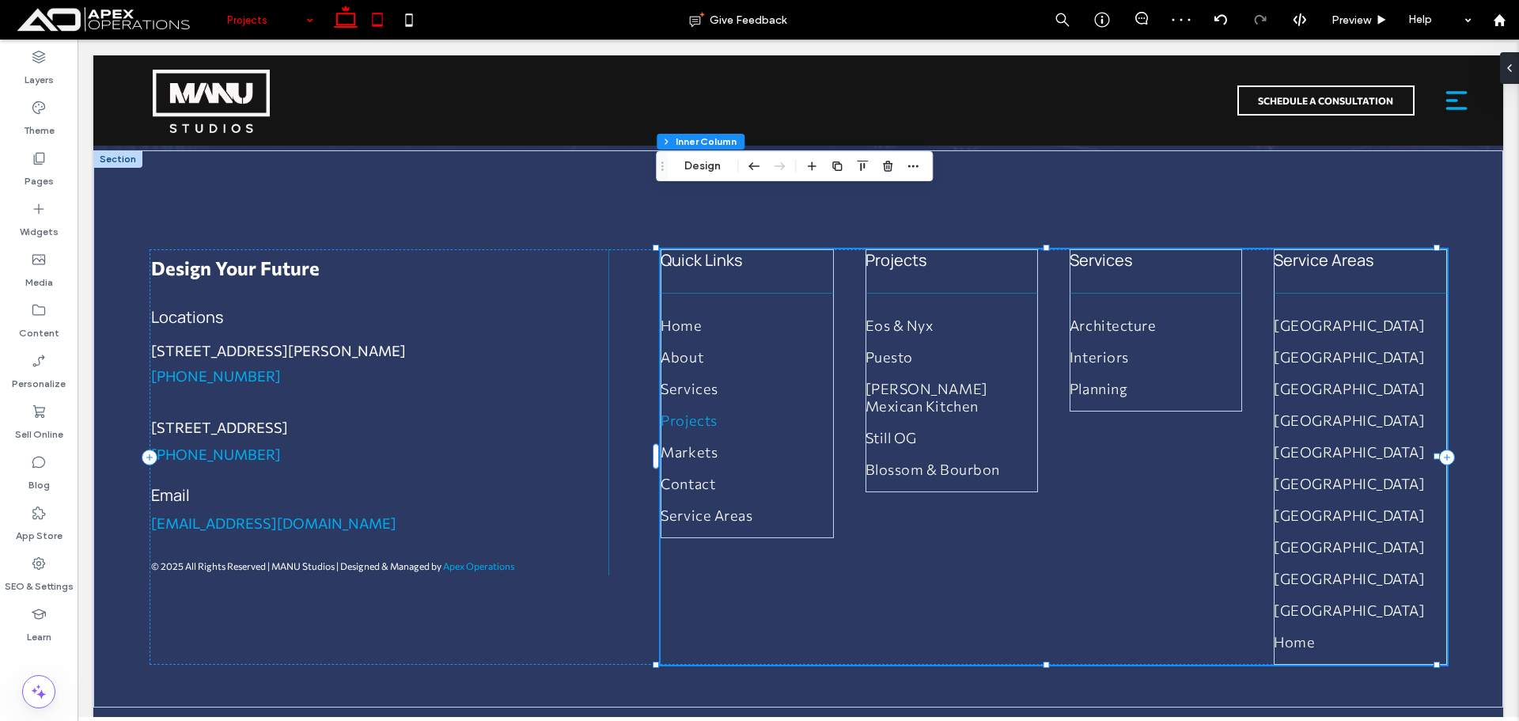
click at [373, 19] on icon at bounding box center [378, 20] width 32 height 32
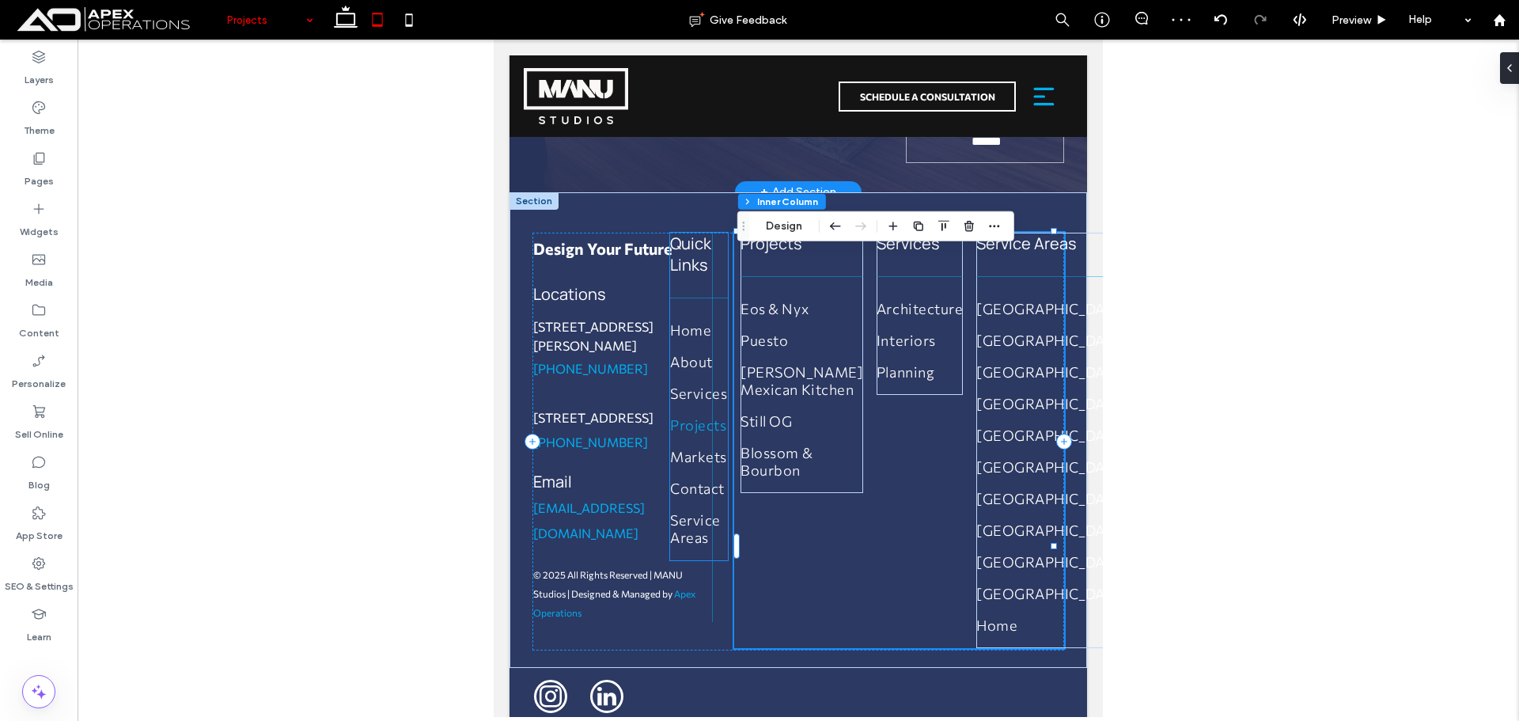
scroll to position [4852, 0]
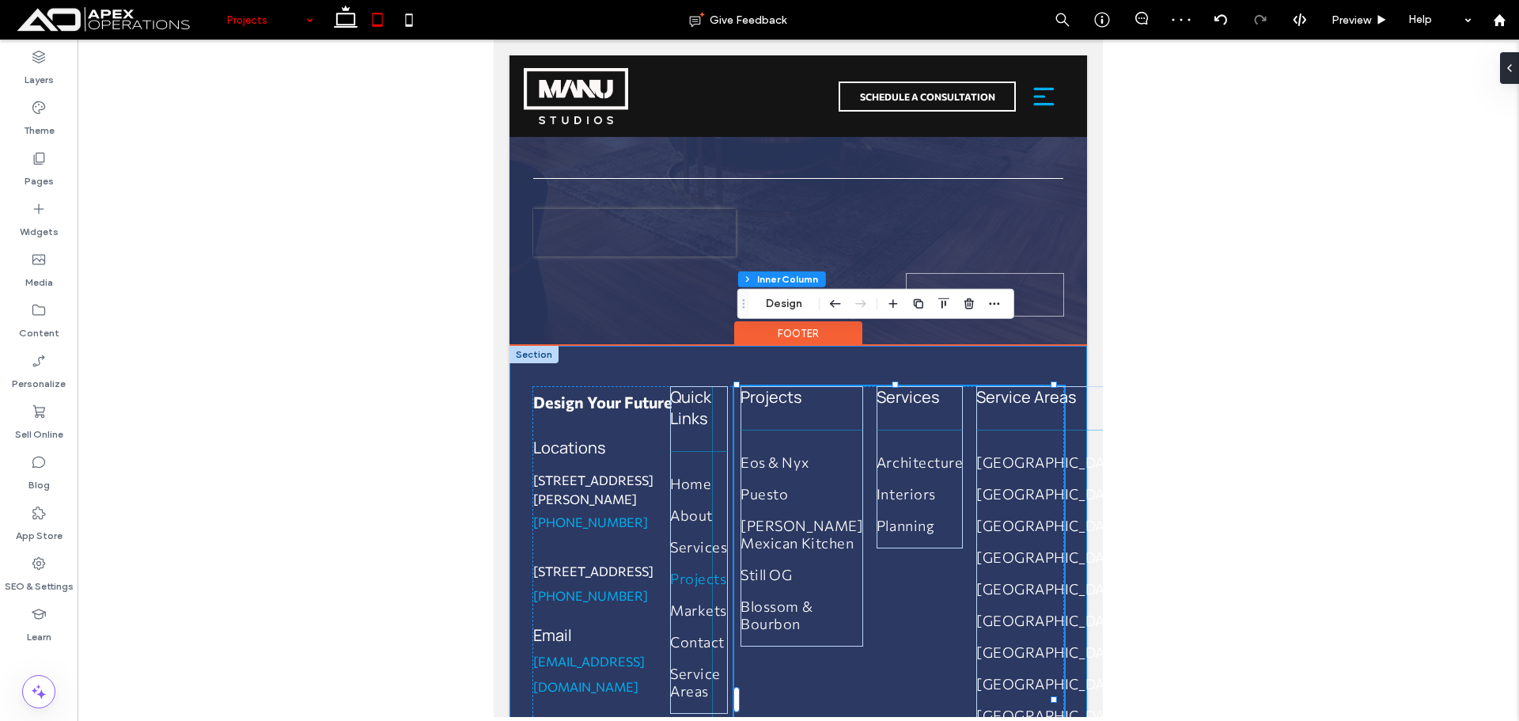
click at [658, 346] on div "Design Your Future Locations 66 E. Santa Clara St. Suite 14 San Jose, CA 95113 …" at bounding box center [799, 584] width 578 height 476
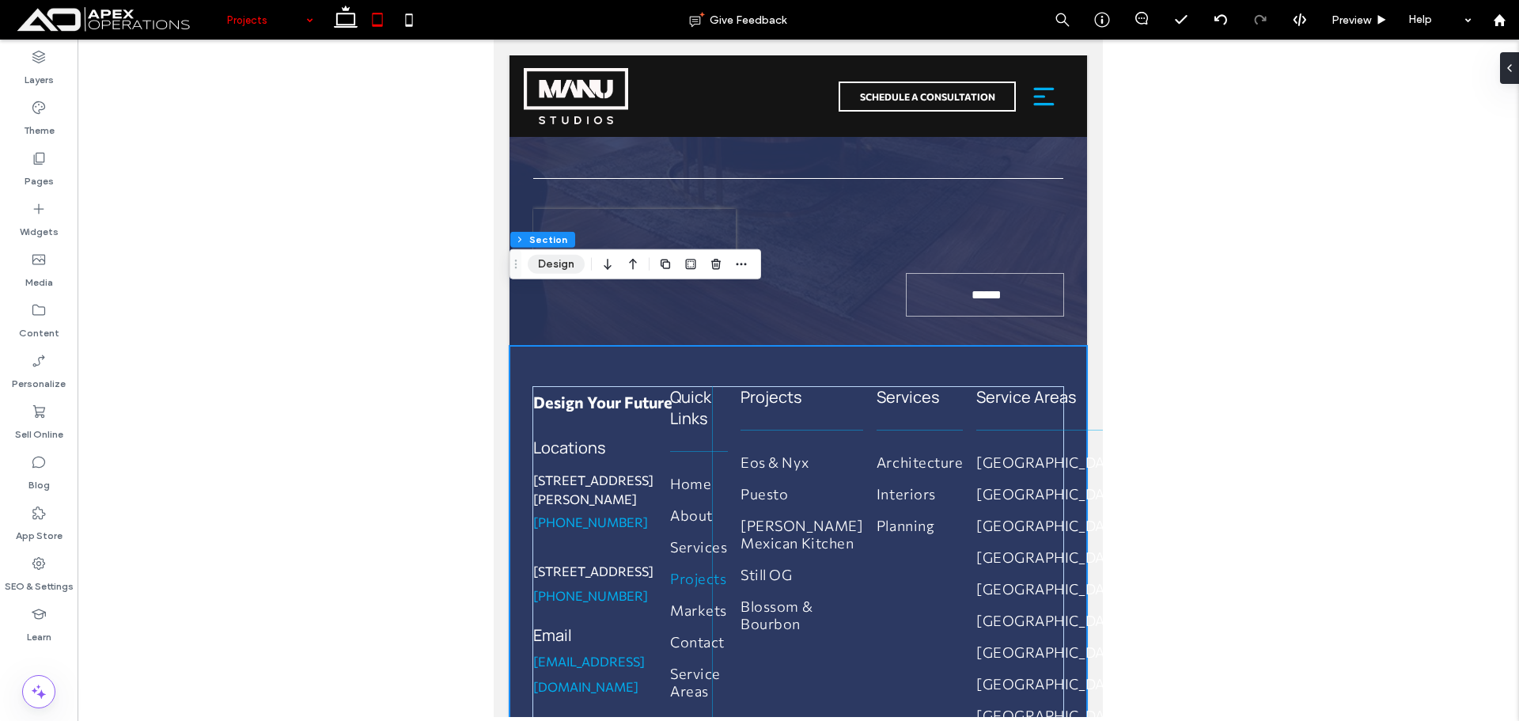
click at [570, 255] on button "Design" at bounding box center [556, 264] width 57 height 19
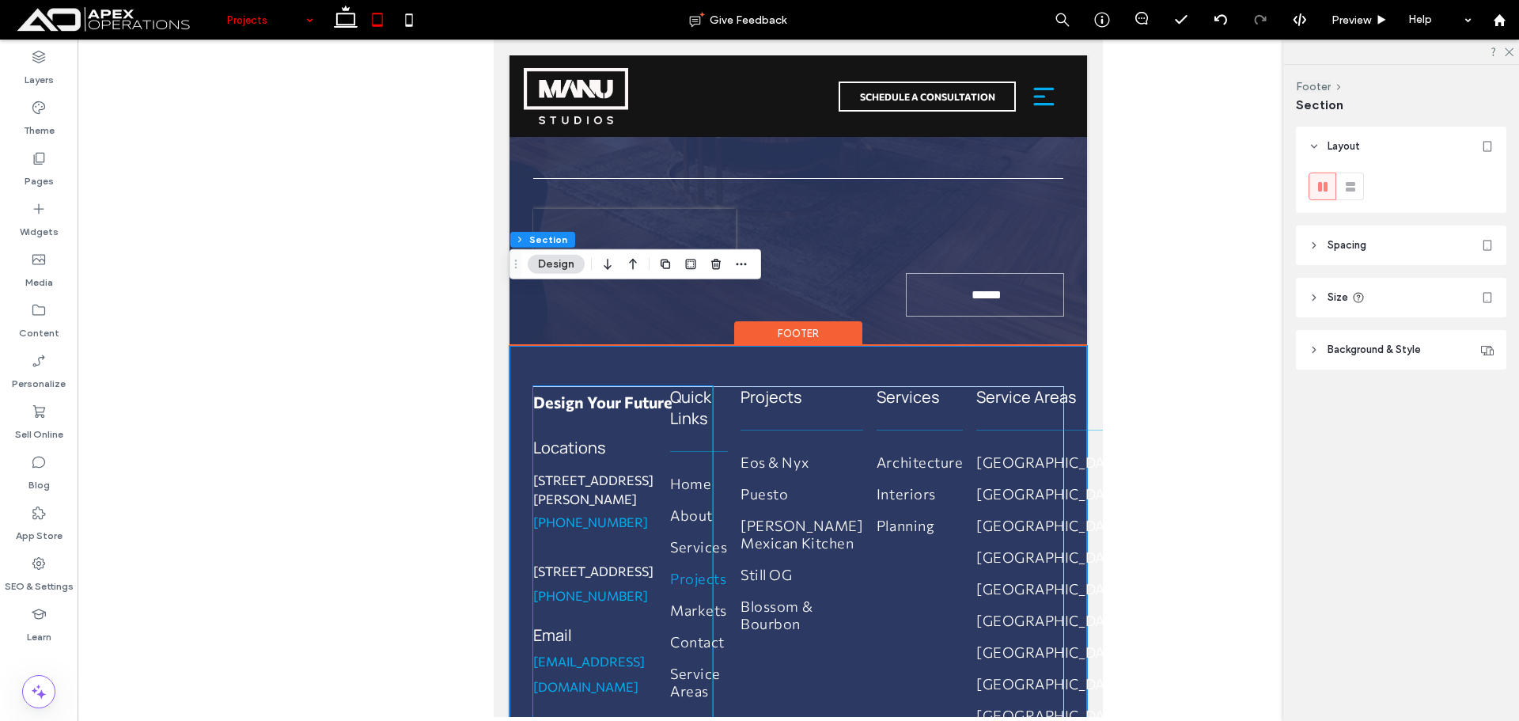
click at [692, 386] on p "Design Your Future" at bounding box center [622, 402] width 179 height 32
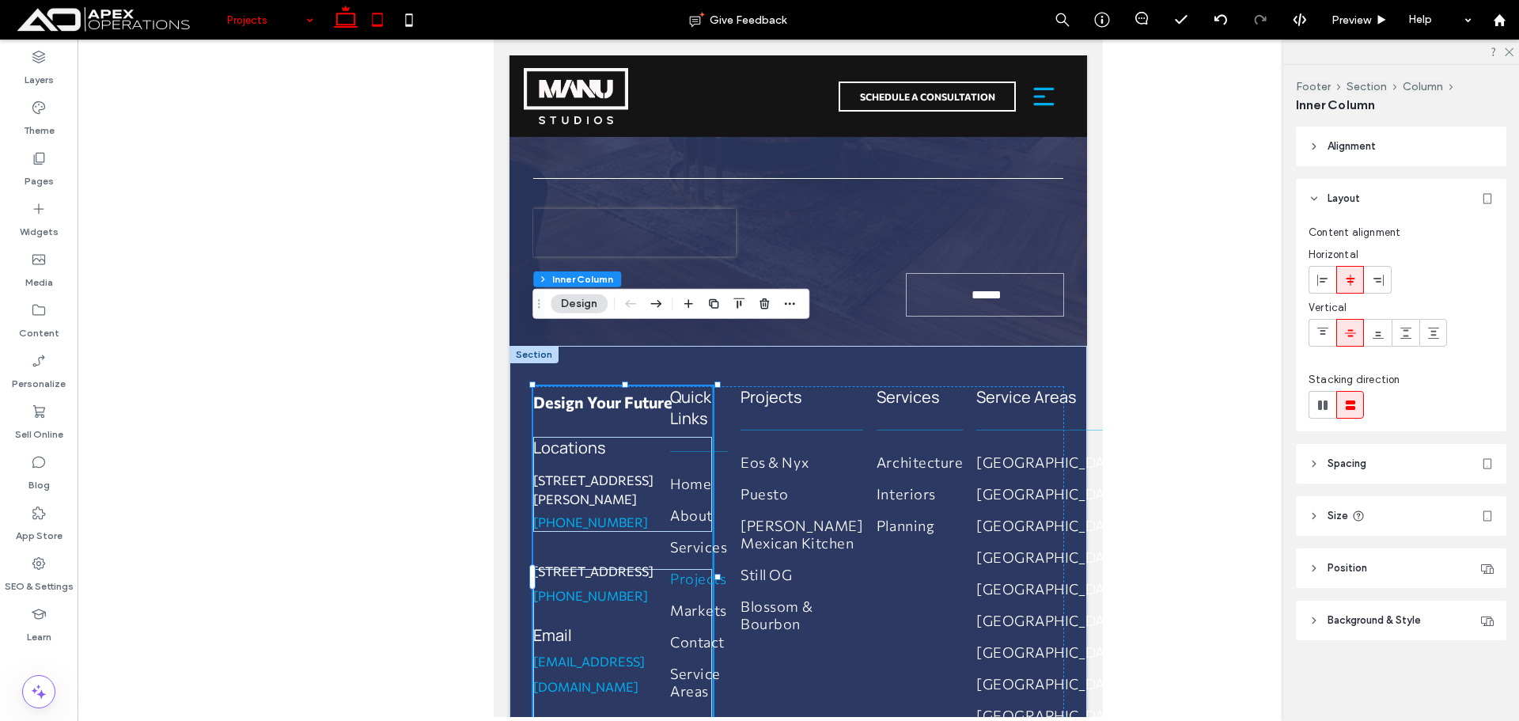
click at [342, 17] on icon at bounding box center [346, 20] width 32 height 32
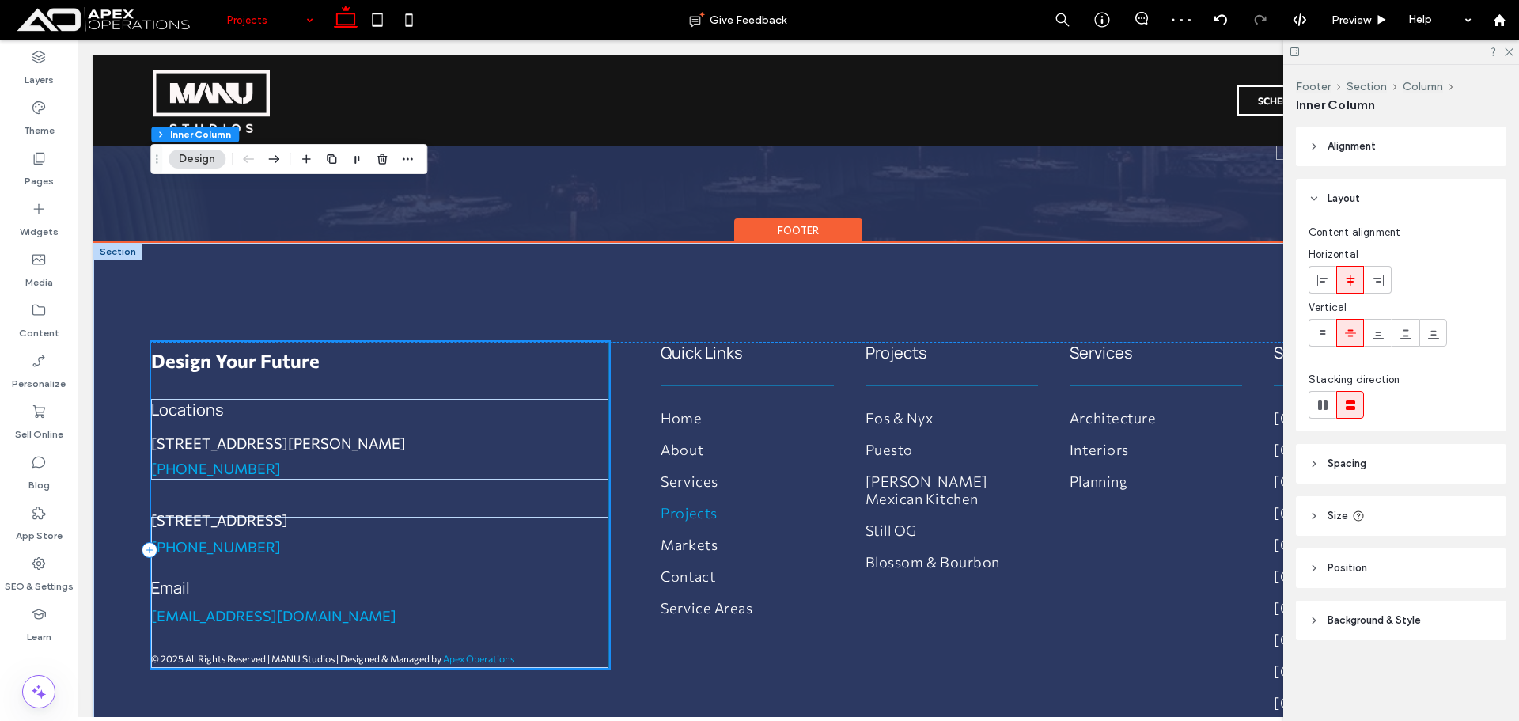
scroll to position [4954, 0]
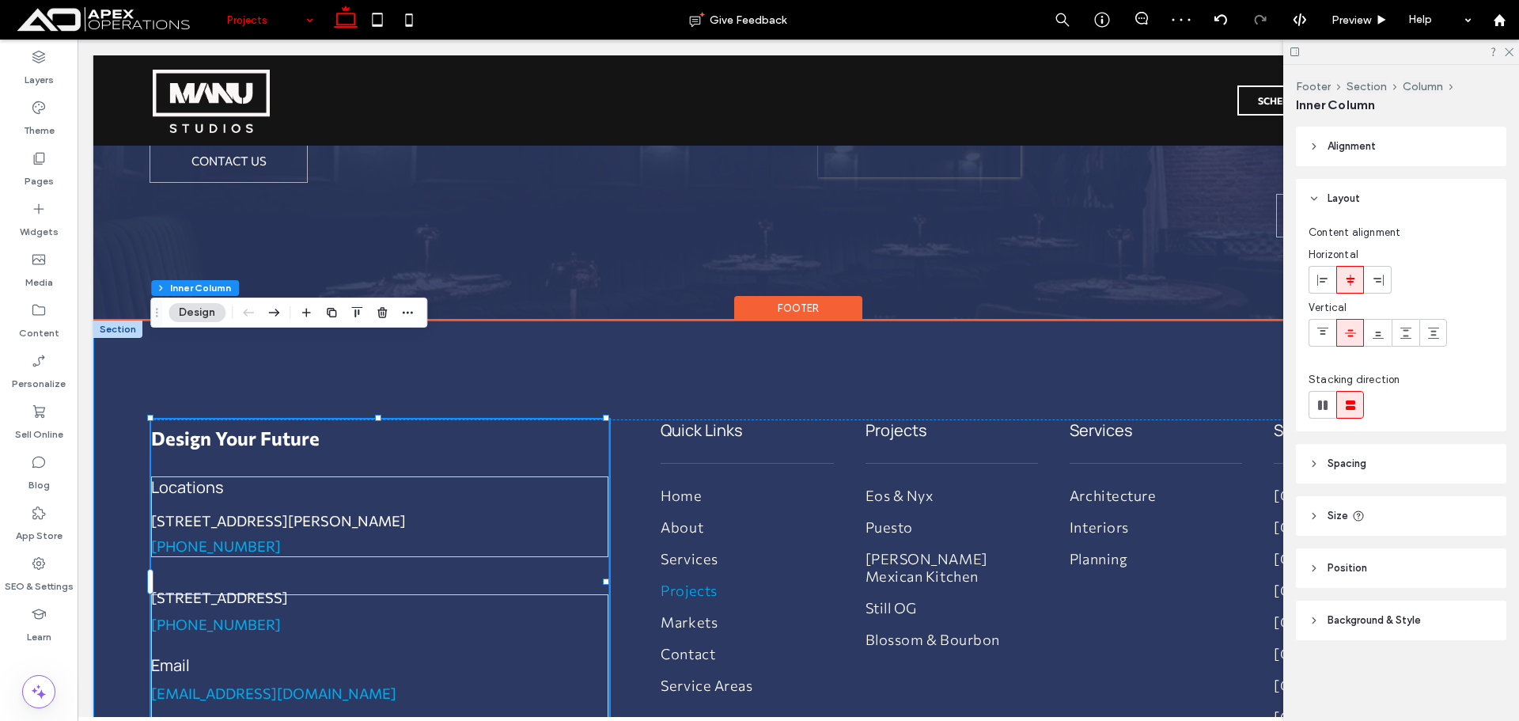
click at [286, 320] on div "Design Your Future Locations 66 E. Santa Clara St. Suite 14 San Jose, CA 95113 …" at bounding box center [798, 598] width 1410 height 556
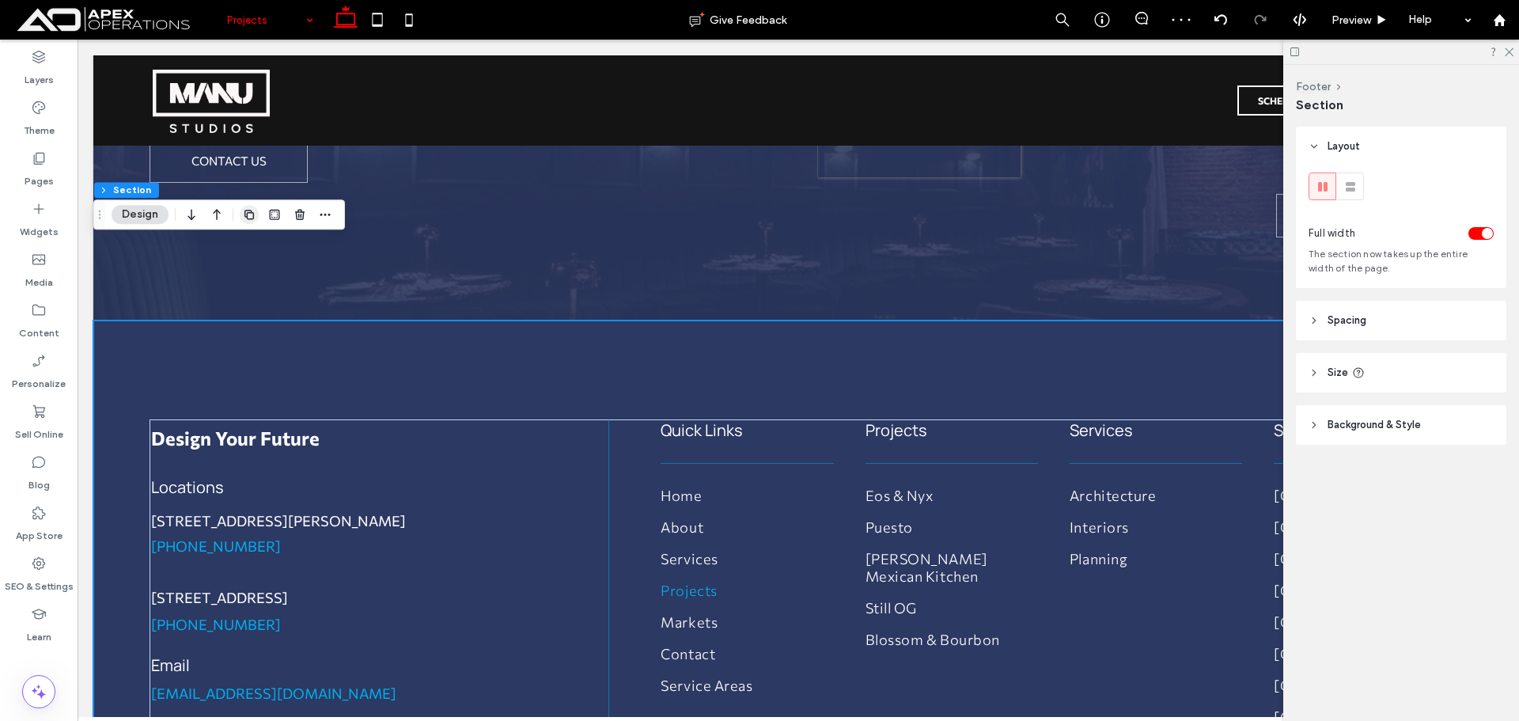
click at [247, 215] on use "button" at bounding box center [248, 214] width 9 height 9
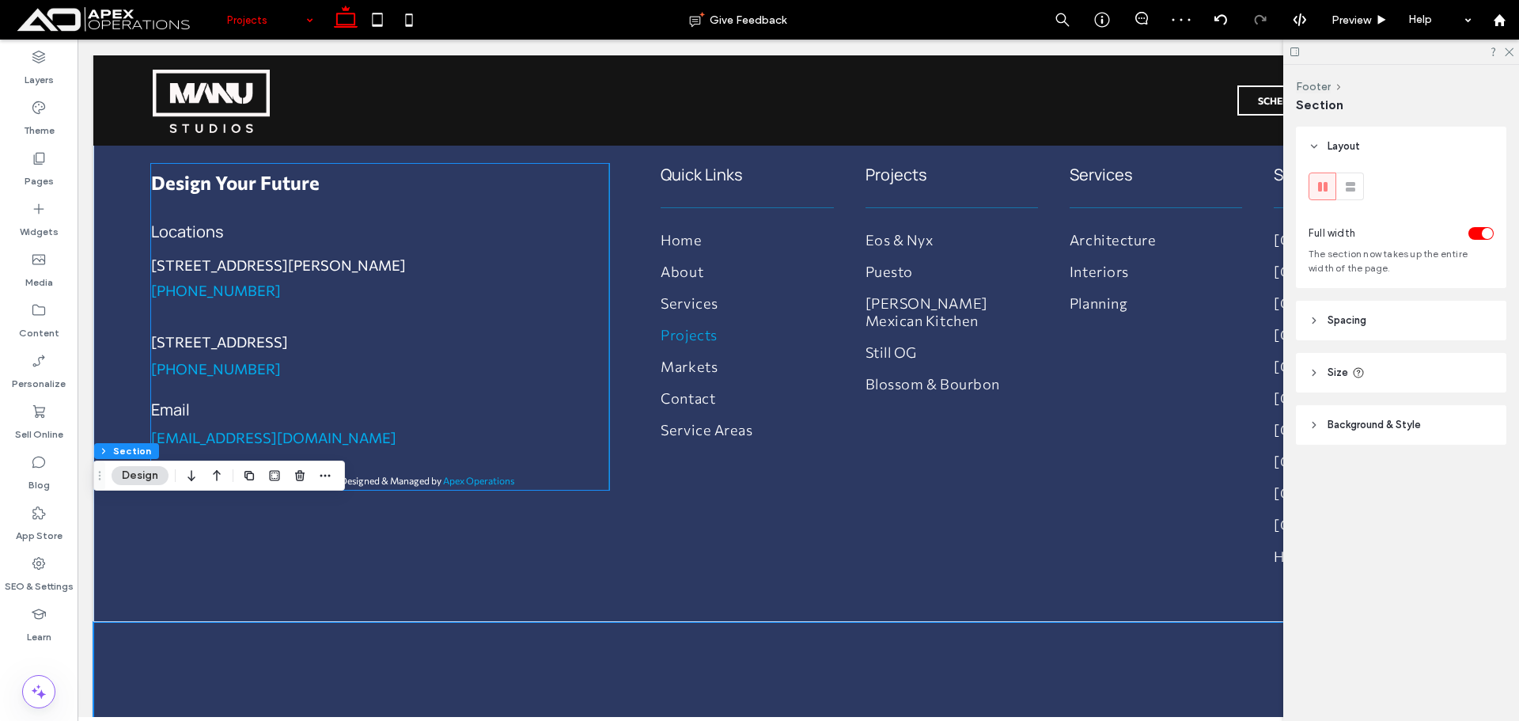
scroll to position [5101, 0]
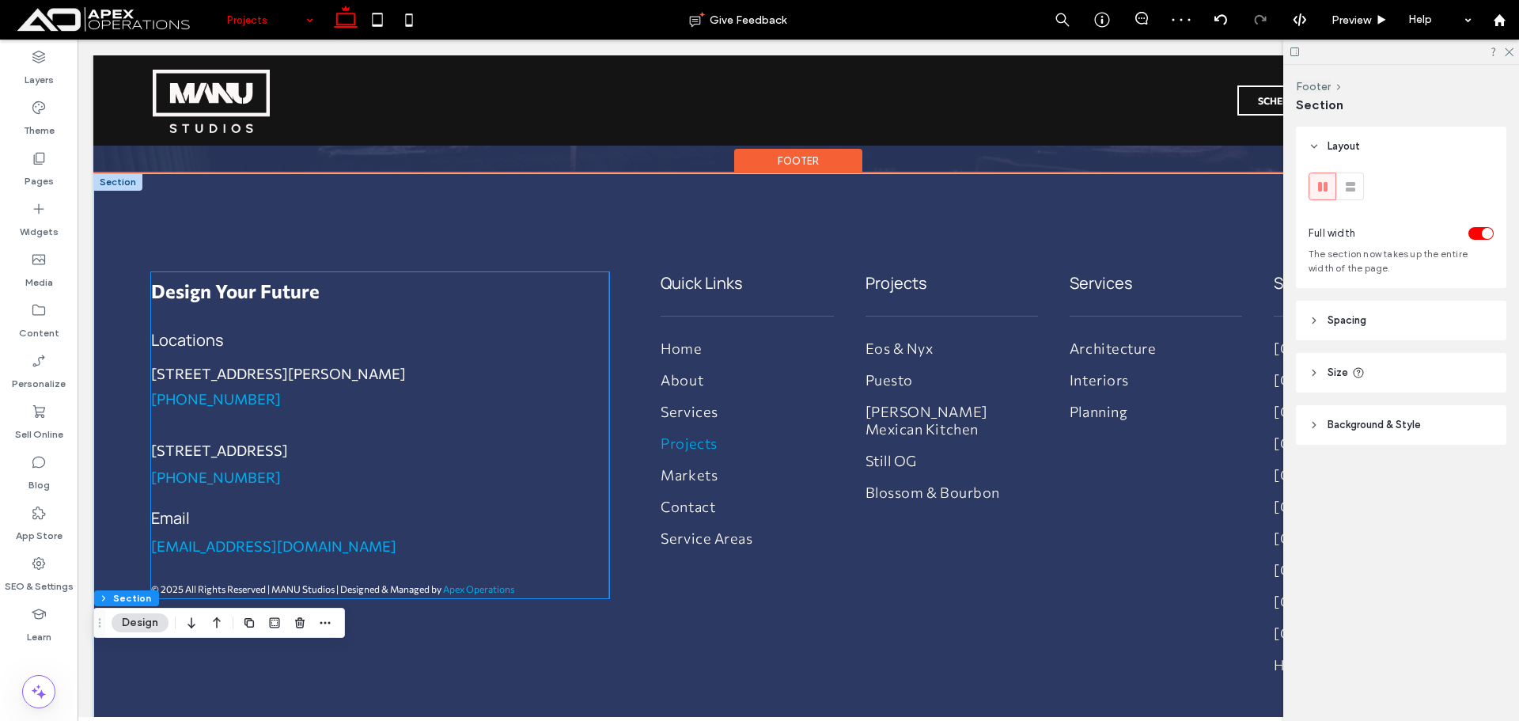
click at [564, 388] on p "(408) 222-6443" at bounding box center [379, 398] width 457 height 21
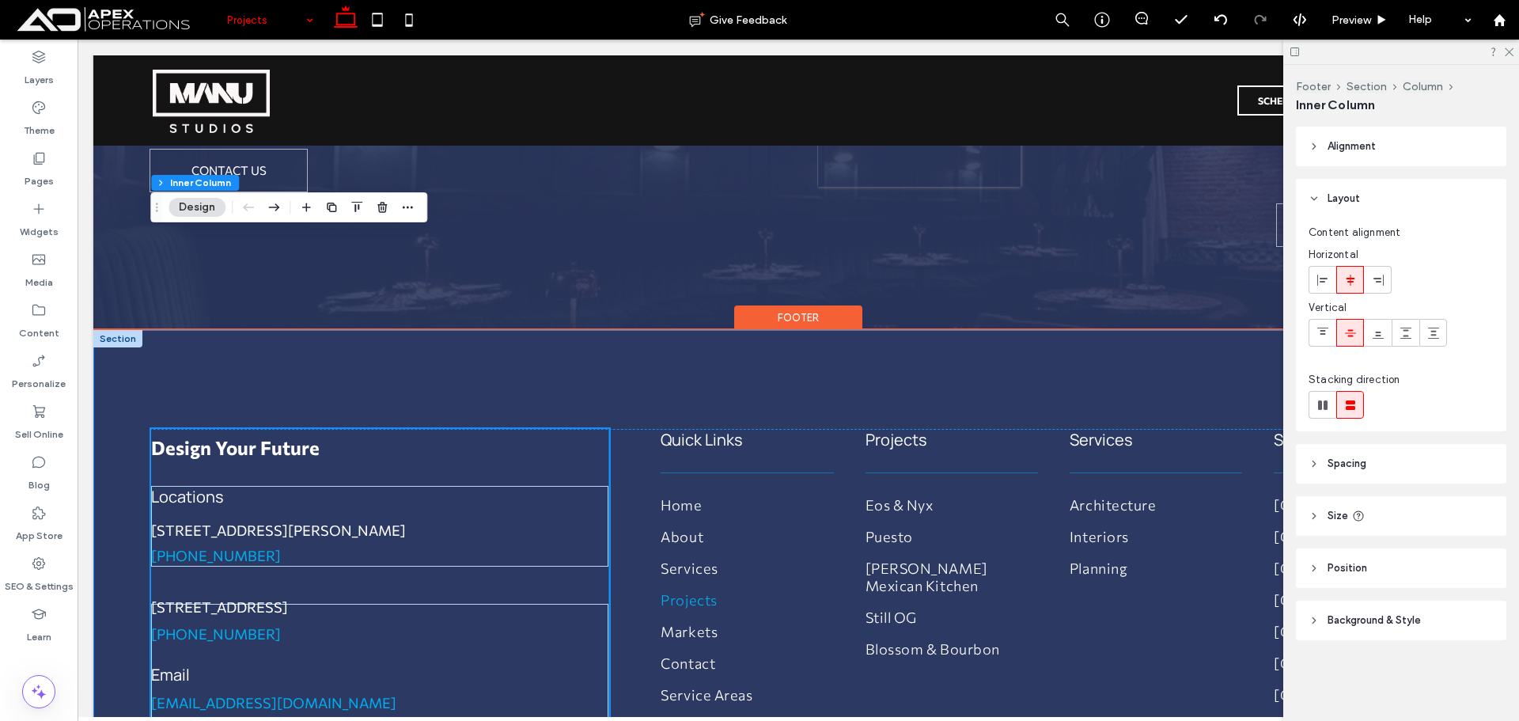
scroll to position [4943, 0]
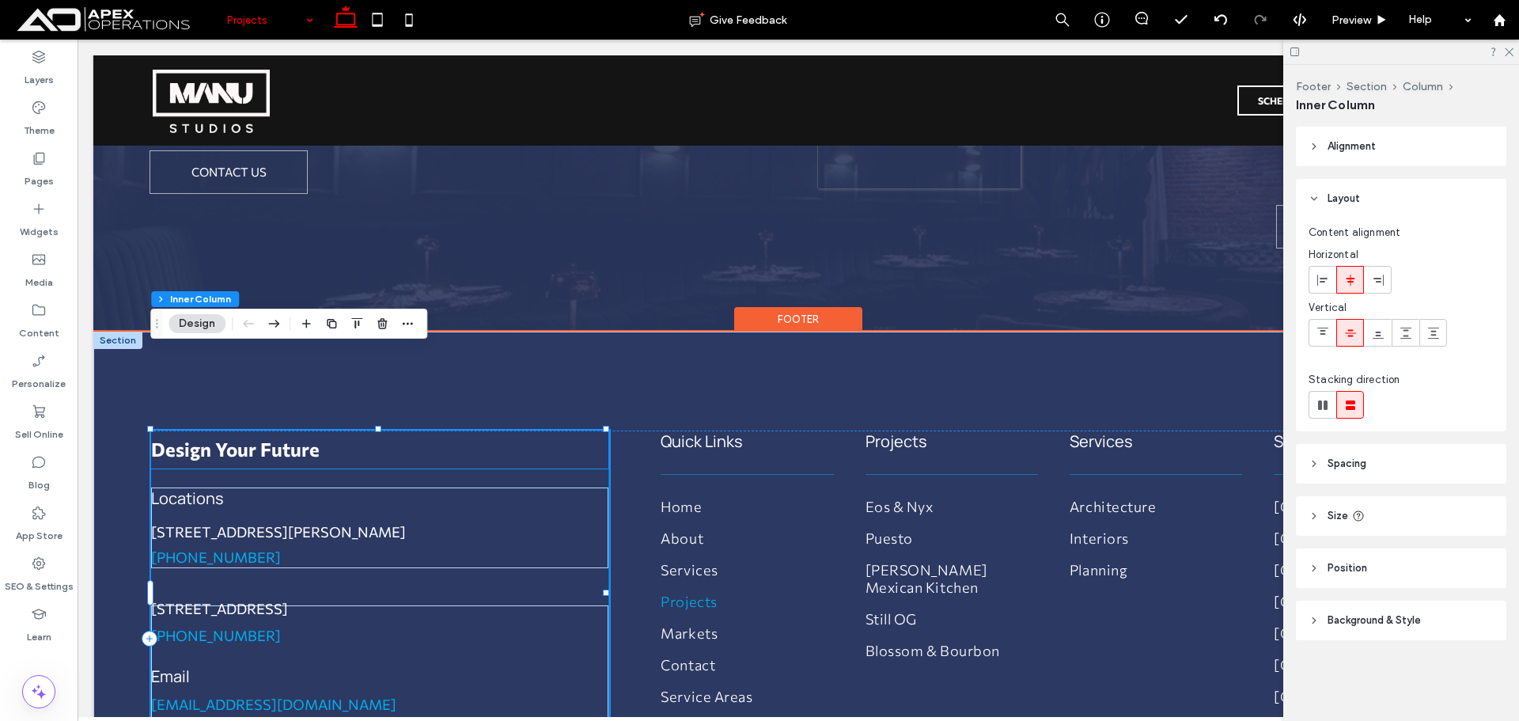
click at [579, 430] on p "Design Your Future" at bounding box center [379, 449] width 457 height 38
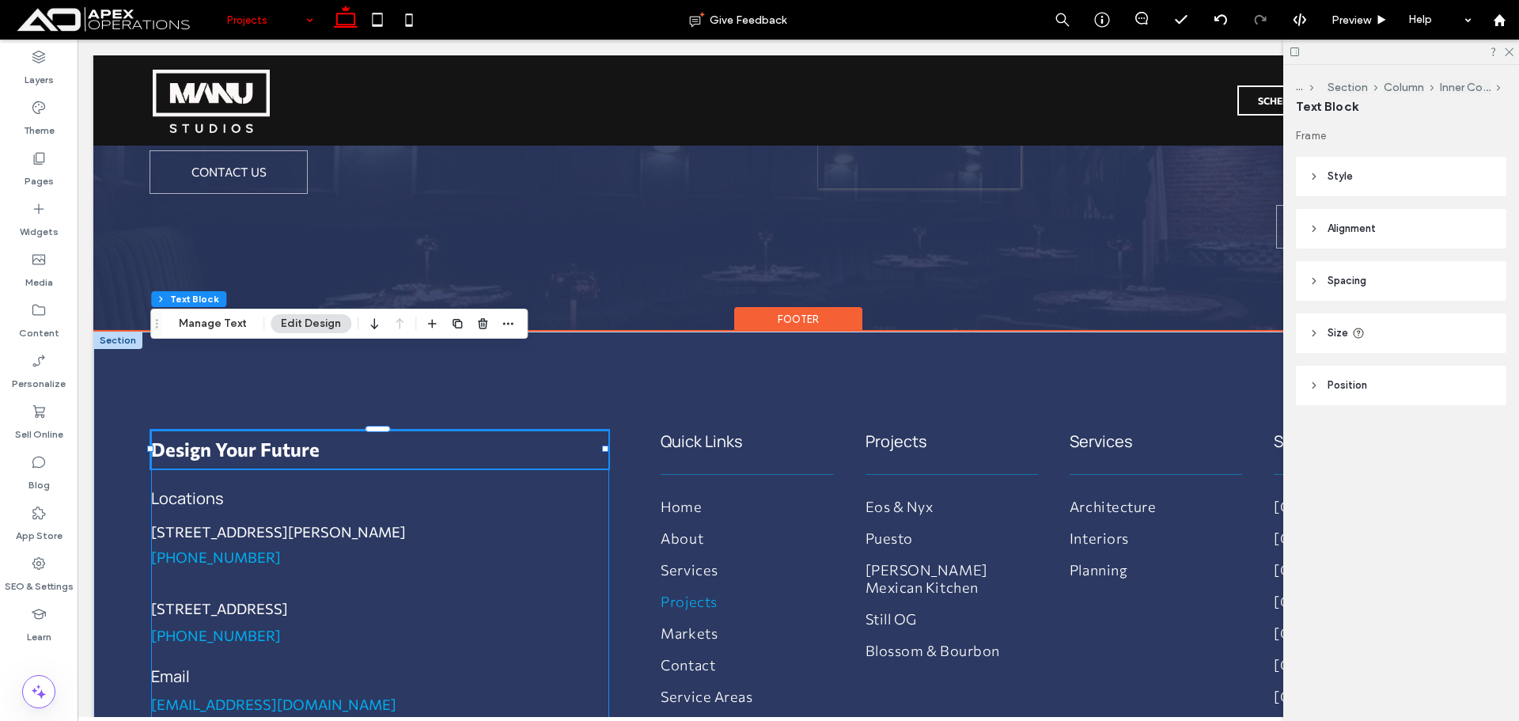
click at [562, 430] on div "Design Your Future Locations 66 E. Santa Clara St. Suite 14 San Jose, CA 95113 …" at bounding box center [380, 593] width 458 height 326
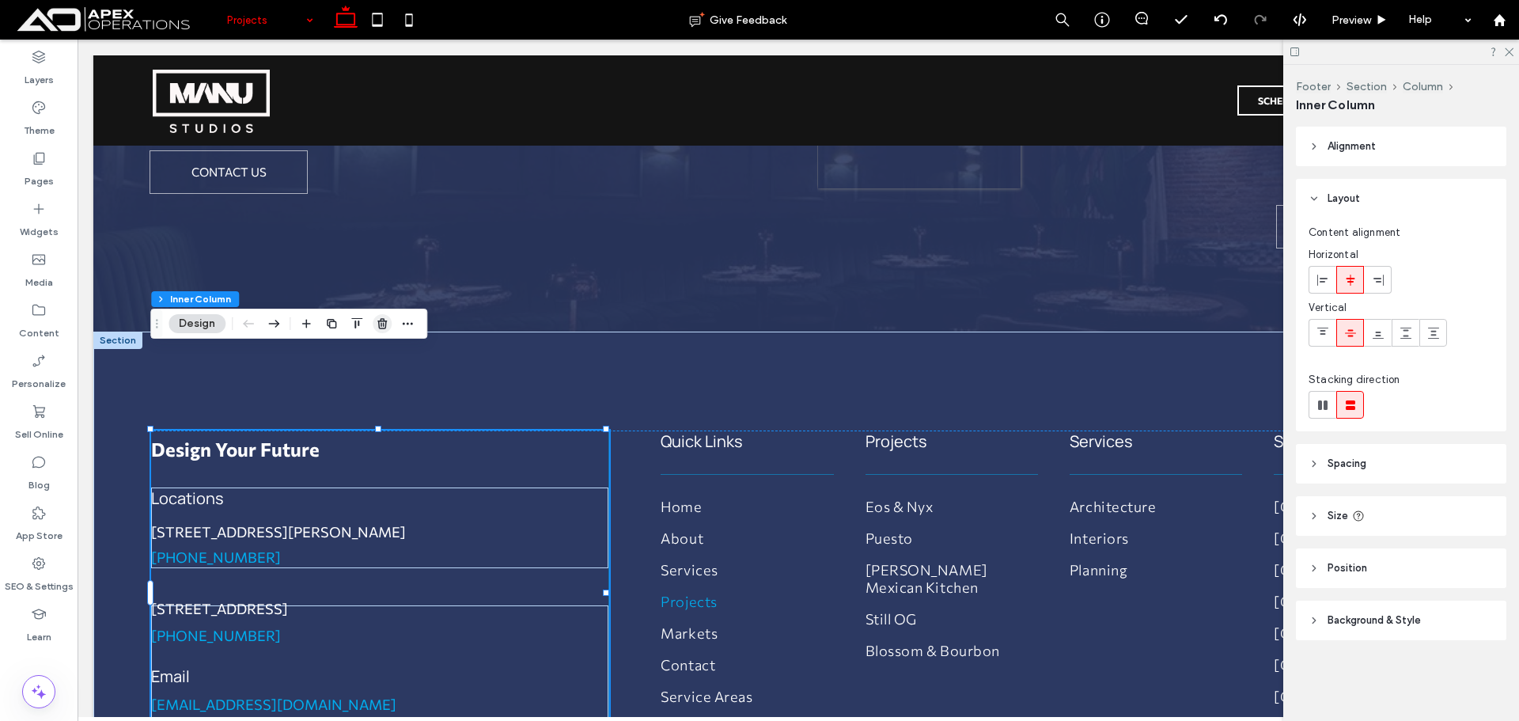
click at [384, 324] on use "button" at bounding box center [381, 323] width 9 height 10
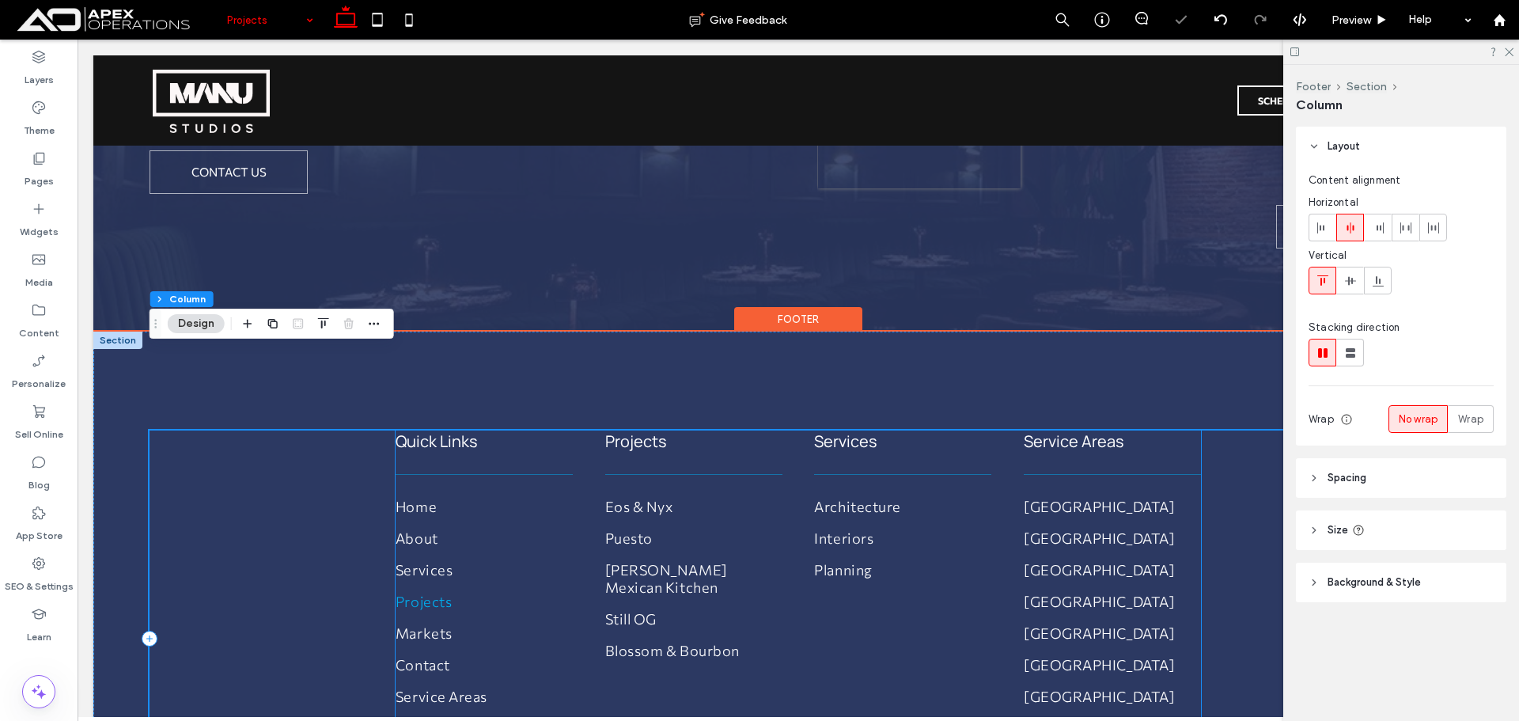
click at [545, 430] on h4 "Quick Links" at bounding box center [484, 440] width 177 height 21
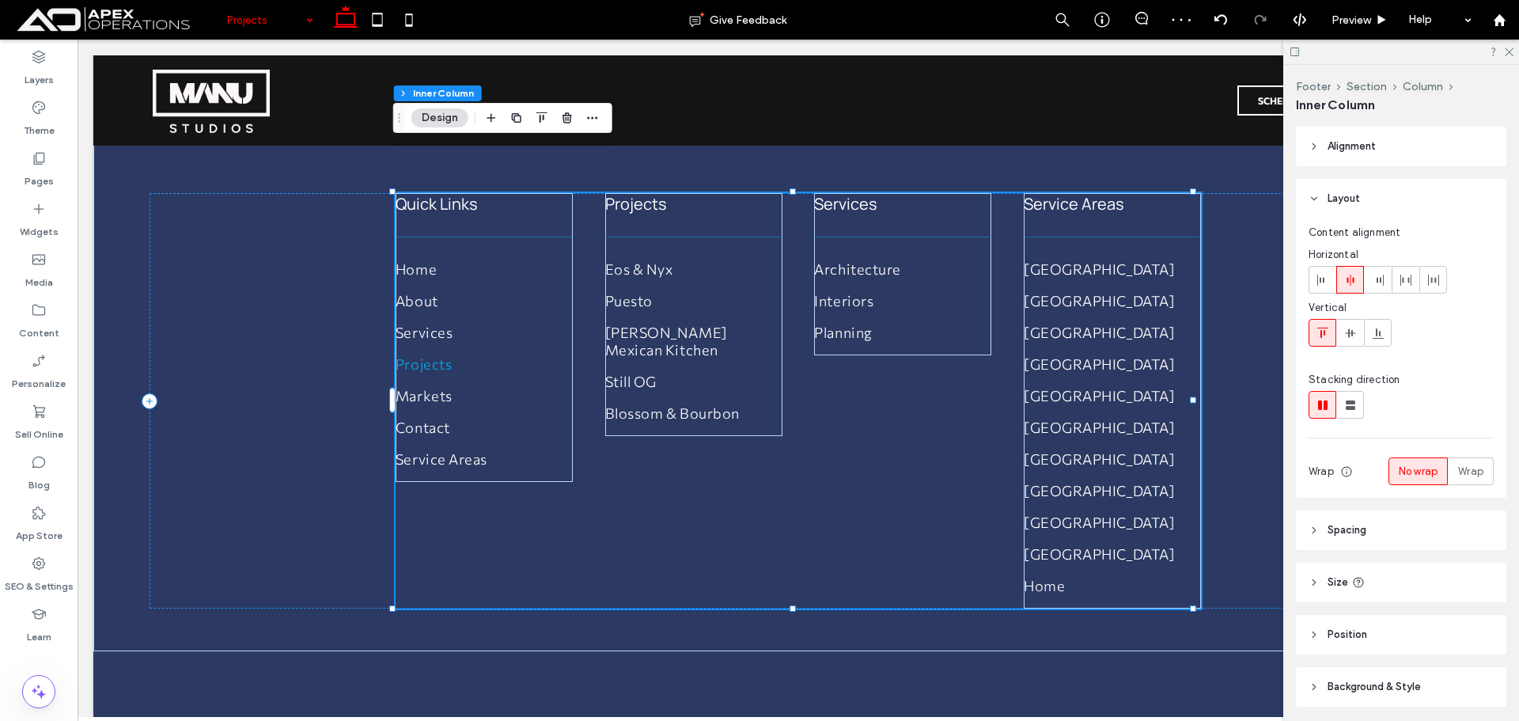
click at [662, 434] on div "Quick Links Home About Services Projects Markets Contact Service Areas Projects…" at bounding box center [798, 400] width 805 height 415
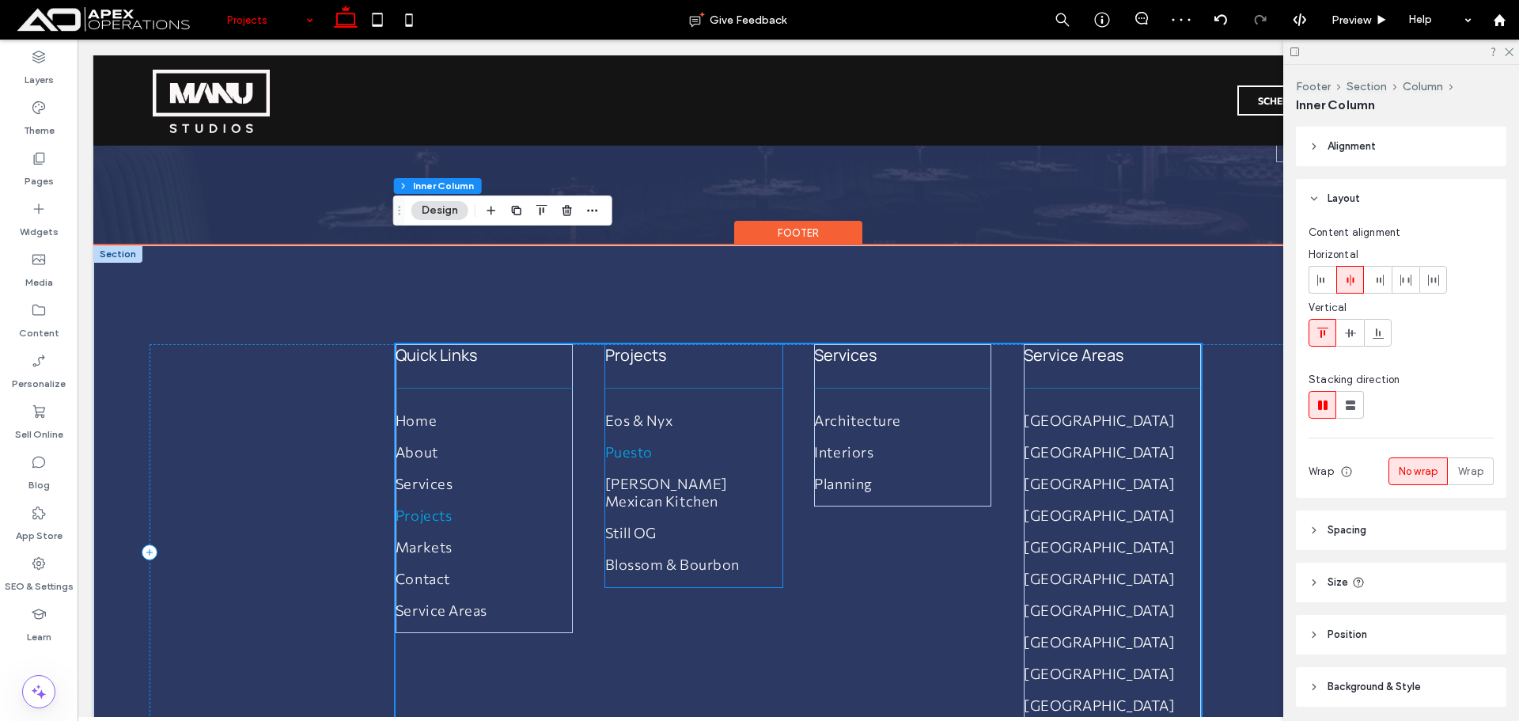
scroll to position [5022, 0]
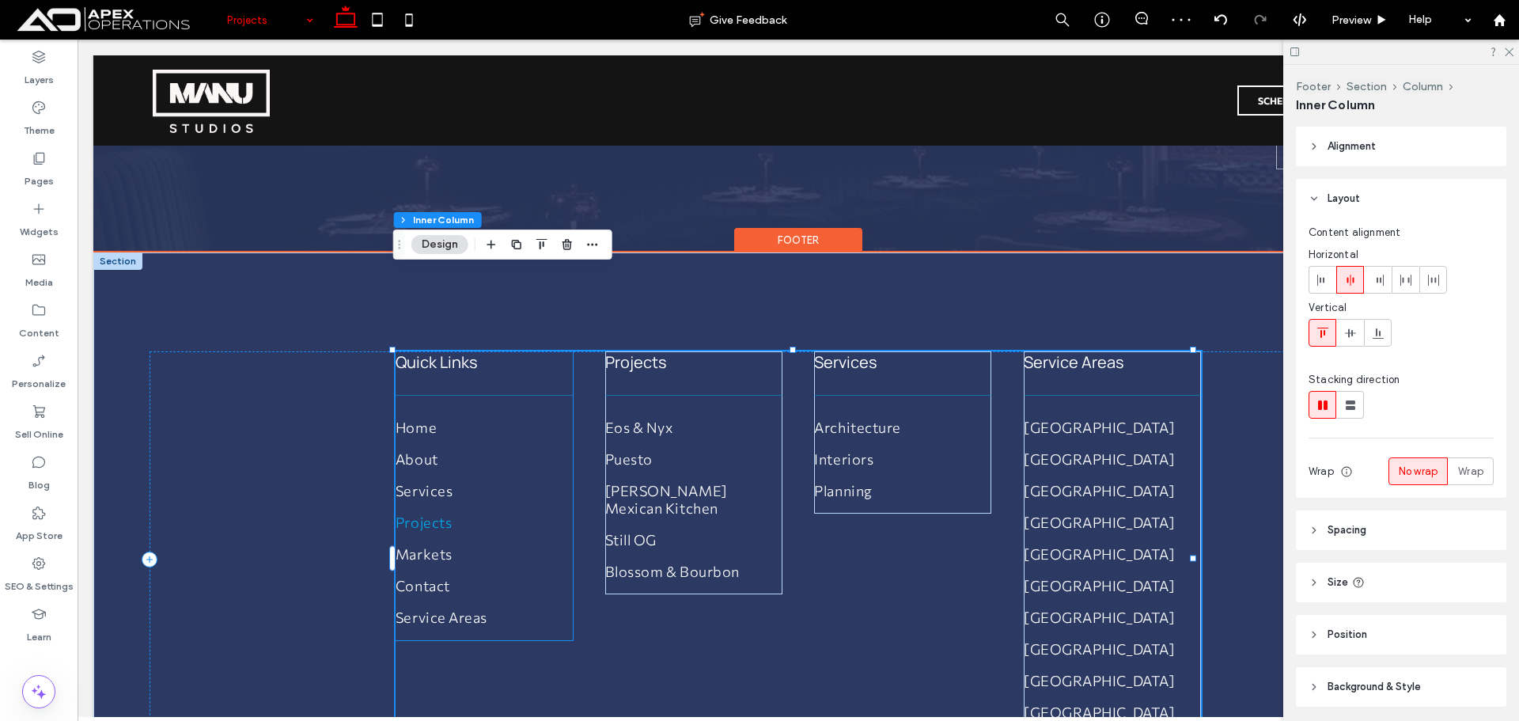
click at [547, 351] on div "Quick Links Home About Services Projects Markets Contact Service Areas" at bounding box center [484, 495] width 177 height 289
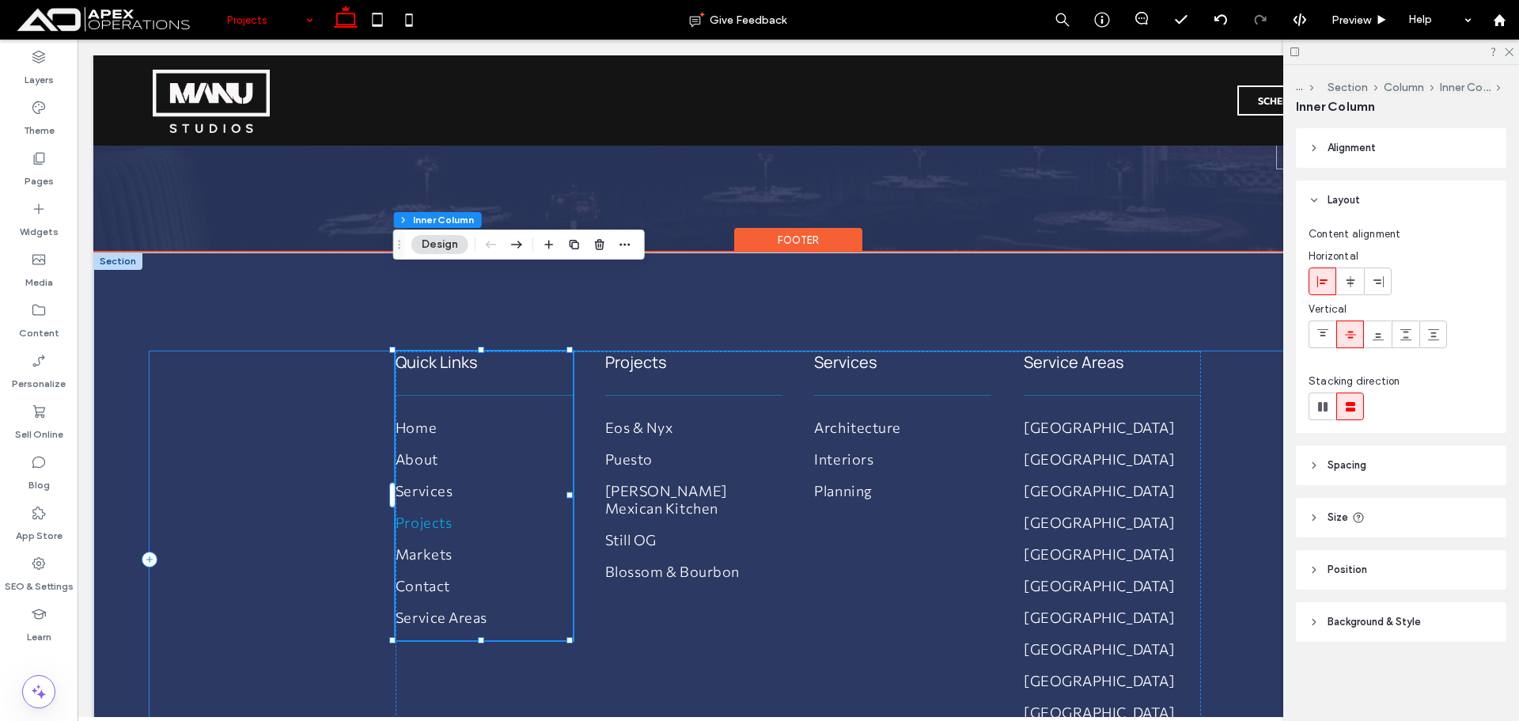
click at [323, 351] on div "Quick Links Home About Services Projects Markets Contact Service Areas Projects…" at bounding box center [798, 558] width 1297 height 415
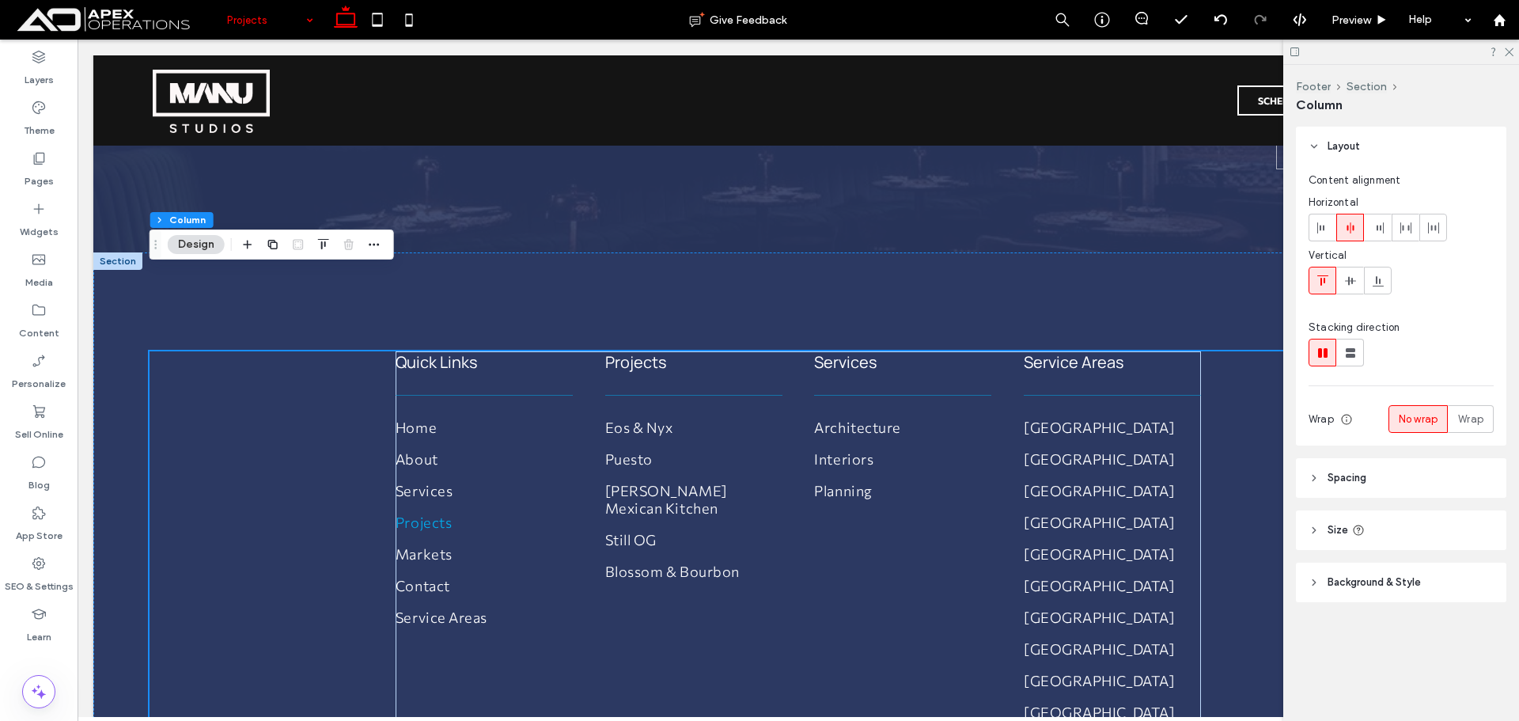
click at [1413, 477] on header "Spacing" at bounding box center [1401, 478] width 210 height 40
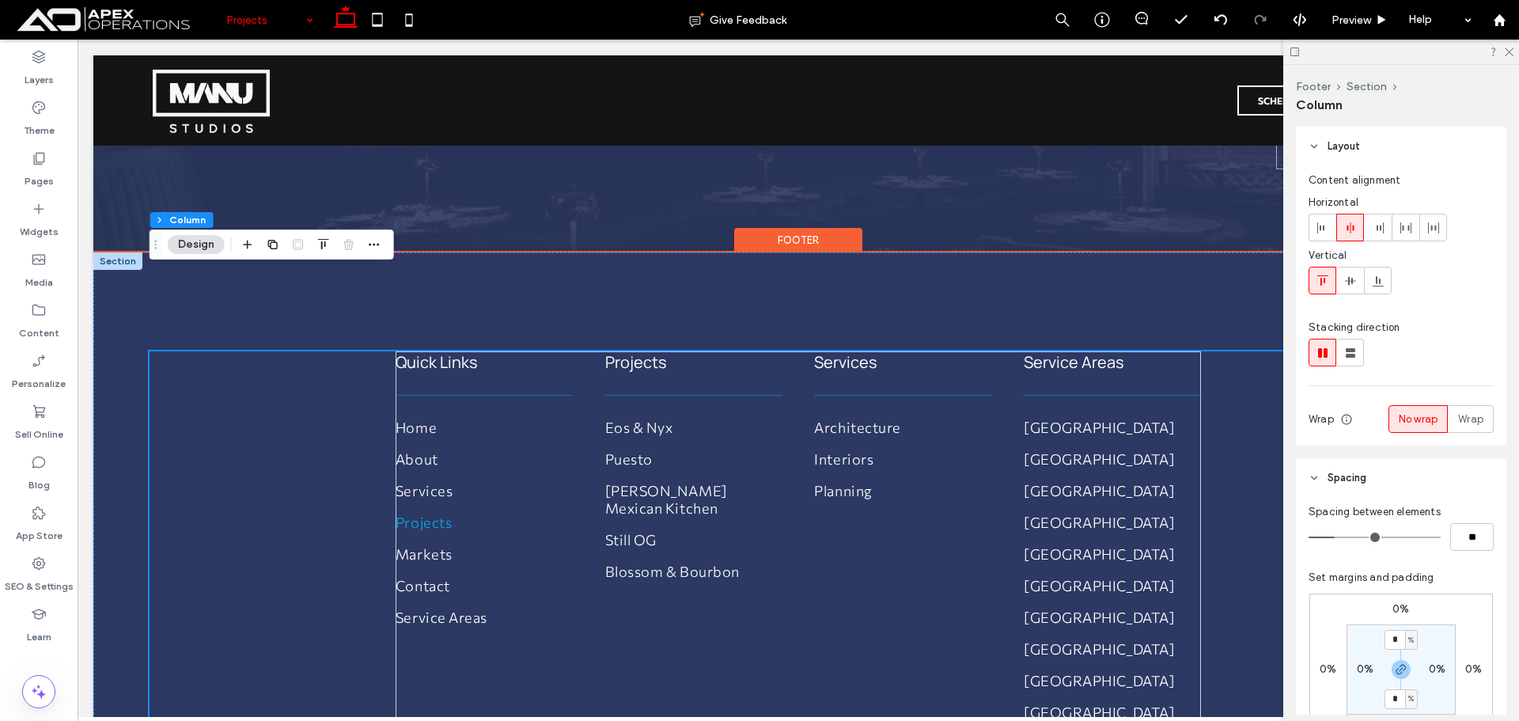
click at [405, 252] on div "Quick Links Home About Services Projects Markets Contact Service Areas Projects…" at bounding box center [798, 530] width 1410 height 556
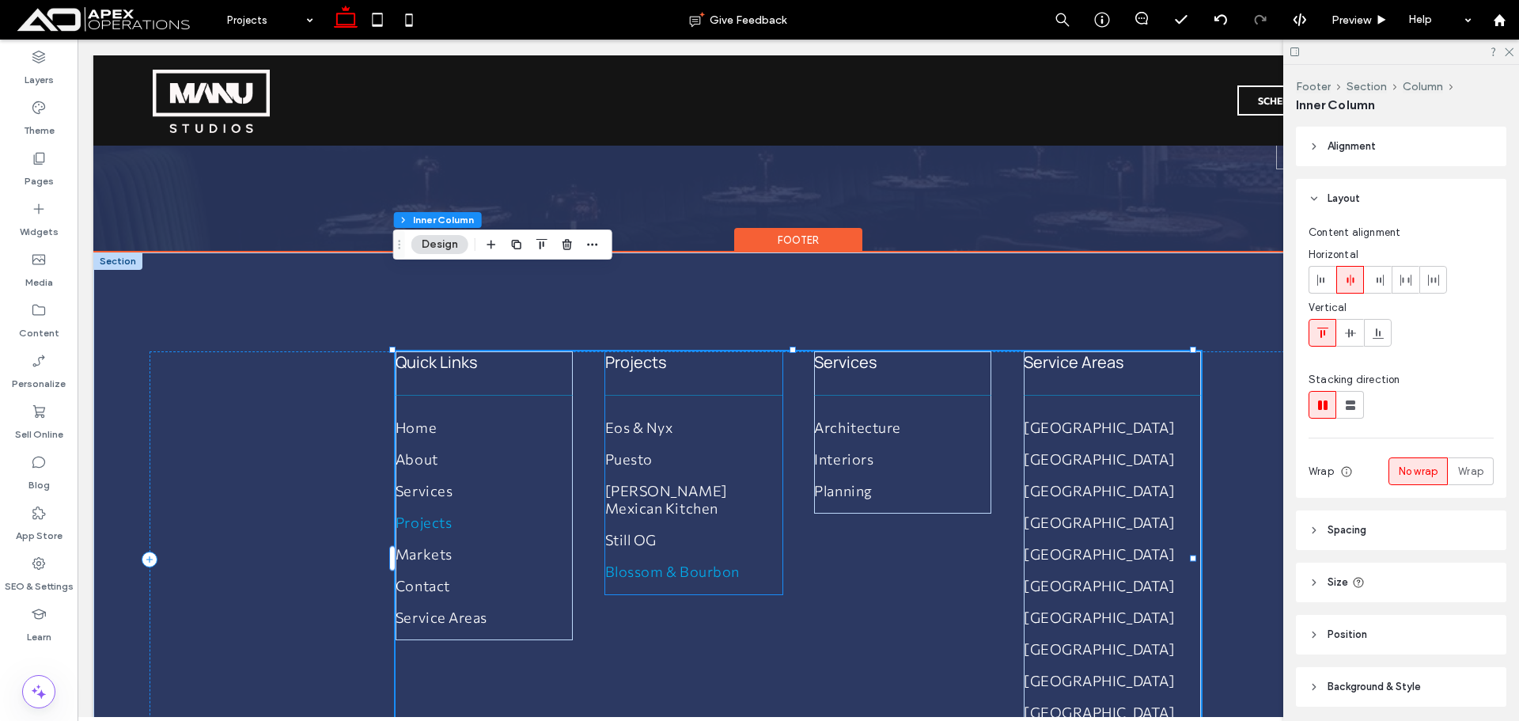
click at [668, 563] on span "Blossom & Bourbon" at bounding box center [672, 571] width 135 height 17
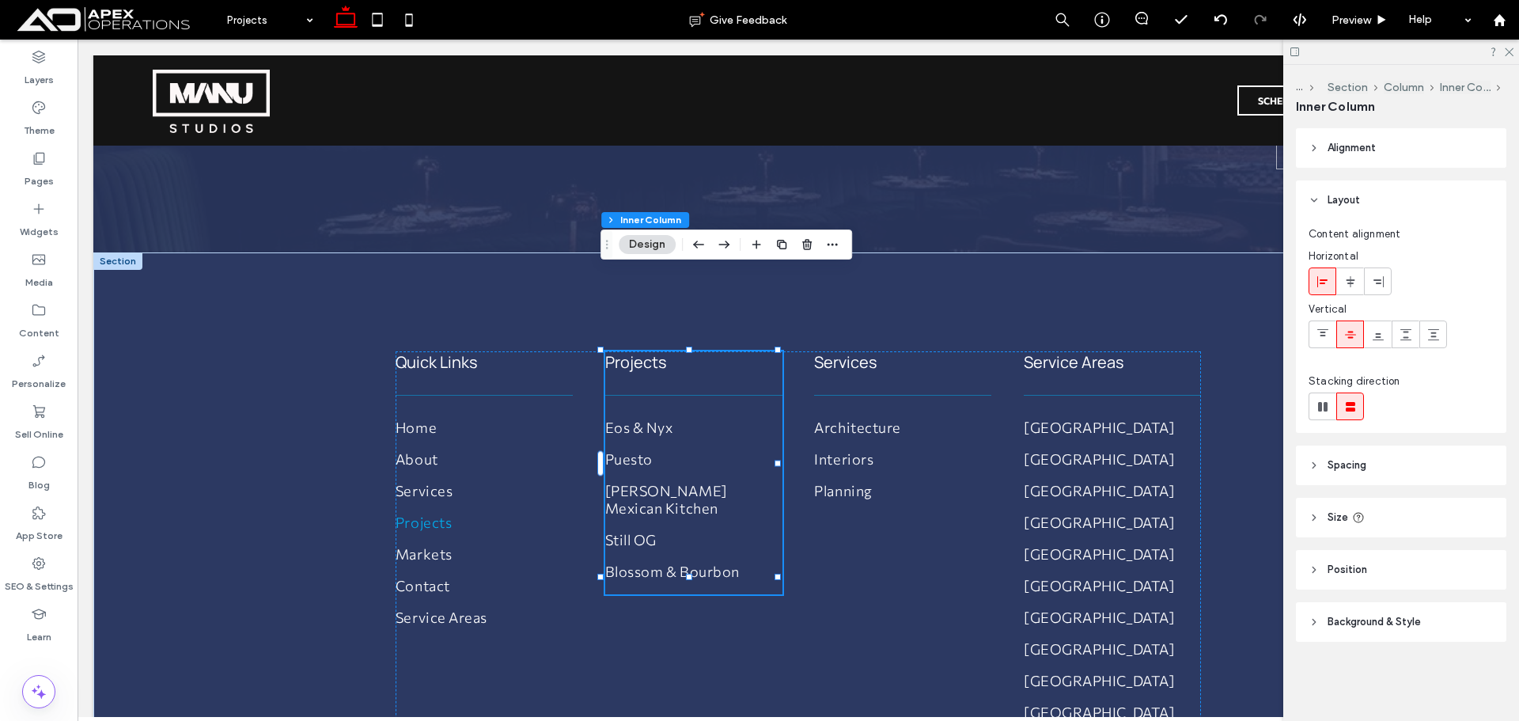
click at [1453, 153] on header "Alignment" at bounding box center [1401, 148] width 210 height 40
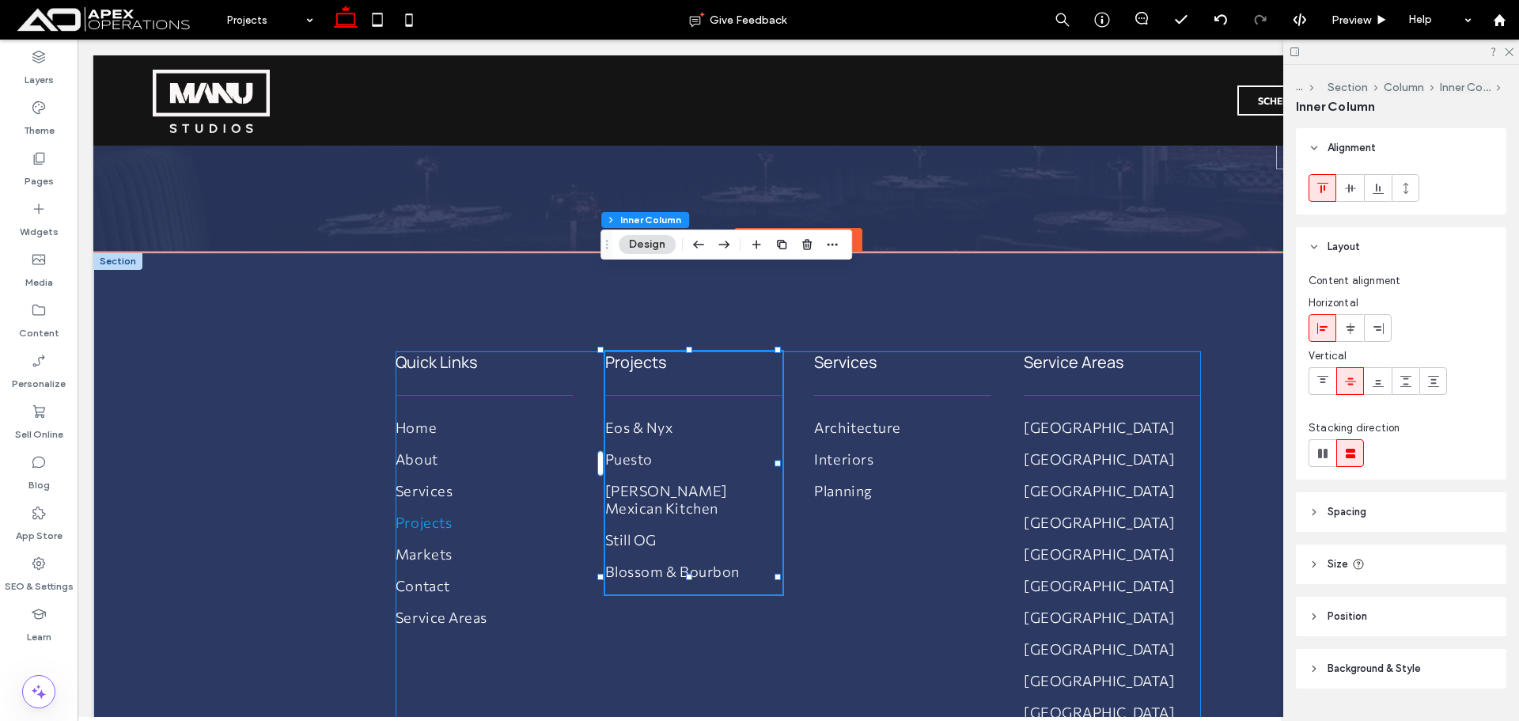
click at [852, 571] on div "Quick Links Home About Services Projects Markets Contact Service Areas Projects…" at bounding box center [798, 558] width 805 height 415
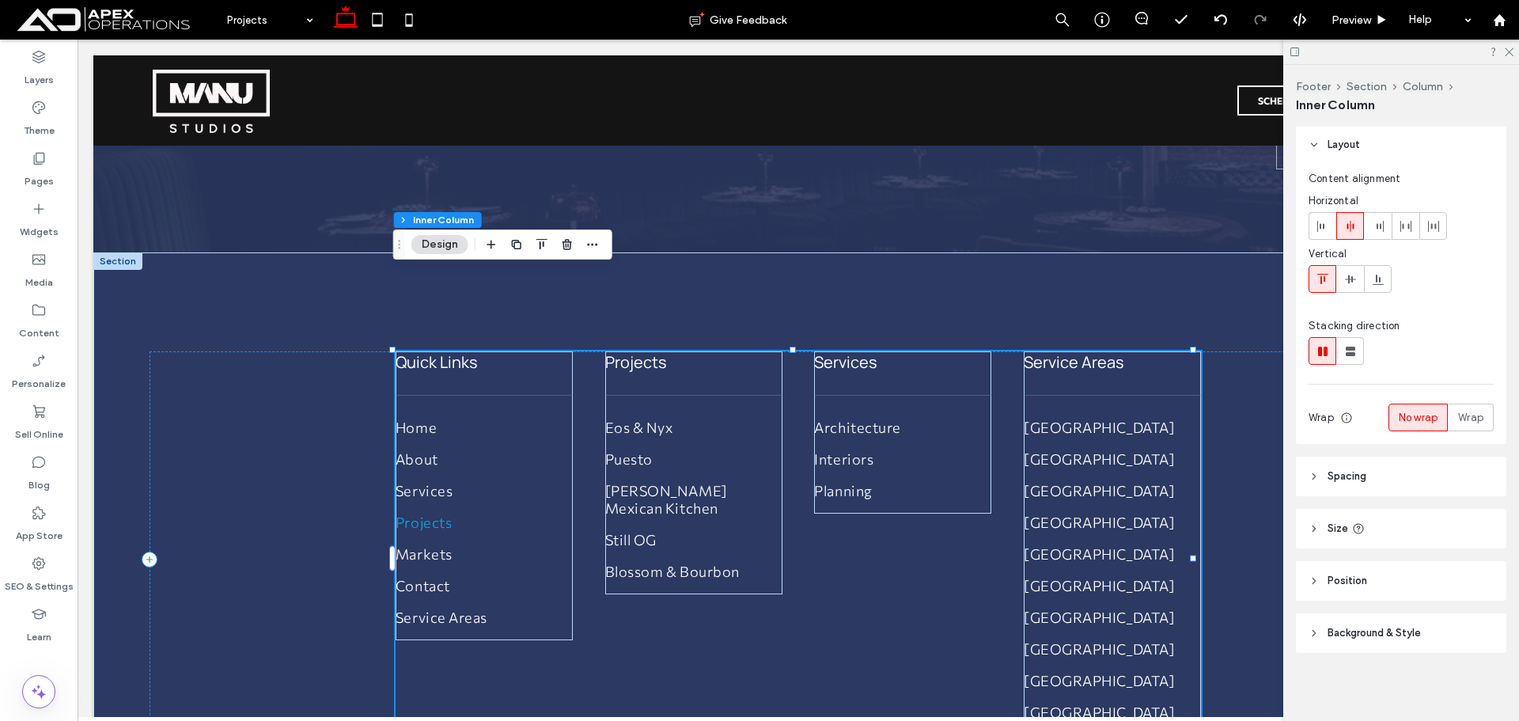
scroll to position [102, 0]
drag, startPoint x: 562, startPoint y: 244, endPoint x: 500, endPoint y: 202, distance: 74.6
click at [562, 244] on icon "button" at bounding box center [567, 244] width 13 height 13
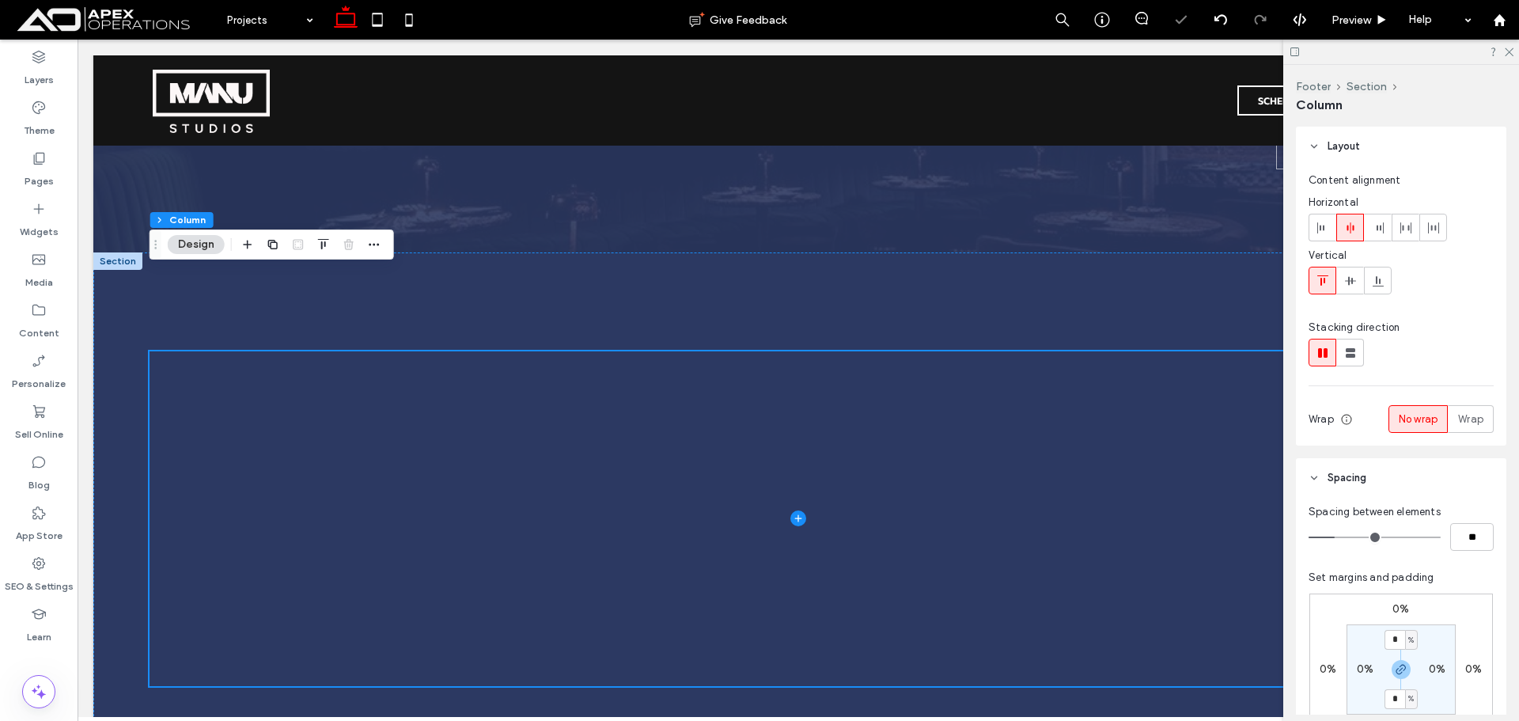
click at [1515, 51] on div at bounding box center [1401, 52] width 236 height 25
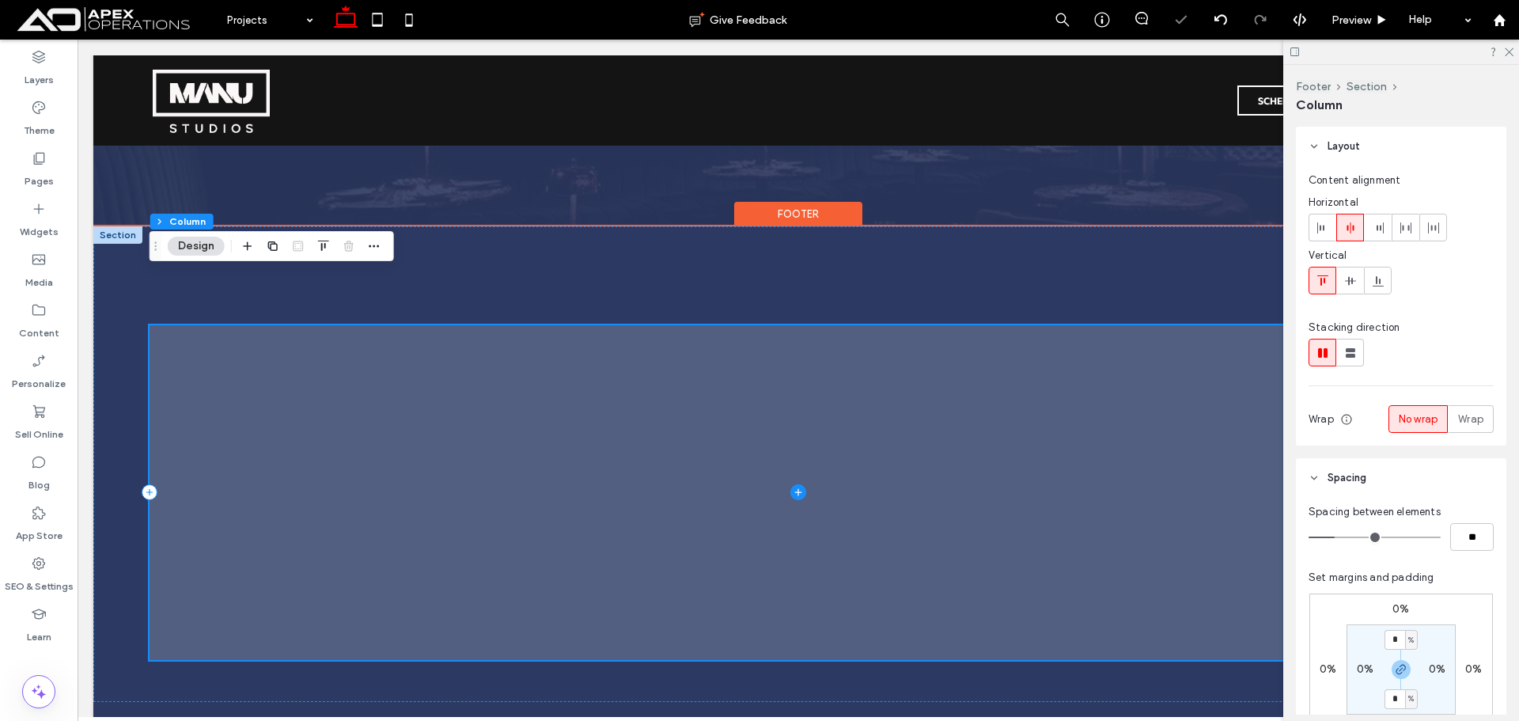
scroll to position [5259, 0]
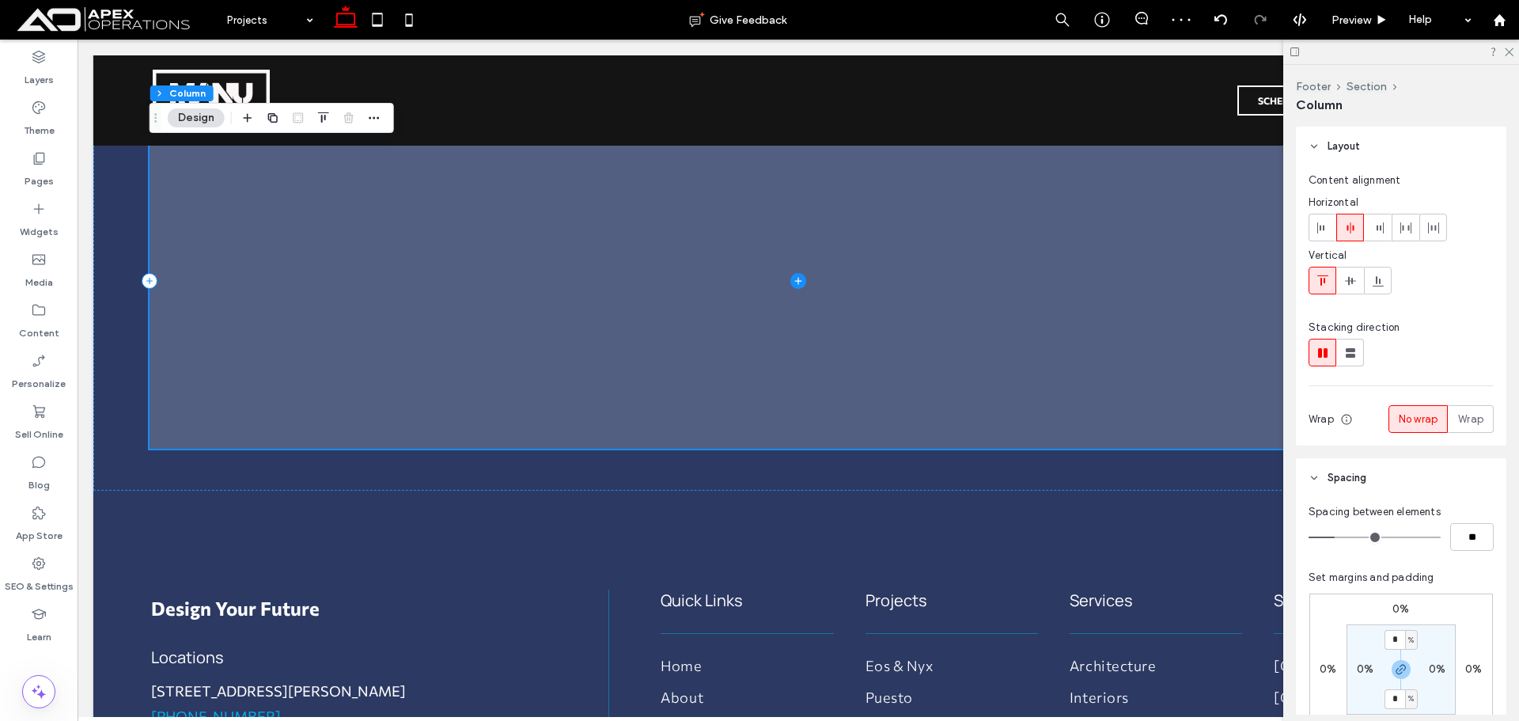
click at [786, 207] on span at bounding box center [798, 281] width 1297 height 335
click at [794, 273] on icon at bounding box center [798, 281] width 16 height 16
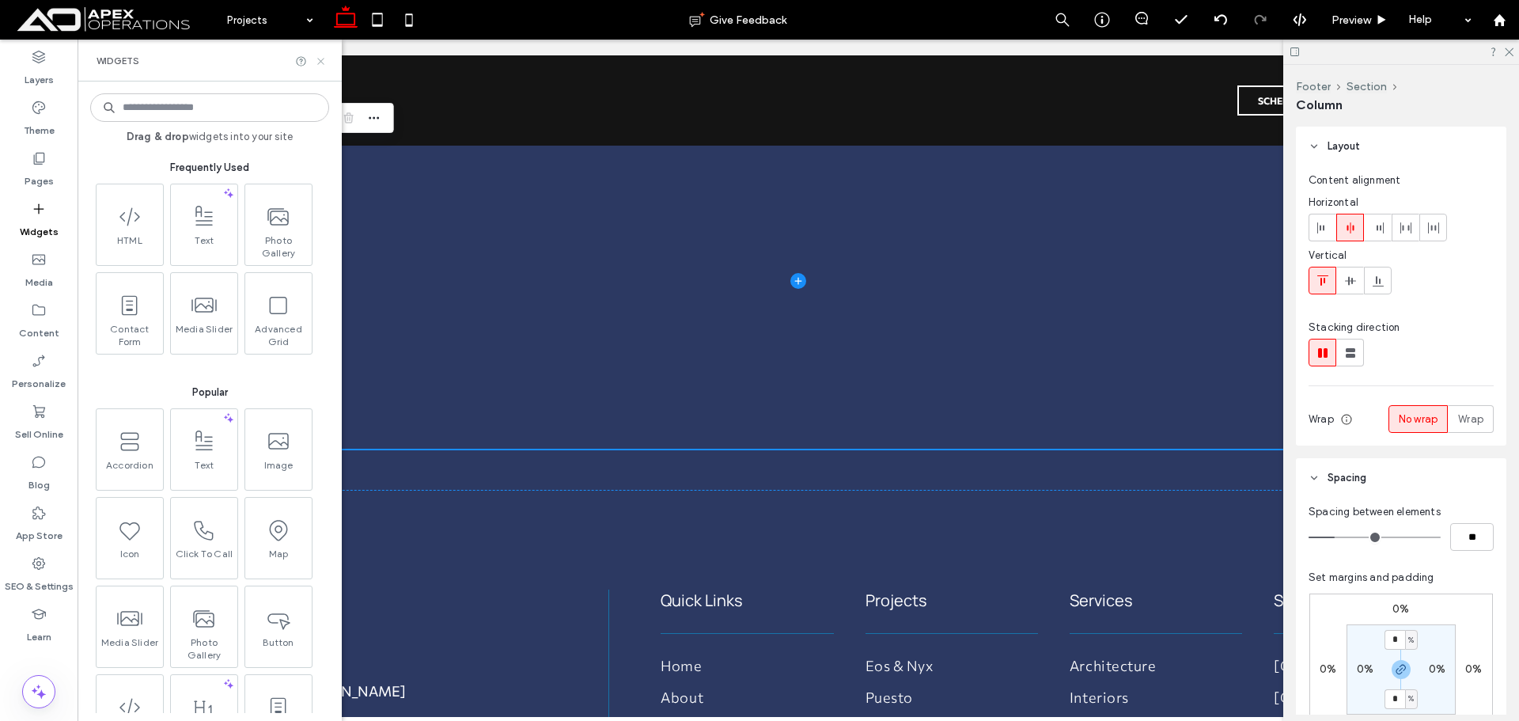
drag, startPoint x: 317, startPoint y: 60, endPoint x: 172, endPoint y: 112, distance: 154.4
click at [317, 60] on icon at bounding box center [321, 61] width 12 height 12
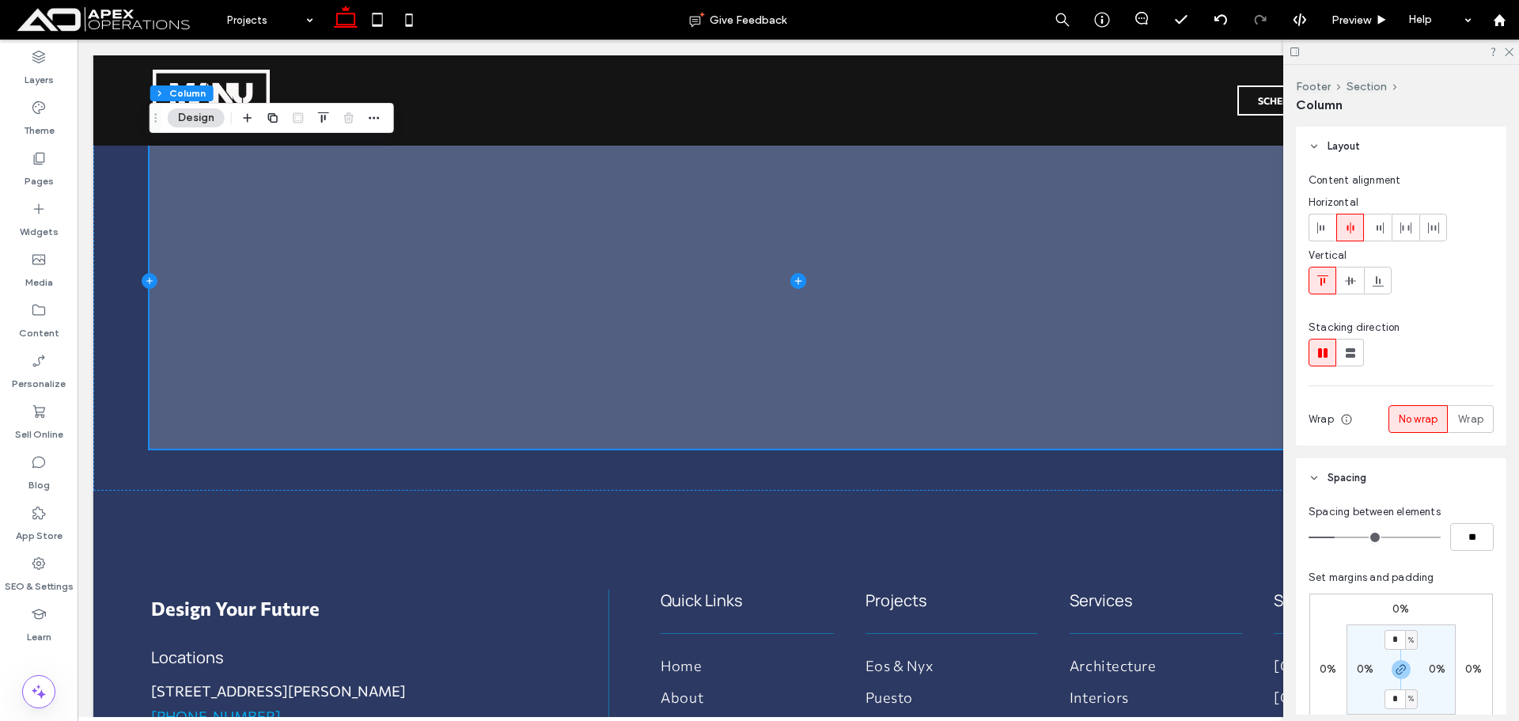
click at [145, 273] on icon at bounding box center [150, 281] width 16 height 16
type input "**"
type input "***"
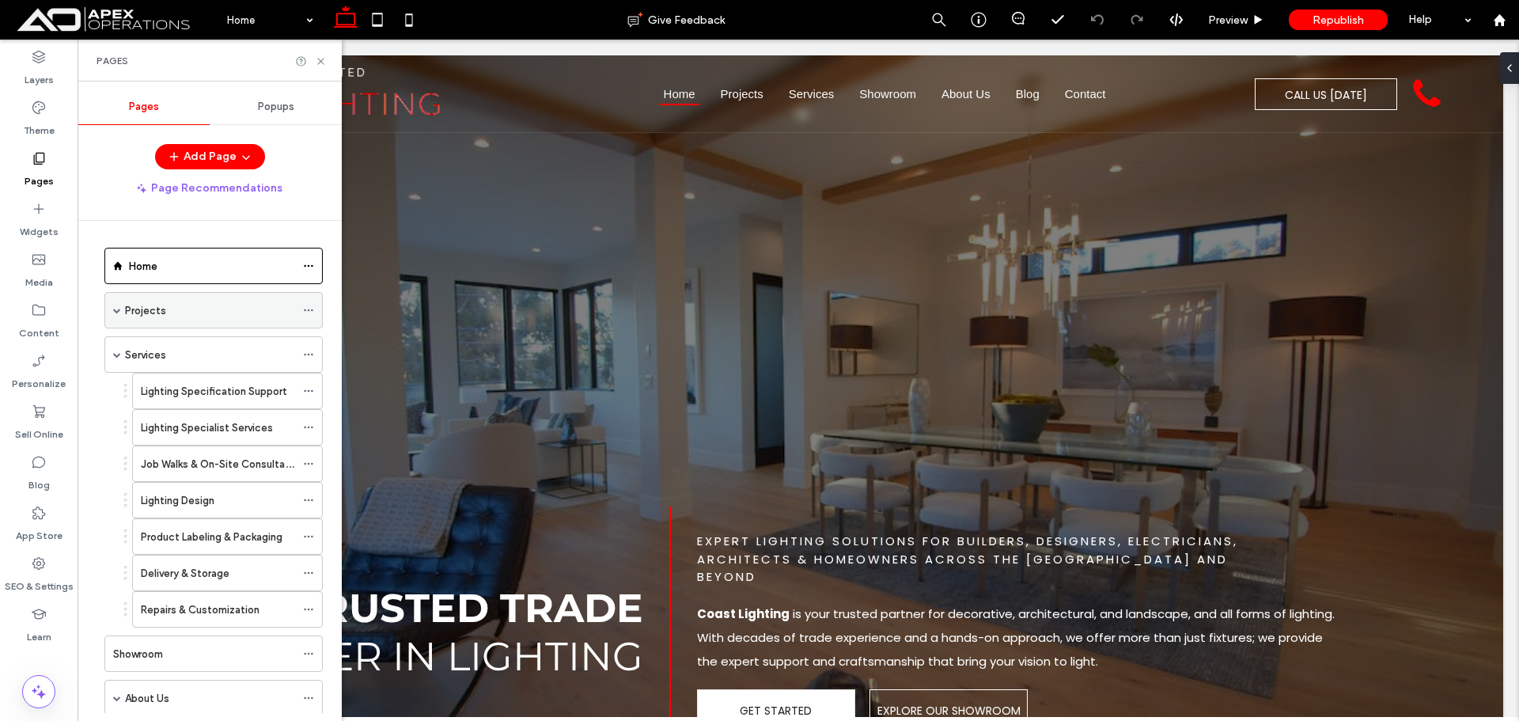
click at [119, 313] on span at bounding box center [117, 310] width 8 height 8
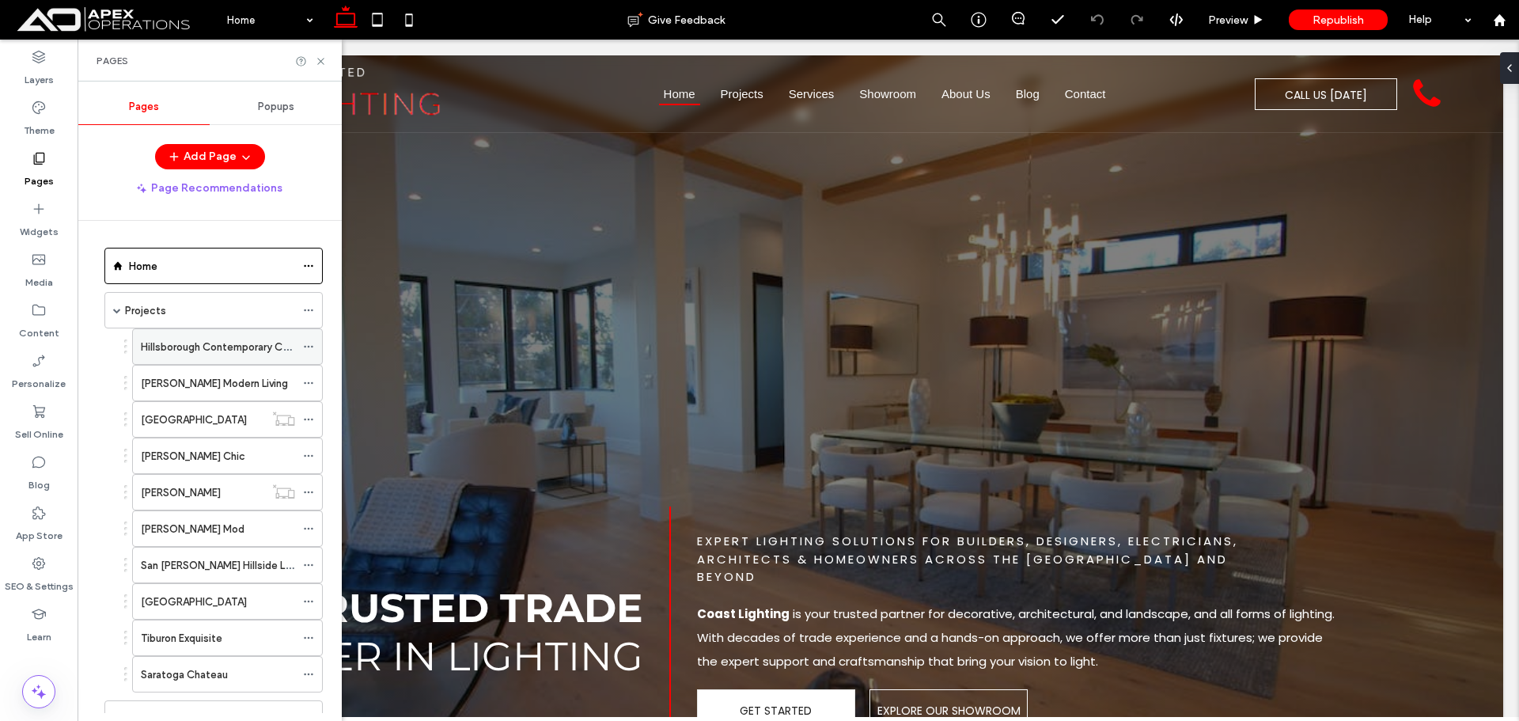
click at [309, 344] on icon at bounding box center [308, 346] width 11 height 11
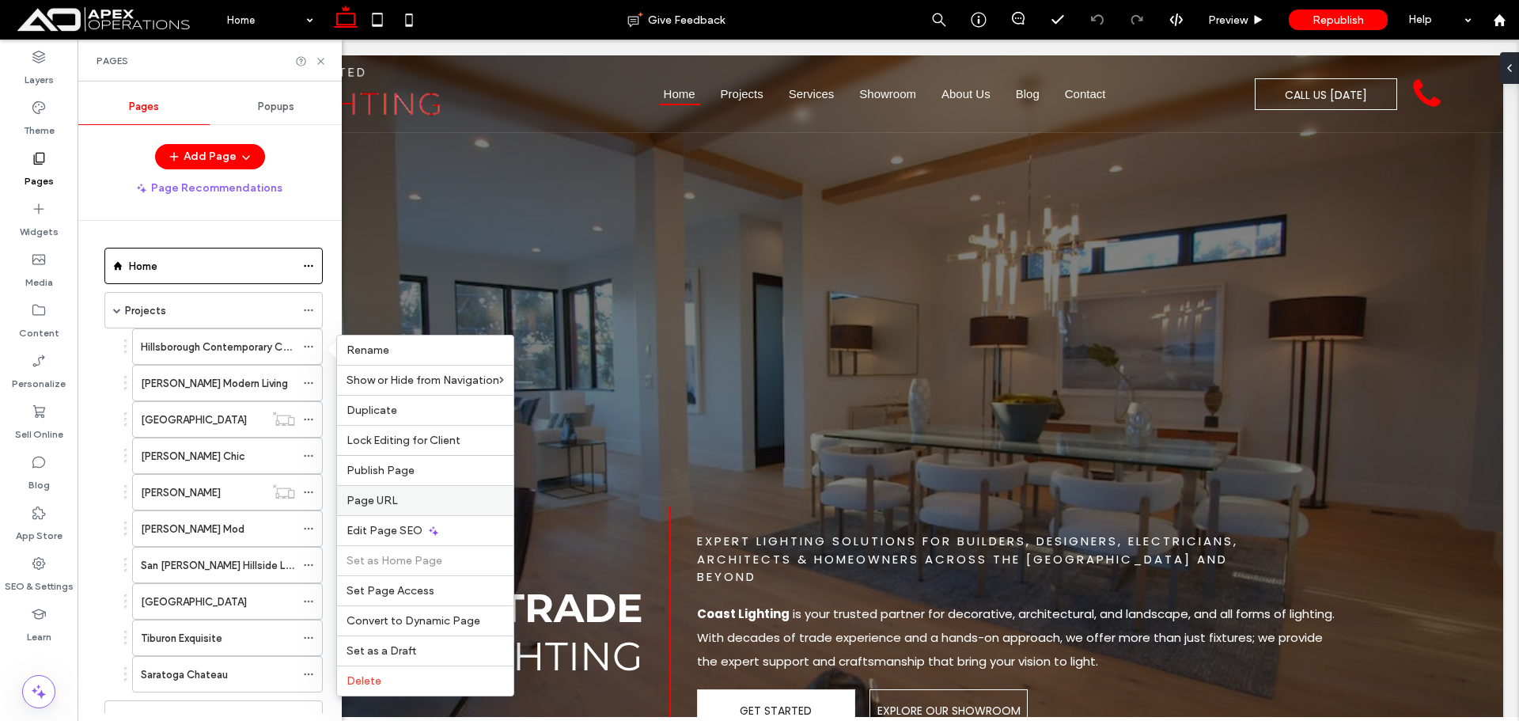
click at [376, 499] on span "Page URL" at bounding box center [372, 500] width 51 height 13
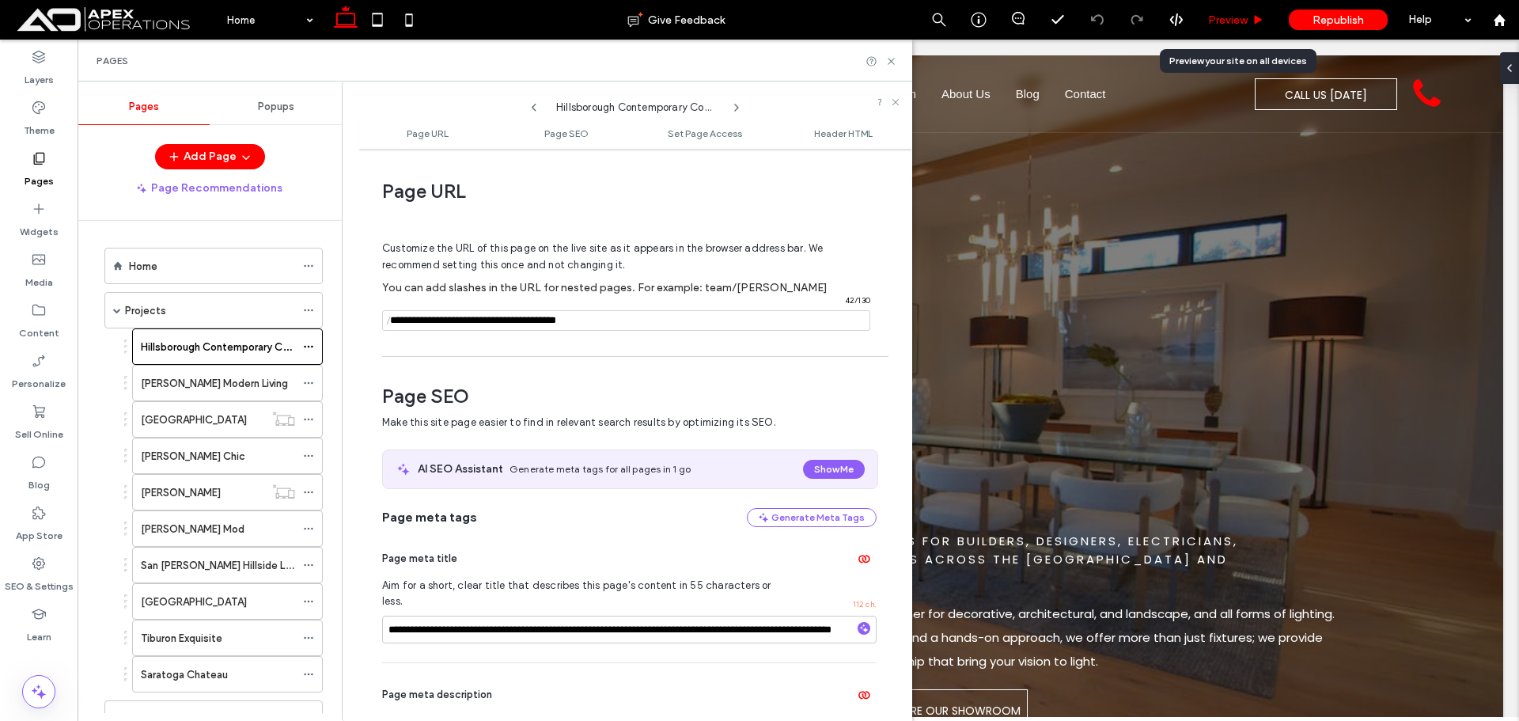
click at [1220, 21] on span "Preview" at bounding box center [1228, 19] width 40 height 13
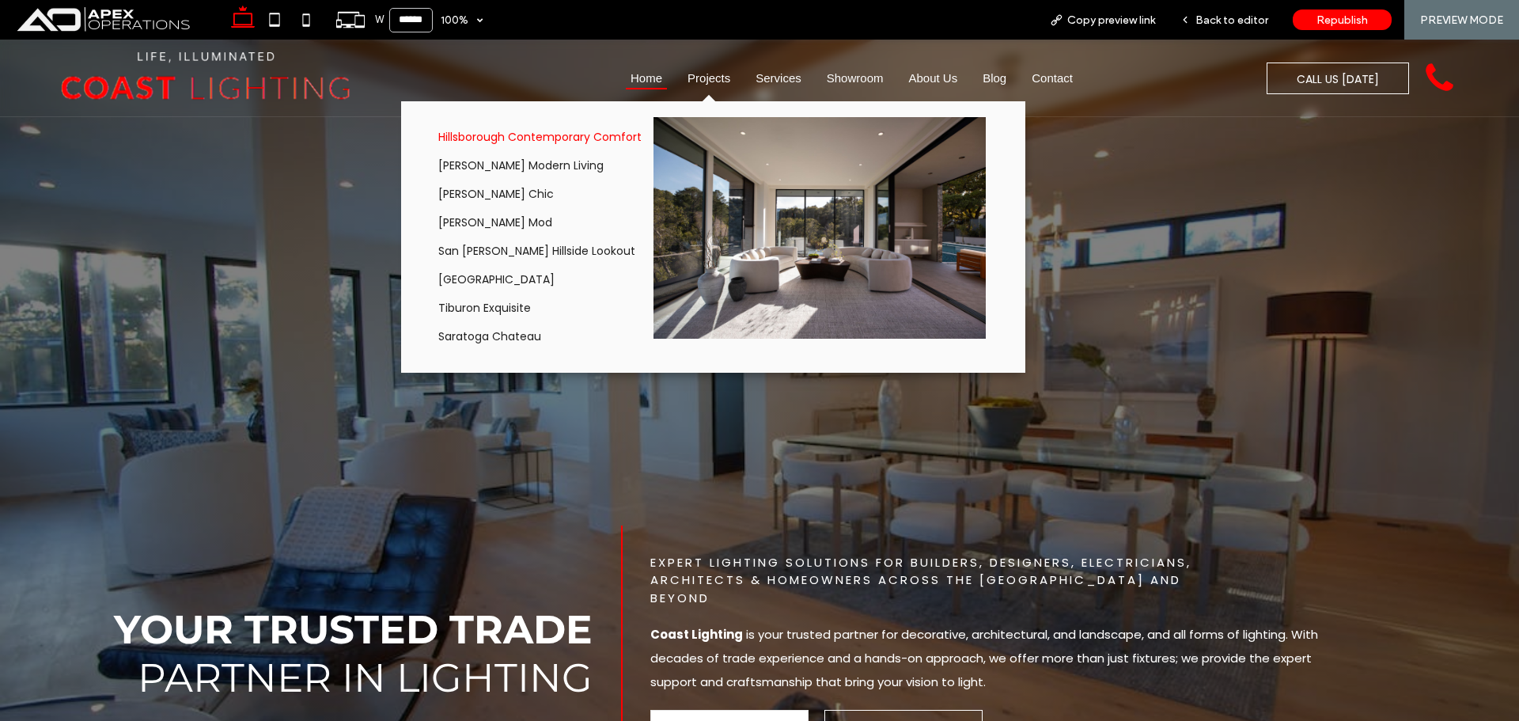
click at [502, 137] on div "Hillsborough Contemporary Comfort" at bounding box center [535, 137] width 194 height 17
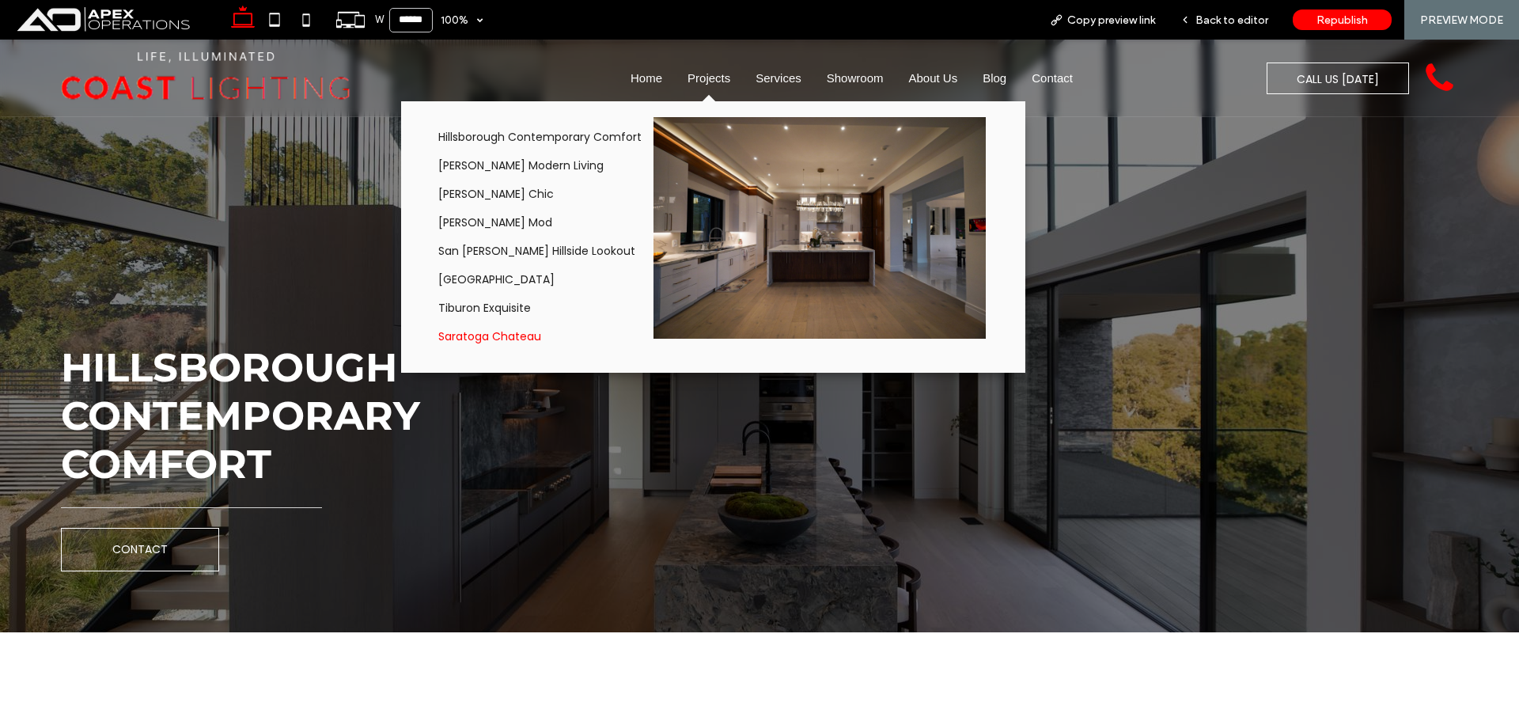
click at [483, 339] on div "Saratoga Chateau" at bounding box center [535, 336] width 194 height 17
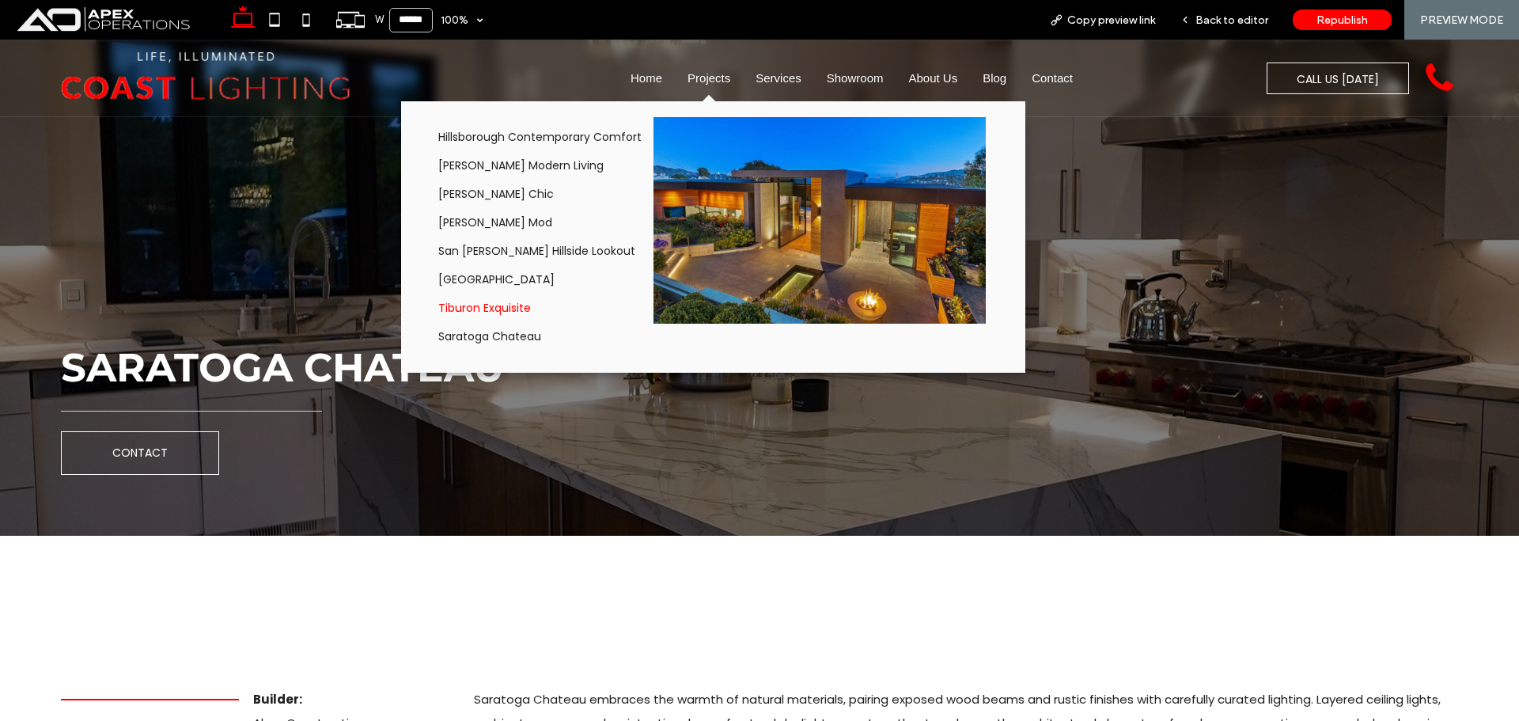
click at [472, 309] on div "Tiburon Exquisite" at bounding box center [535, 308] width 194 height 17
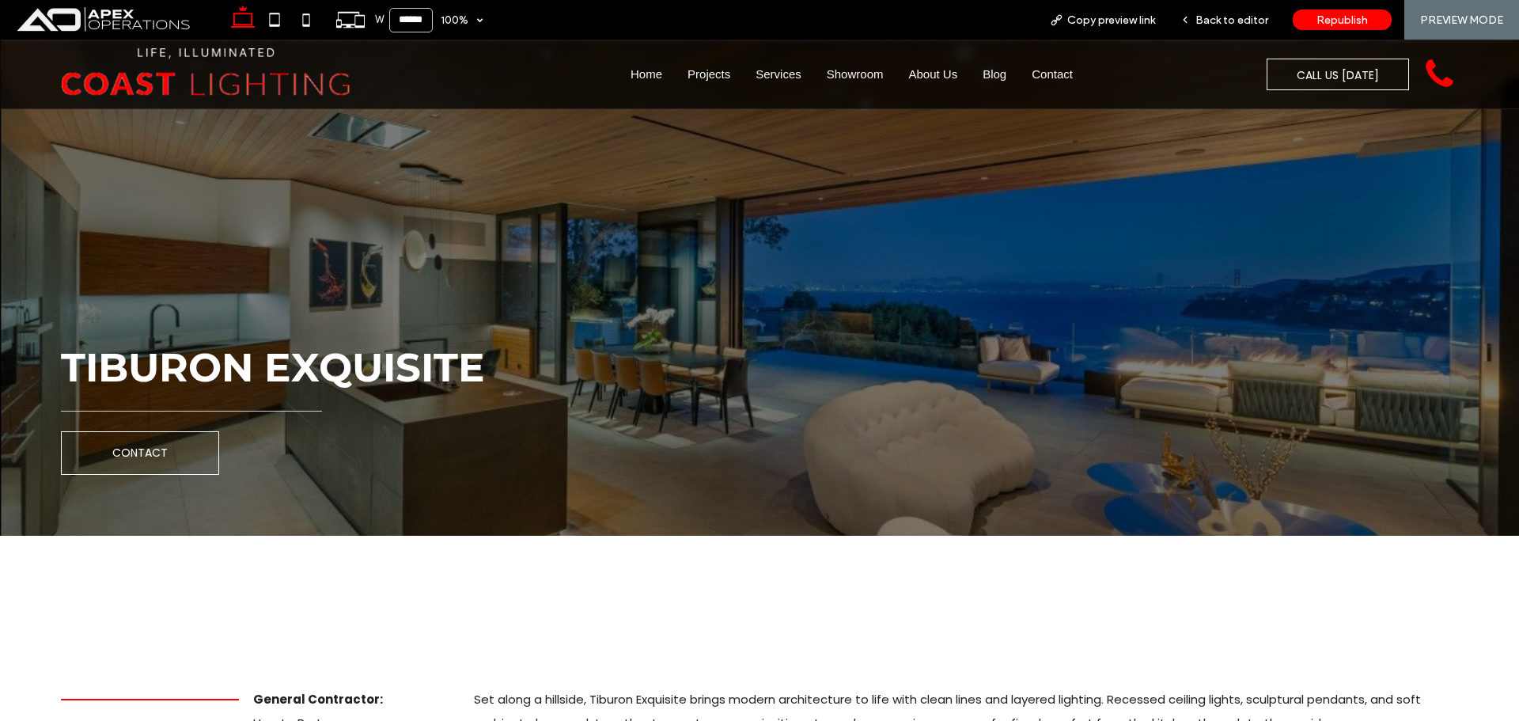
scroll to position [1424, 0]
